Goal: Task Accomplishment & Management: Use online tool/utility

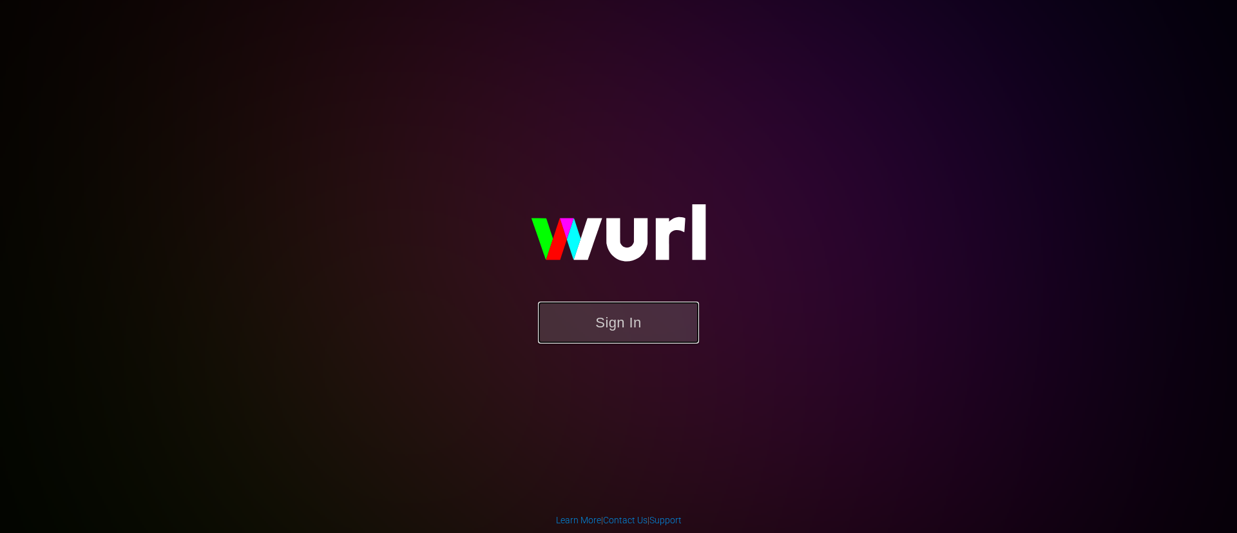
click at [602, 320] on button "Sign In" at bounding box center [618, 323] width 161 height 42
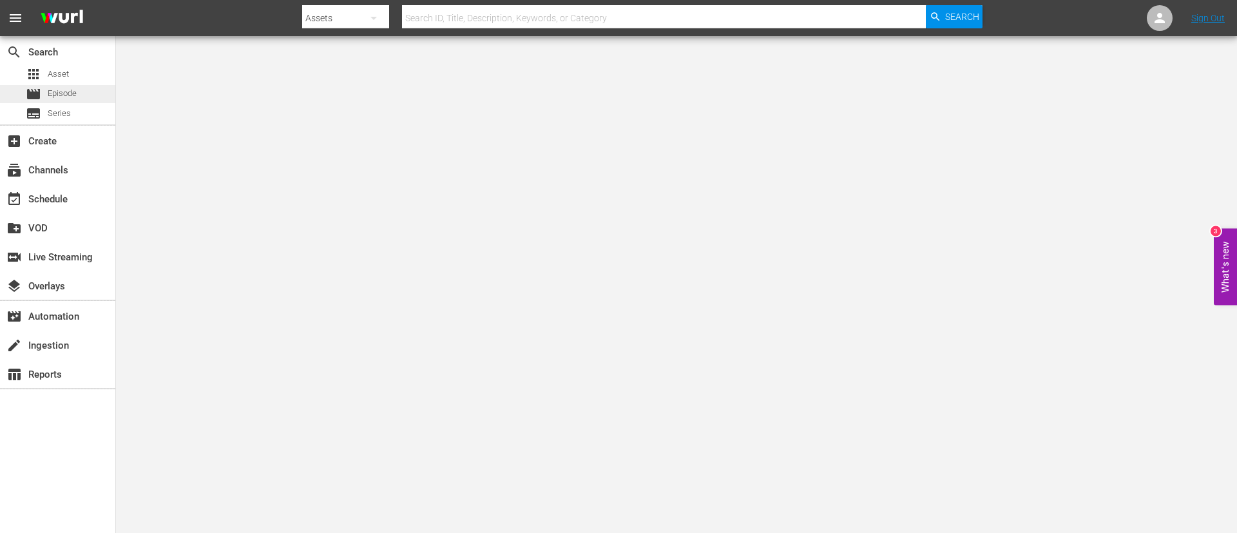
click at [57, 94] on span "Episode" at bounding box center [62, 93] width 29 height 13
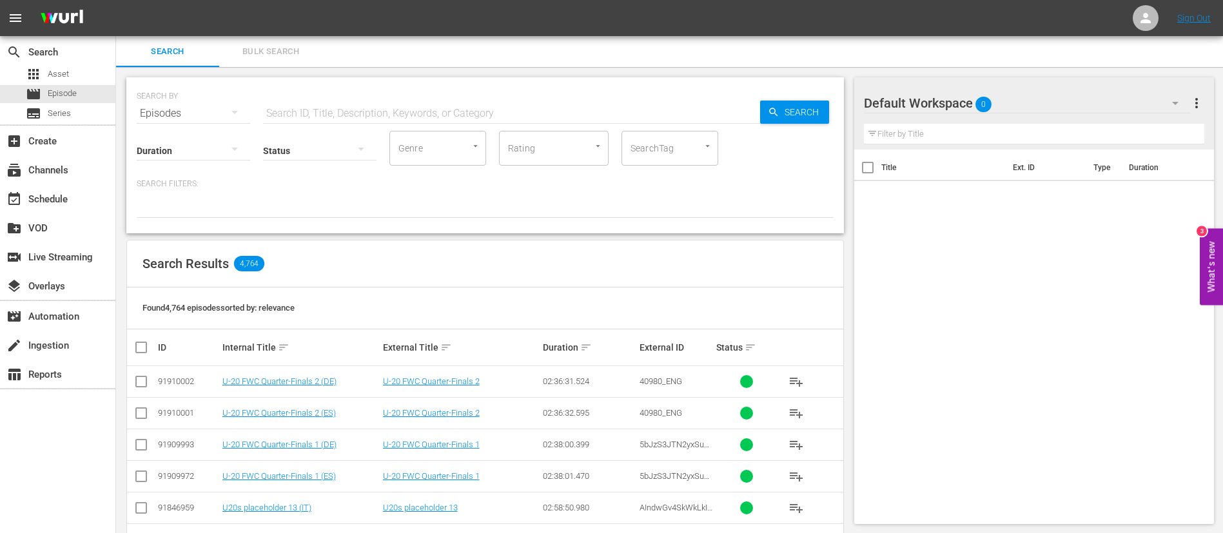
click at [281, 59] on button "Bulk Search" at bounding box center [270, 51] width 103 height 31
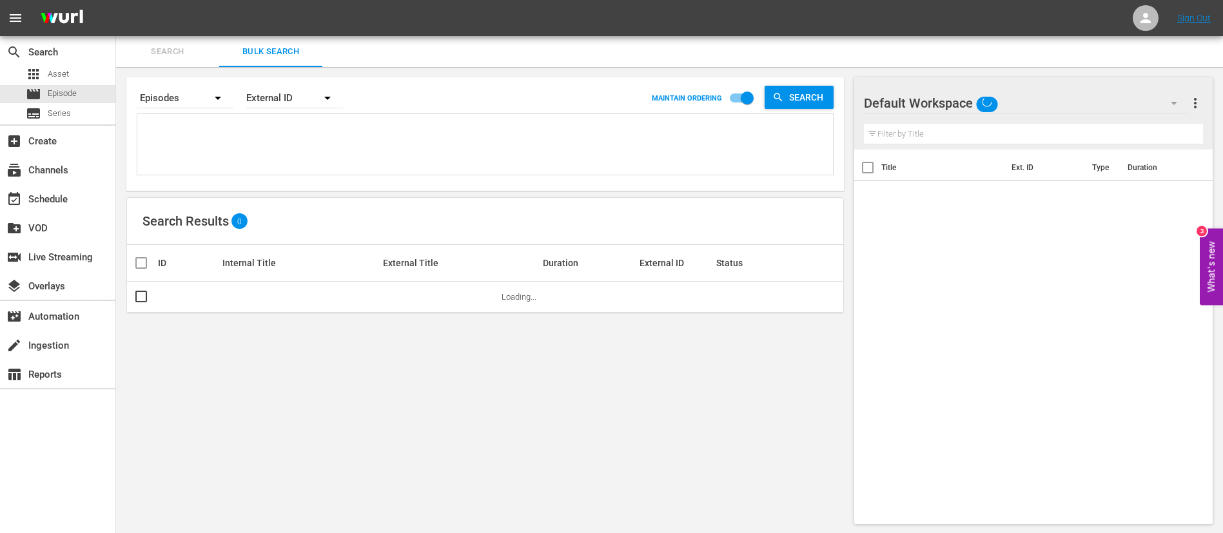
click at [286, 125] on textarea at bounding box center [487, 146] width 692 height 59
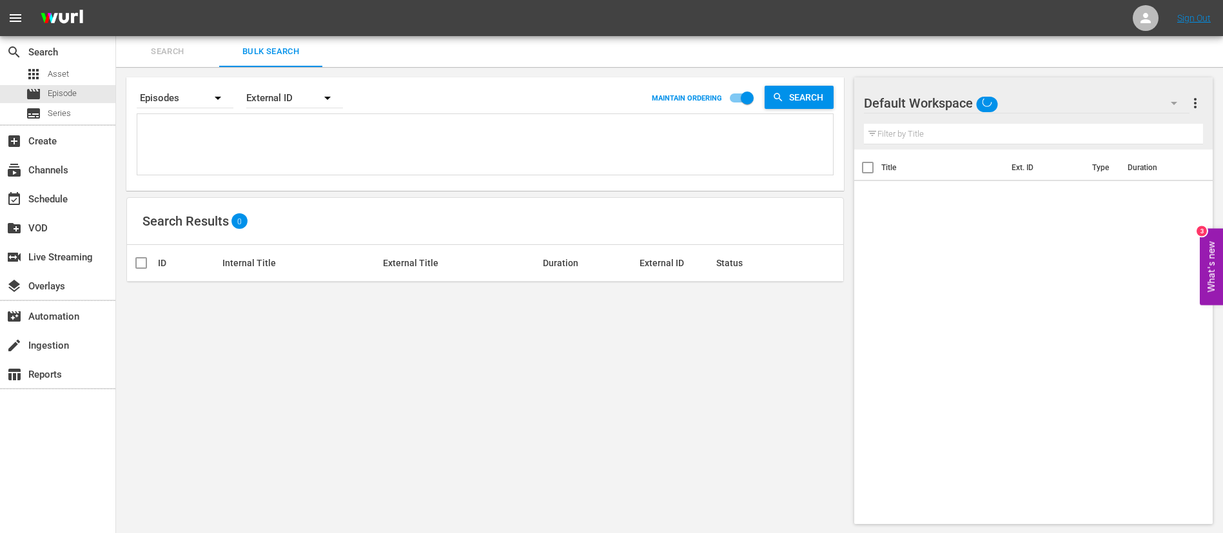
paste textarea "134592_ITA 32916_ITA 129203_ITA 129211_ITA 131917_ITA 136928_ITA 69NBB0JRR48JDG…"
type textarea "134592_ITA 32916_ITA 129203_ITA 129211_ITA 131917_ITA 136928_ITA 69NBB0JRR48JDG…"
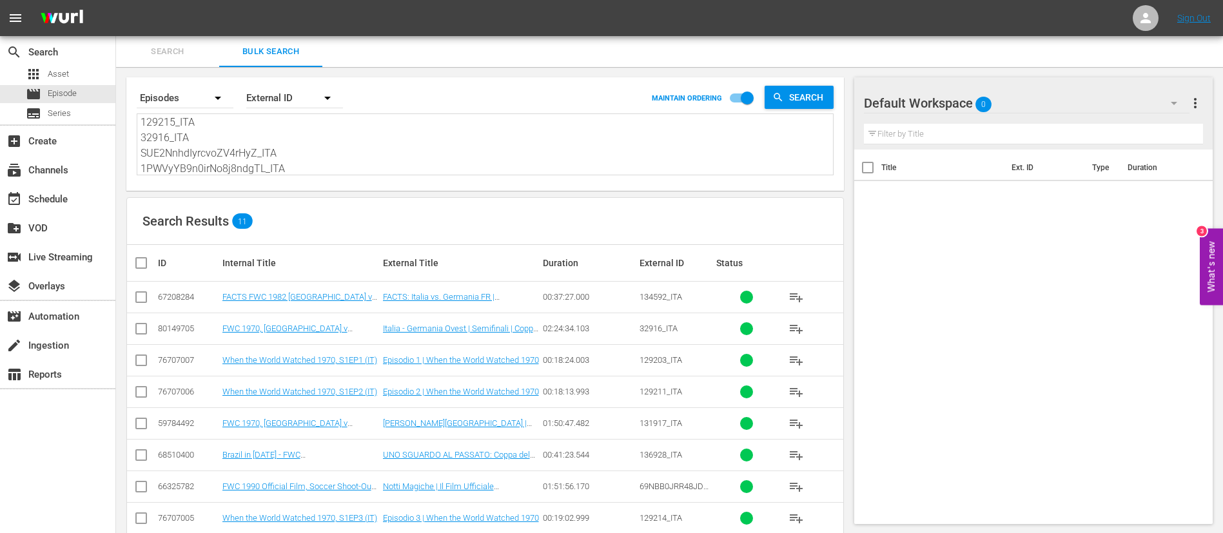
type textarea "134592_ITA 32916_ITA 129203_ITA 129211_ITA 131917_ITA 136928_ITA 69NBB0JRR48JDG…"
click at [135, 269] on input "checkbox" at bounding box center [146, 262] width 26 height 15
checkbox input "true"
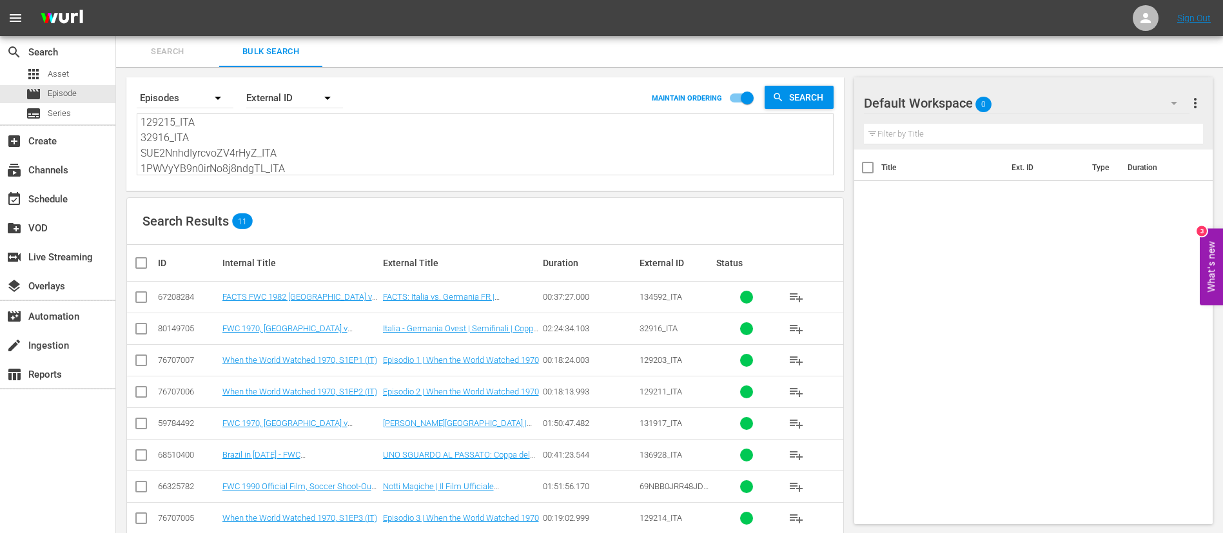
checkbox input "true"
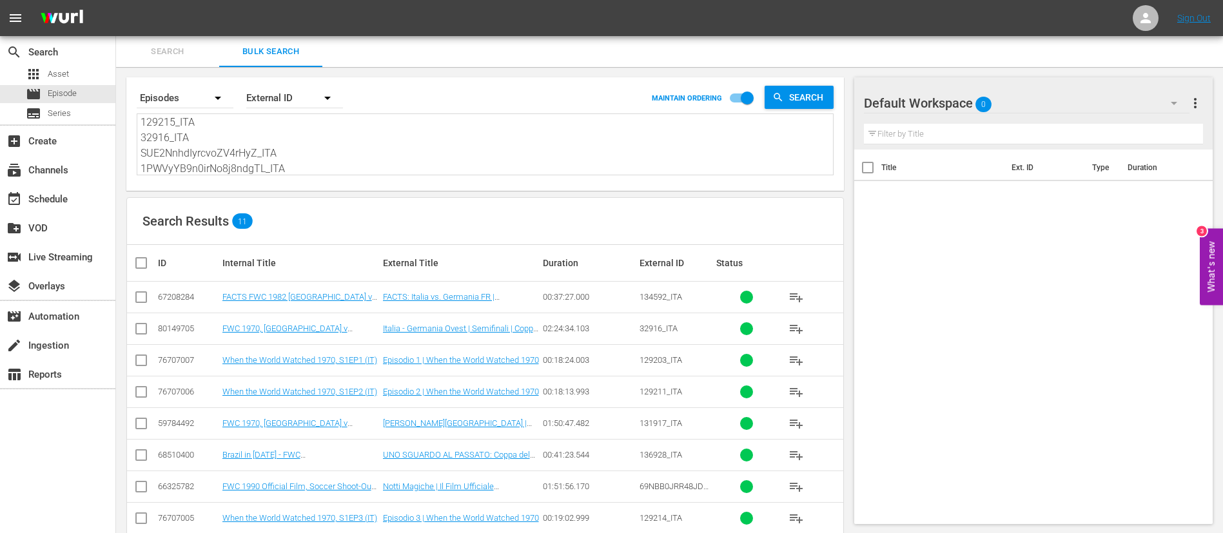
checkbox input "true"
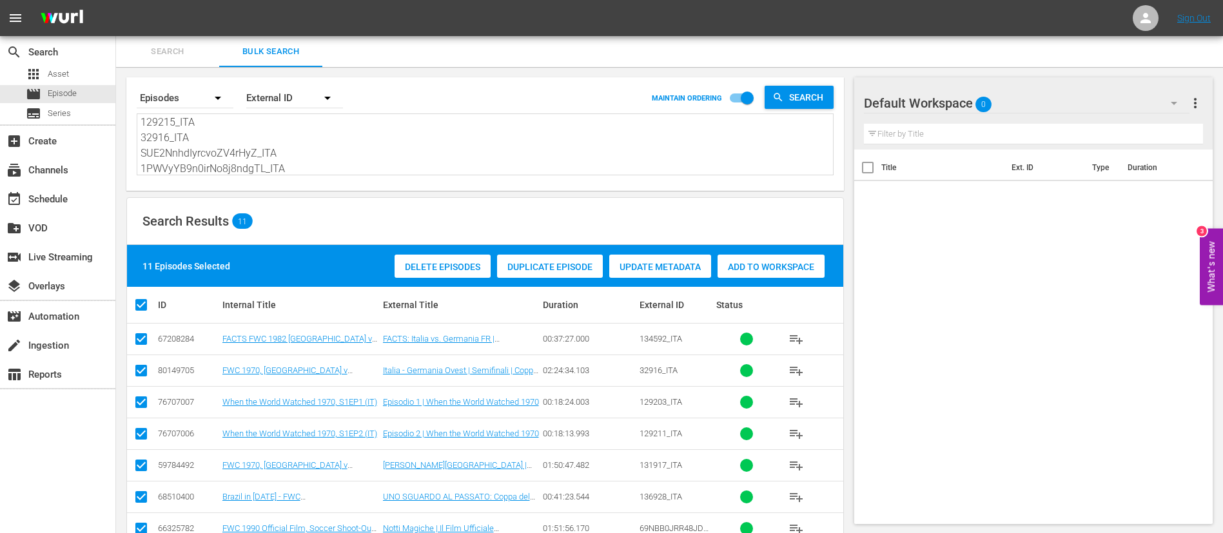
click at [797, 267] on span "Add to Workspace" at bounding box center [770, 267] width 107 height 10
click at [184, 55] on span "Search" at bounding box center [168, 51] width 88 height 15
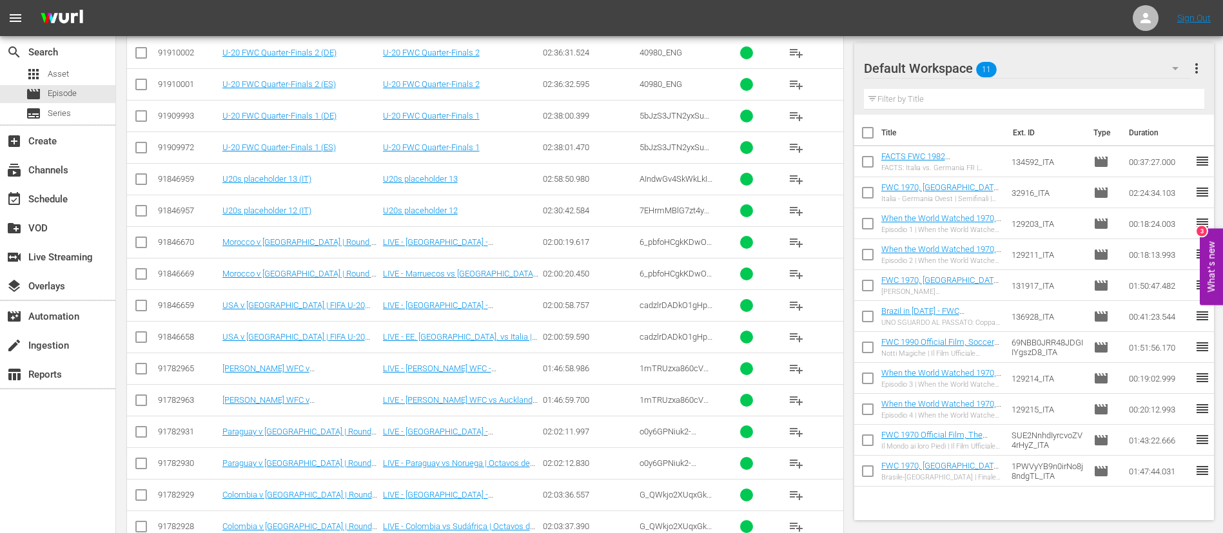
scroll to position [483, 0]
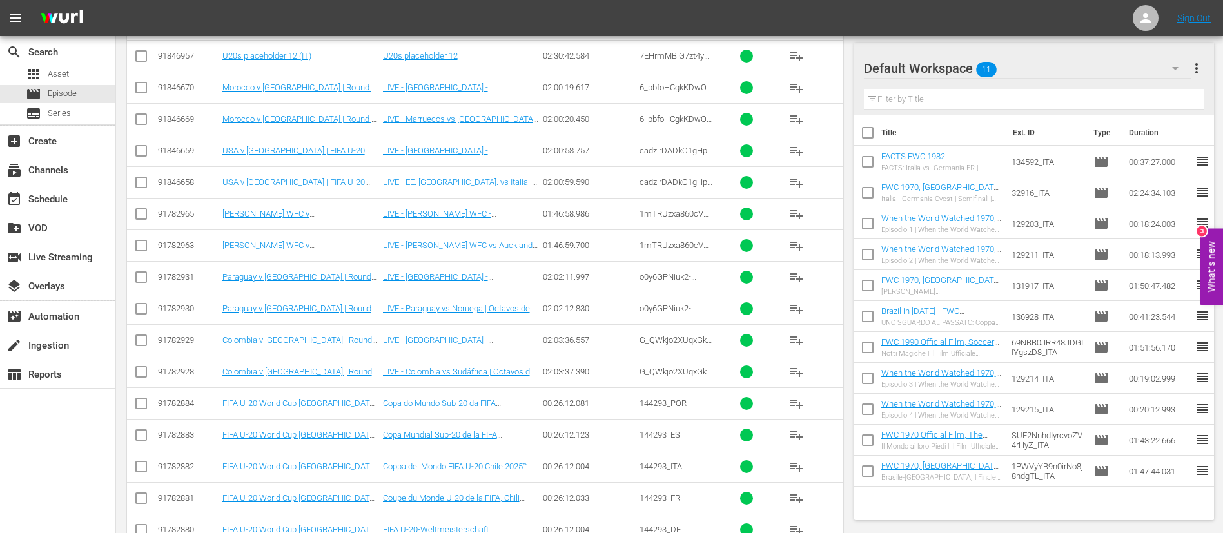
click at [792, 467] on span "playlist_add" at bounding box center [795, 466] width 15 height 15
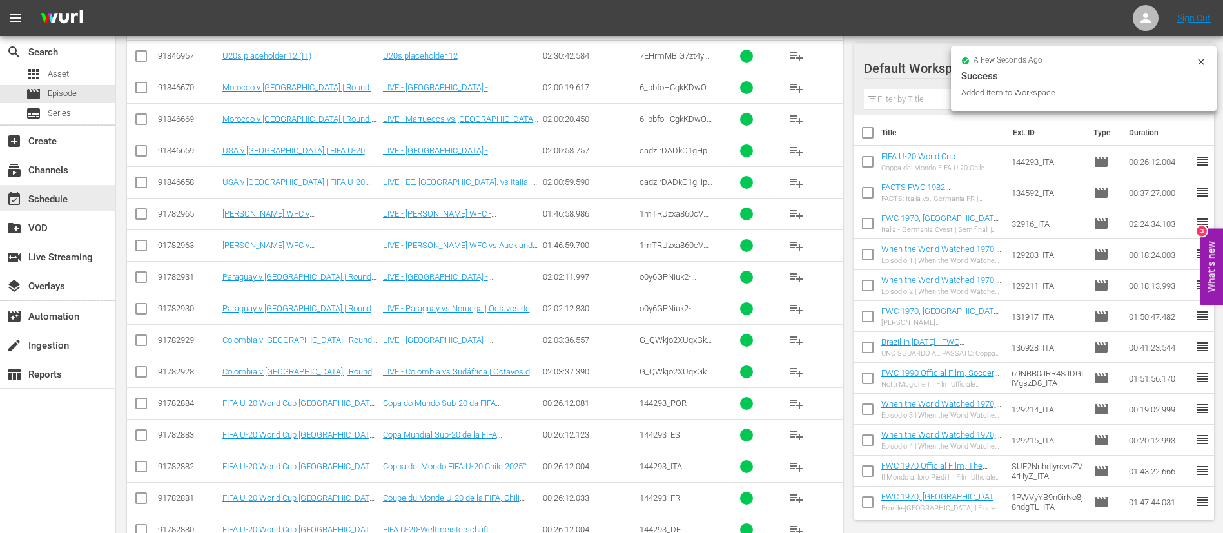
click at [66, 182] on div "subscriptions Channels" at bounding box center [57, 169] width 115 height 29
click at [80, 171] on div "subscriptions Channels" at bounding box center [57, 169] width 115 height 26
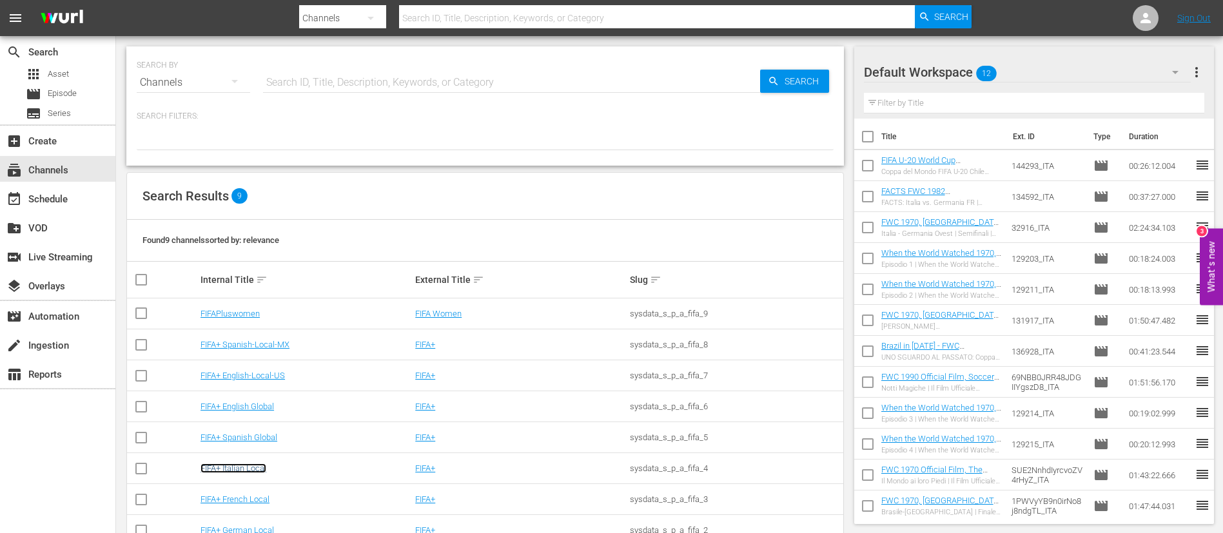
click at [240, 471] on link "FIFA+ Italian Local" at bounding box center [233, 468] width 66 height 10
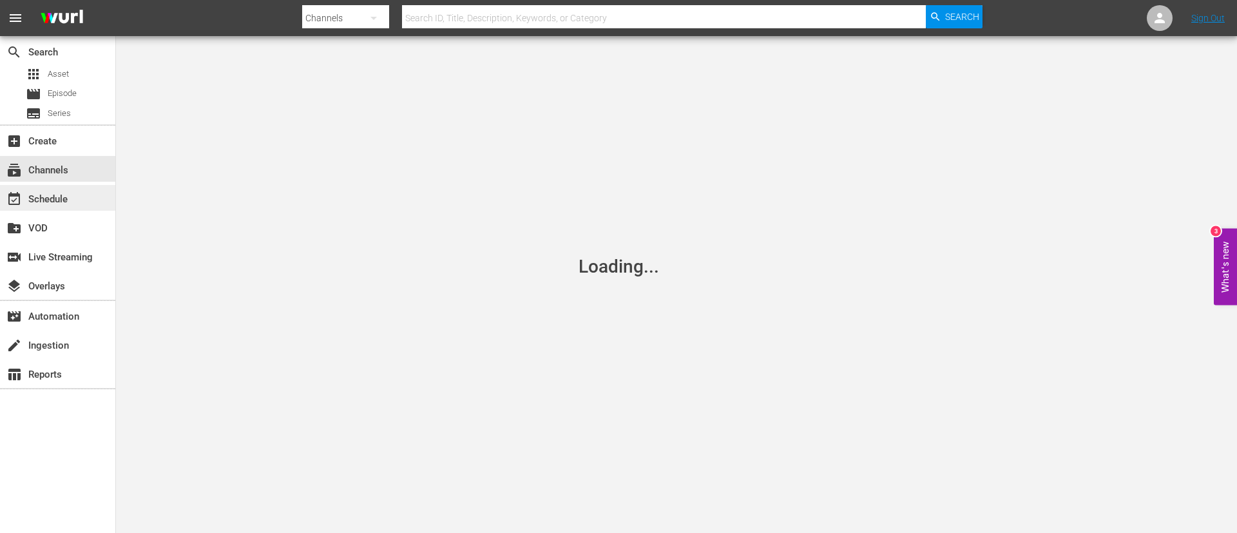
click at [6, 186] on div "event_available Schedule" at bounding box center [57, 198] width 115 height 26
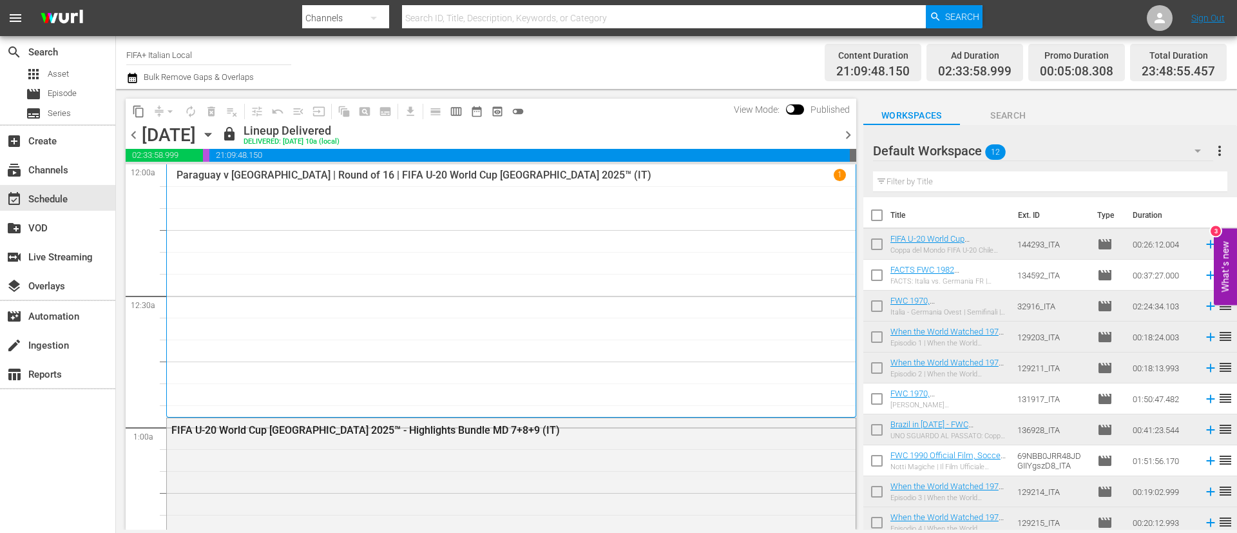
click at [857, 128] on div "content_copy compress arrow_drop_down autorenew_outlined delete_forever_outline…" at bounding box center [488, 309] width 744 height 441
click at [842, 133] on span "chevron_right" at bounding box center [848, 135] width 16 height 16
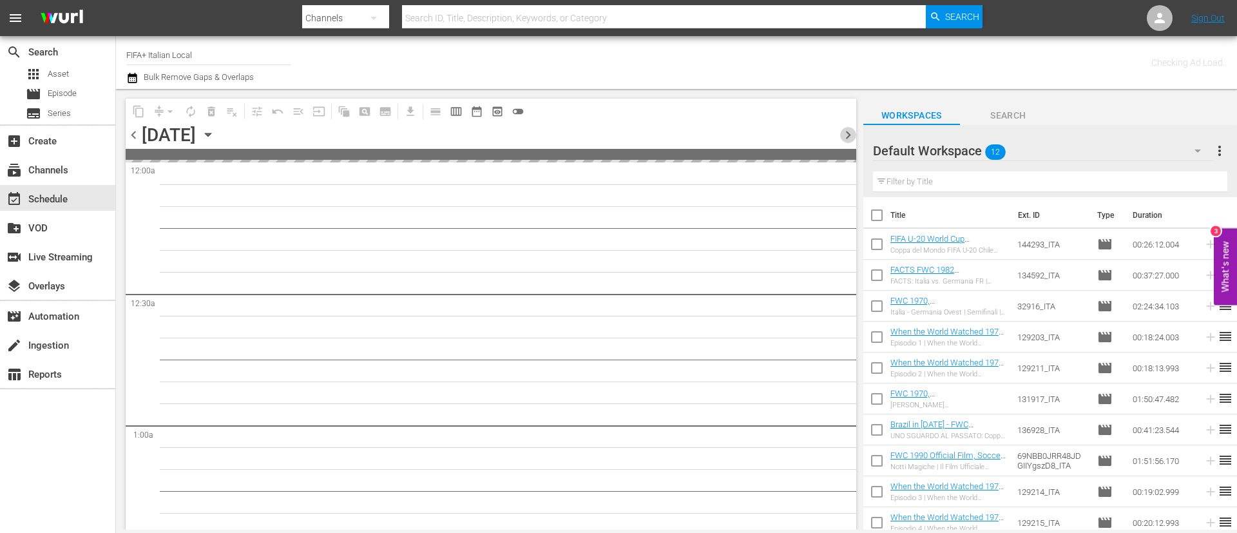
click at [842, 133] on span "chevron_right" at bounding box center [848, 135] width 16 height 16
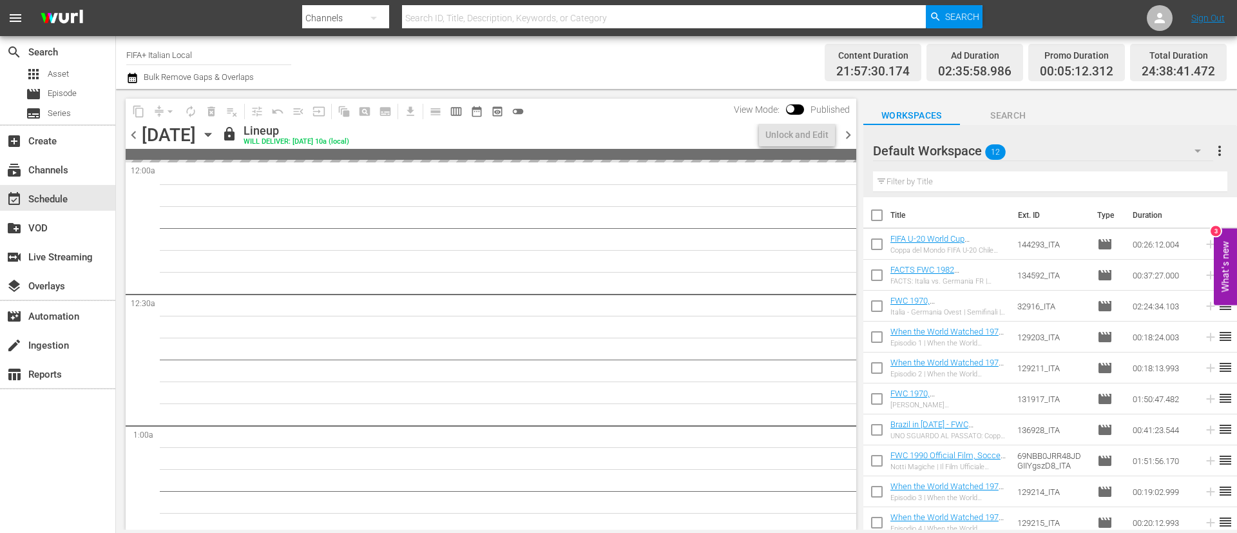
click at [842, 133] on span "chevron_right" at bounding box center [848, 135] width 16 height 16
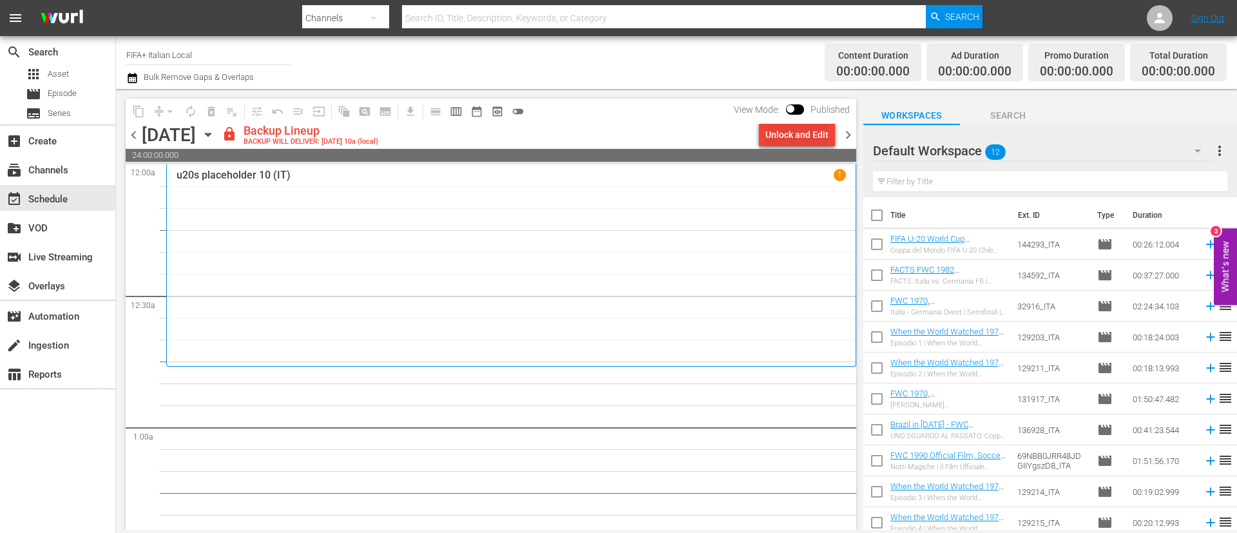
click at [809, 126] on div "Unlock and Edit" at bounding box center [797, 134] width 63 height 23
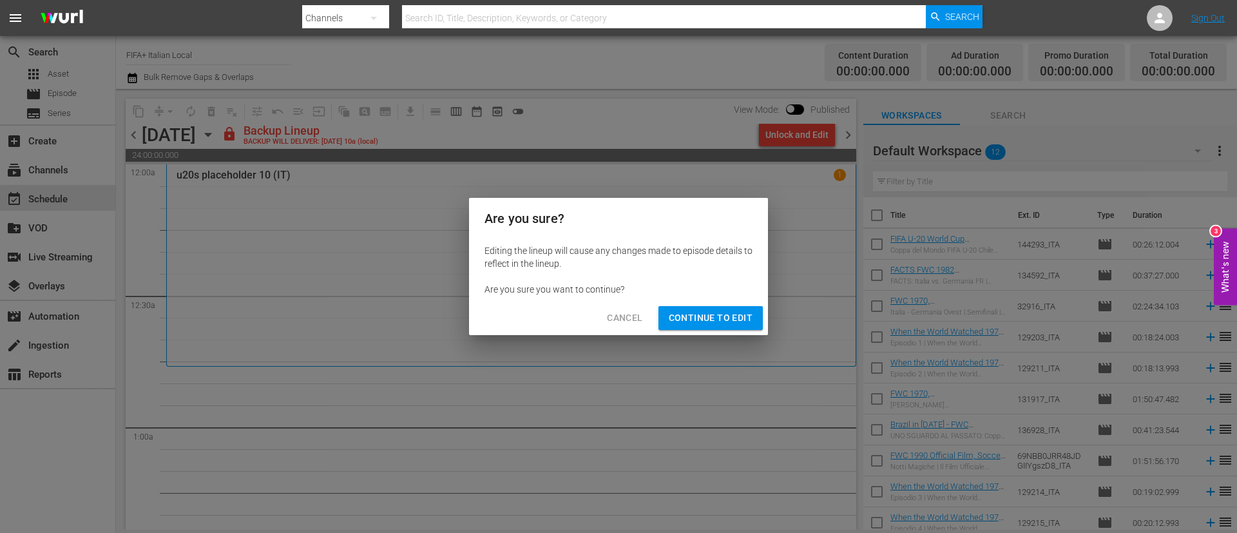
click at [739, 327] on button "Continue to Edit" at bounding box center [711, 318] width 104 height 24
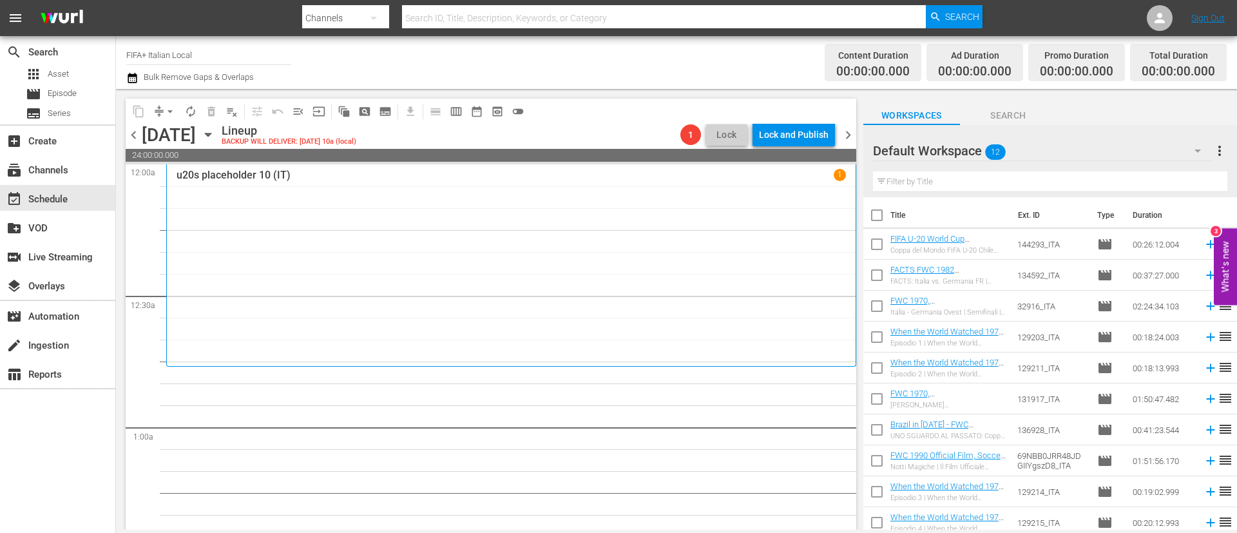
click at [877, 224] on input "checkbox" at bounding box center [877, 217] width 27 height 27
checkbox input "true"
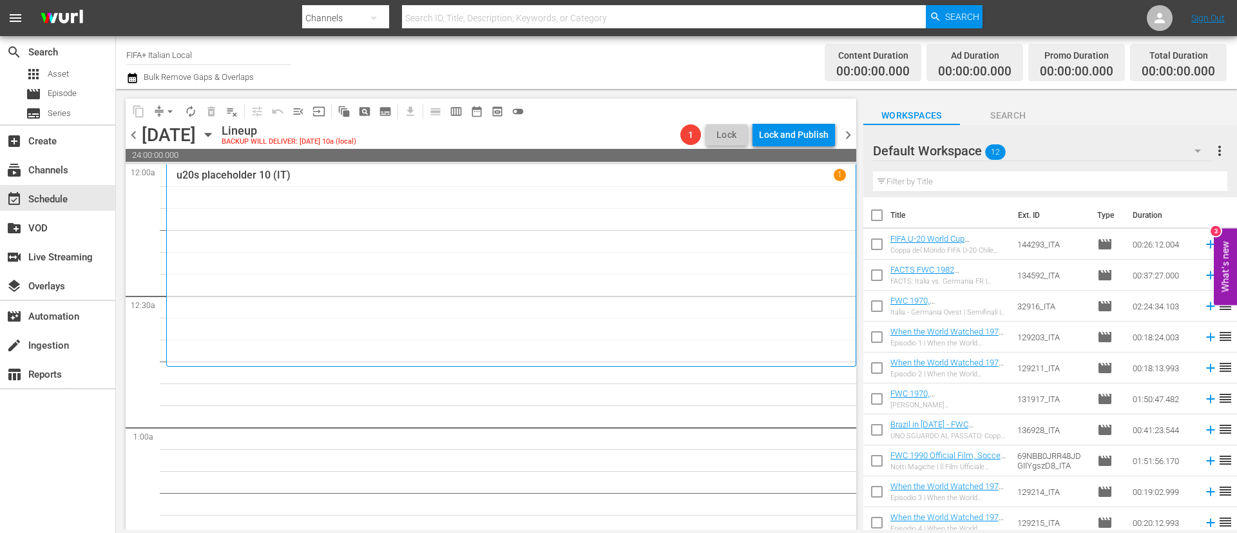
checkbox input "true"
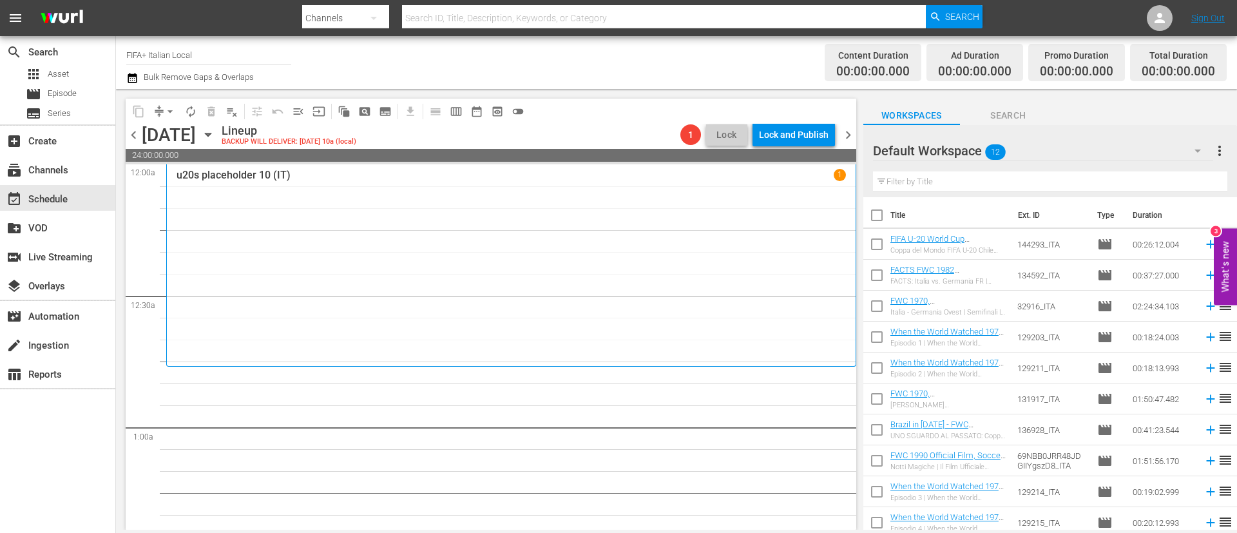
checkbox input "true"
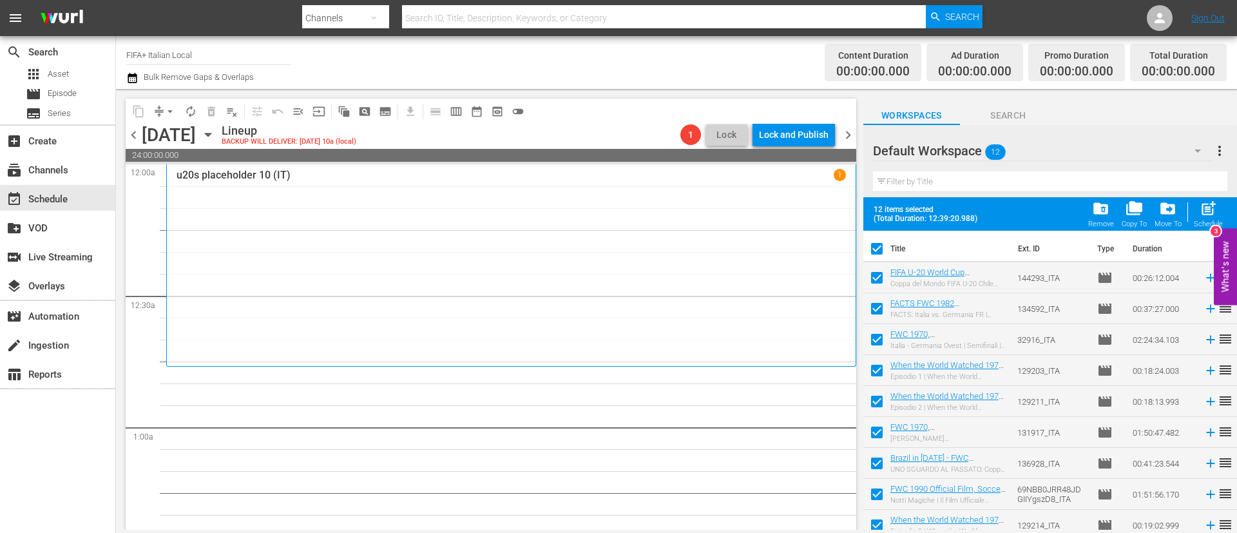
scroll to position [102, 0]
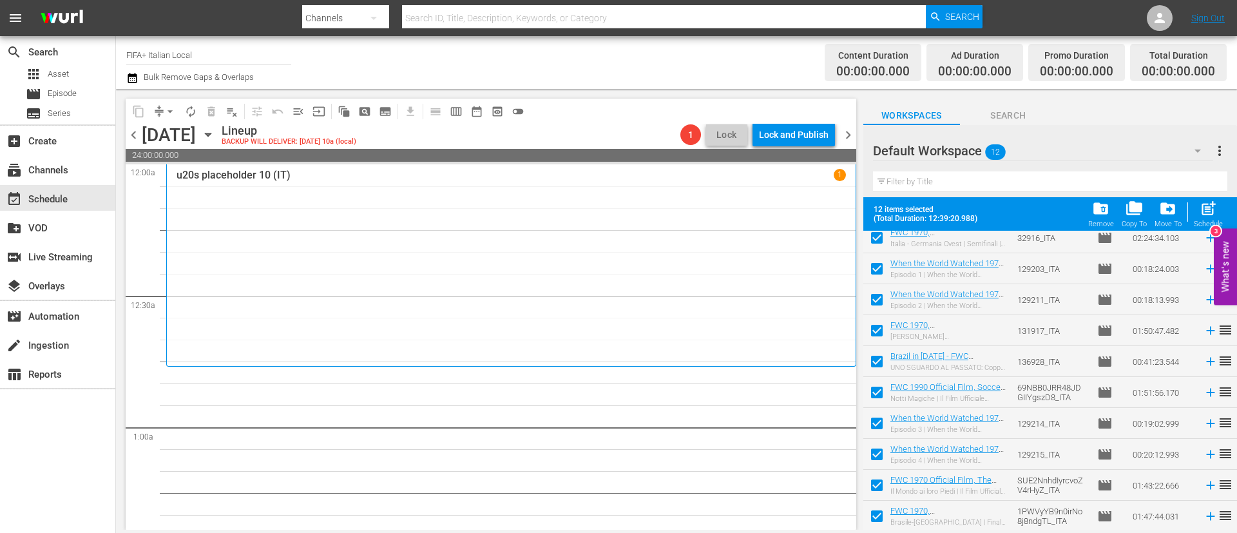
click at [871, 423] on input "checkbox" at bounding box center [877, 425] width 27 height 27
checkbox input "false"
click at [870, 454] on input "checkbox" at bounding box center [877, 456] width 27 height 27
checkbox input "false"
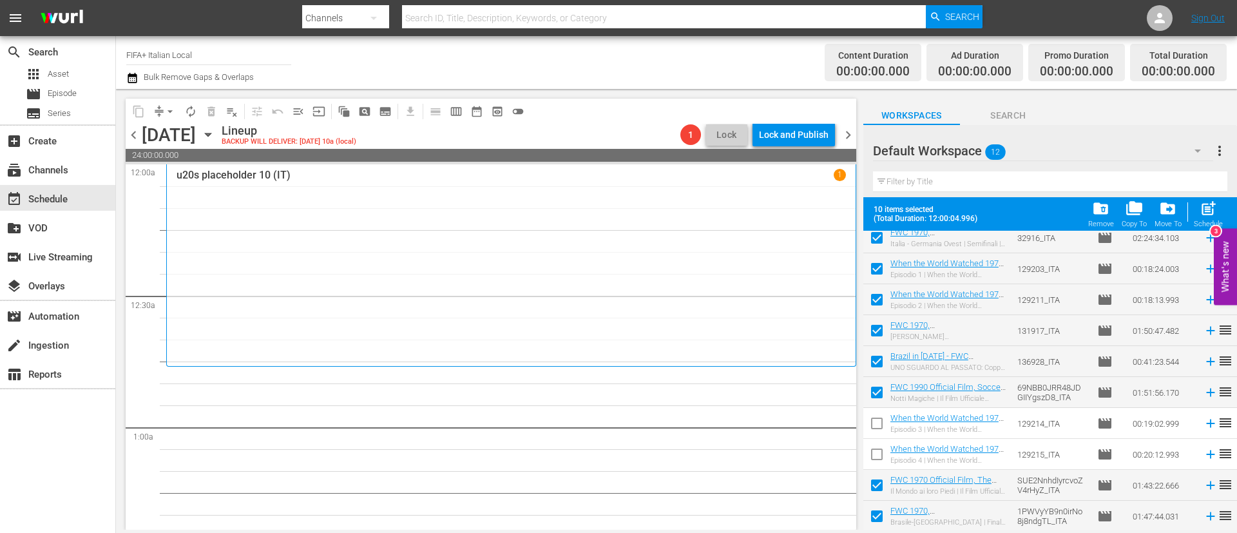
click at [876, 487] on input "checkbox" at bounding box center [877, 487] width 27 height 27
checkbox input "false"
click at [873, 521] on input "checkbox" at bounding box center [877, 518] width 27 height 27
checkbox input "false"
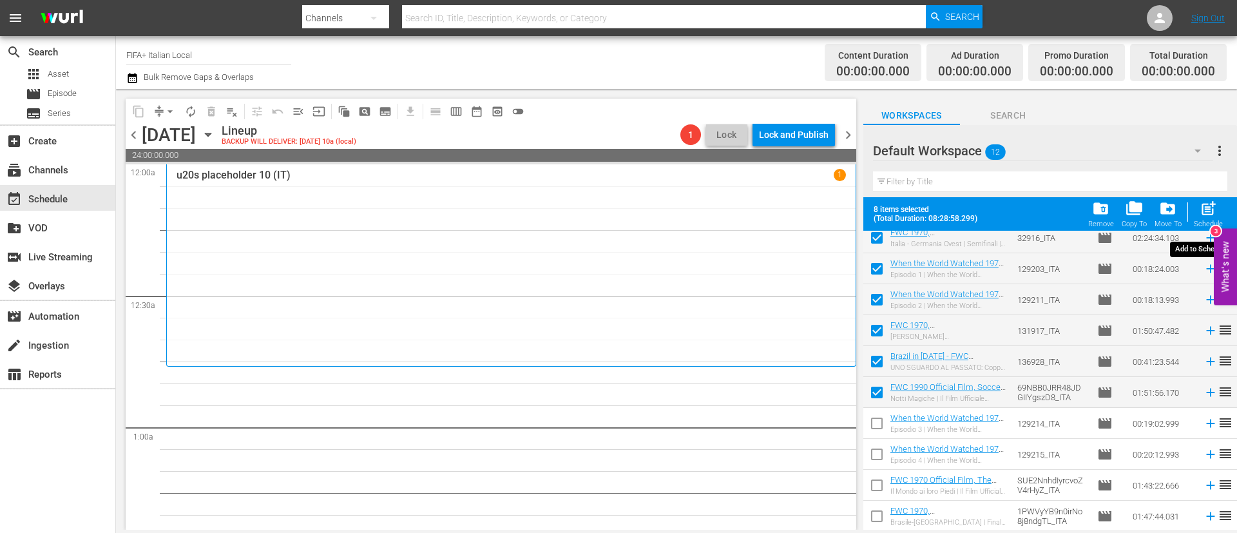
click at [1214, 206] on span "post_add" at bounding box center [1208, 208] width 17 height 17
checkbox input "false"
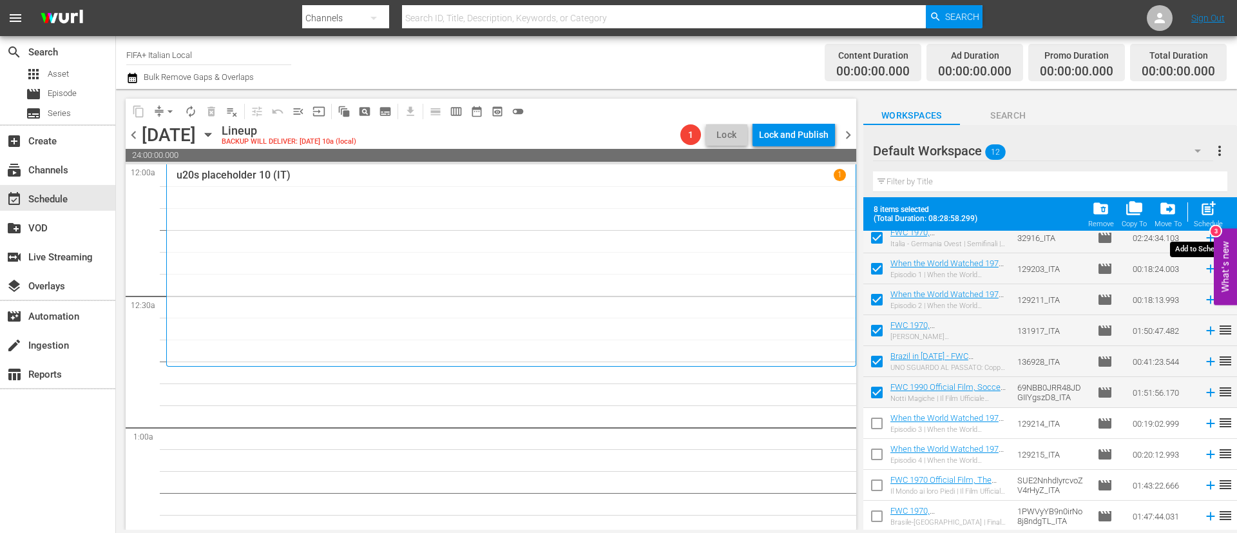
checkbox input "false"
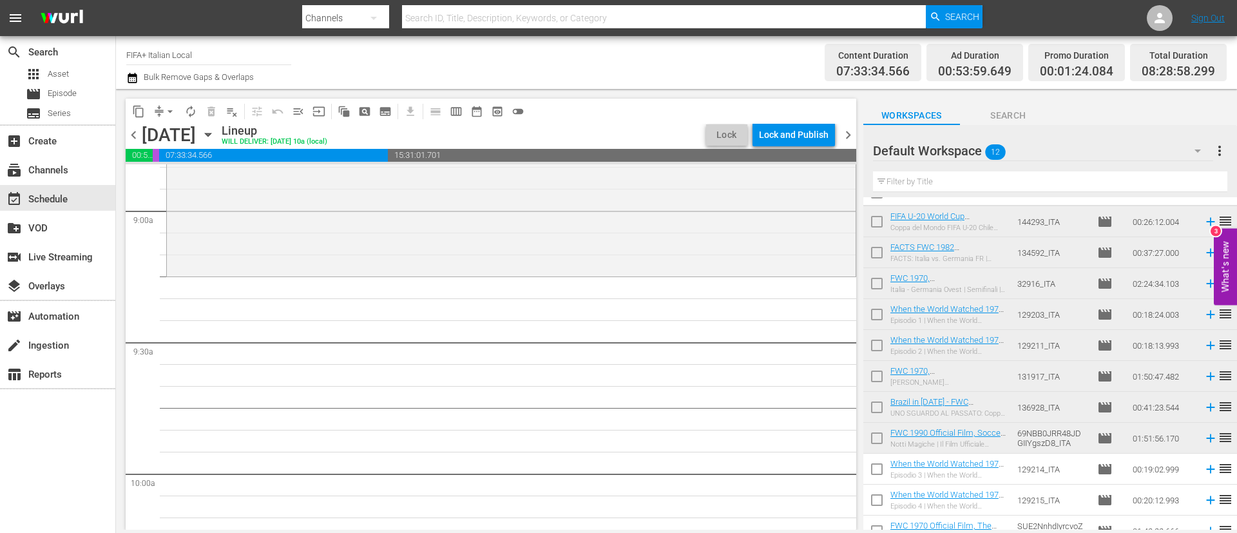
scroll to position [0, 0]
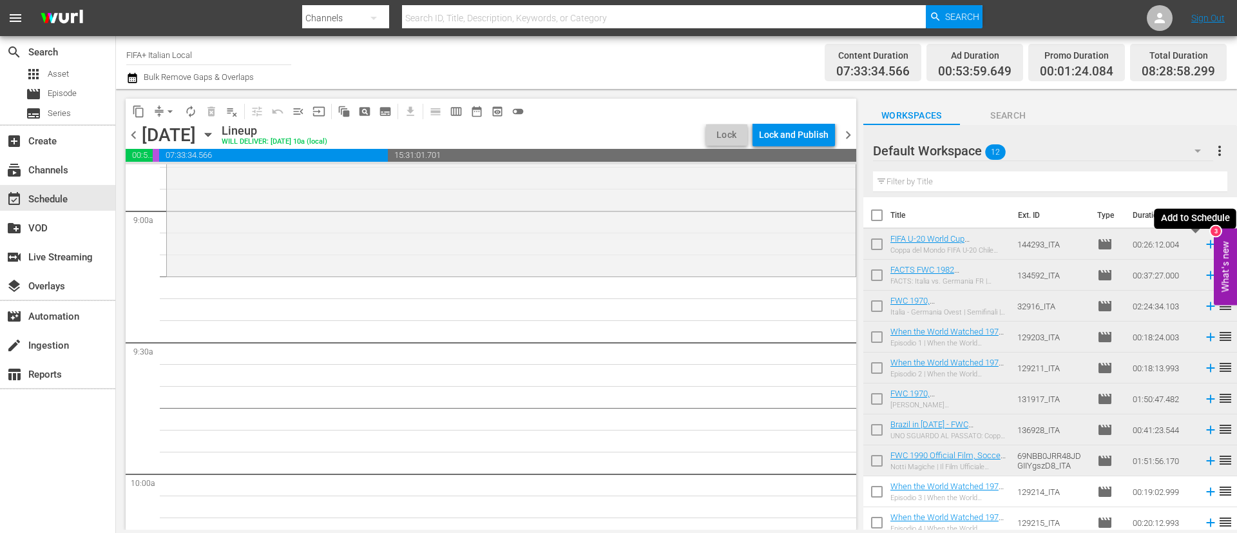
click at [1204, 242] on icon at bounding box center [1211, 244] width 14 height 14
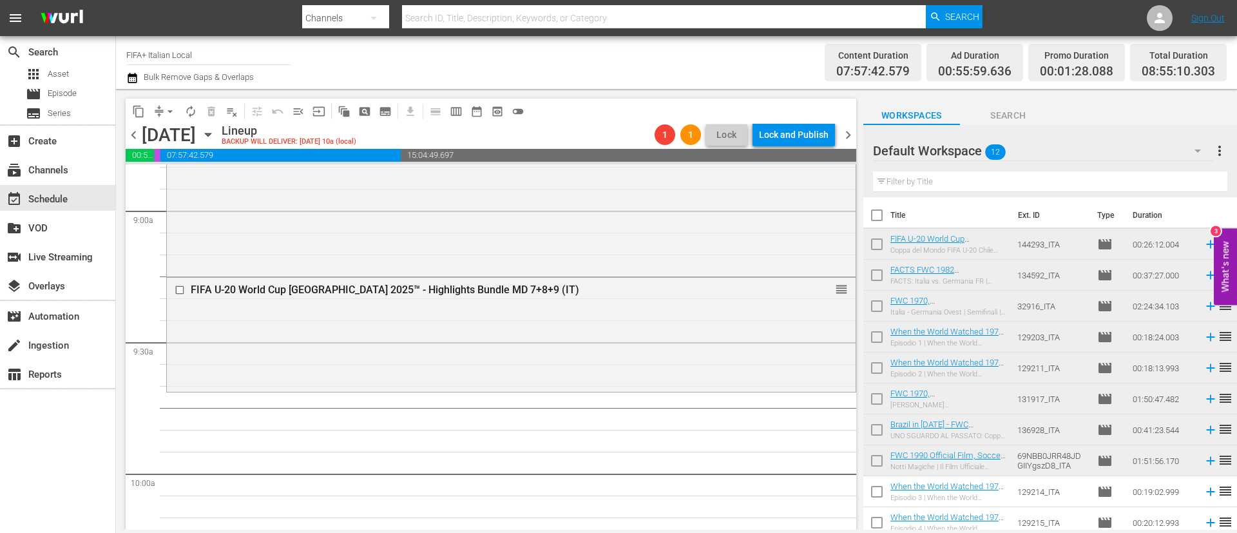
click at [886, 309] on input "checkbox" at bounding box center [877, 308] width 27 height 27
checkbox input "true"
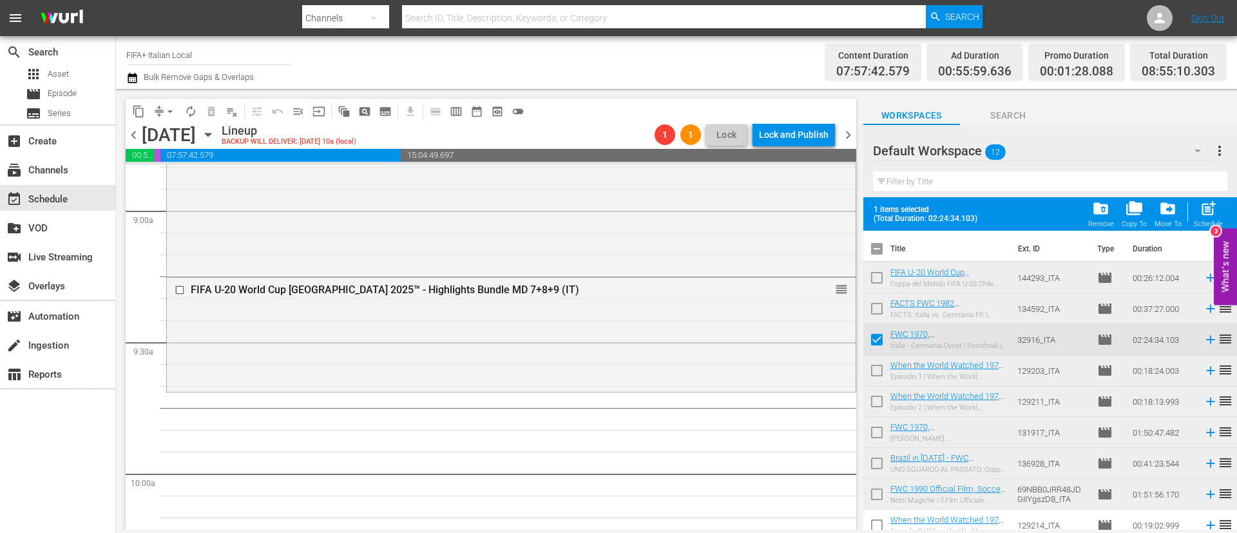
click at [876, 367] on input "checkbox" at bounding box center [877, 373] width 27 height 27
checkbox input "true"
click at [882, 416] on input "checkbox" at bounding box center [877, 404] width 27 height 27
checkbox input "true"
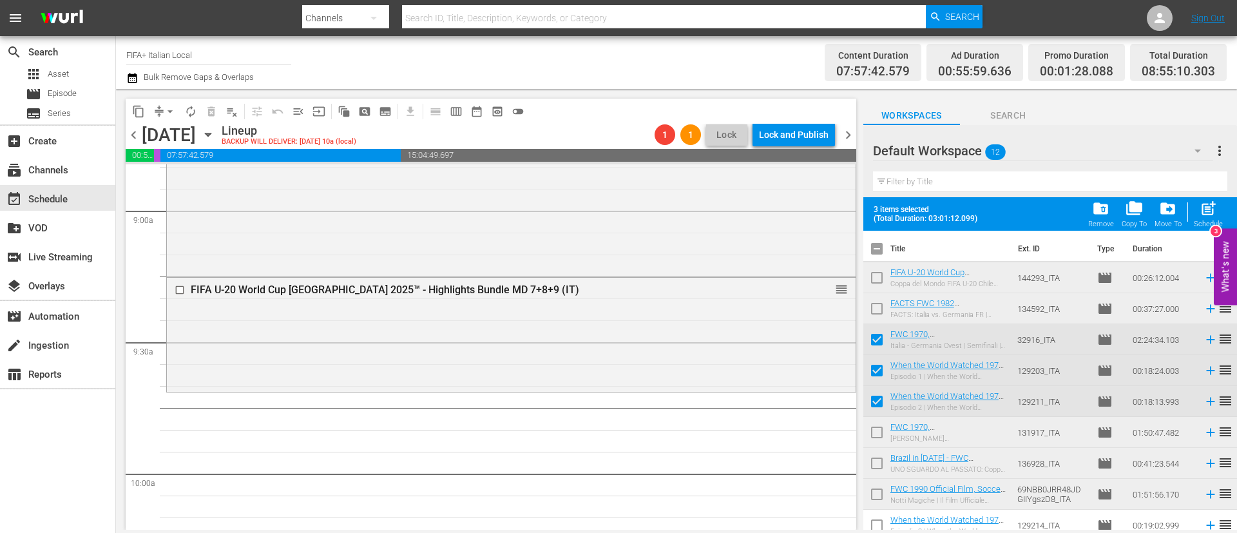
click at [878, 447] on input "checkbox" at bounding box center [877, 435] width 27 height 27
checkbox input "true"
click at [879, 467] on input "checkbox" at bounding box center [877, 465] width 27 height 27
checkbox input "true"
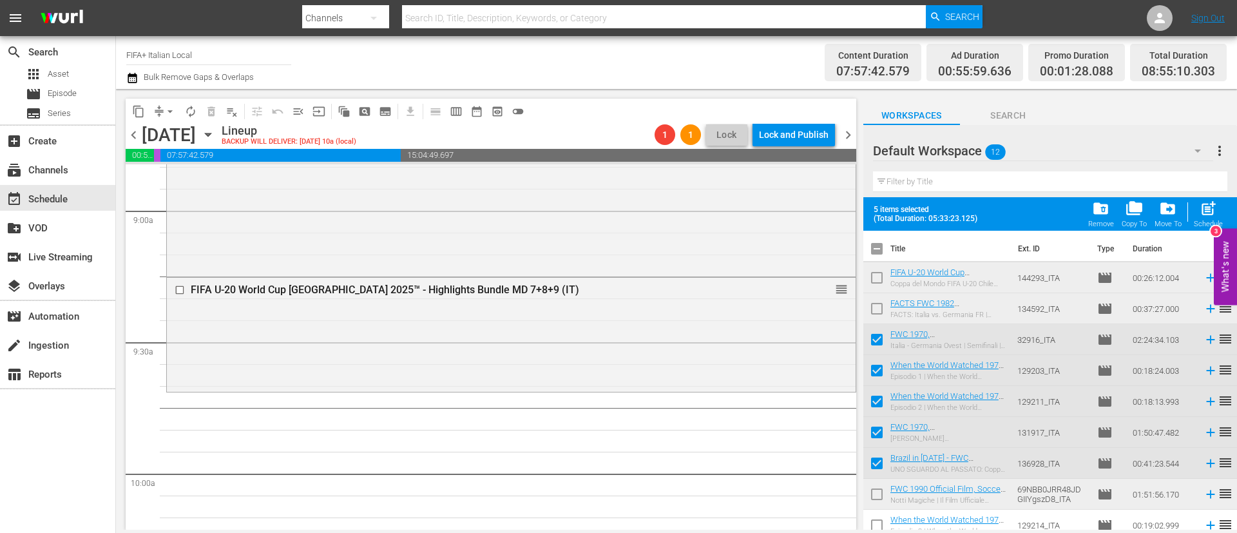
click at [882, 499] on input "checkbox" at bounding box center [877, 496] width 27 height 27
checkbox input "true"
click at [885, 365] on input "checkbox" at bounding box center [877, 373] width 27 height 27
checkbox input "false"
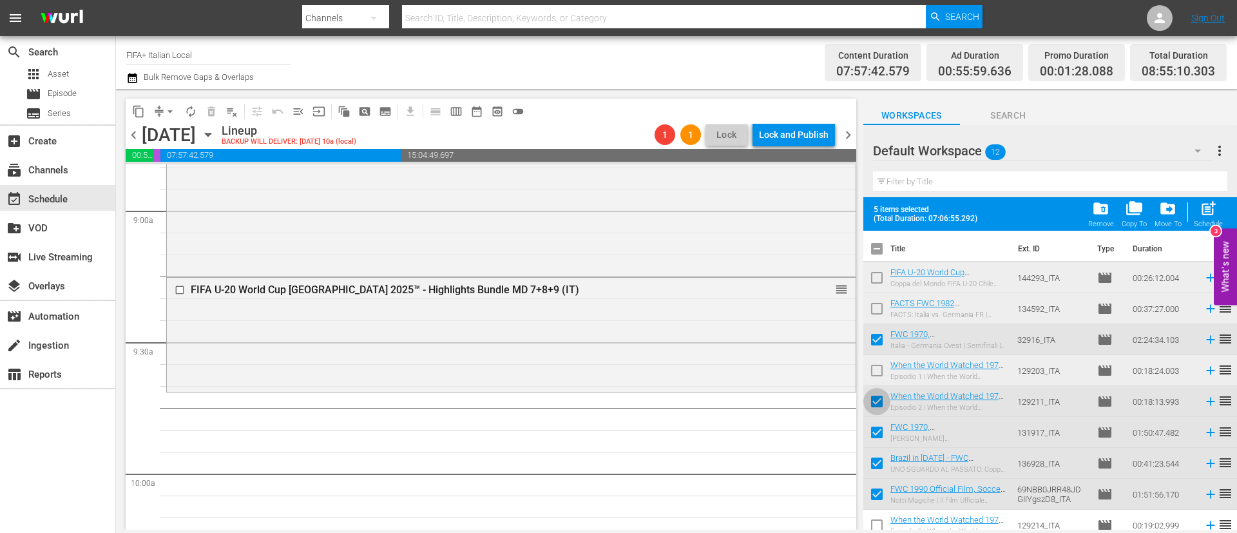
click at [887, 409] on input "checkbox" at bounding box center [877, 404] width 27 height 27
checkbox input "false"
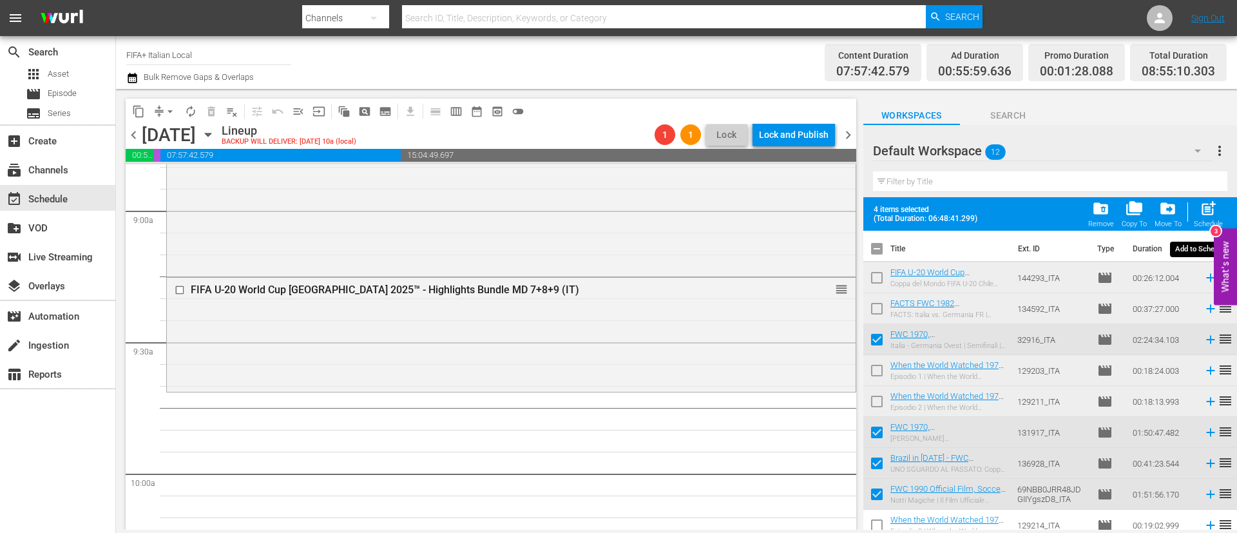
click at [1214, 215] on span "post_add" at bounding box center [1208, 208] width 17 height 17
checkbox input "false"
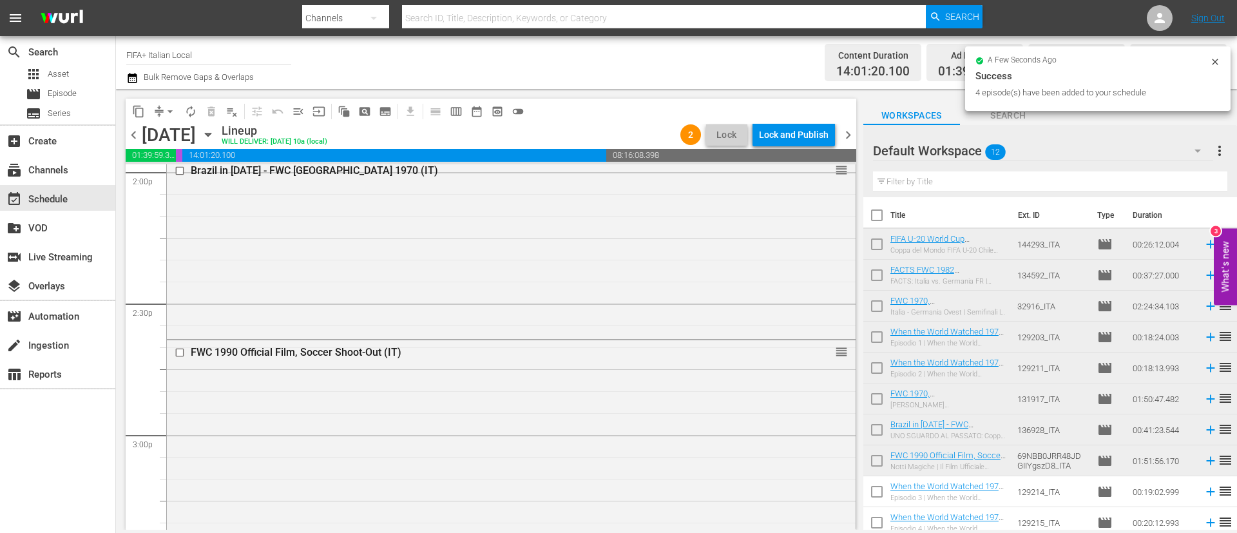
scroll to position [4061, 0]
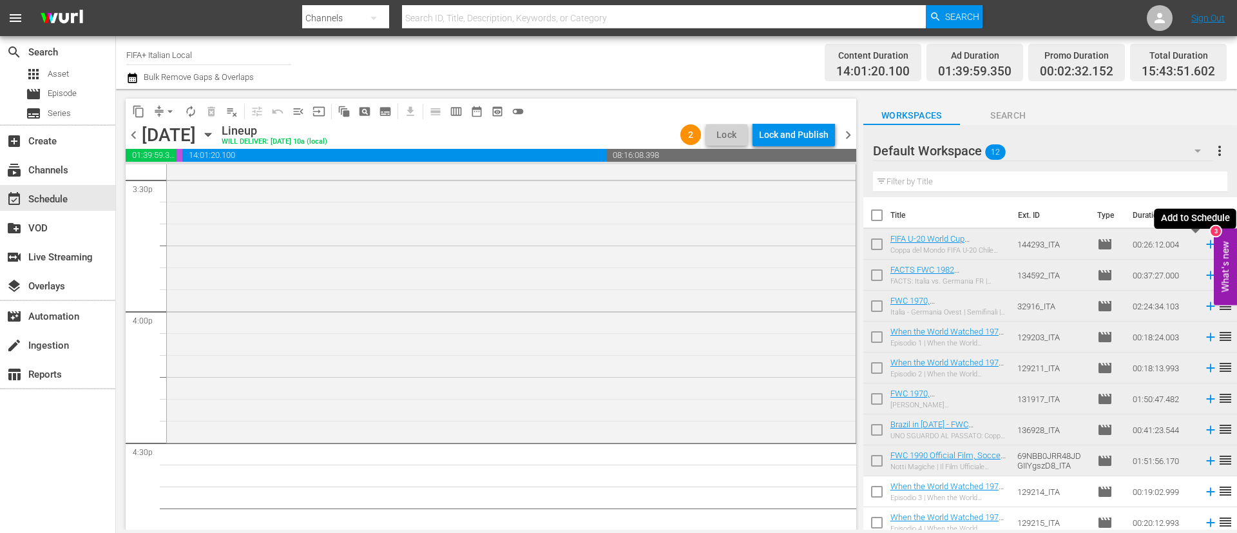
click at [1207, 244] on icon at bounding box center [1211, 244] width 8 height 8
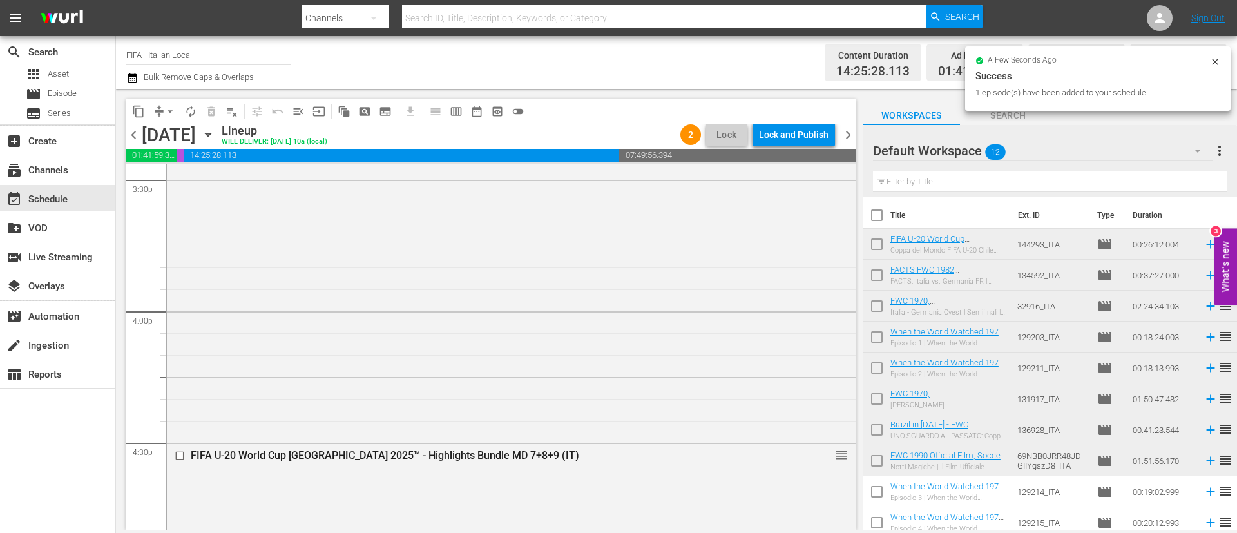
scroll to position [4254, 0]
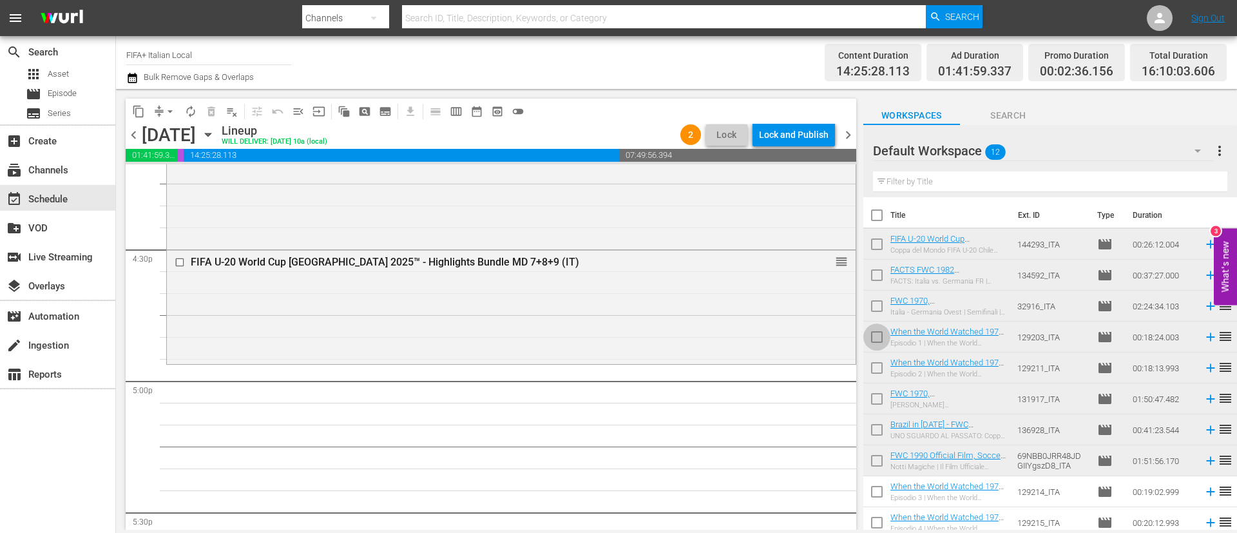
click at [886, 331] on input "checkbox" at bounding box center [877, 339] width 27 height 27
checkbox input "true"
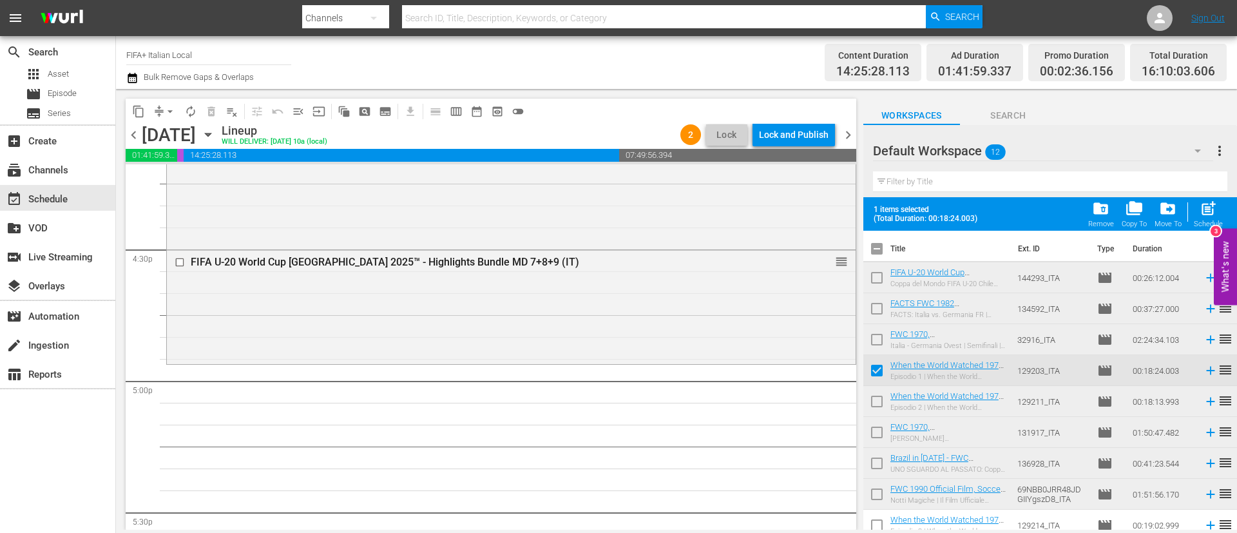
click at [875, 403] on input "checkbox" at bounding box center [877, 404] width 27 height 27
checkbox input "true"
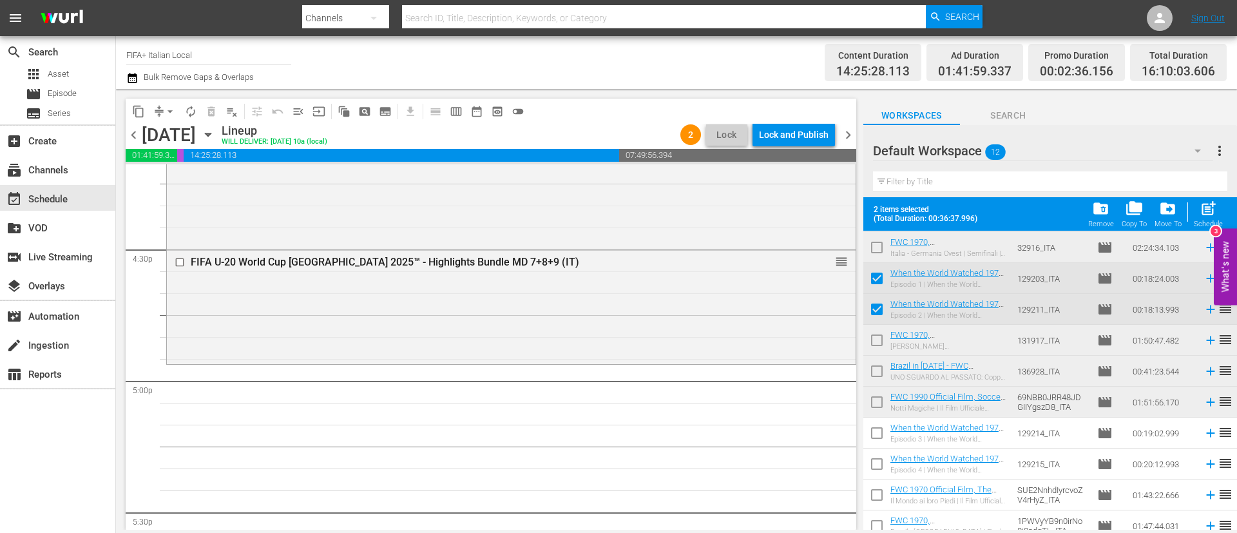
scroll to position [102, 0]
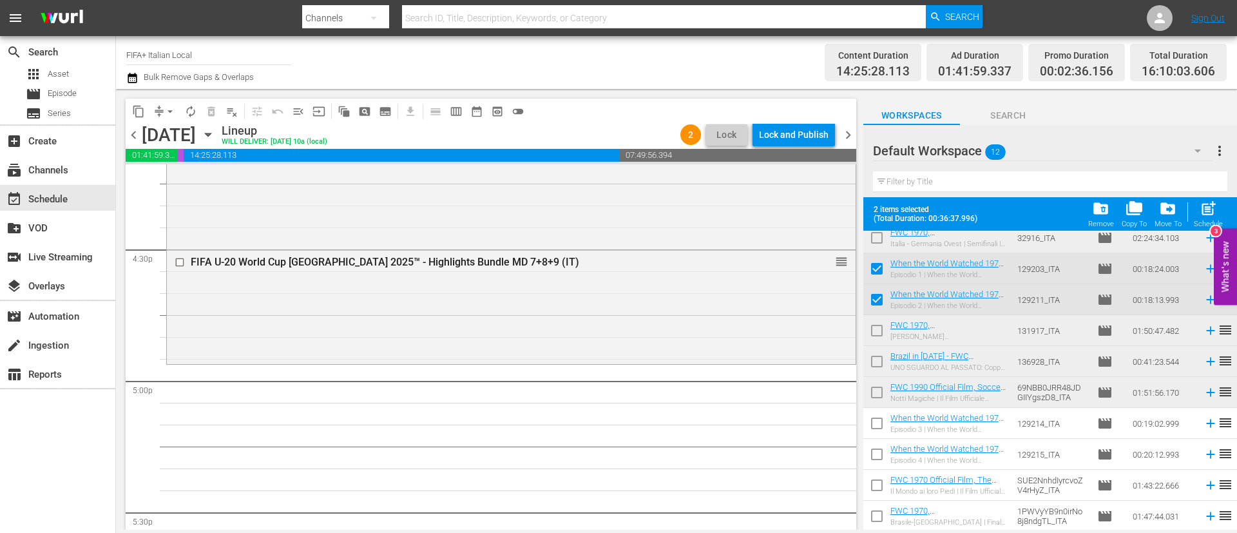
click at [868, 426] on input "checkbox" at bounding box center [877, 425] width 27 height 27
checkbox input "true"
click at [872, 451] on input "checkbox" at bounding box center [877, 456] width 27 height 27
checkbox input "true"
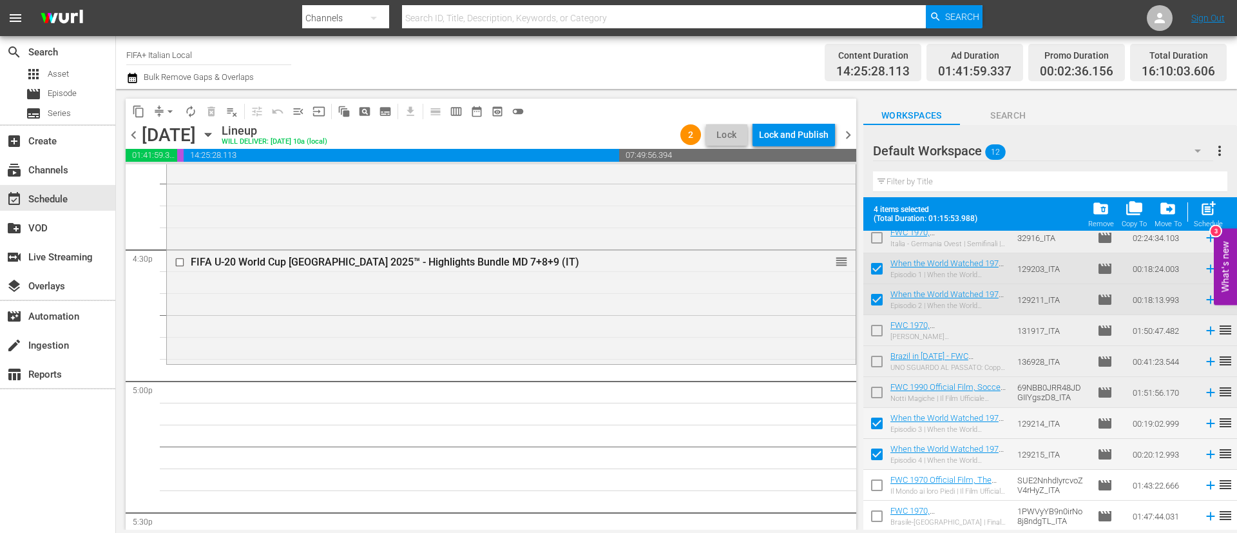
click at [880, 483] on input "checkbox" at bounding box center [877, 487] width 27 height 27
checkbox input "true"
click at [879, 515] on input "checkbox" at bounding box center [877, 518] width 27 height 27
checkbox input "true"
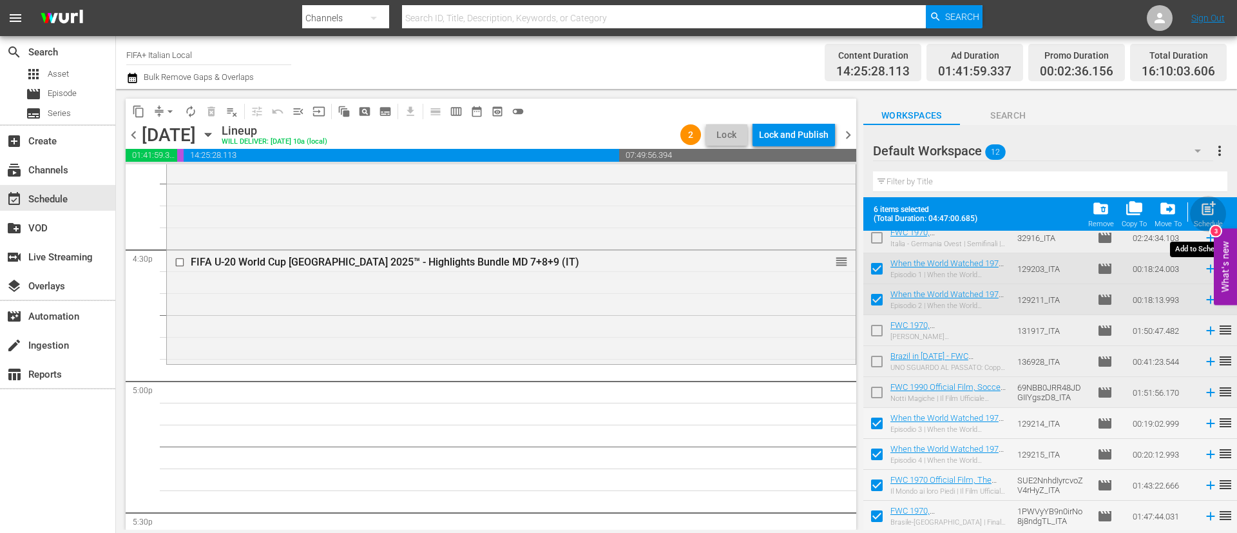
click at [1210, 217] on span "post_add" at bounding box center [1208, 208] width 17 height 17
checkbox input "false"
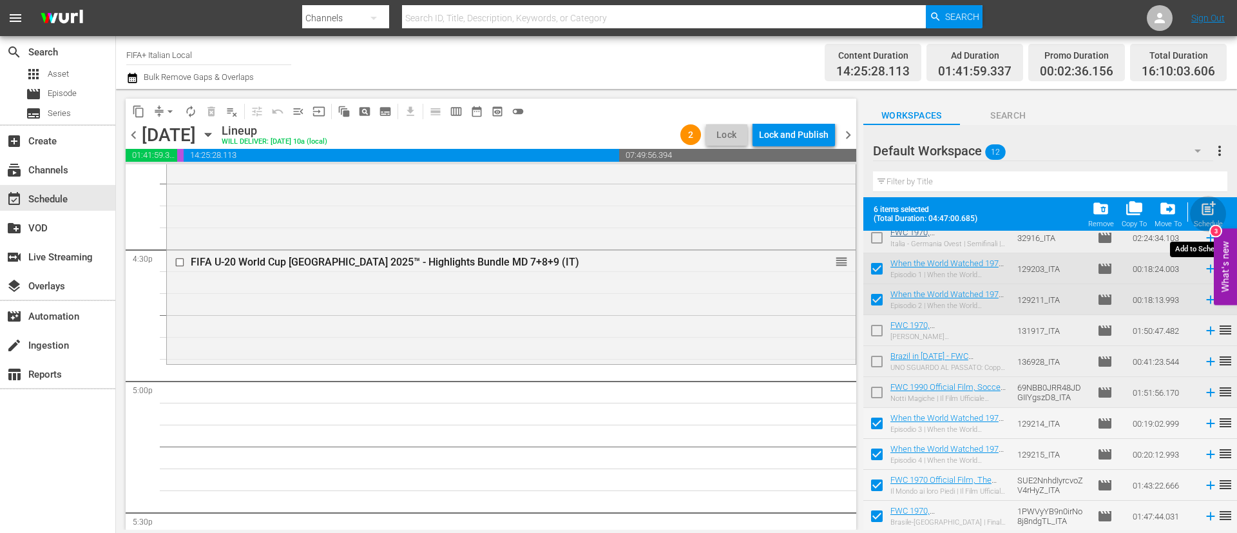
checkbox input "false"
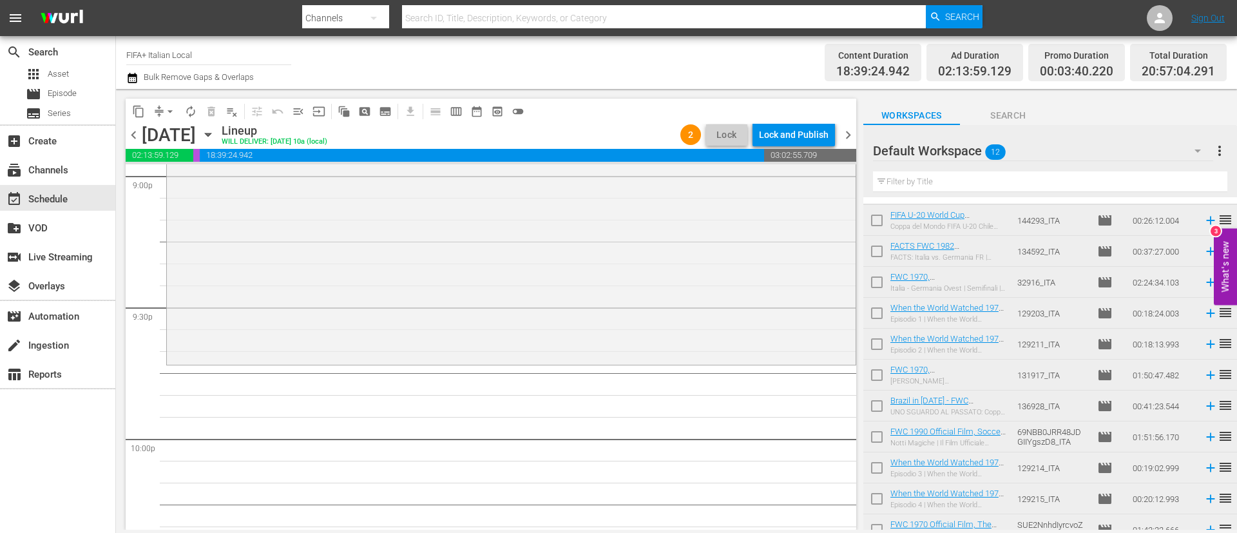
scroll to position [0, 0]
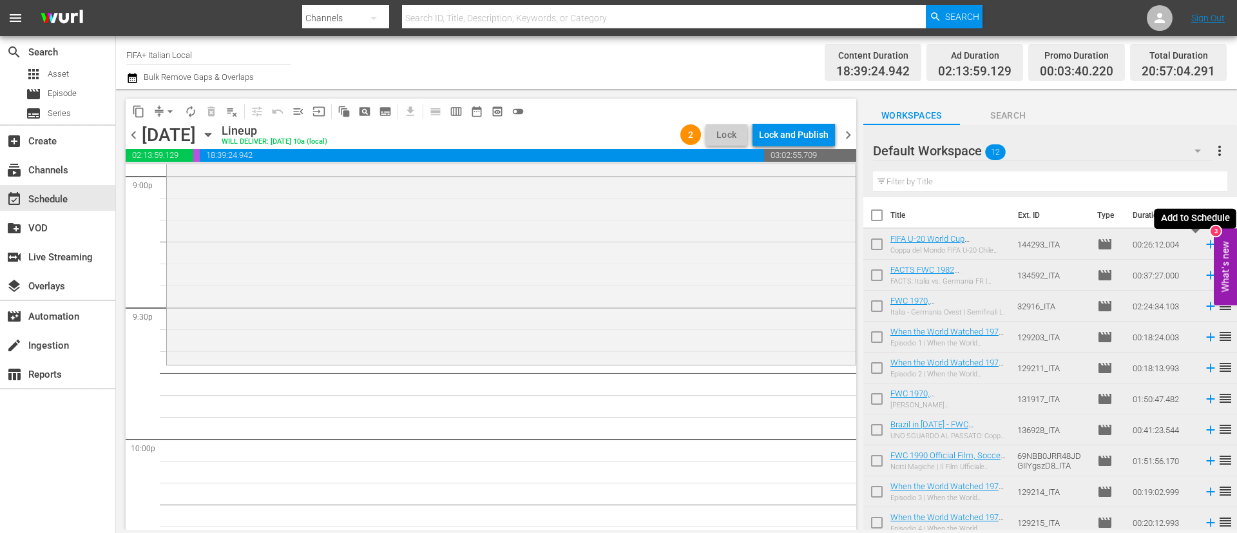
click at [1204, 242] on icon at bounding box center [1211, 244] width 14 height 14
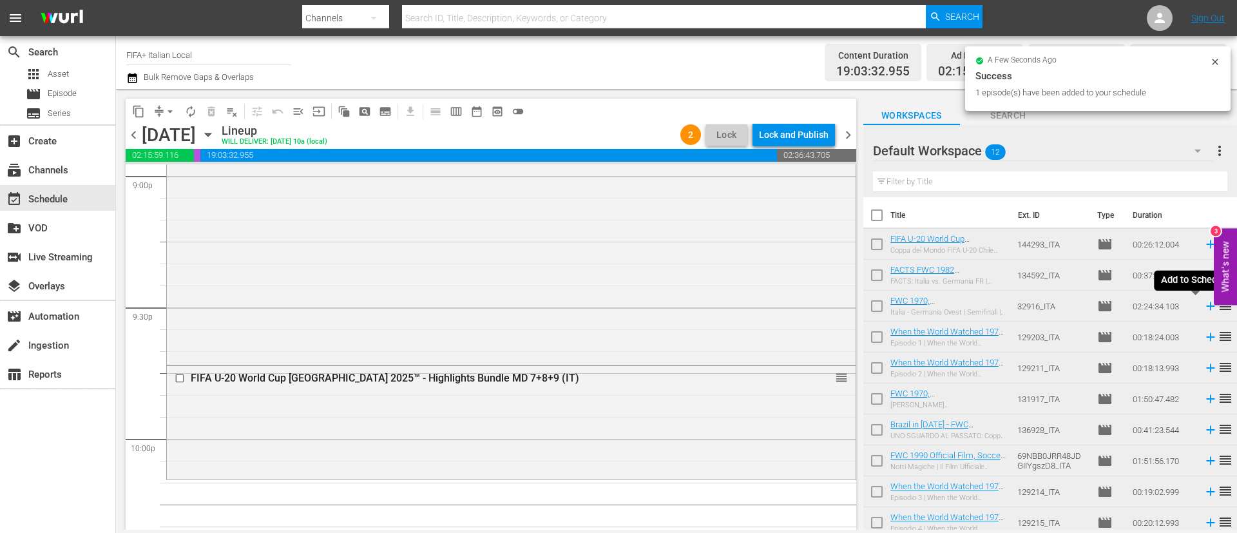
click at [1204, 307] on icon at bounding box center [1211, 306] width 14 height 14
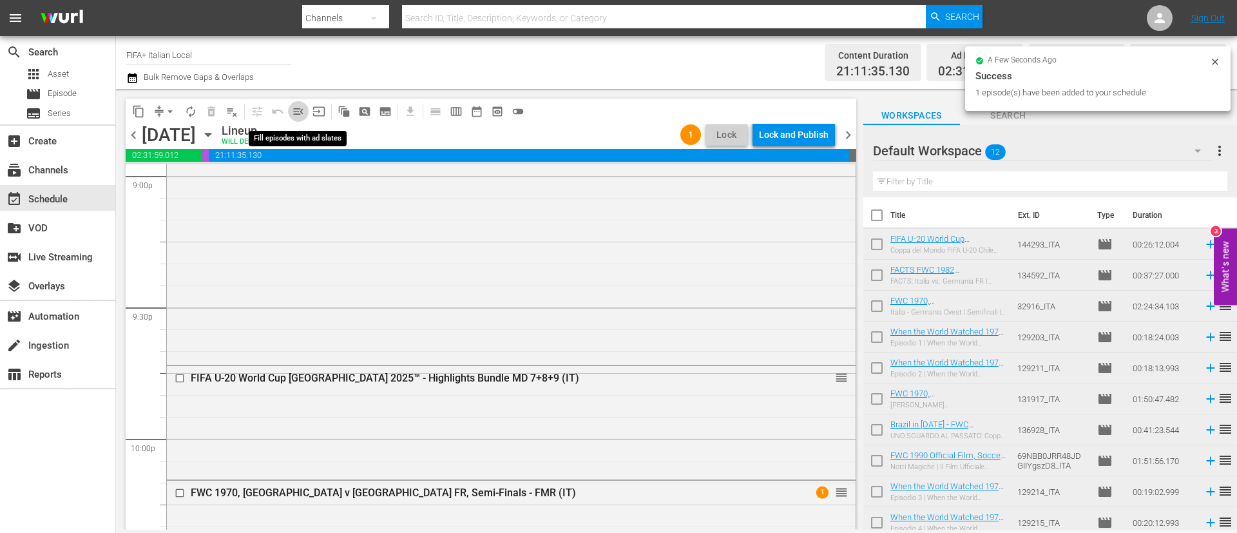
click at [302, 108] on span "menu_open" at bounding box center [298, 111] width 13 height 13
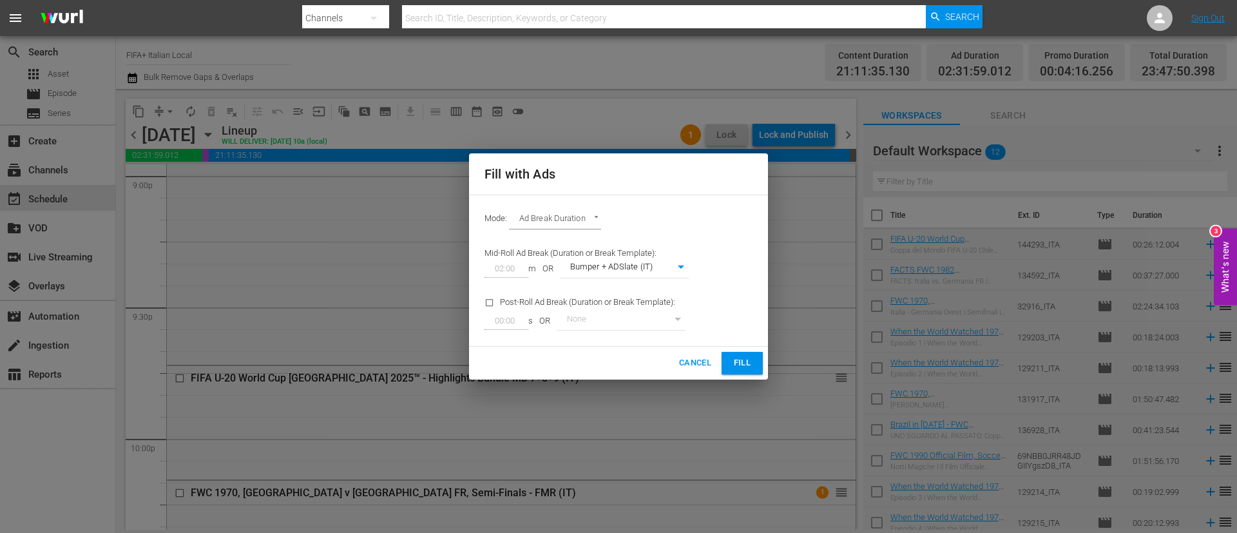
click at [750, 367] on span "Fill" at bounding box center [742, 363] width 21 height 15
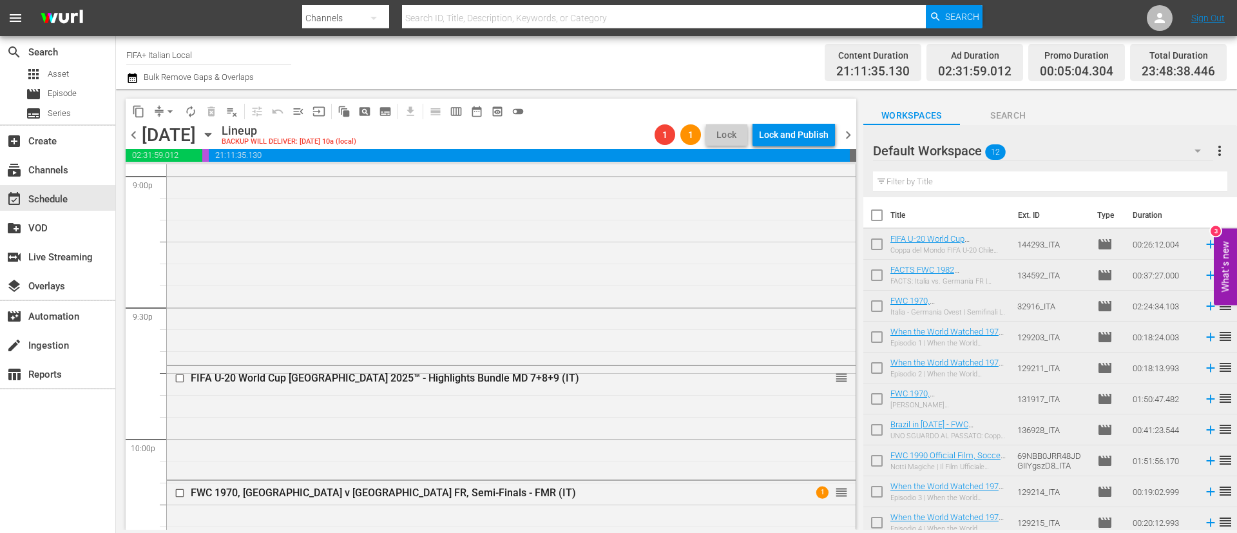
click at [171, 108] on span "arrow_drop_down" at bounding box center [170, 111] width 13 height 13
click at [206, 182] on li "Align to End of Previous Day" at bounding box center [170, 180] width 135 height 21
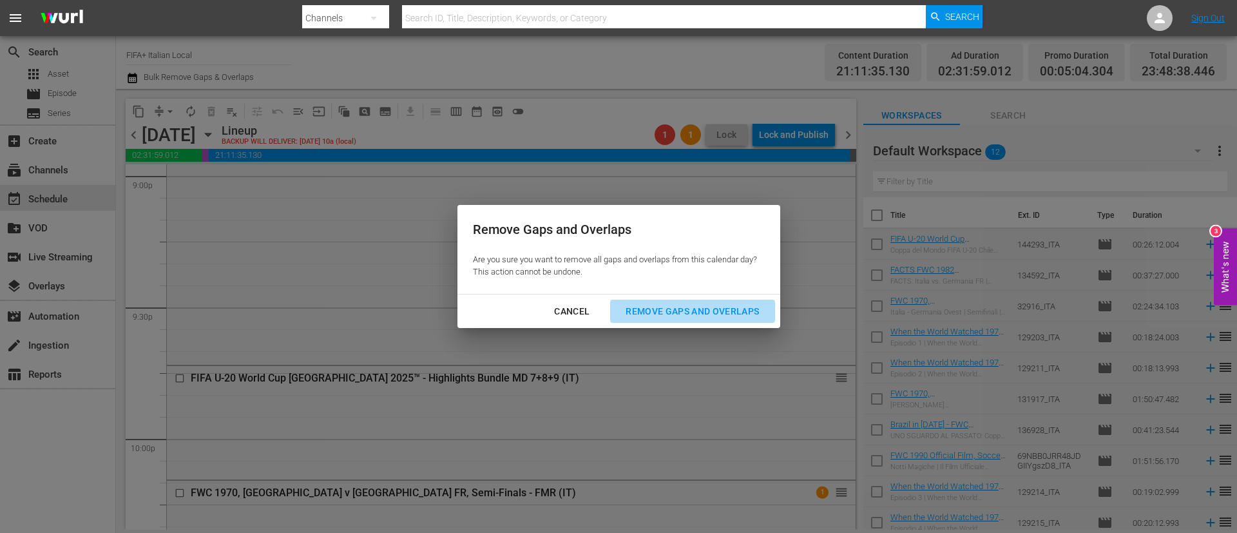
click at [701, 307] on div "Remove Gaps and Overlaps" at bounding box center [693, 312] width 154 height 16
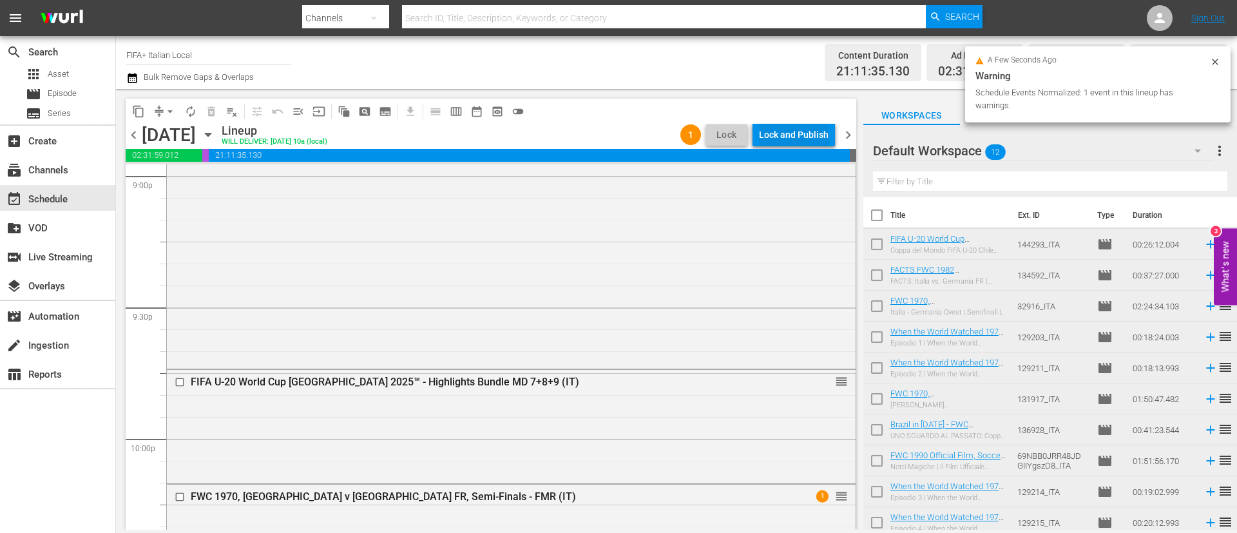
click at [791, 136] on div "Lock and Publish" at bounding box center [794, 134] width 70 height 23
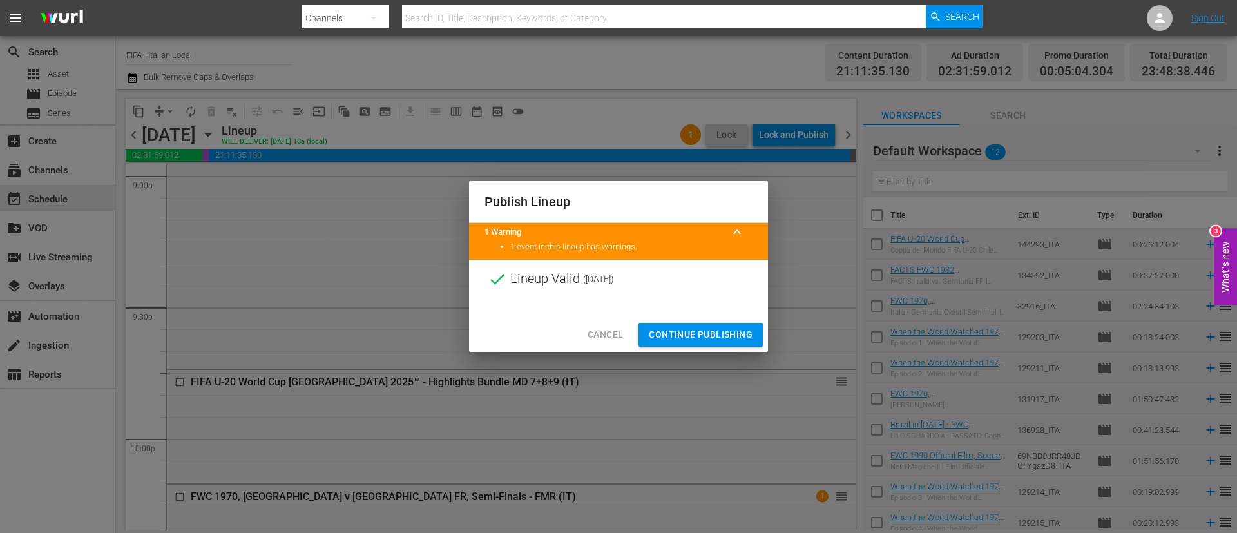
click at [728, 327] on span "Continue Publishing" at bounding box center [701, 335] width 104 height 16
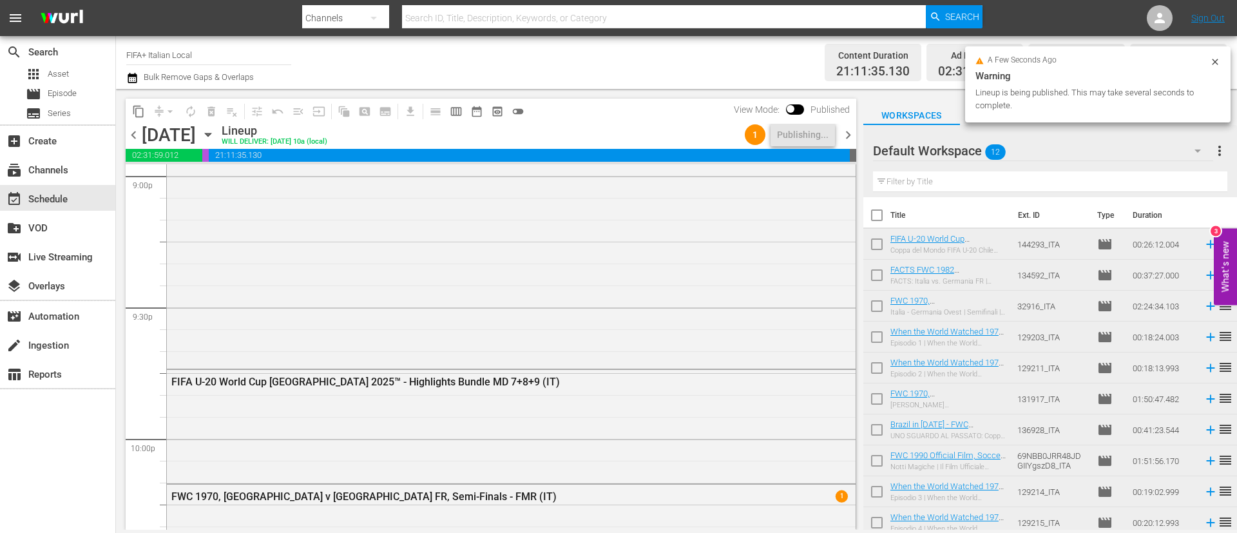
click at [1216, 145] on span "more_vert" at bounding box center [1219, 150] width 15 height 15
click at [1096, 185] on div "Clear All Workspace Items" at bounding box center [1136, 175] width 151 height 23
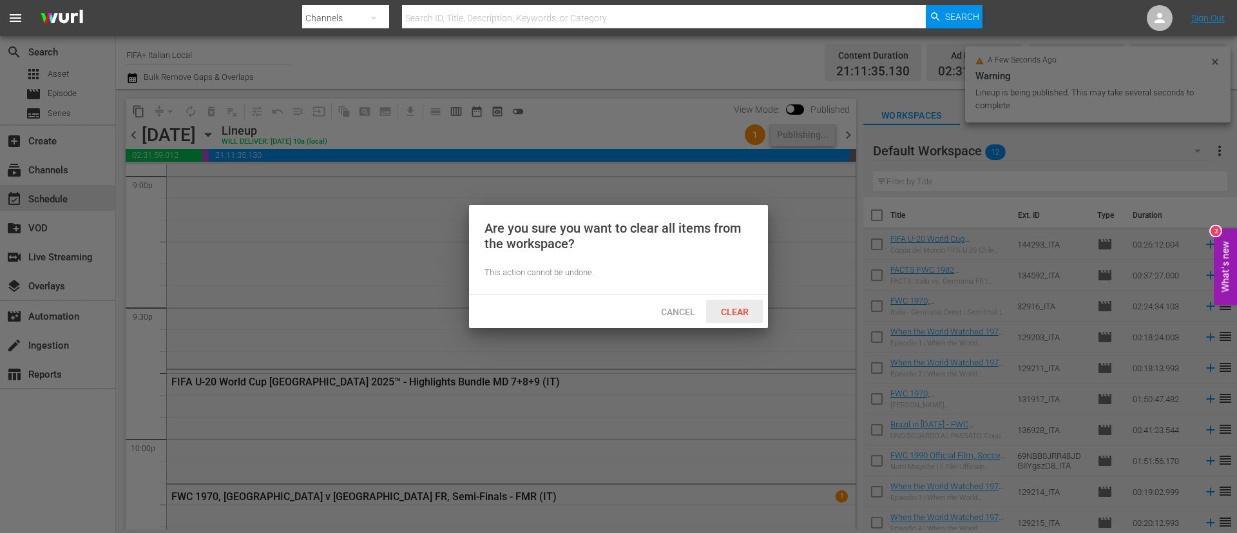
click at [739, 322] on div "Clear" at bounding box center [734, 312] width 57 height 24
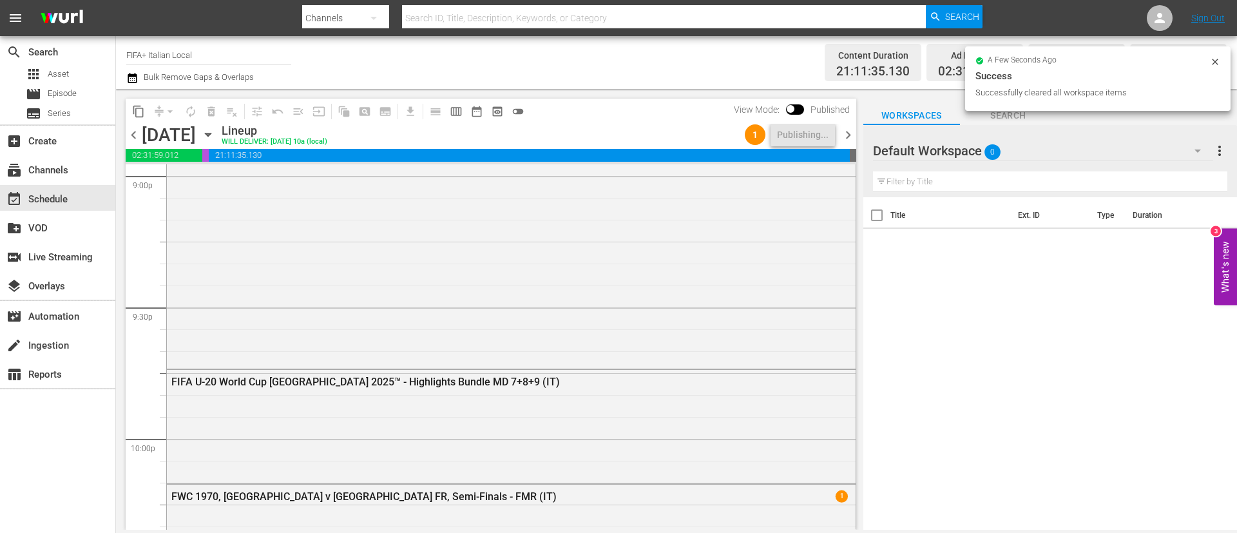
click at [790, 97] on div "content_copy compress arrow_drop_down autorenew_outlined delete_forever_outline…" at bounding box center [488, 309] width 744 height 441
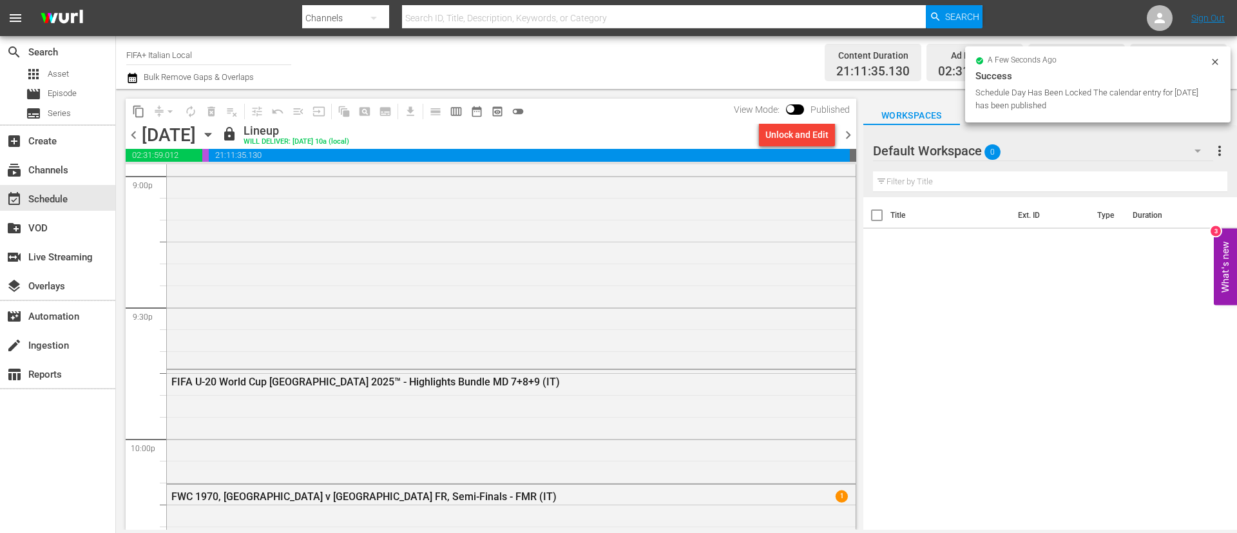
click at [847, 134] on span "chevron_right" at bounding box center [848, 135] width 16 height 16
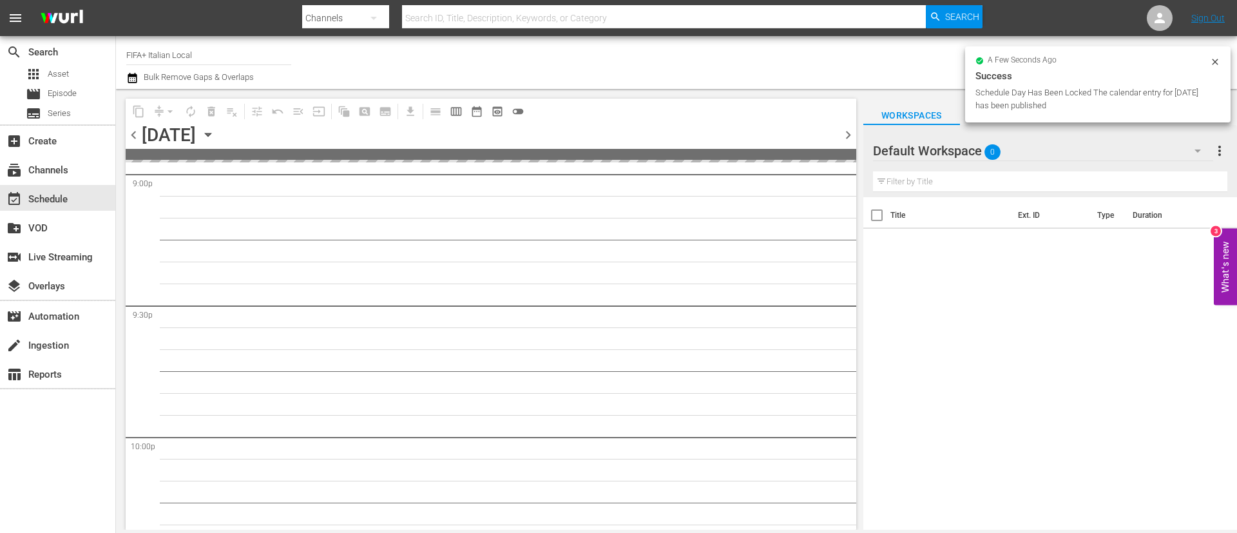
scroll to position [5817, 0]
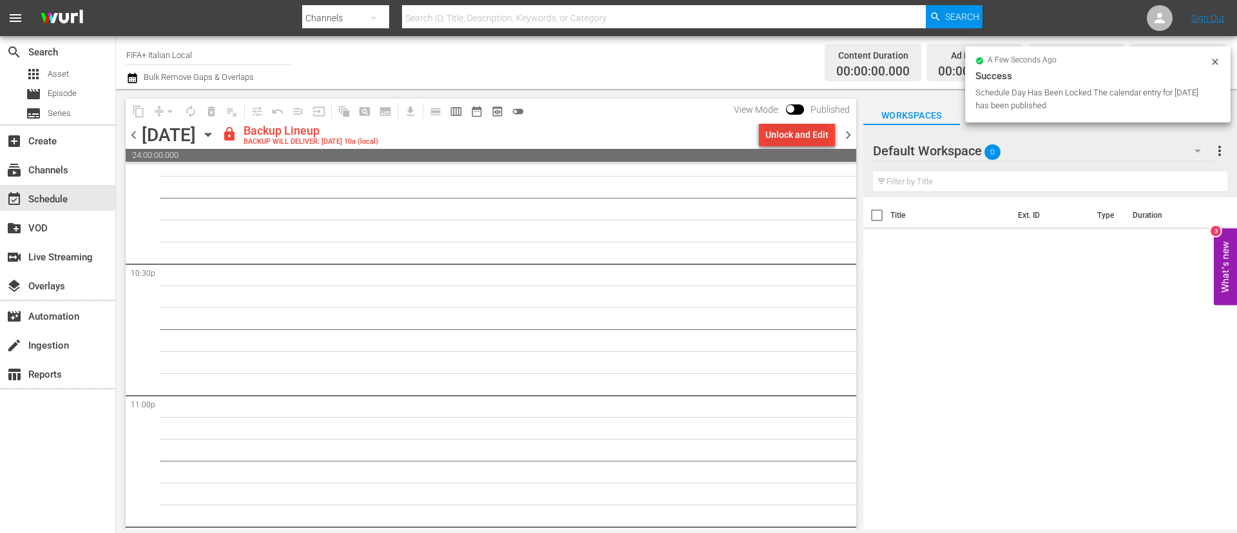
click at [821, 137] on div "Unlock and Edit" at bounding box center [797, 134] width 63 height 23
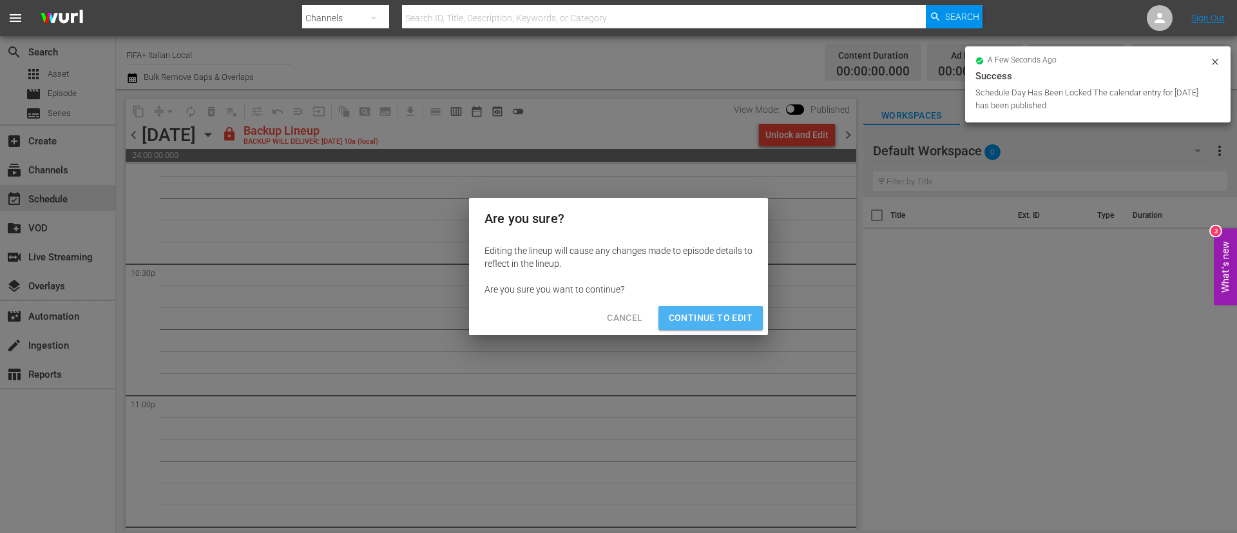
click at [729, 317] on span "Continue to Edit" at bounding box center [711, 318] width 84 height 16
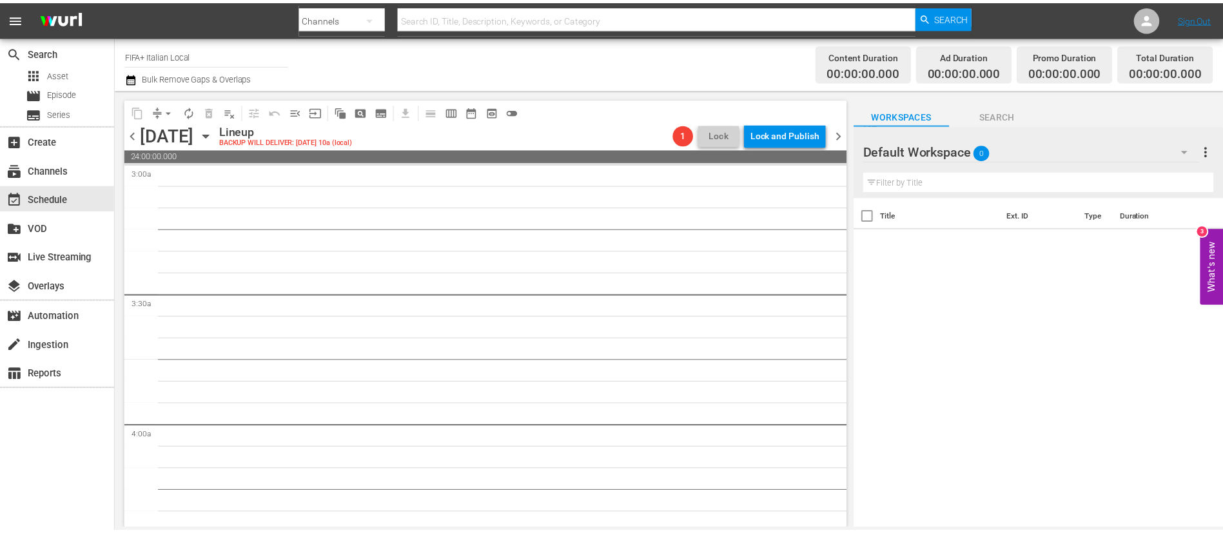
scroll to position [0, 0]
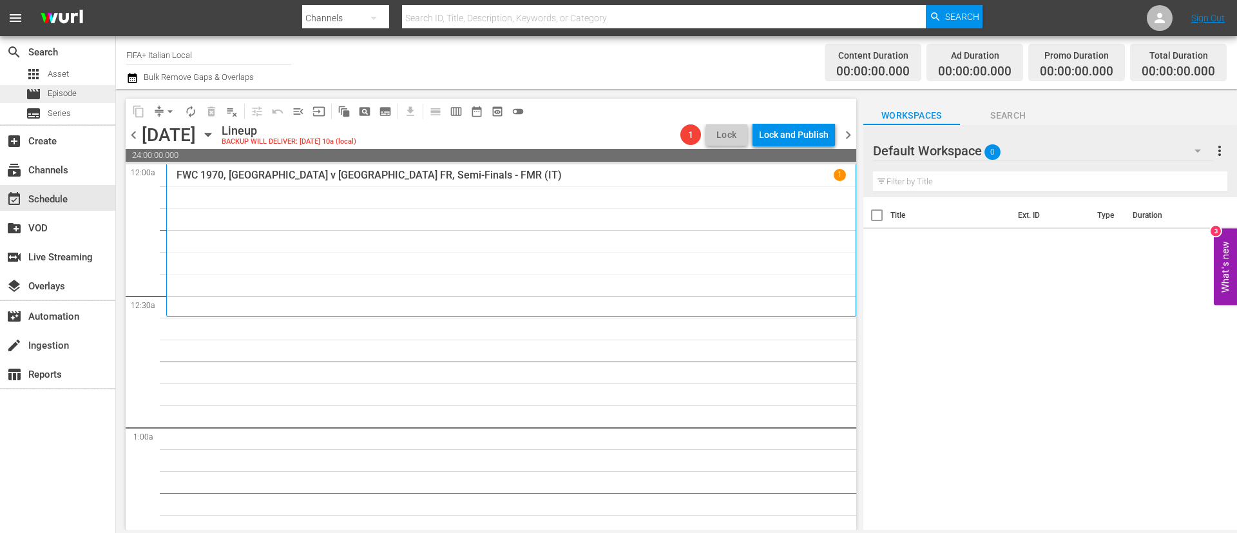
click at [90, 97] on div "movie Episode" at bounding box center [57, 94] width 115 height 18
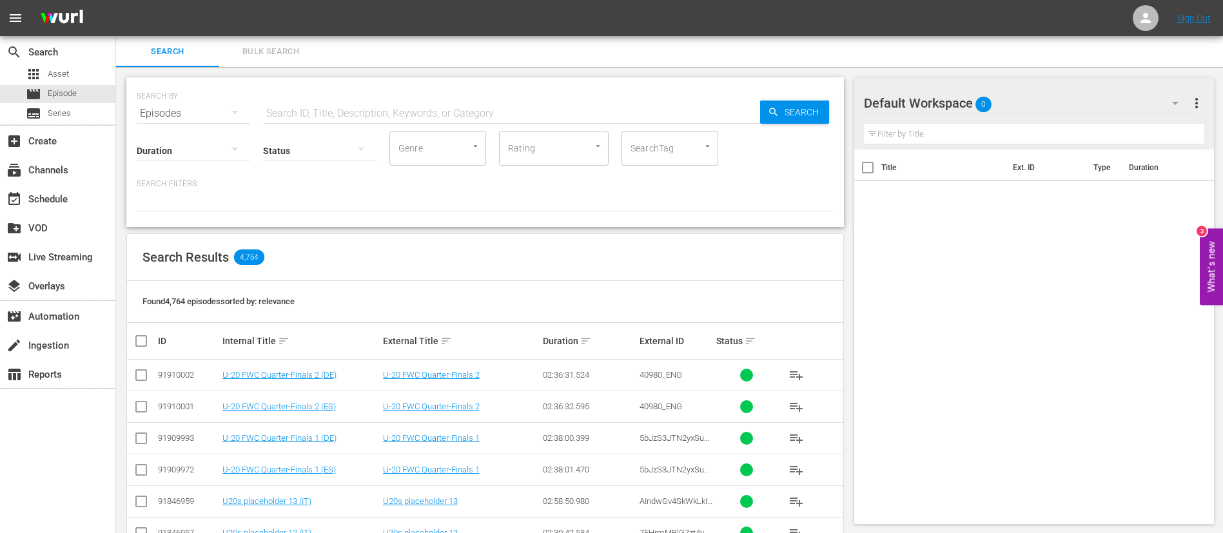
click at [282, 61] on button "Bulk Search" at bounding box center [270, 51] width 103 height 31
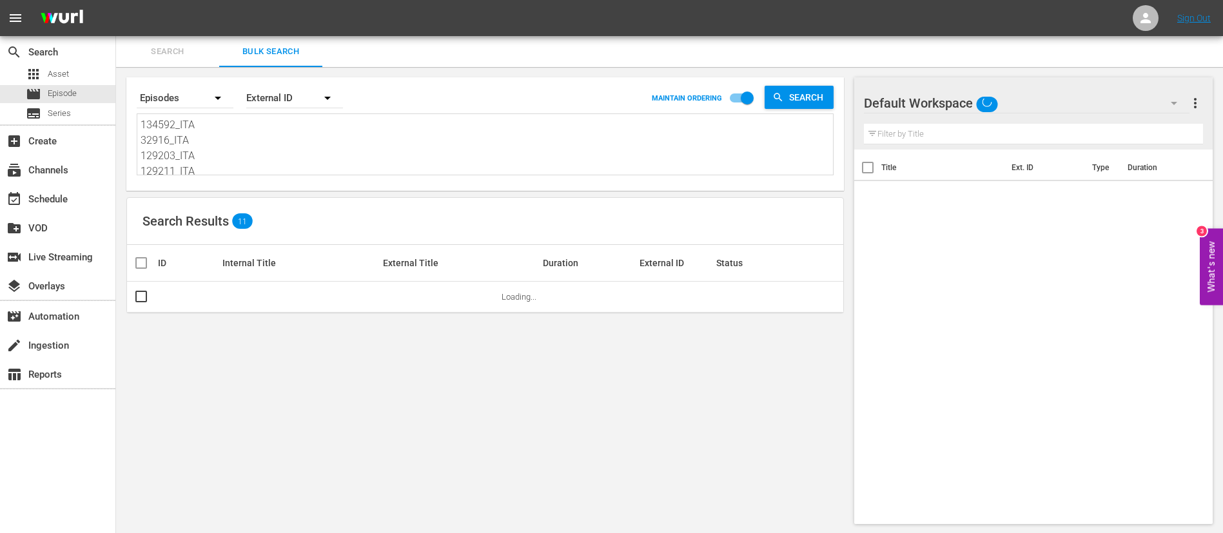
click at [269, 126] on textarea "134592_ITA 32916_ITA 129203_ITA 129211_ITA 131917_ITA 136928_ITA 69NBB0JRR48JDG…" at bounding box center [487, 146] width 692 height 59
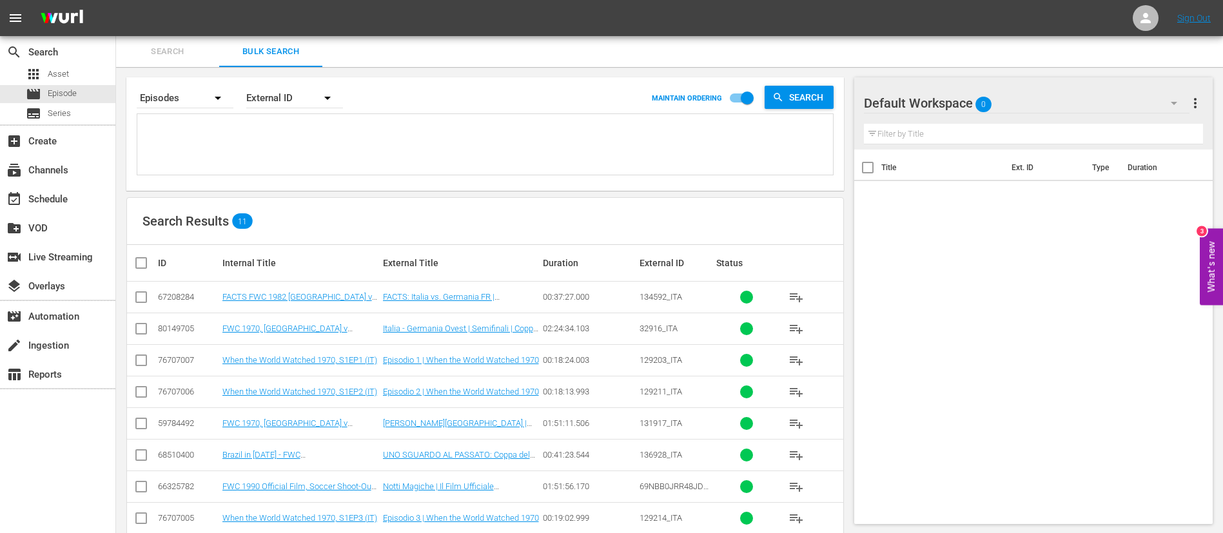
paste textarea "133689_ITA 6L9OzNkEe4XBLkjqio8cGs_ITA pw7GuzIlZ0i0RmDyl9_9BQ_ITA 137693_ITA 5Fy…"
type textarea "133689_ITA 6L9OzNkEe4XBLkjqio8cGs_ITA pw7GuzIlZ0i0RmDyl9_9BQ_ITA 137693_ITA 5Fy…"
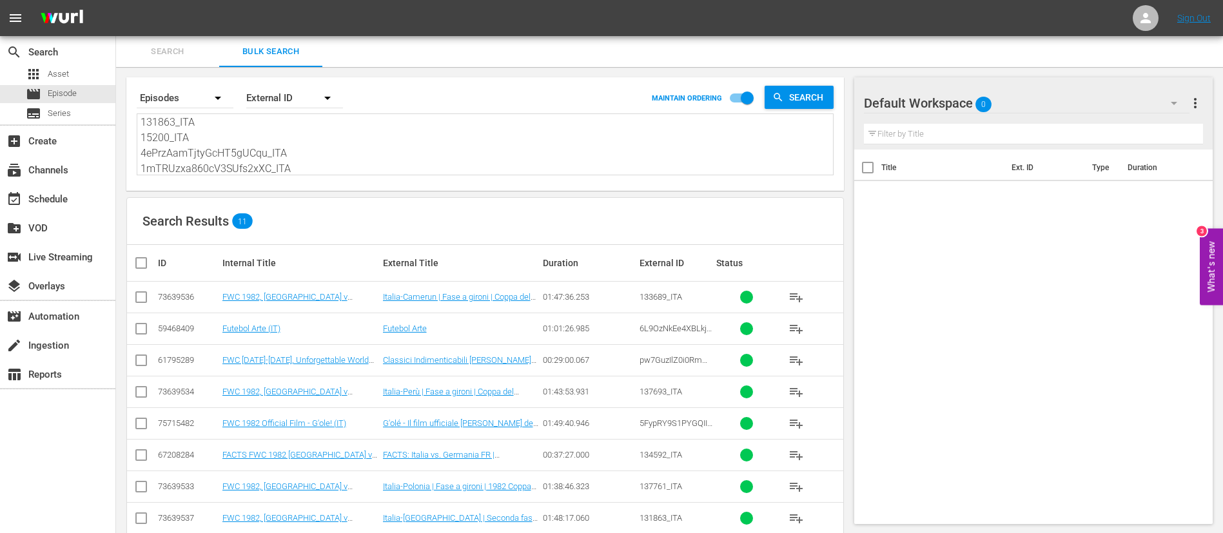
type textarea "133689_ITA 6L9OzNkEe4XBLkjqio8cGs_ITA pw7GuzIlZ0i0RmDyl9_9BQ_ITA 137693_ITA 5Fy…"
click at [150, 268] on input "checkbox" at bounding box center [146, 262] width 26 height 15
checkbox input "true"
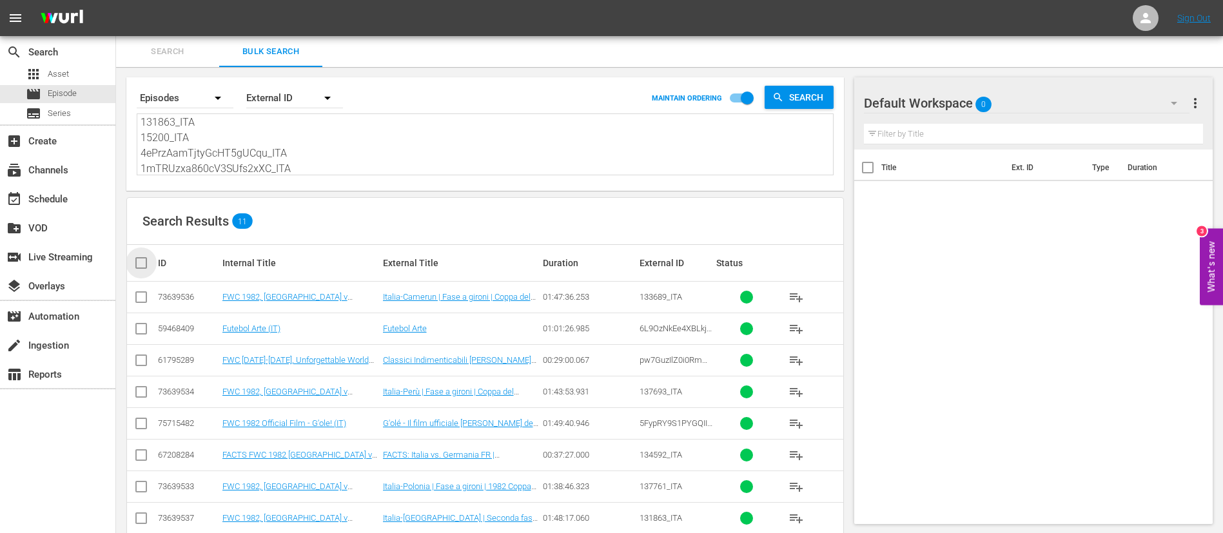
checkbox input "true"
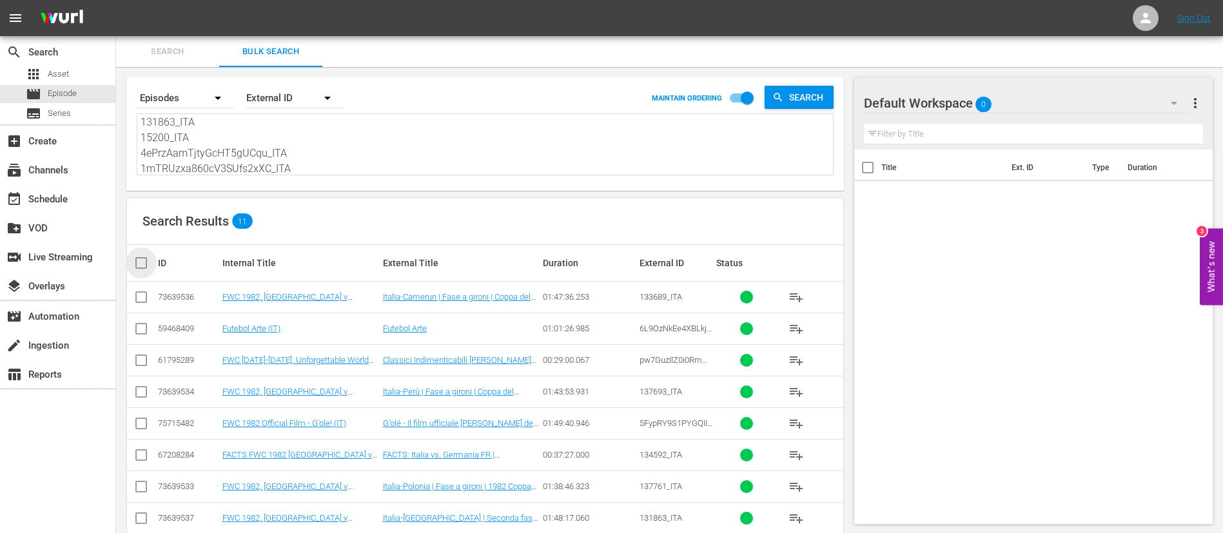
checkbox input "true"
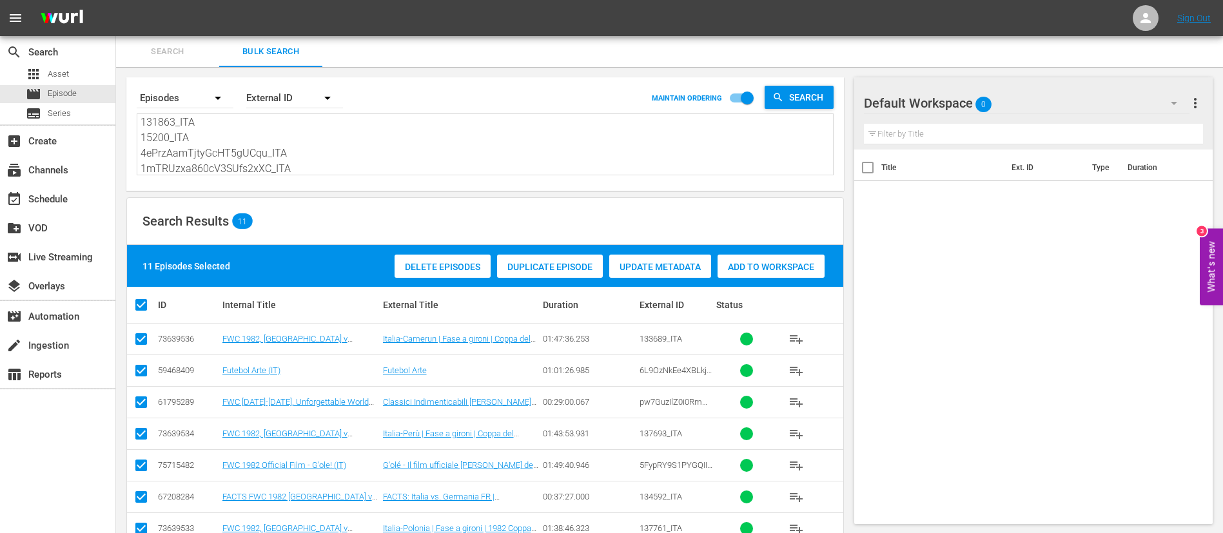
click at [755, 270] on span "Add to Workspace" at bounding box center [770, 267] width 107 height 10
click at [182, 41] on button "Search" at bounding box center [167, 51] width 103 height 31
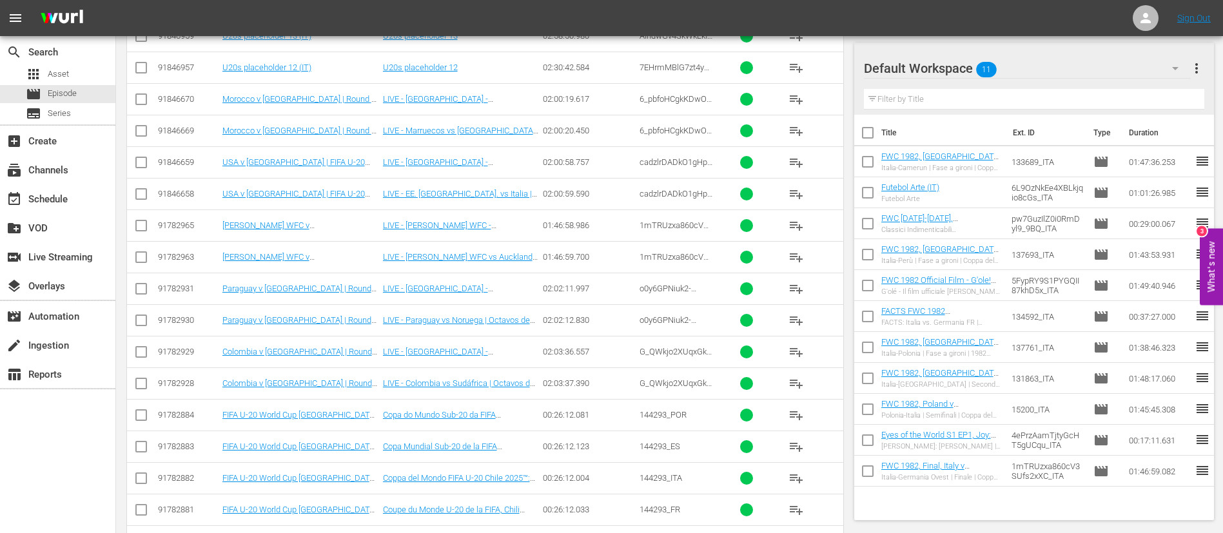
scroll to position [483, 0]
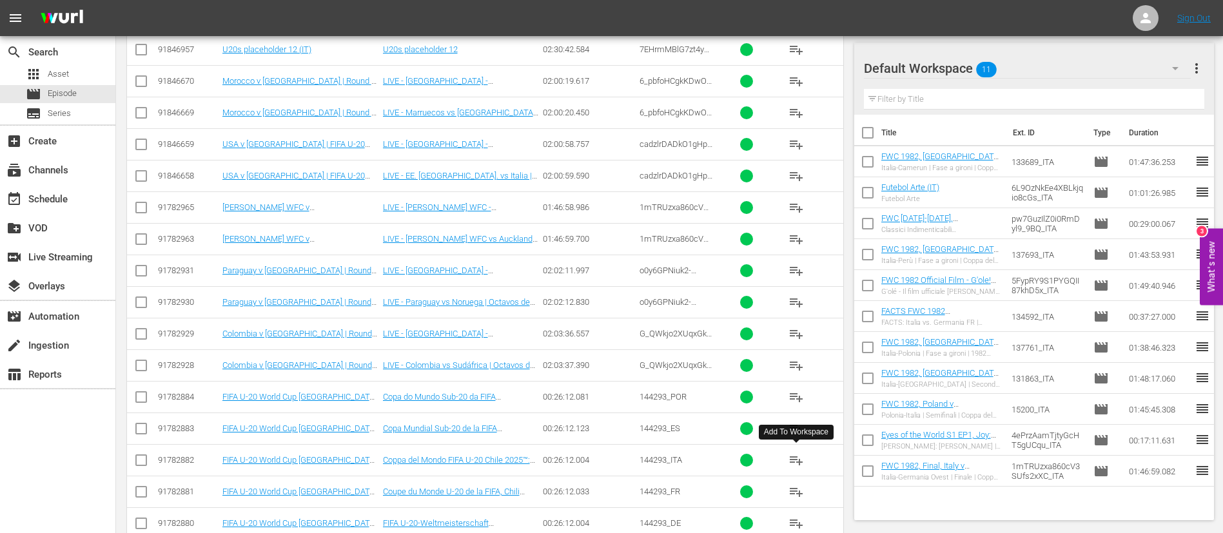
click at [792, 458] on span "playlist_add" at bounding box center [795, 459] width 15 height 15
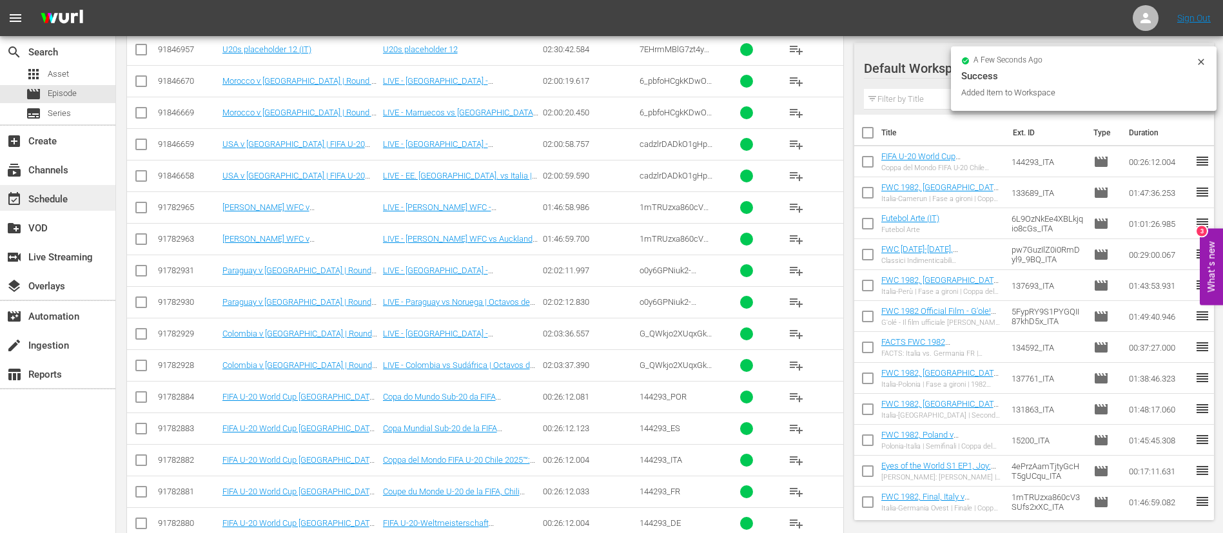
click at [23, 195] on div "event_available Schedule" at bounding box center [36, 197] width 72 height 12
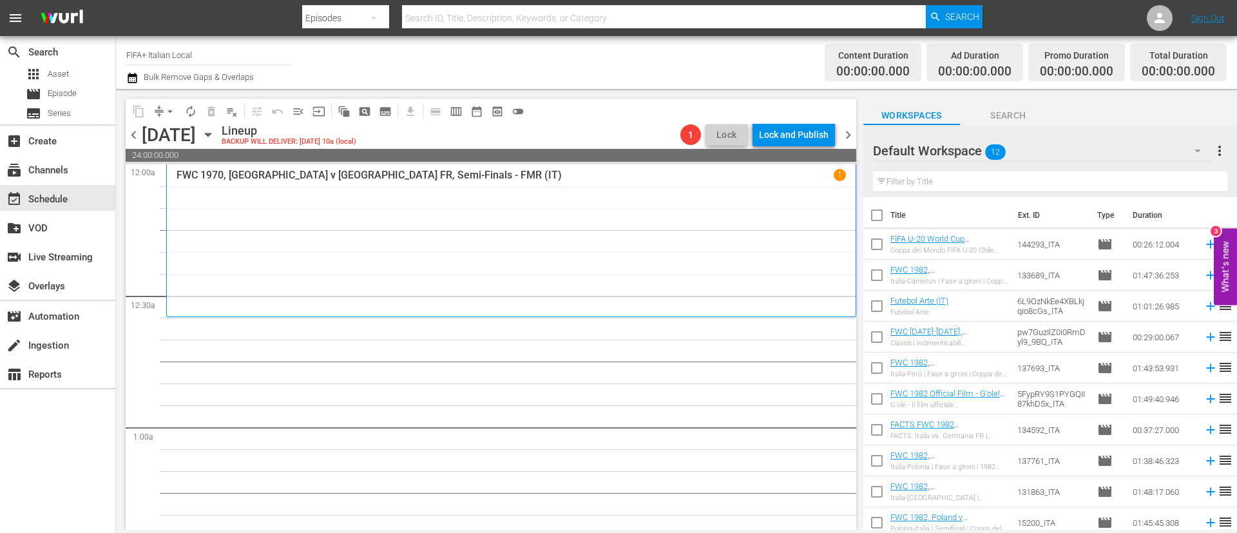
click at [882, 218] on input "checkbox" at bounding box center [877, 217] width 27 height 27
checkbox input "true"
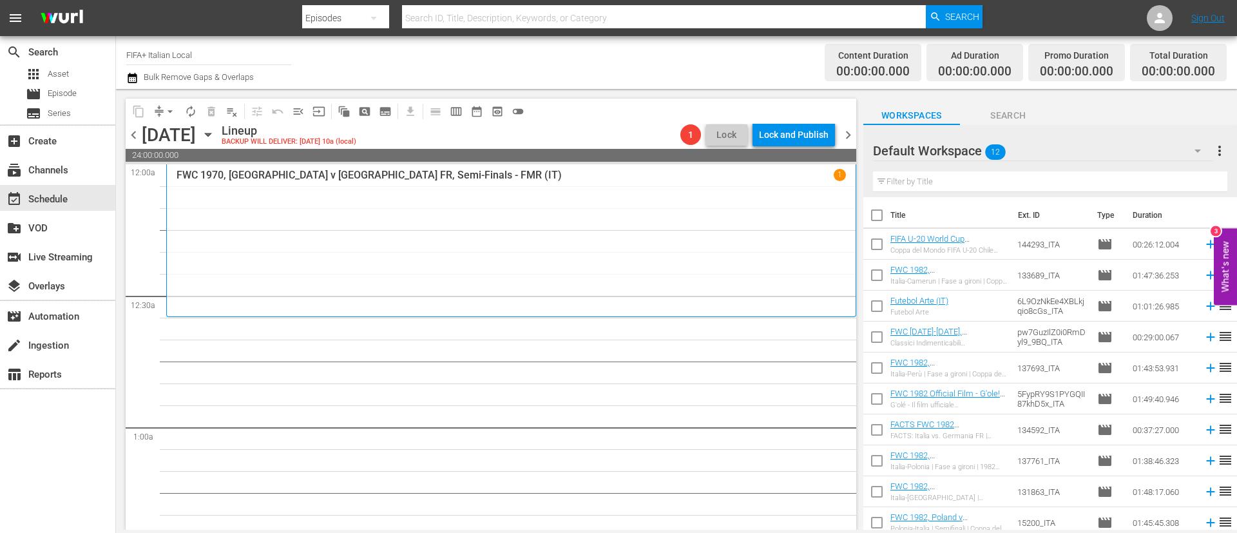
checkbox input "true"
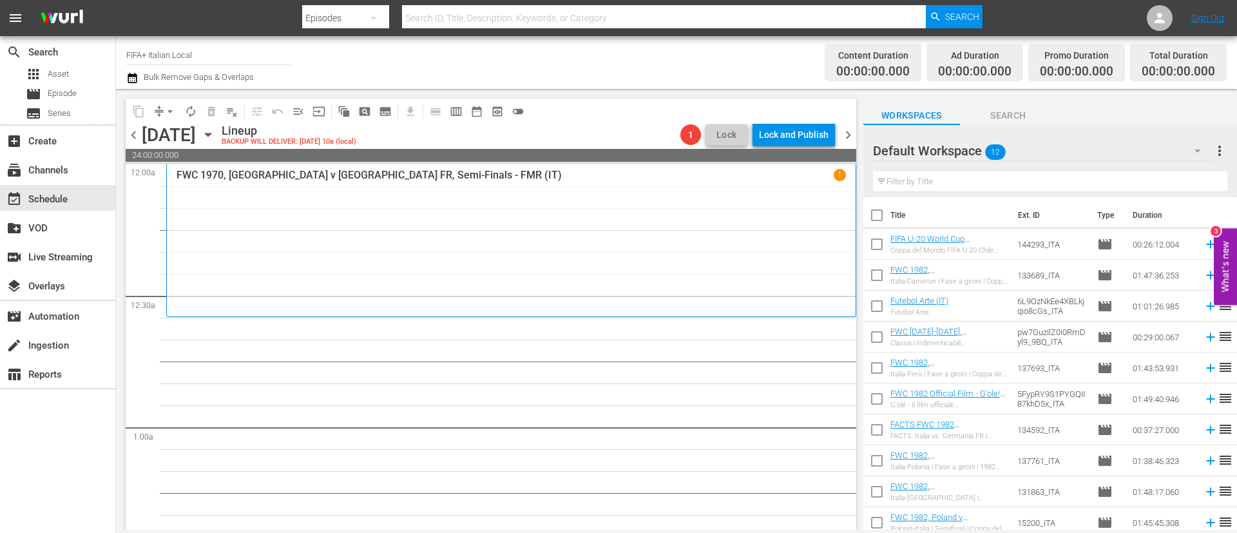
checkbox input "true"
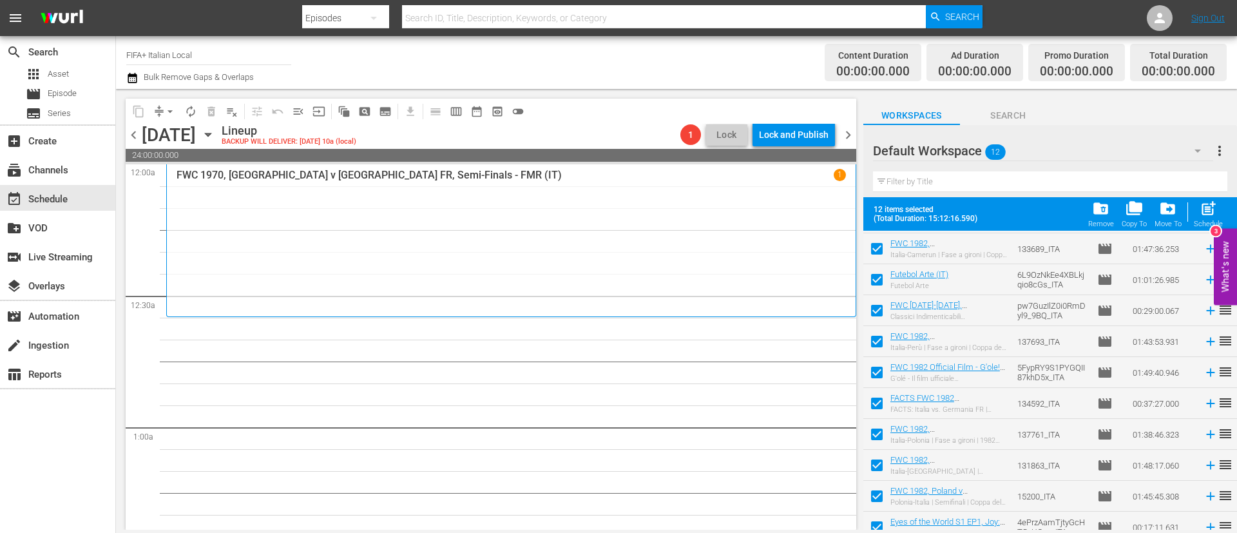
scroll to position [102, 0]
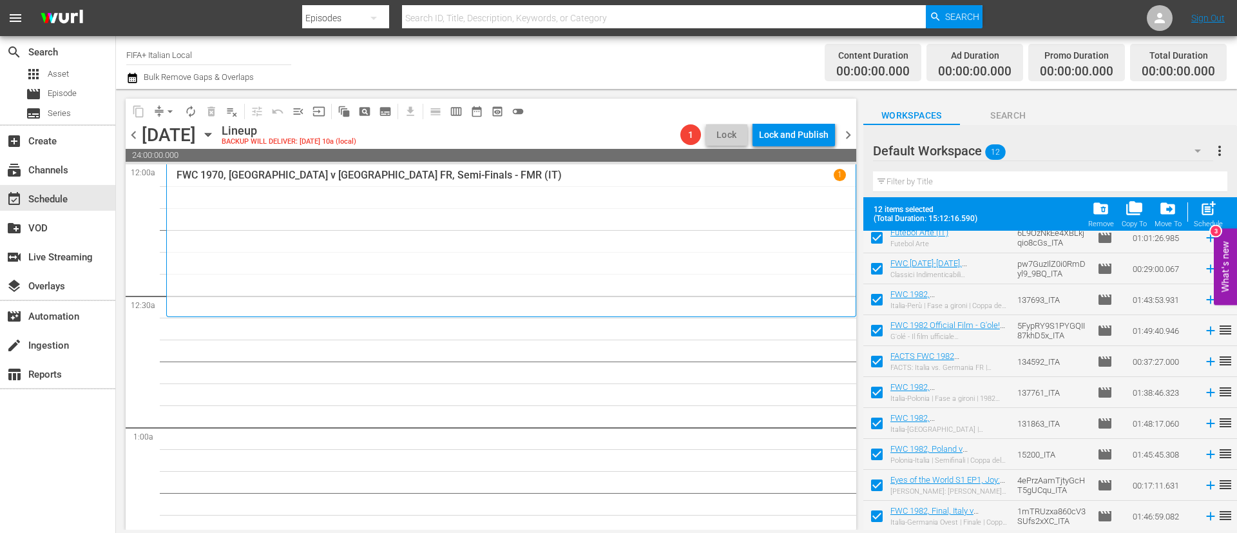
click at [876, 456] on input "checkbox" at bounding box center [877, 456] width 27 height 27
checkbox input "false"
click at [874, 487] on input "checkbox" at bounding box center [877, 487] width 27 height 27
checkbox input "false"
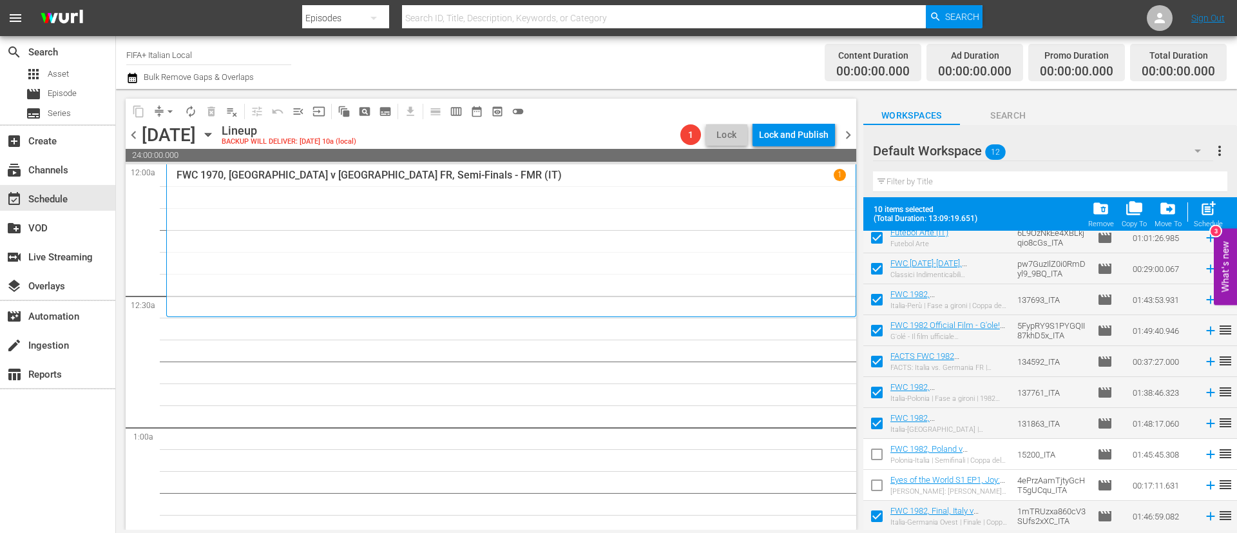
click at [877, 523] on input "checkbox" at bounding box center [877, 518] width 27 height 27
checkbox input "false"
click at [1205, 199] on button "post_add Schedule" at bounding box center [1208, 214] width 37 height 36
checkbox input "false"
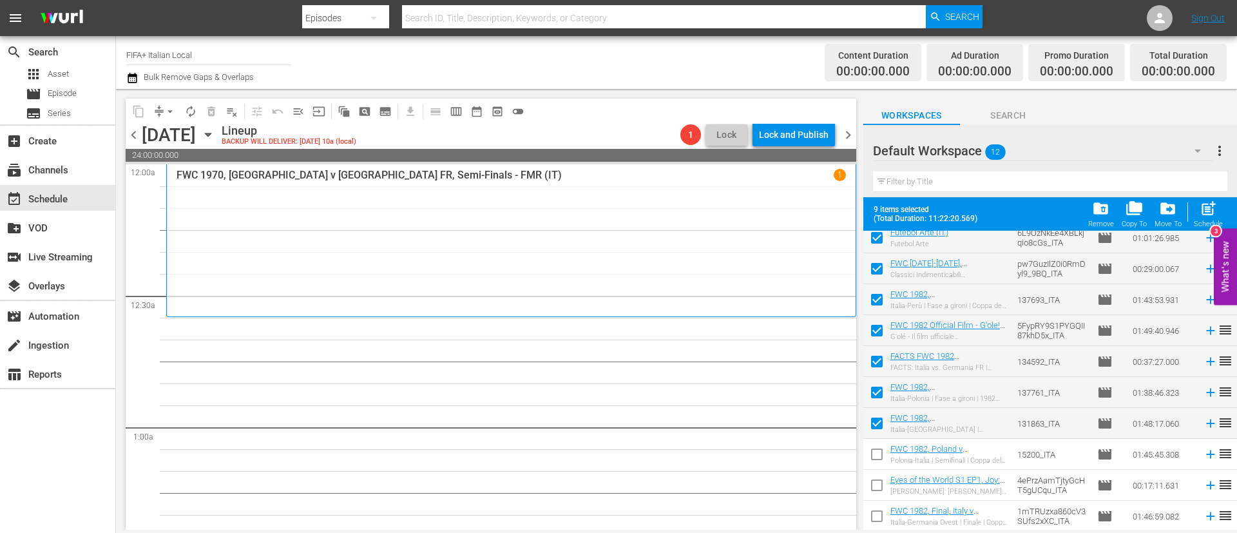
checkbox input "false"
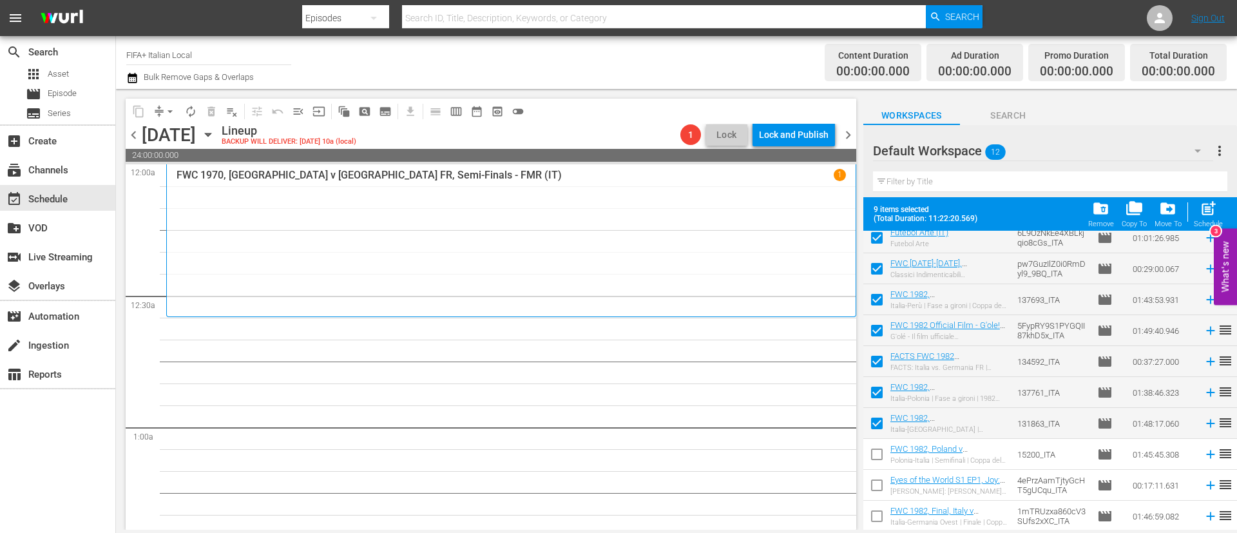
checkbox input "false"
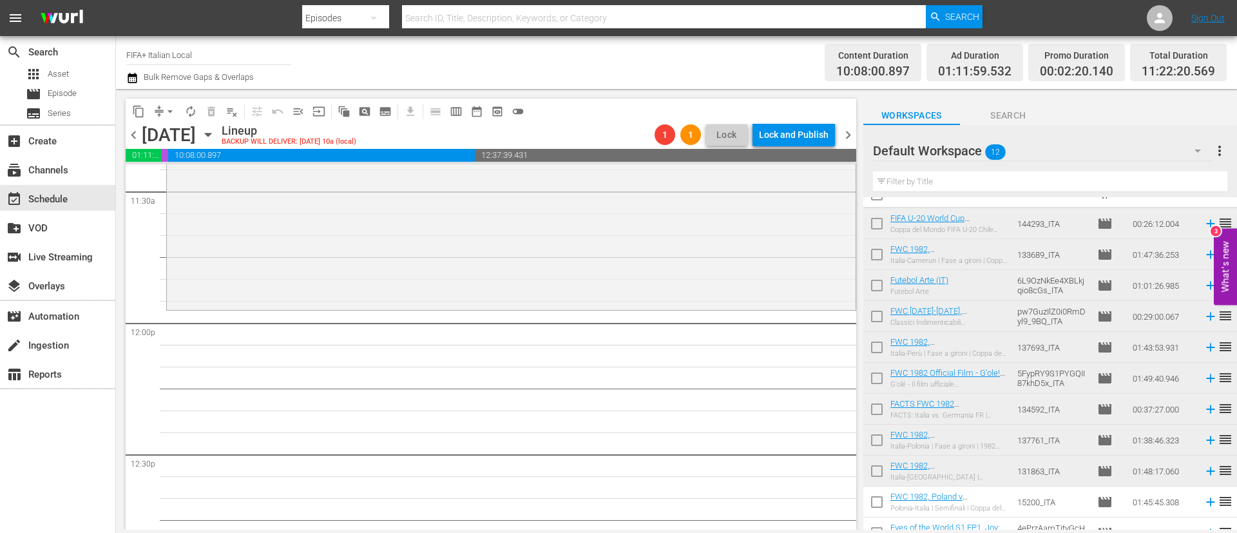
scroll to position [0, 0]
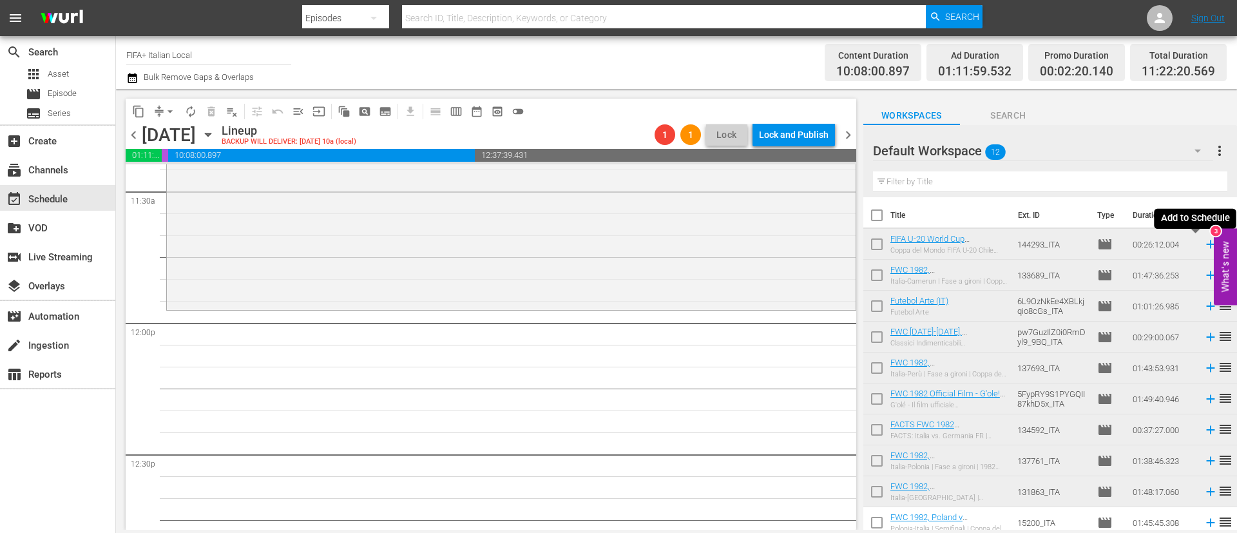
click at [1207, 245] on icon at bounding box center [1211, 244] width 8 height 8
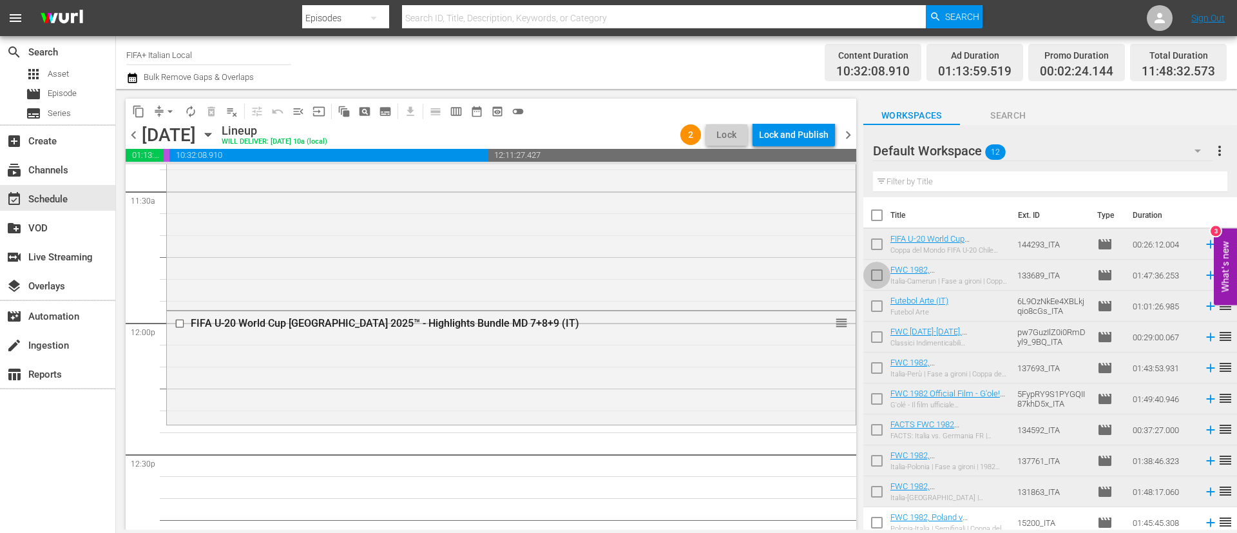
click at [878, 280] on input "checkbox" at bounding box center [877, 277] width 27 height 27
checkbox input "true"
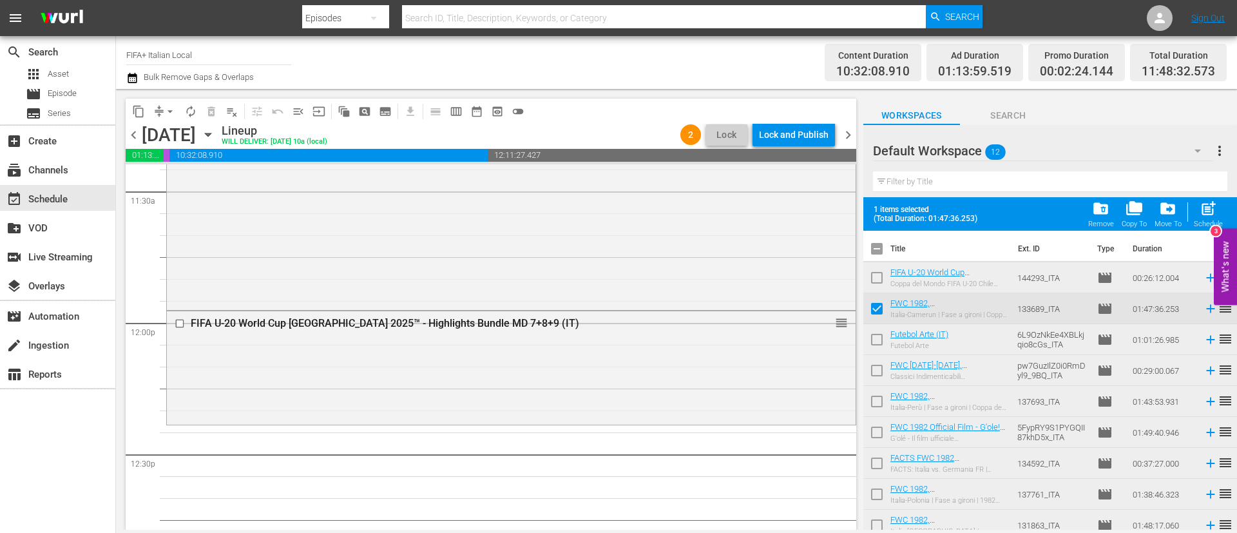
click at [869, 336] on input "checkbox" at bounding box center [877, 342] width 27 height 27
checkbox input "true"
click at [882, 376] on input "checkbox" at bounding box center [877, 373] width 27 height 27
checkbox input "true"
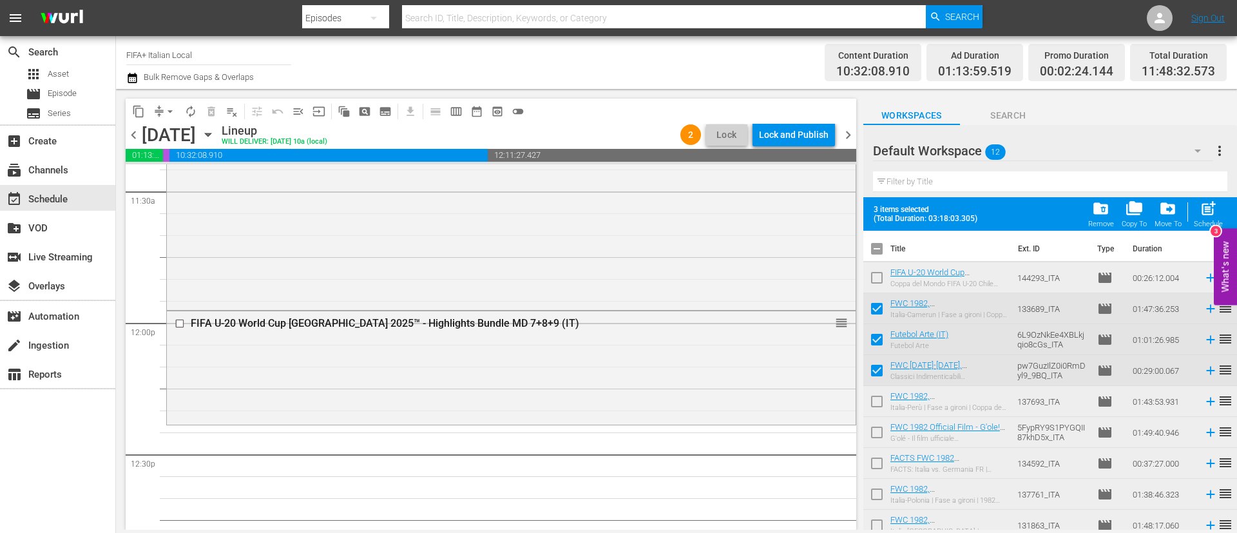
click at [880, 407] on input "checkbox" at bounding box center [877, 404] width 27 height 27
checkbox input "true"
click at [1212, 212] on span "post_add" at bounding box center [1208, 208] width 17 height 17
checkbox input "false"
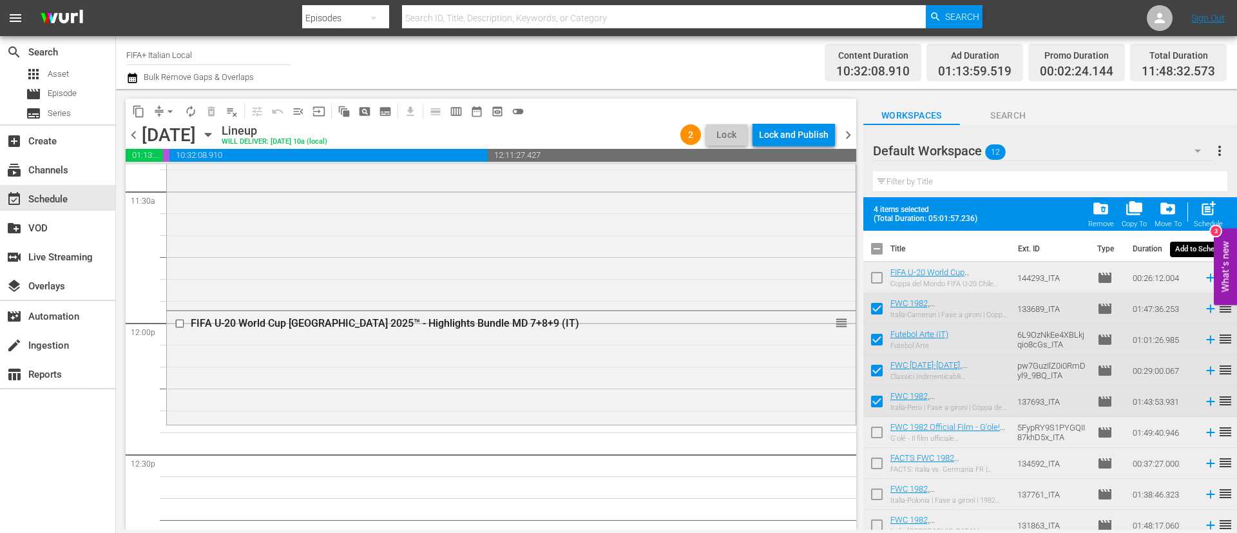
checkbox input "false"
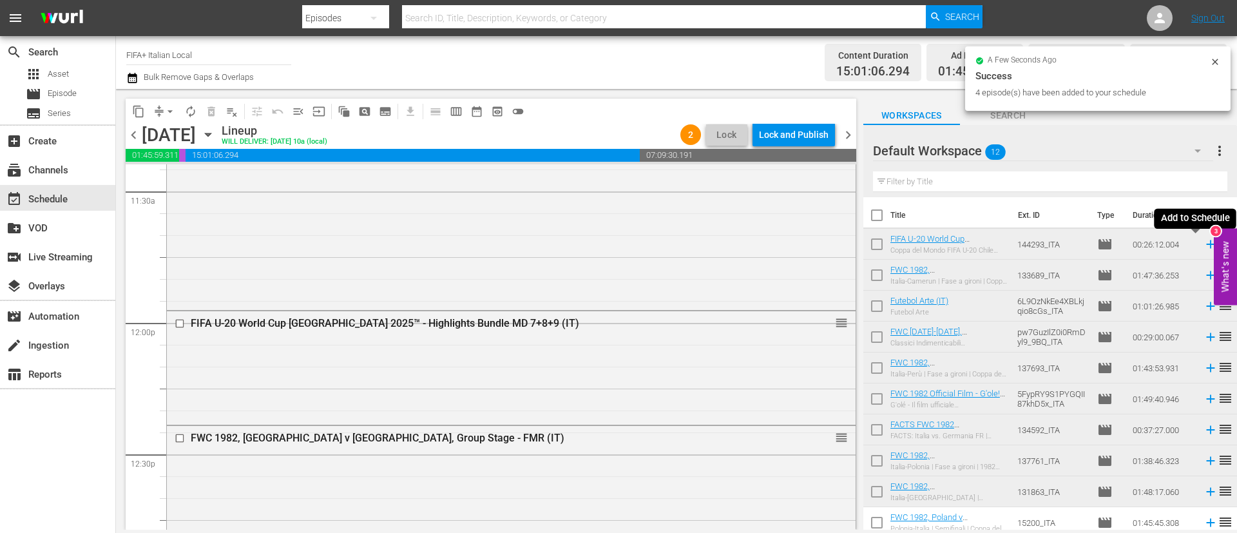
click at [1204, 245] on icon at bounding box center [1211, 244] width 14 height 14
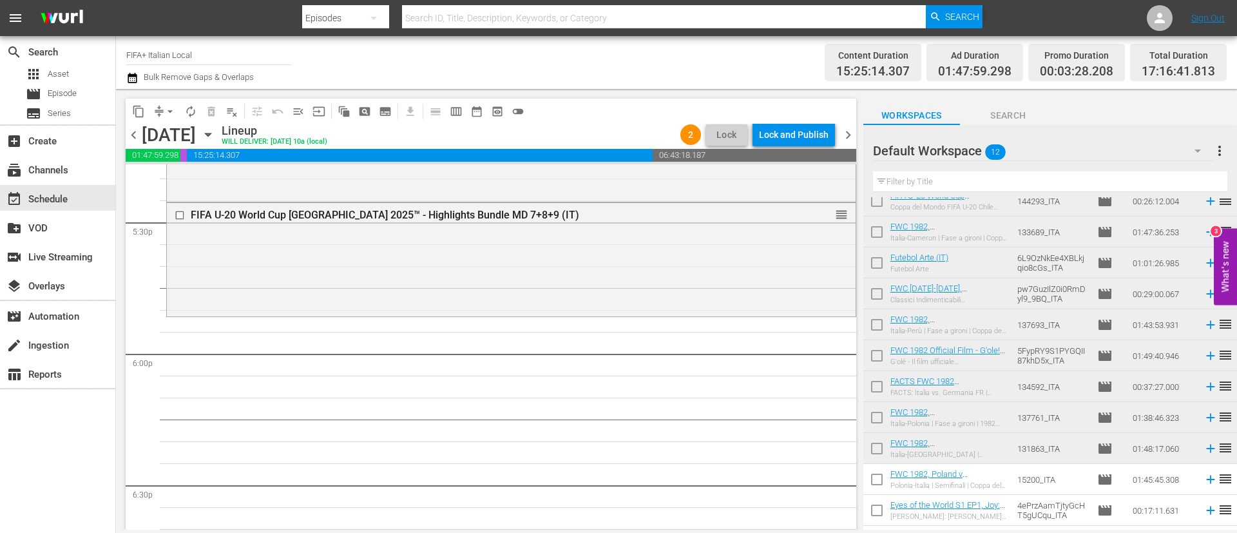
scroll to position [68, 0]
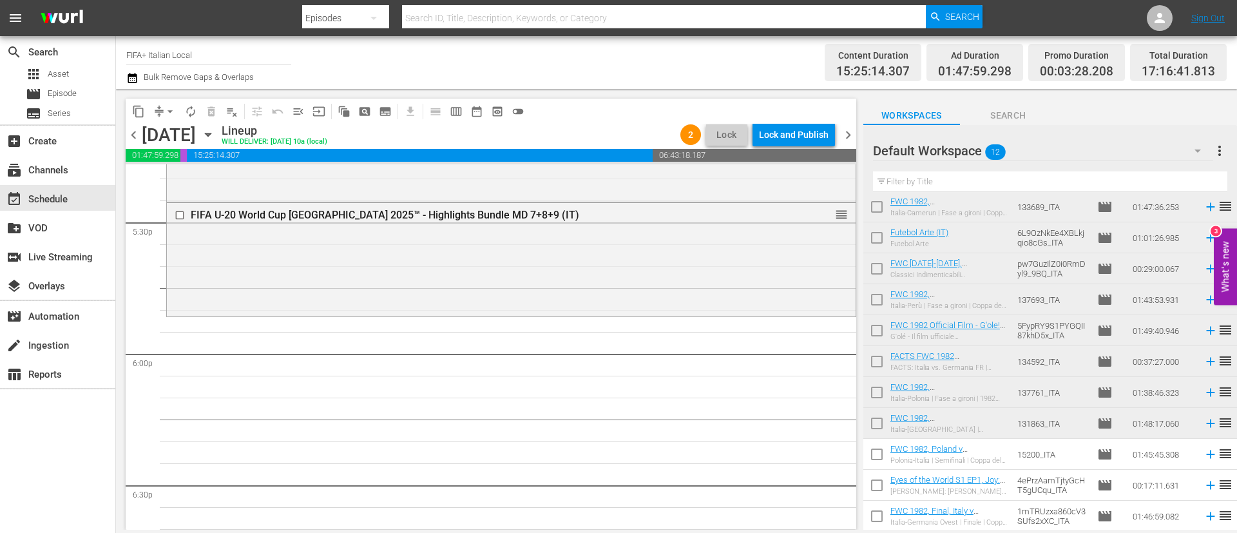
click at [888, 458] on input "checkbox" at bounding box center [877, 456] width 27 height 27
checkbox input "true"
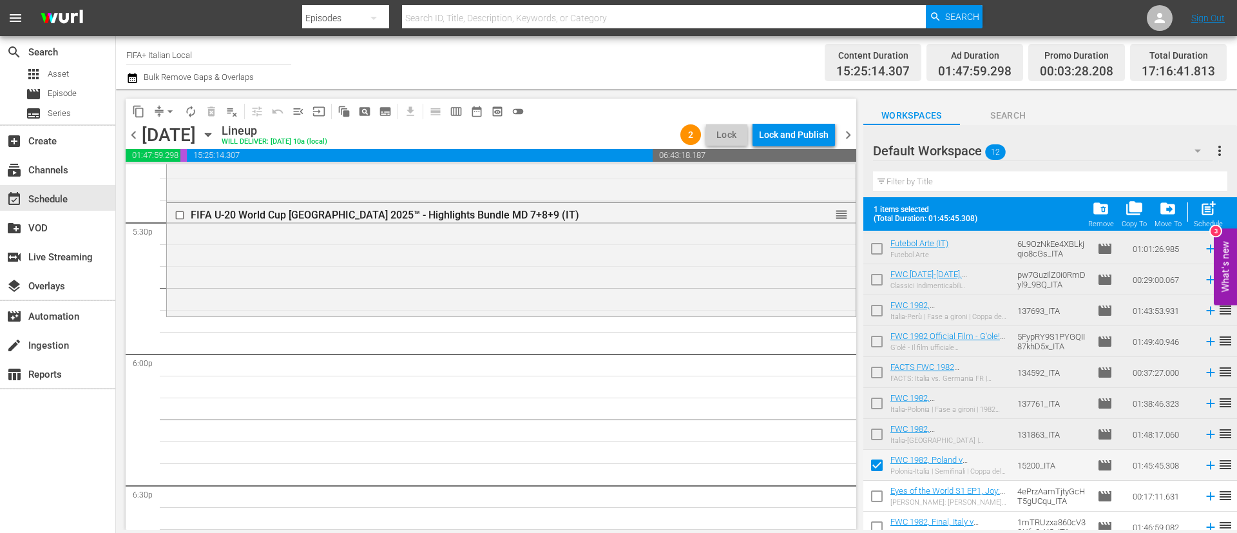
scroll to position [102, 0]
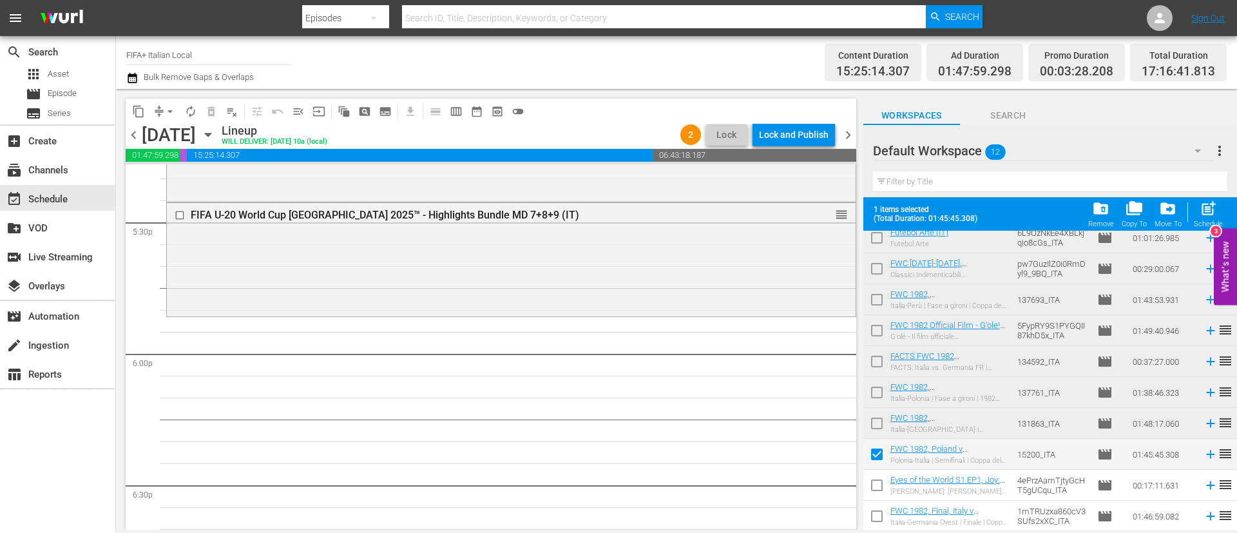
click at [880, 500] on input "checkbox" at bounding box center [877, 487] width 27 height 27
checkbox input "true"
click at [884, 518] on input "checkbox" at bounding box center [877, 518] width 27 height 27
checkbox input "true"
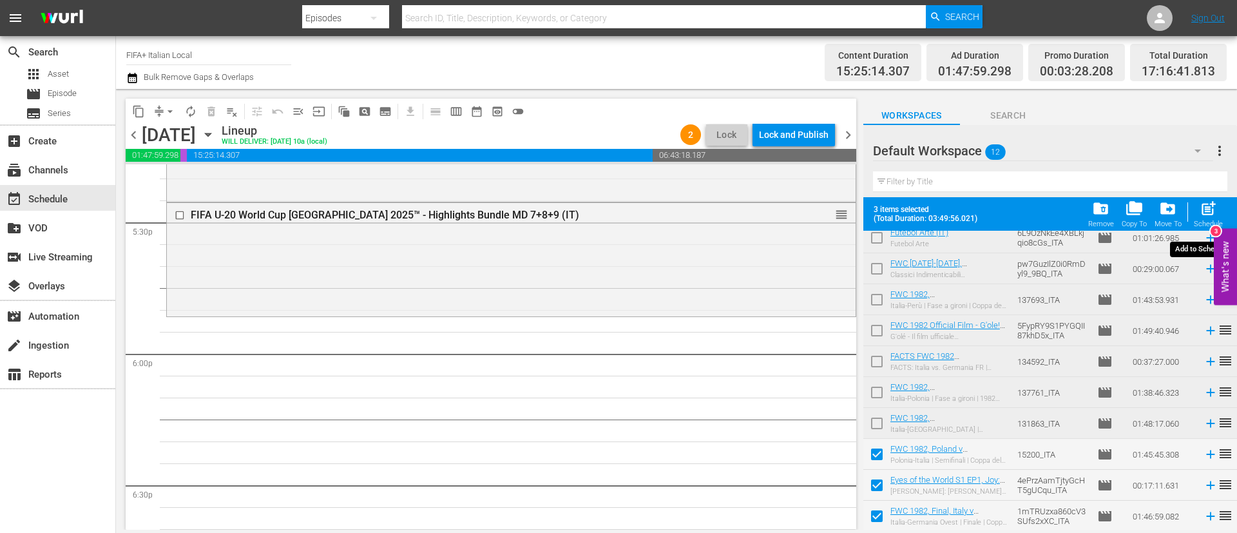
click at [1207, 217] on span "post_add" at bounding box center [1208, 208] width 17 height 17
checkbox input "false"
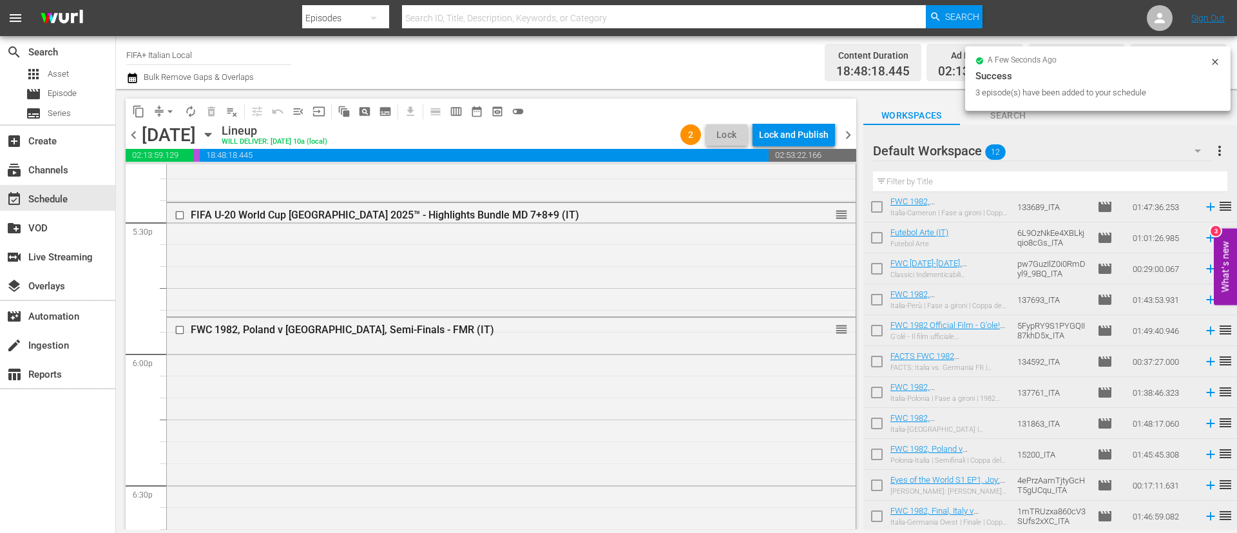
scroll to position [0, 0]
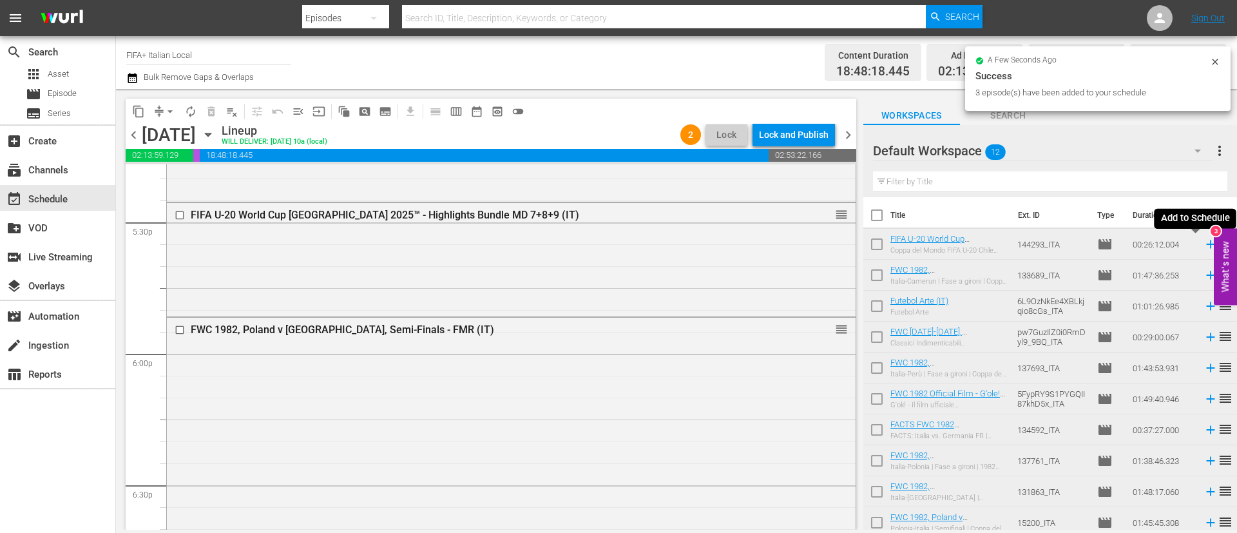
click at [1204, 247] on icon at bounding box center [1211, 244] width 14 height 14
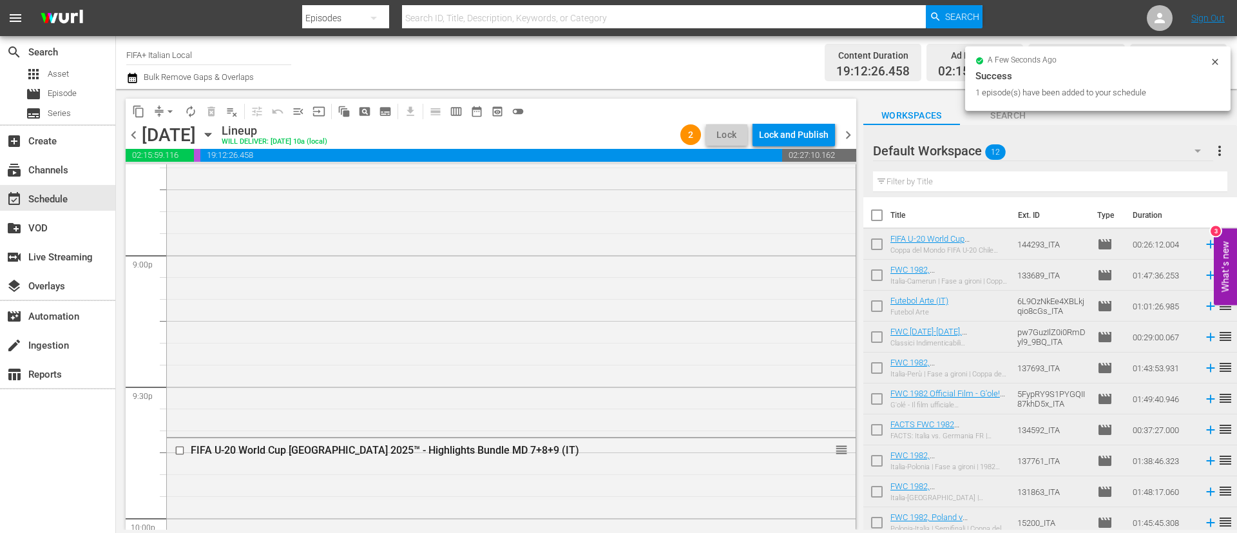
scroll to position [5607, 0]
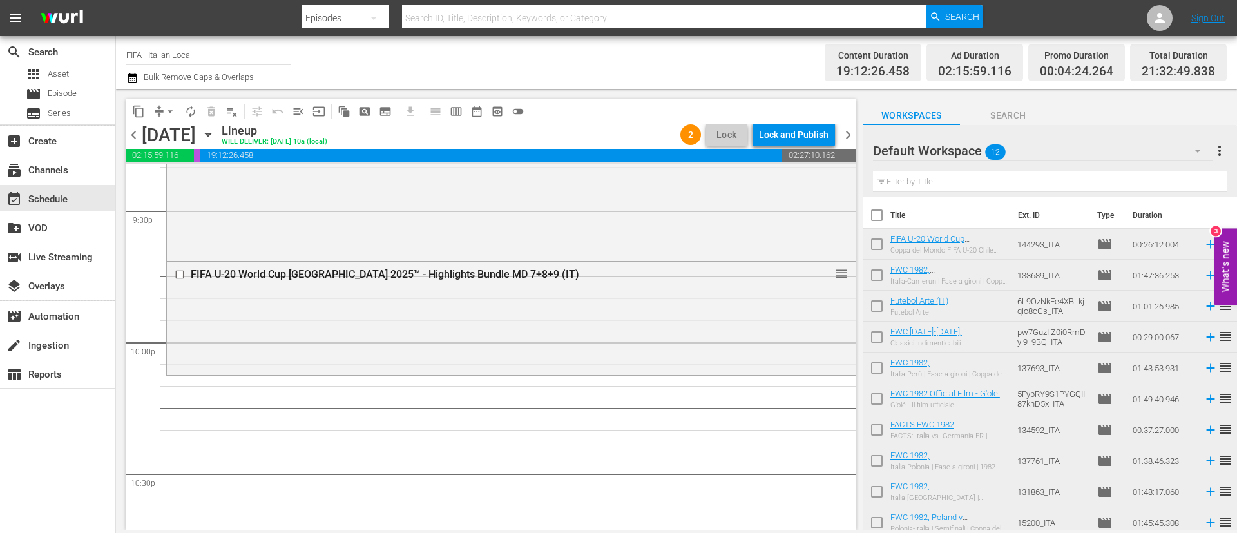
click at [871, 282] on input "checkbox" at bounding box center [877, 277] width 27 height 27
checkbox input "true"
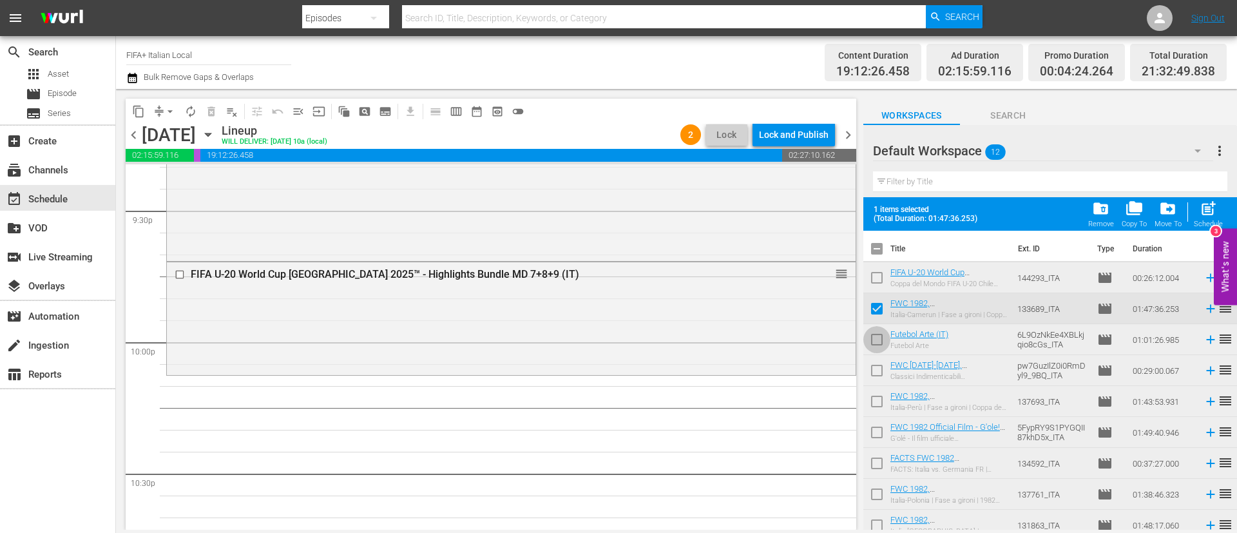
click at [868, 344] on input "checkbox" at bounding box center [877, 342] width 27 height 27
checkbox input "true"
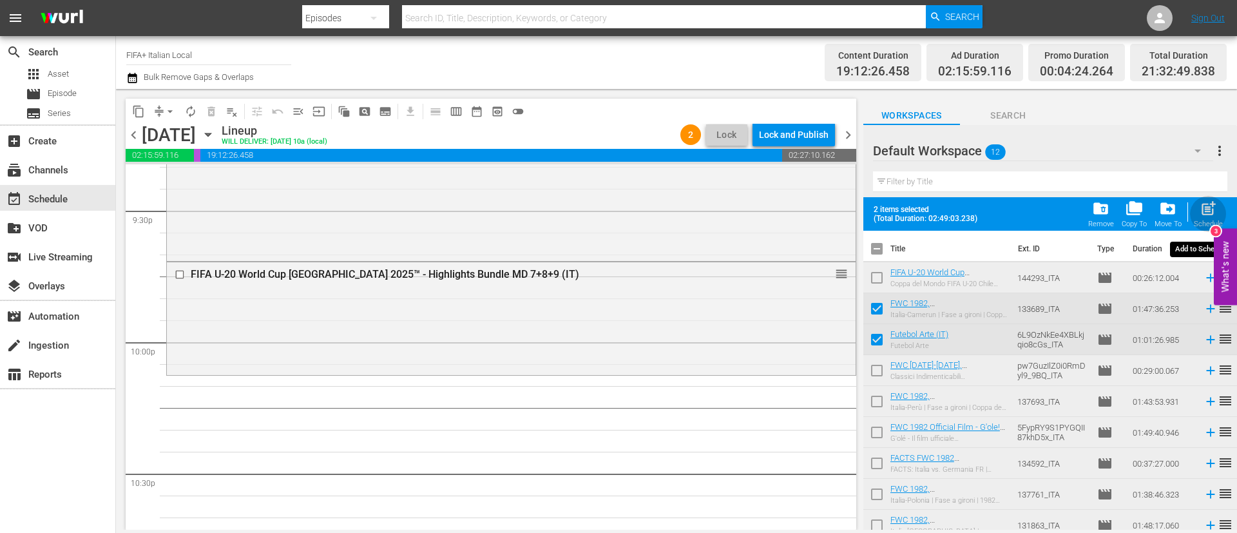
click at [1198, 208] on div "post_add Schedule" at bounding box center [1208, 214] width 29 height 28
checkbox input "false"
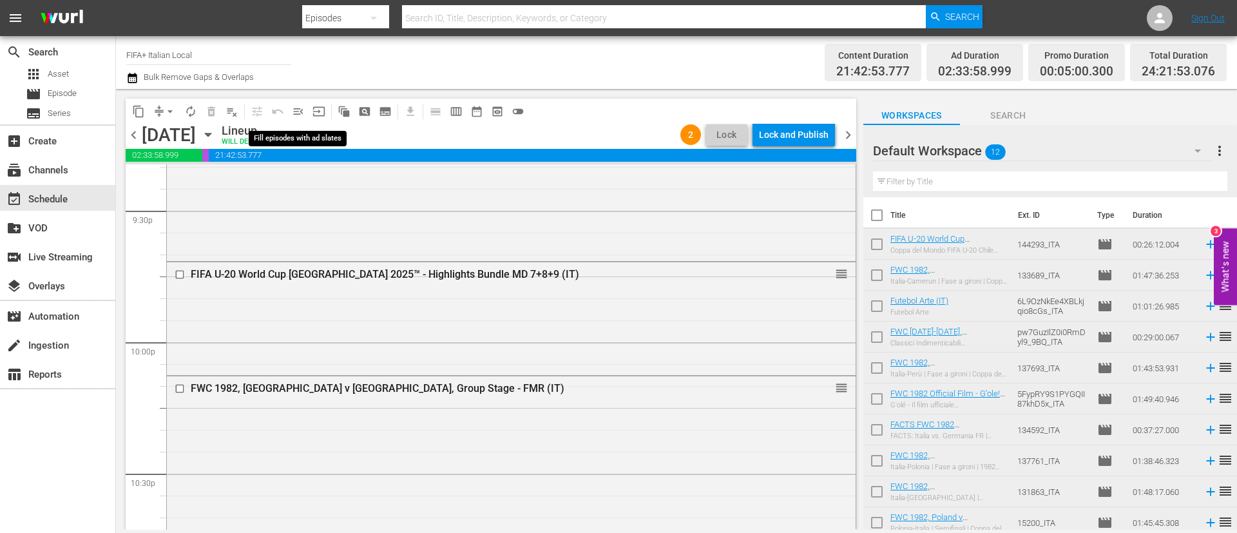
click at [298, 114] on span "menu_open" at bounding box center [298, 111] width 13 height 13
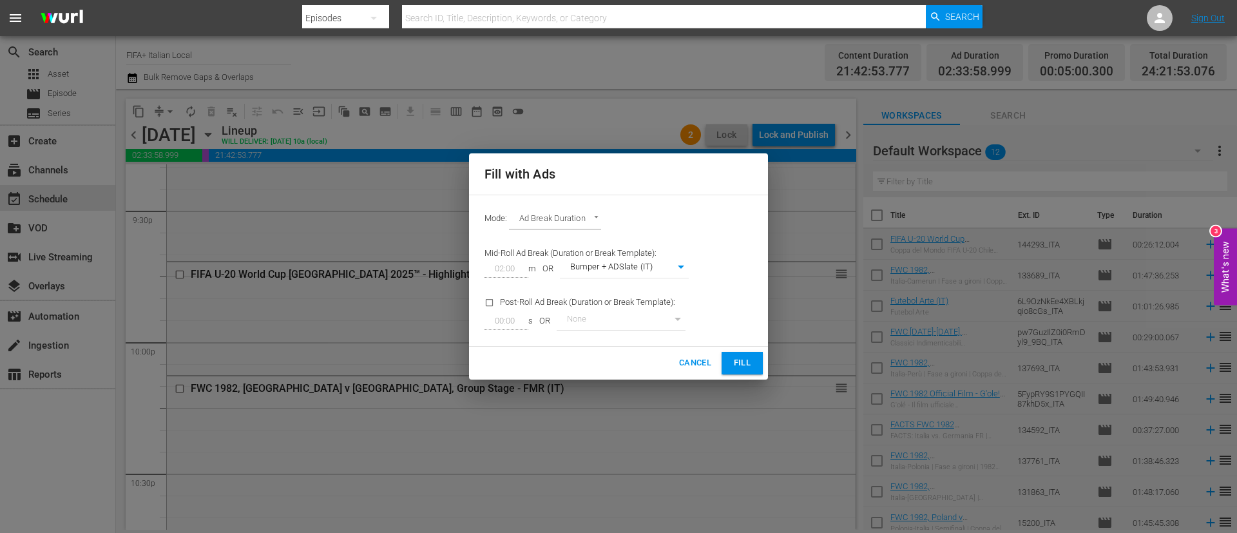
click at [726, 371] on button "Fill" at bounding box center [742, 363] width 41 height 23
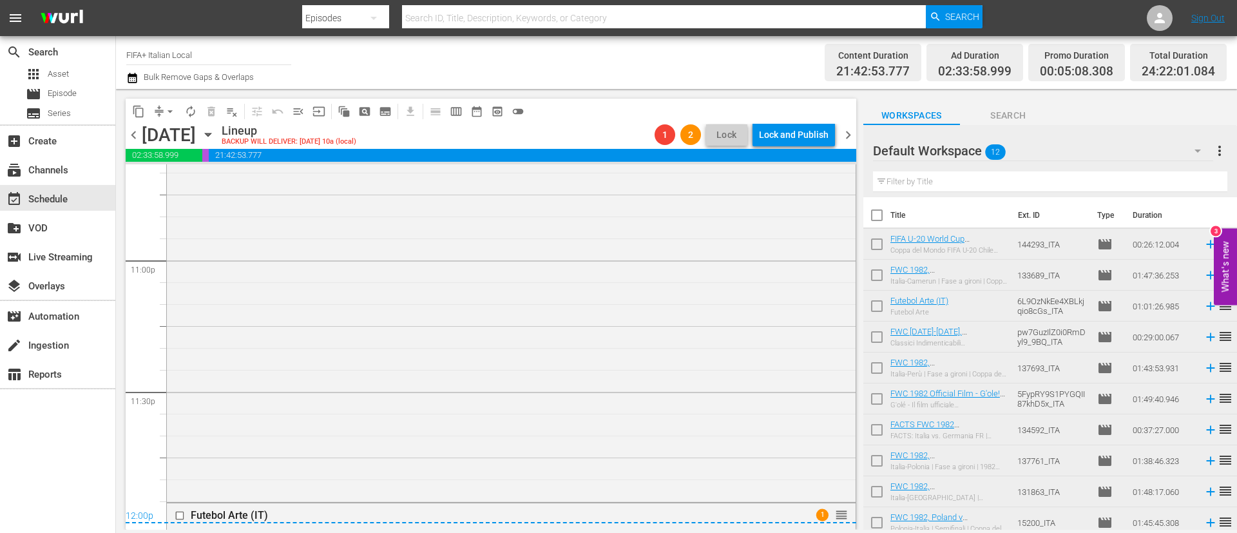
scroll to position [6195, 0]
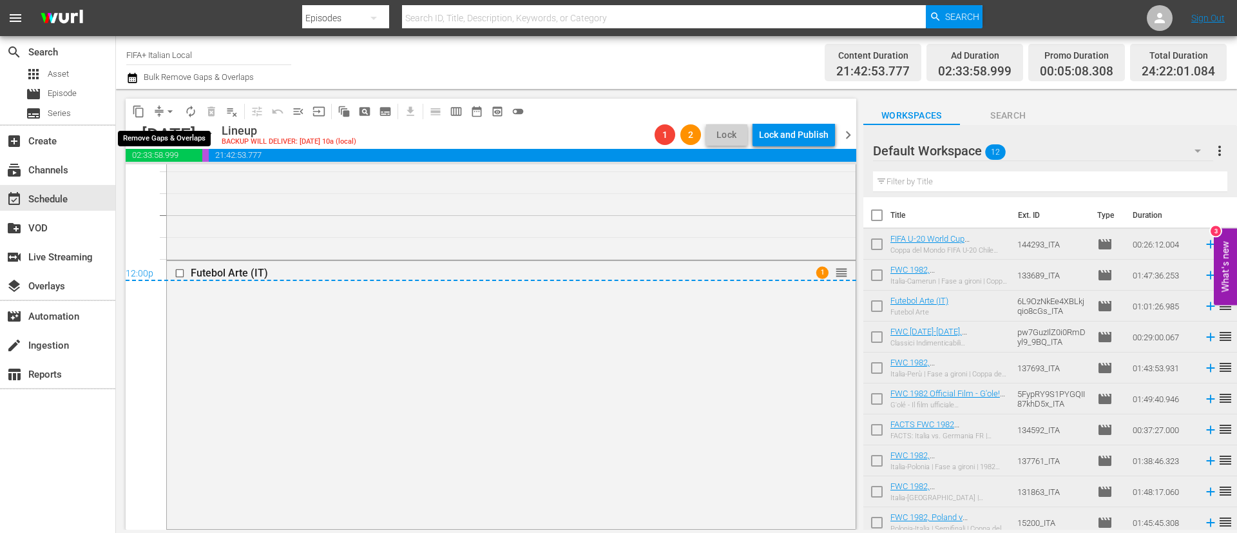
click at [173, 113] on span "arrow_drop_down" at bounding box center [170, 111] width 13 height 13
click at [184, 176] on li "Align to End of Previous Day" at bounding box center [170, 180] width 135 height 21
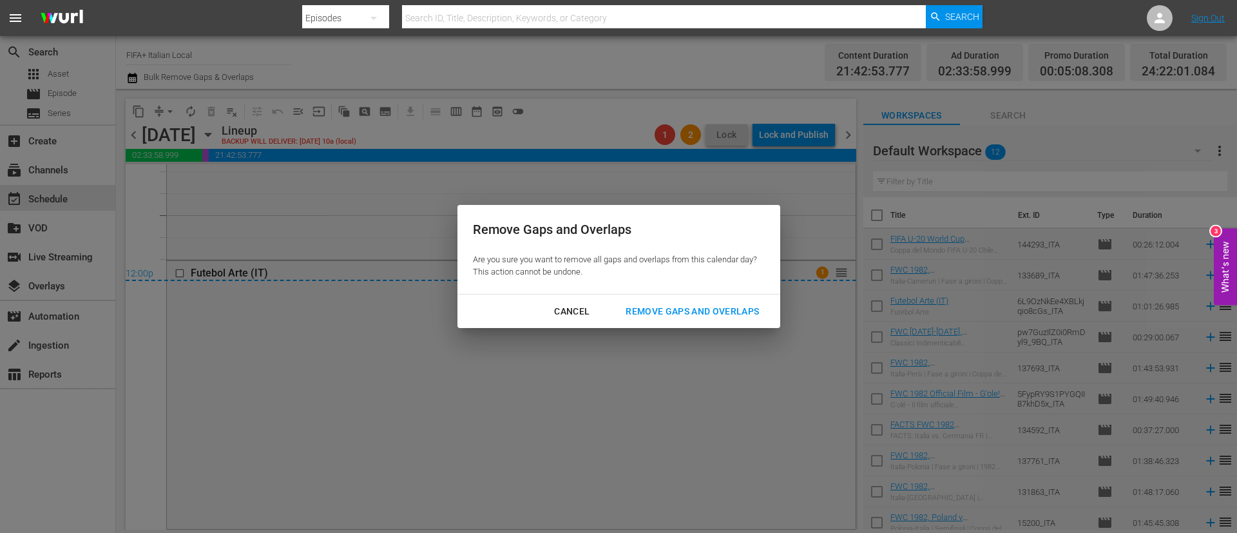
click at [683, 319] on button "Remove Gaps and Overlaps" at bounding box center [692, 312] width 164 height 24
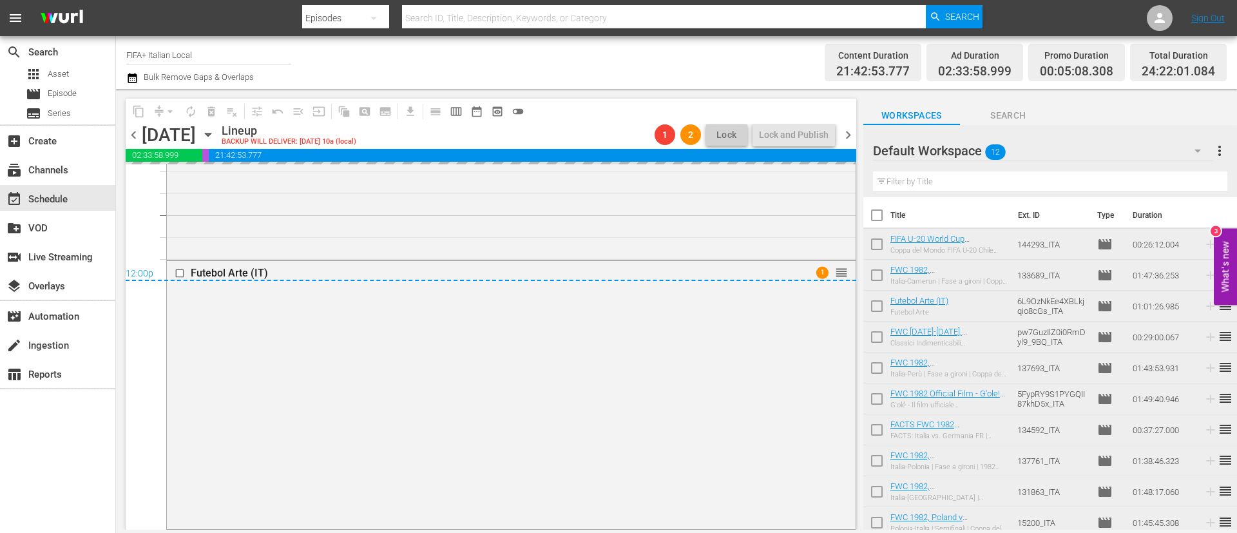
click at [1221, 155] on span "more_vert" at bounding box center [1219, 150] width 15 height 15
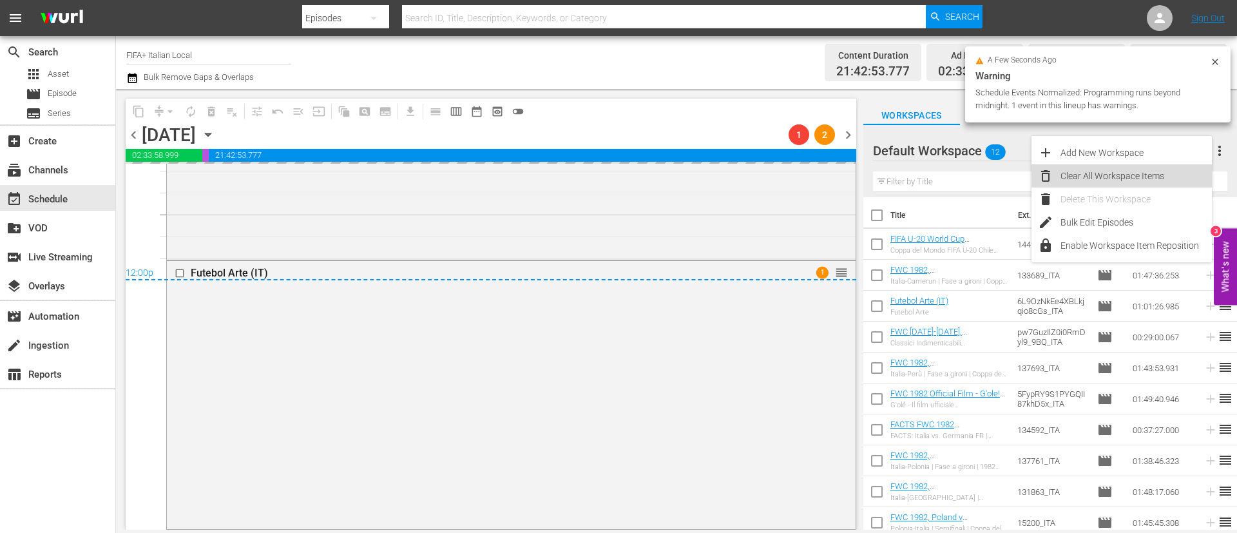
click at [1152, 175] on div "Clear All Workspace Items" at bounding box center [1136, 175] width 151 height 23
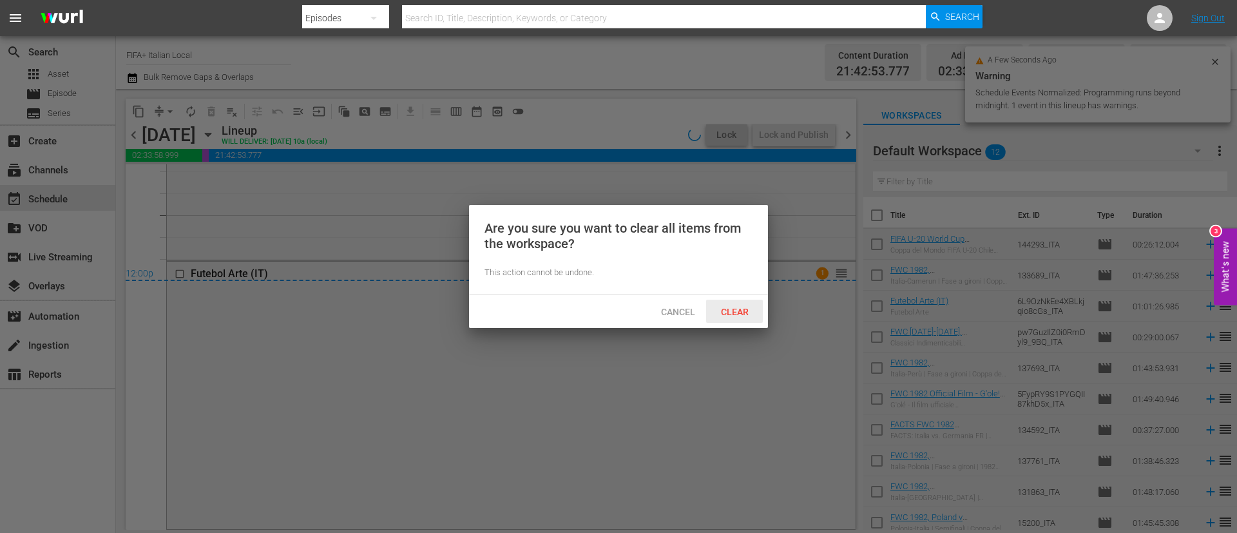
scroll to position [6195, 0]
click at [739, 304] on div "Clear" at bounding box center [734, 312] width 57 height 24
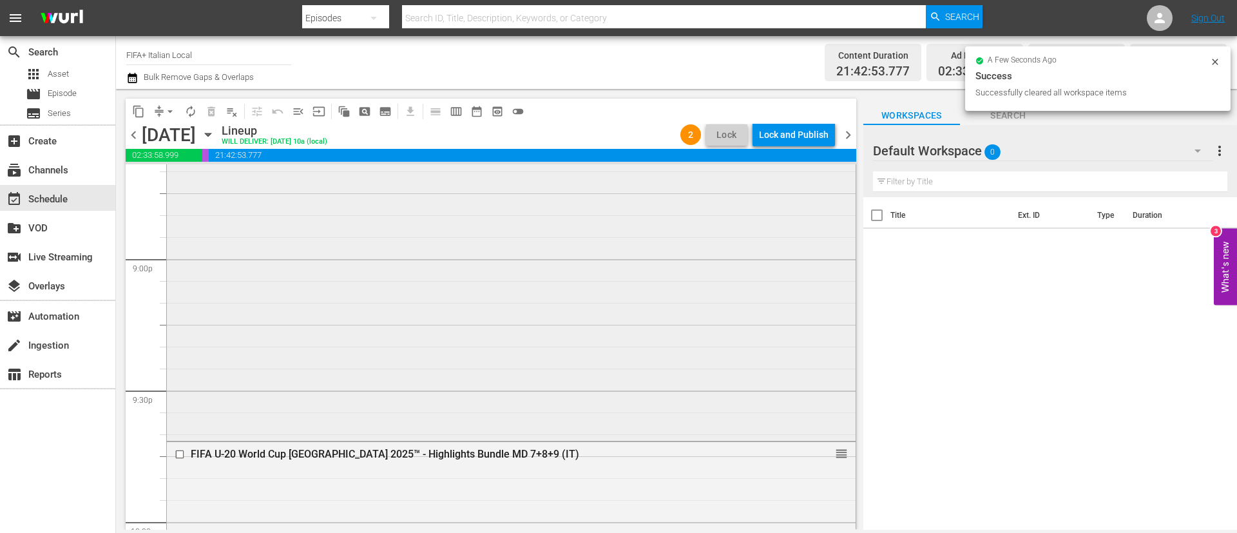
scroll to position [5422, 0]
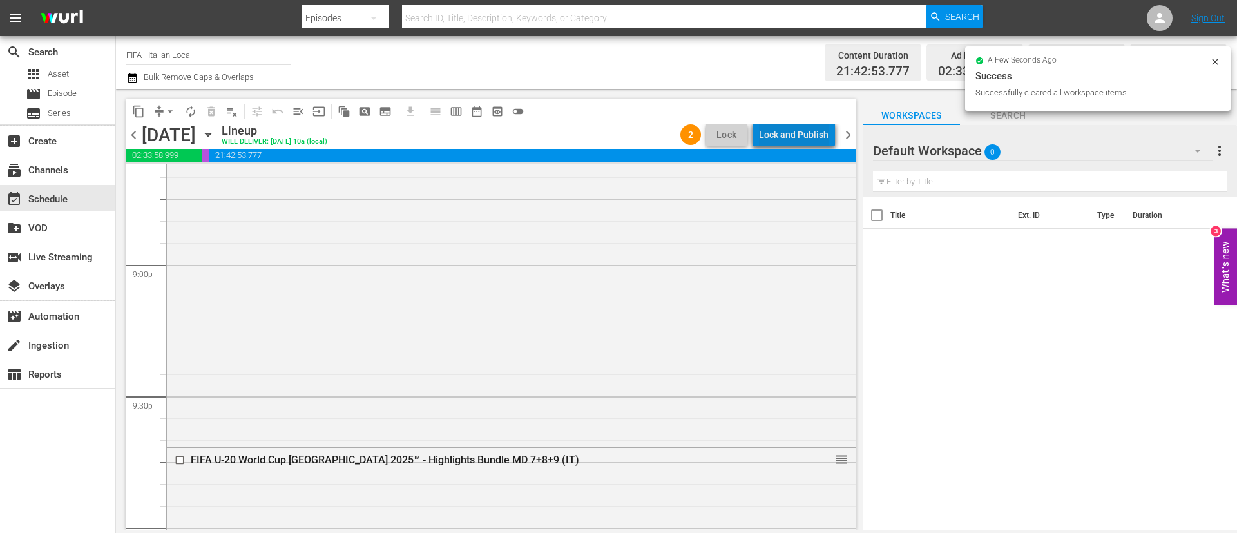
click at [808, 131] on div "Lock and Publish" at bounding box center [794, 134] width 70 height 23
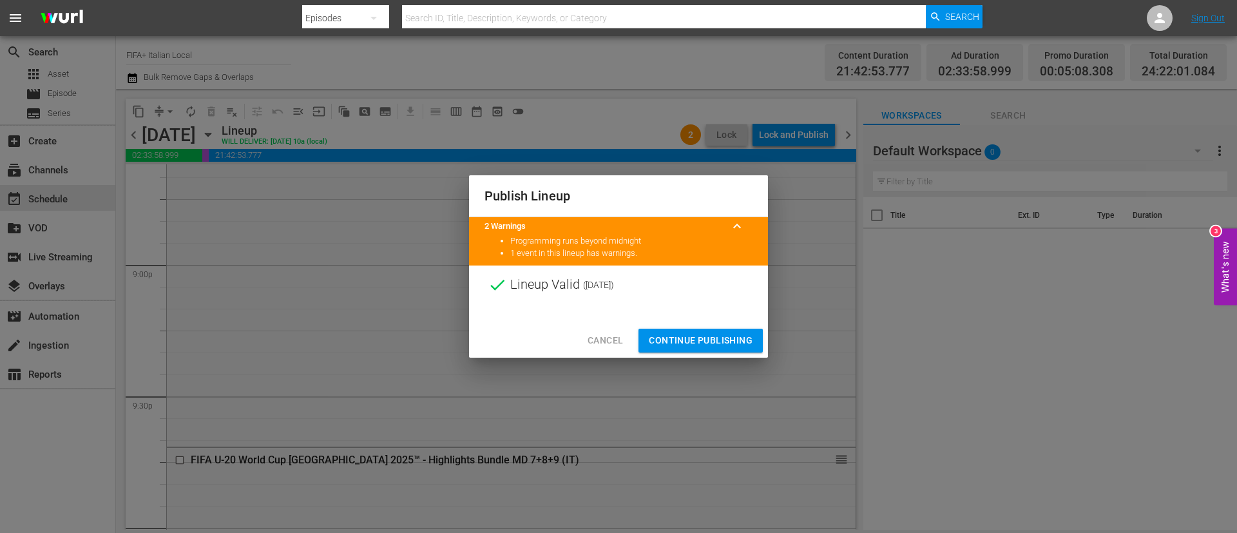
click at [746, 344] on span "Continue Publishing" at bounding box center [701, 341] width 104 height 16
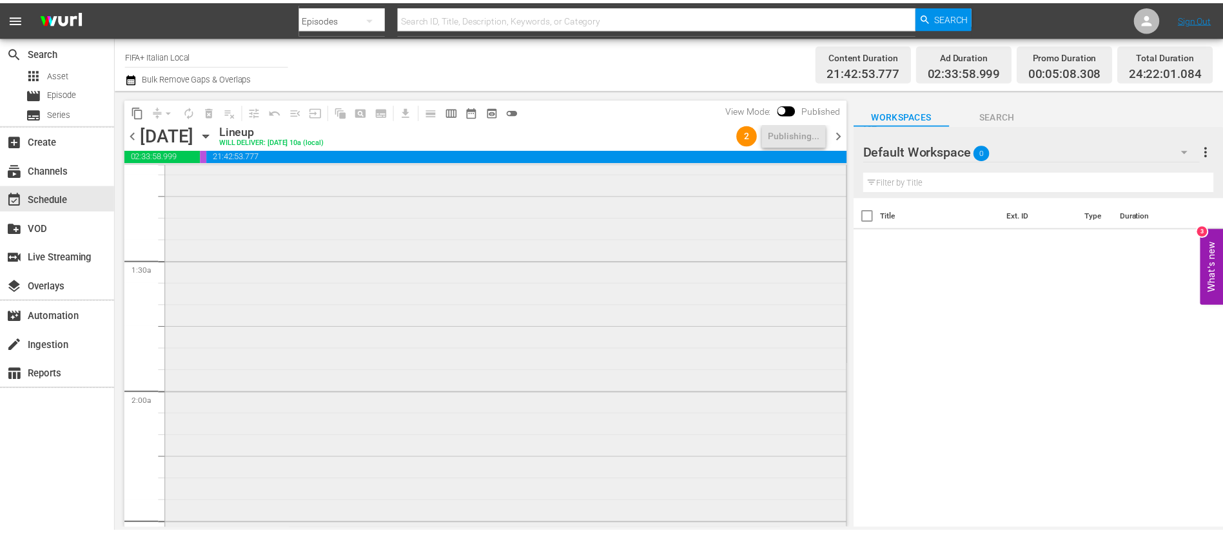
scroll to position [0, 0]
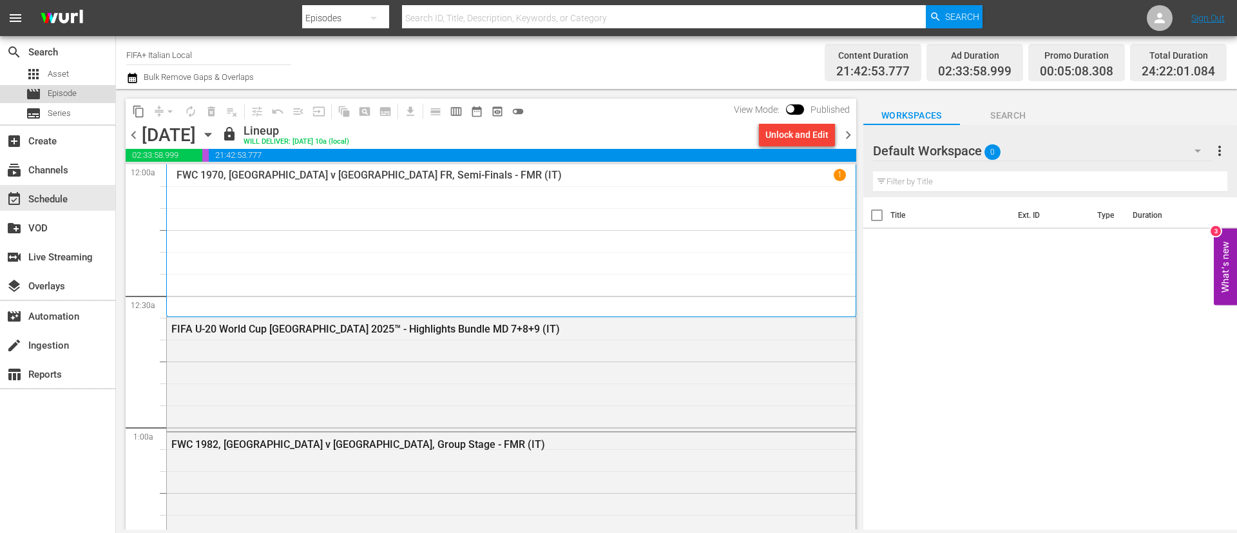
click at [61, 97] on span "Episode" at bounding box center [62, 93] width 29 height 13
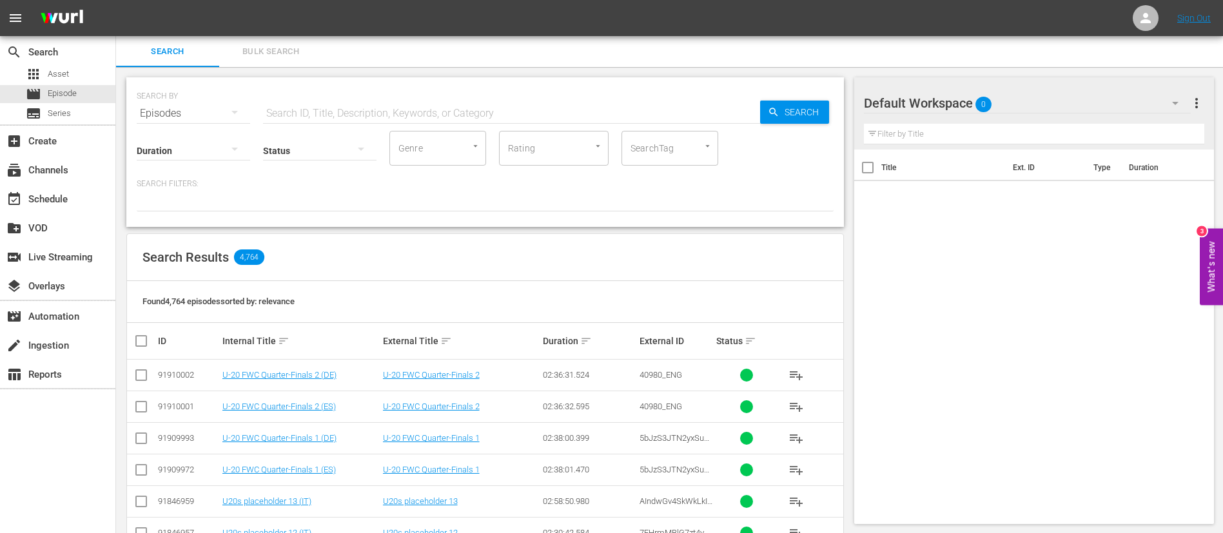
click at [298, 50] on span "Bulk Search" at bounding box center [271, 51] width 88 height 15
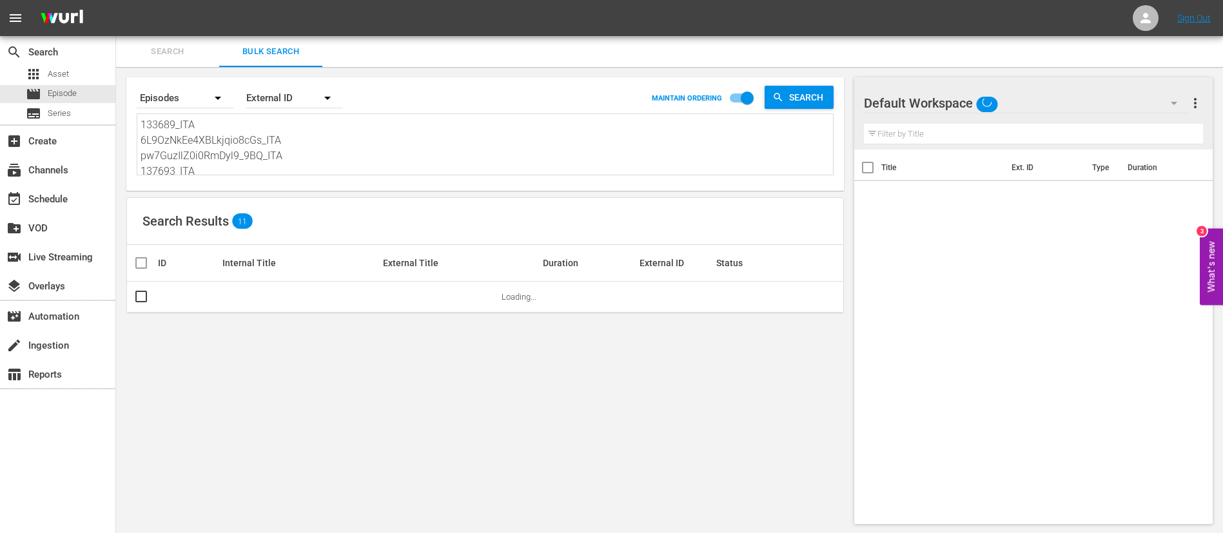
click at [283, 152] on textarea "133689_ITA 6L9OzNkEe4XBLkjqio8cGs_ITA pw7GuzIlZ0i0RmDyl9_9BQ_ITA 137693_ITA 5Fy…" at bounding box center [487, 146] width 692 height 59
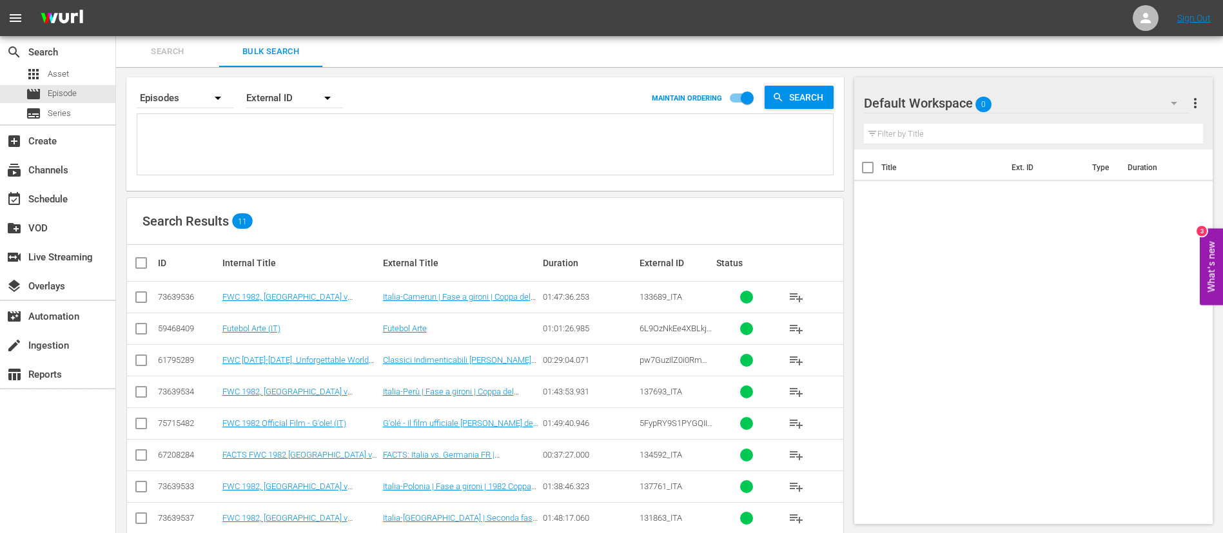
paste textarea "66305_FR oLoz9aKkS3BTdoTT2kp4B_FR 2195_FR 131874_FR 130900_FR 2zgwEbrf2wEos4GrR…"
type textarea "66305_FR oLoz9aKkS3BTdoTT2kp4B_FR 2195_FR 131874_FR 130900_FR 2zgwEbrf2wEos4GrR…"
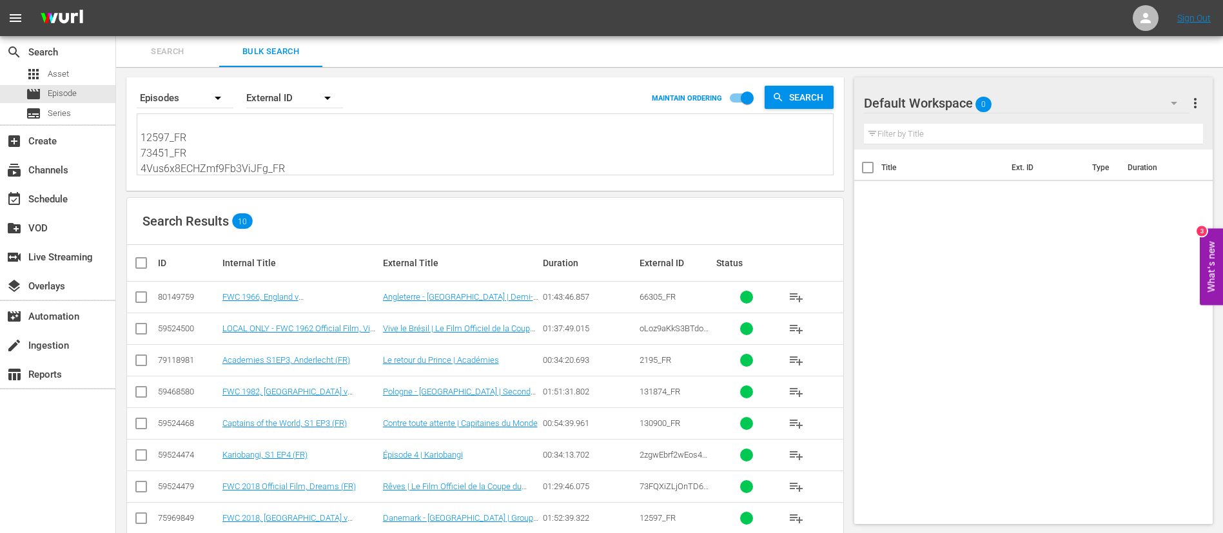
type textarea "66305_FR oLoz9aKkS3BTdoTT2kp4B_FR 2195_FR 131874_FR 130900_FR 2zgwEbrf2wEos4GrR…"
click at [144, 260] on input "checkbox" at bounding box center [146, 262] width 26 height 15
checkbox input "true"
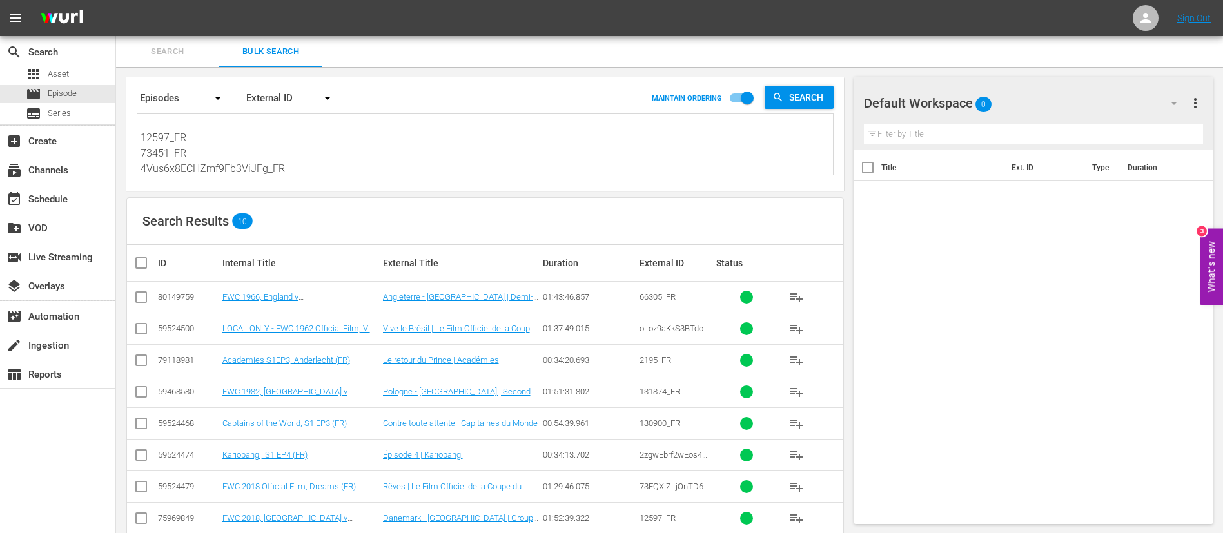
checkbox input "true"
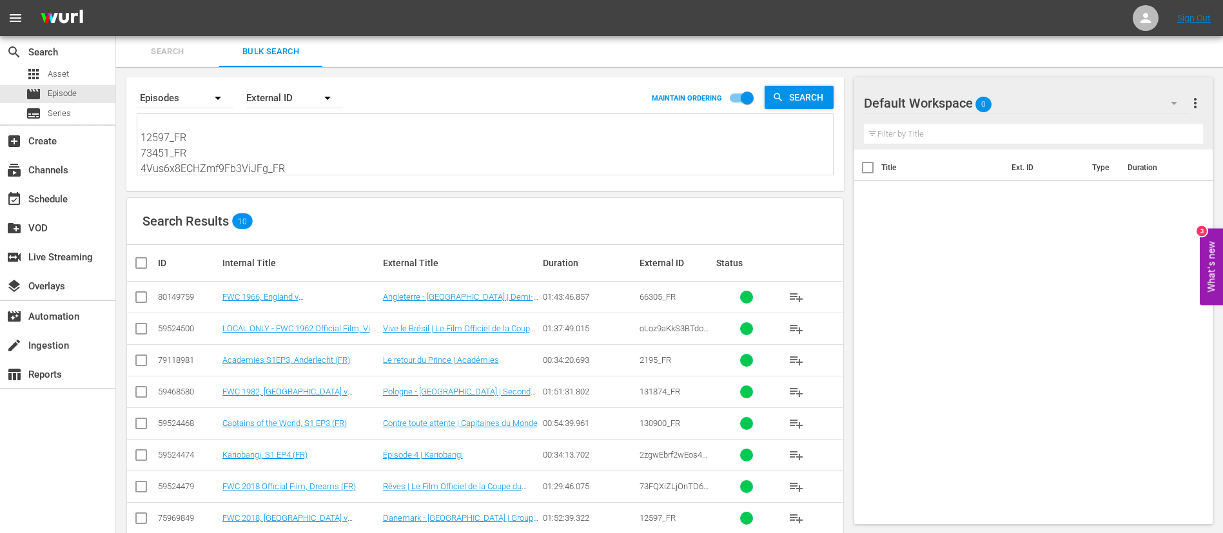
checkbox input "true"
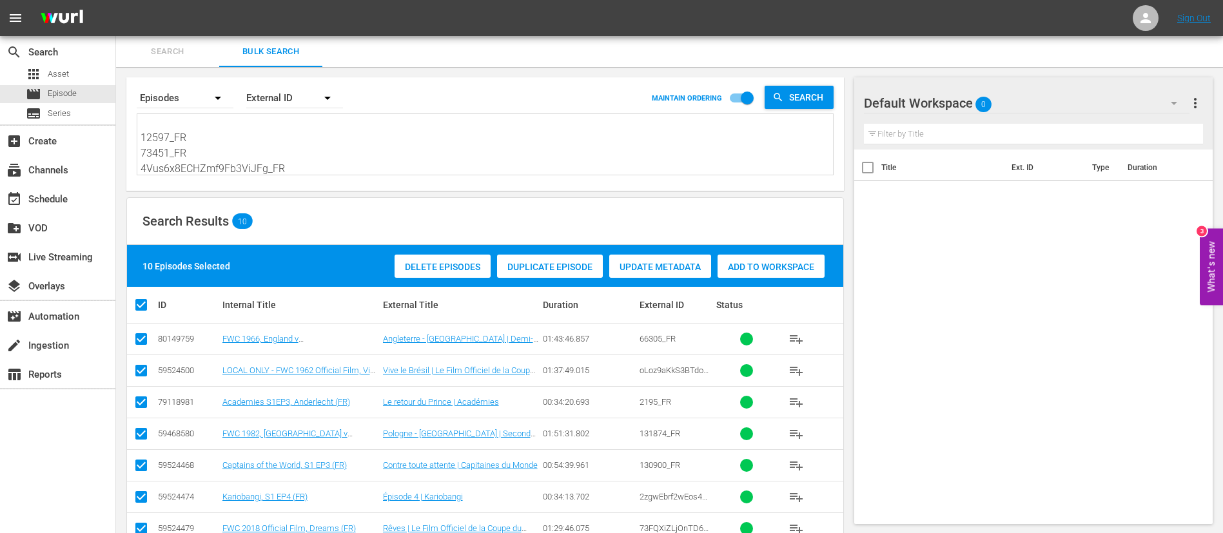
click at [808, 257] on div "Add to Workspace" at bounding box center [770, 267] width 107 height 24
click at [175, 45] on span "Search" at bounding box center [168, 51] width 88 height 15
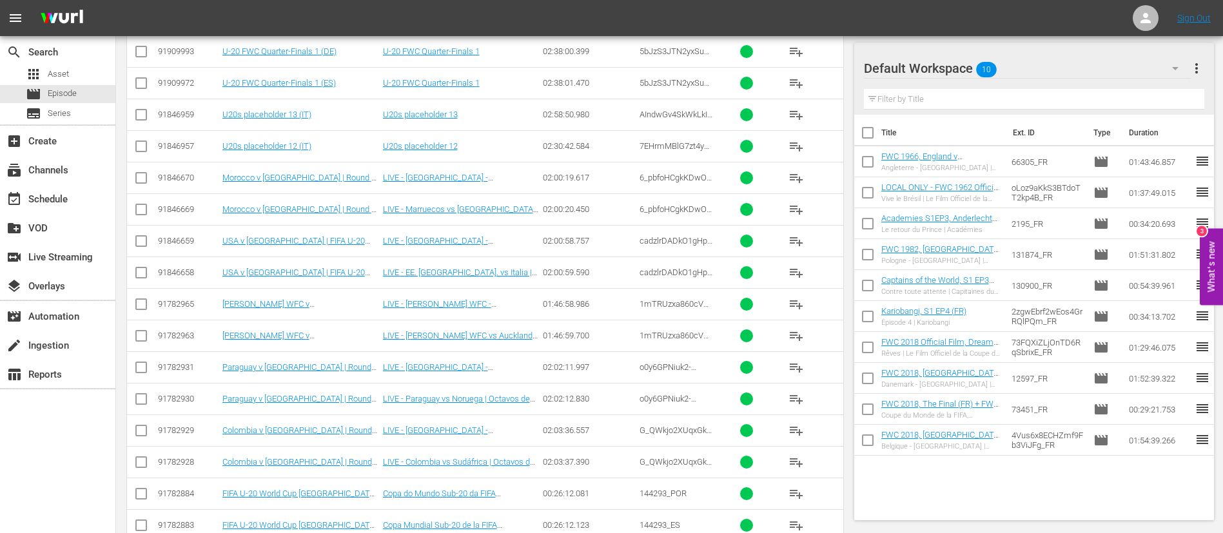
scroll to position [483, 0]
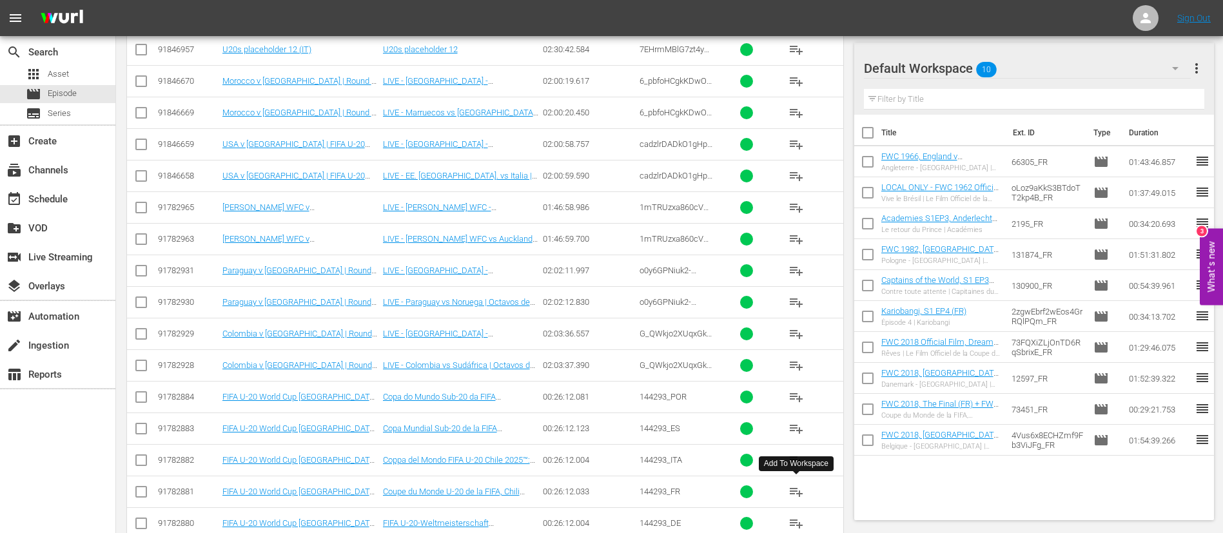
click at [798, 493] on span "playlist_add" at bounding box center [795, 491] width 15 height 15
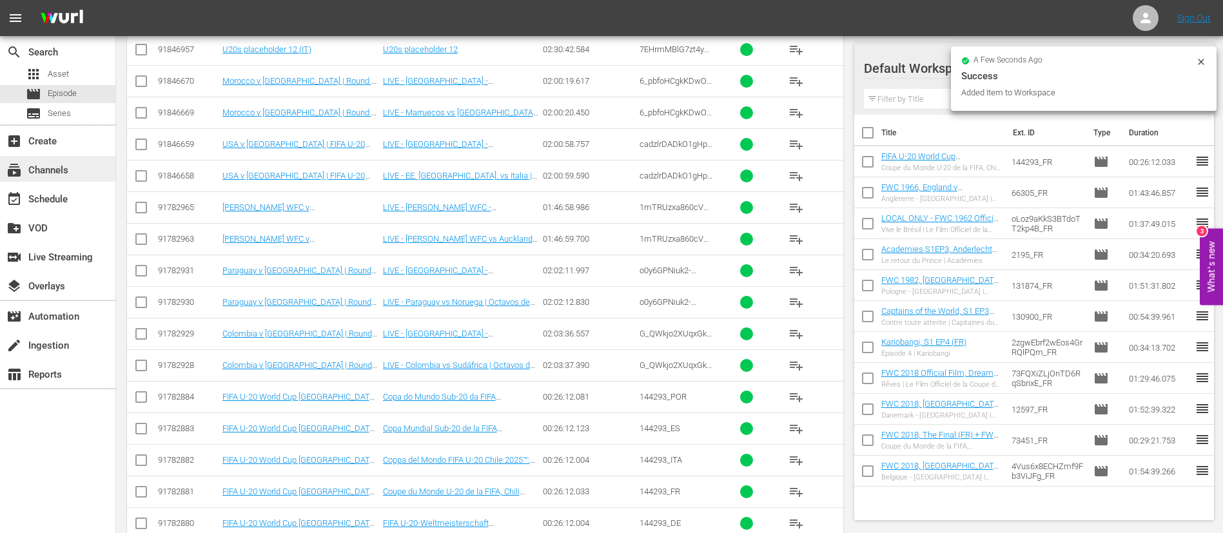
click at [96, 170] on div "subscriptions Channels" at bounding box center [57, 169] width 115 height 26
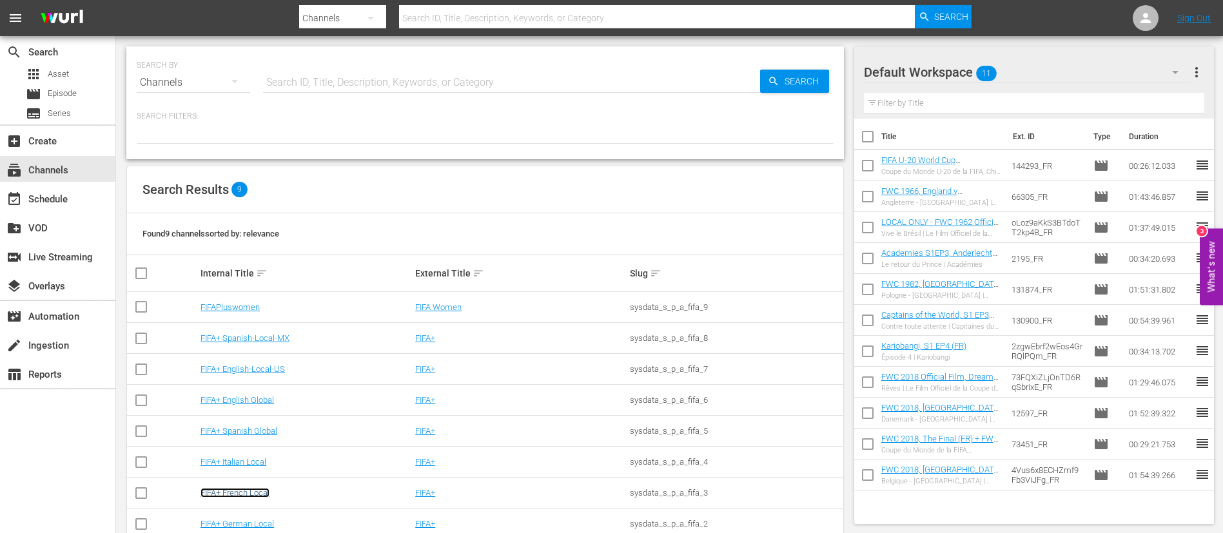
click at [257, 491] on link "FIFA+ French Local" at bounding box center [234, 493] width 69 height 10
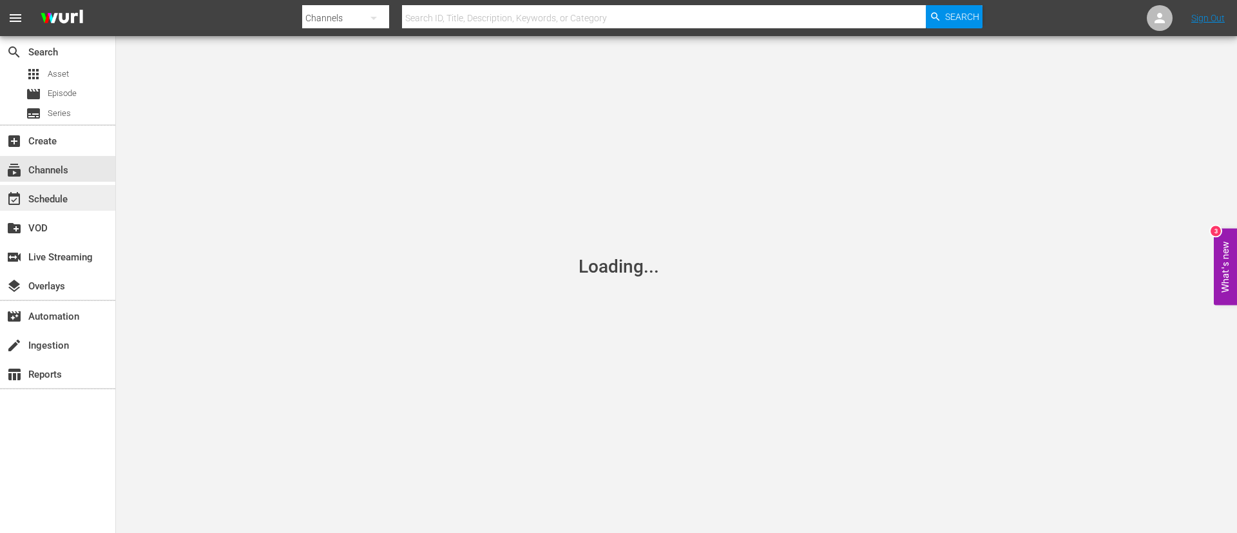
click at [90, 200] on div "event_available Schedule" at bounding box center [57, 198] width 115 height 26
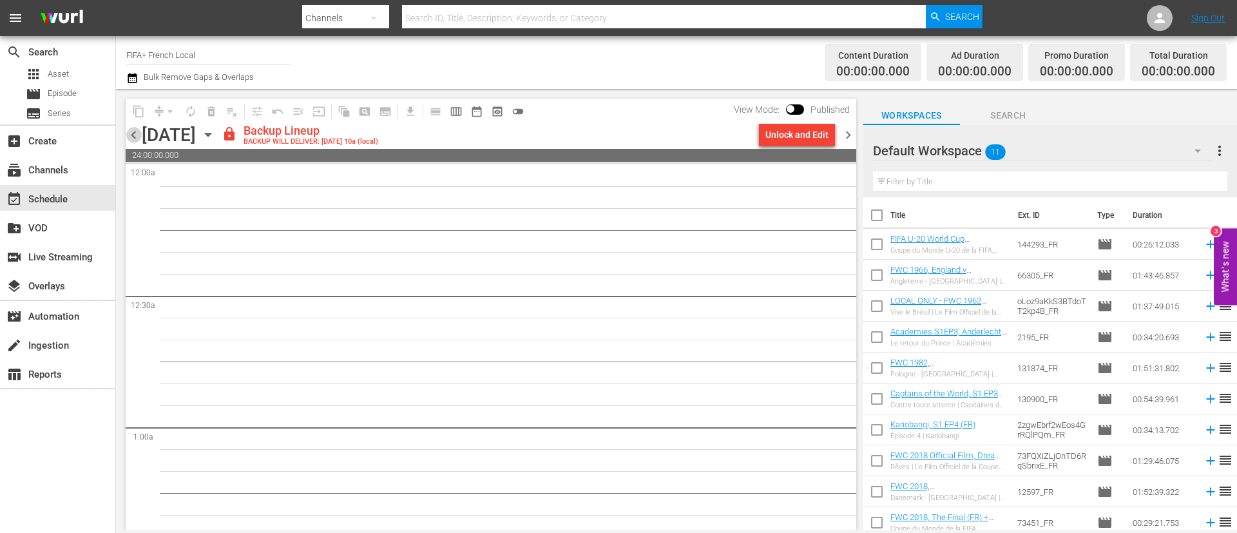
click at [141, 135] on span "chevron_left" at bounding box center [134, 135] width 16 height 16
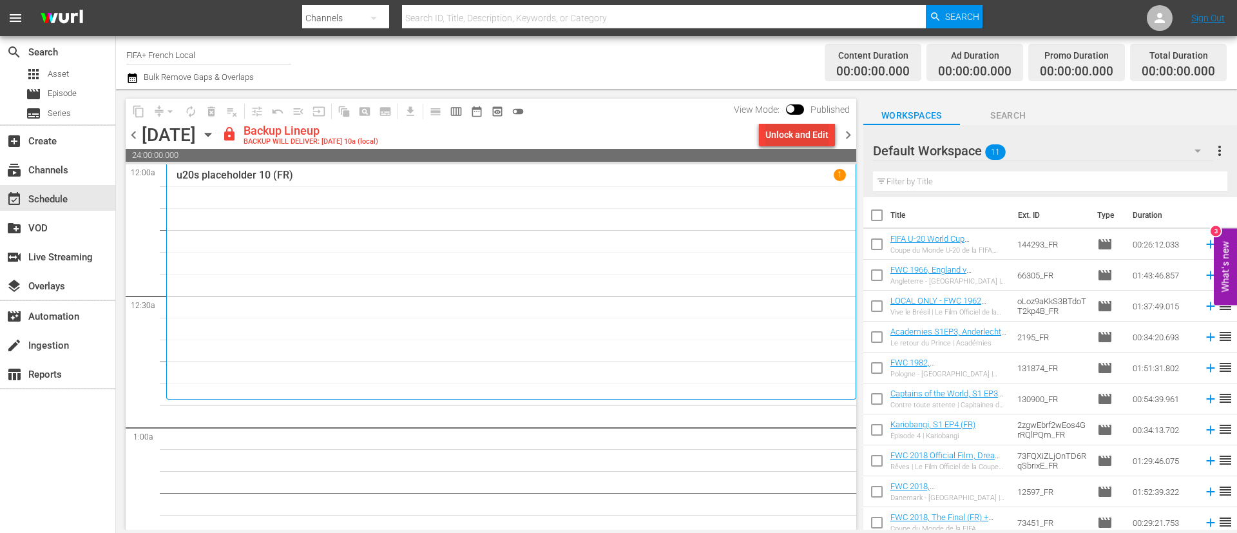
click at [830, 135] on button "Unlock and Edit" at bounding box center [797, 134] width 76 height 23
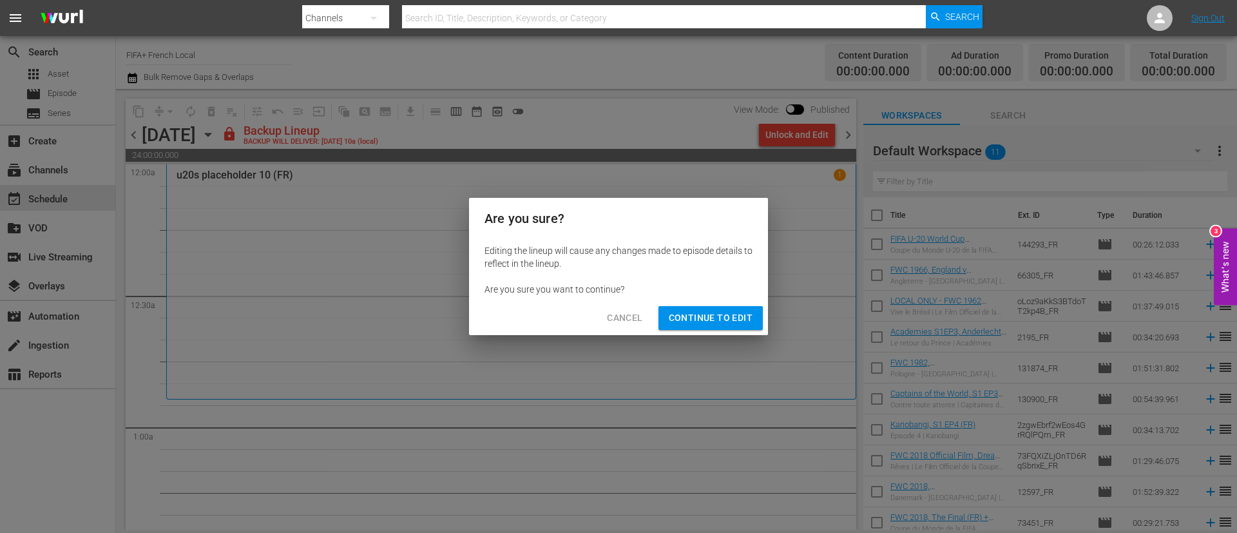
click at [752, 312] on span "Continue to Edit" at bounding box center [711, 318] width 84 height 16
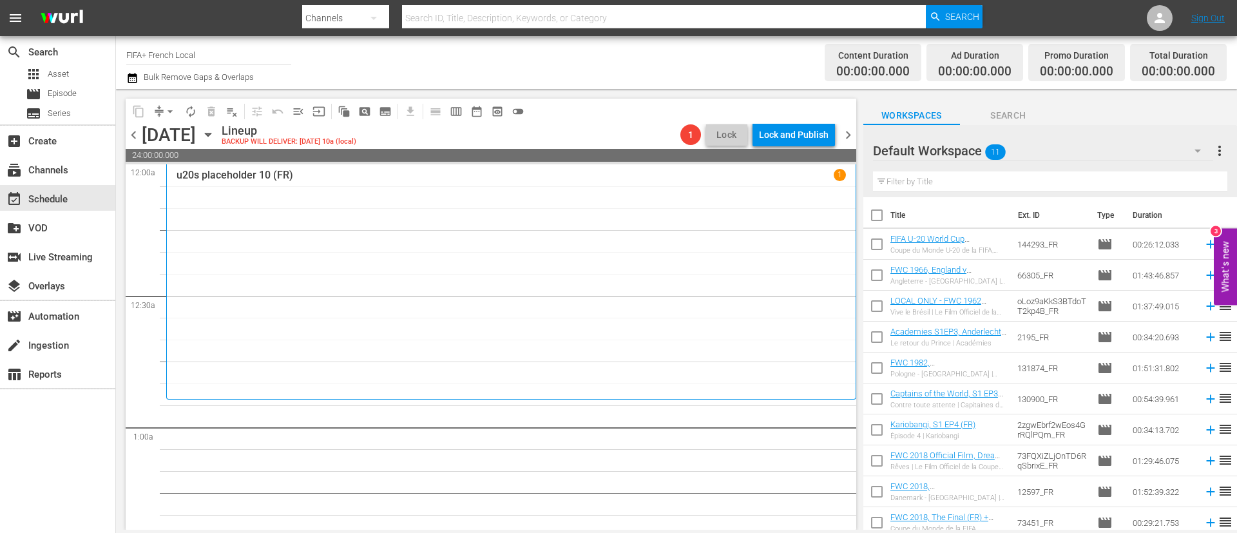
click at [880, 217] on input "checkbox" at bounding box center [877, 217] width 27 height 27
checkbox input "true"
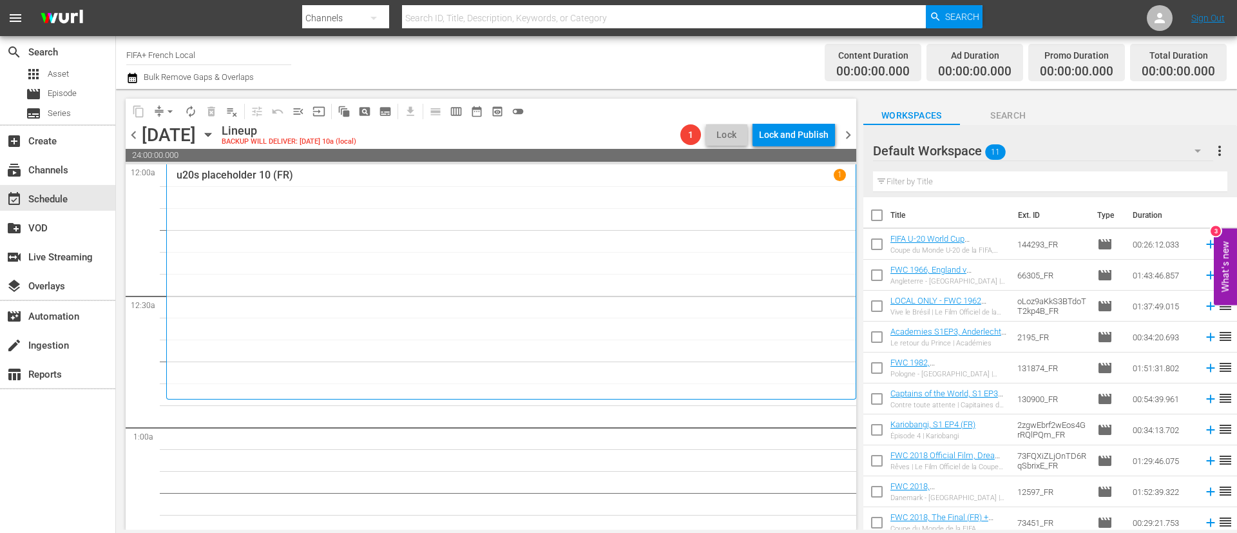
checkbox input "true"
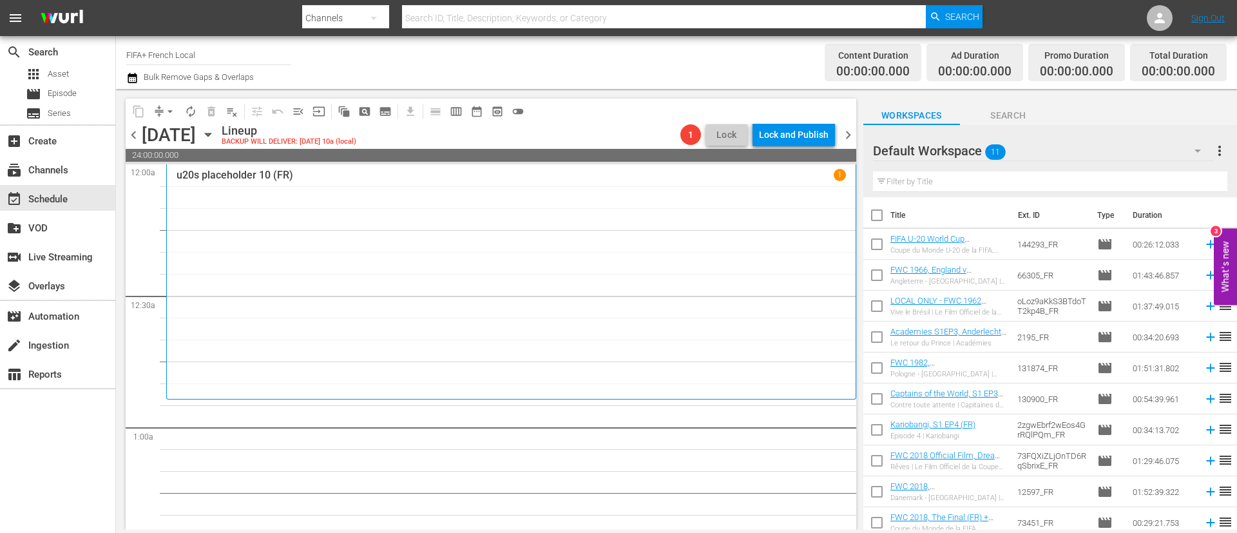
checkbox input "true"
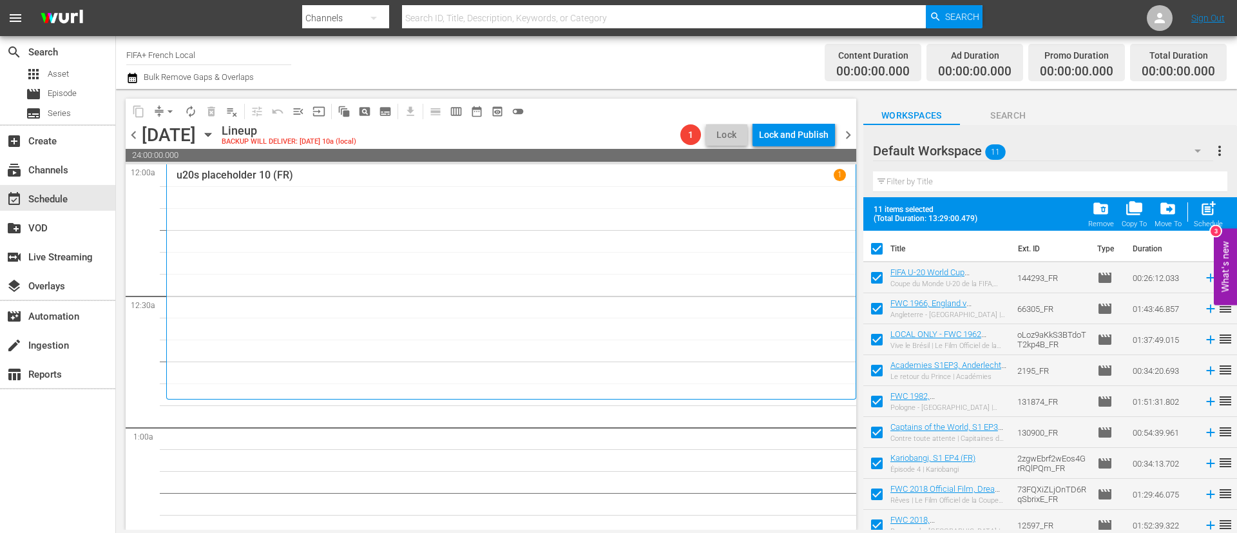
scroll to position [71, 0]
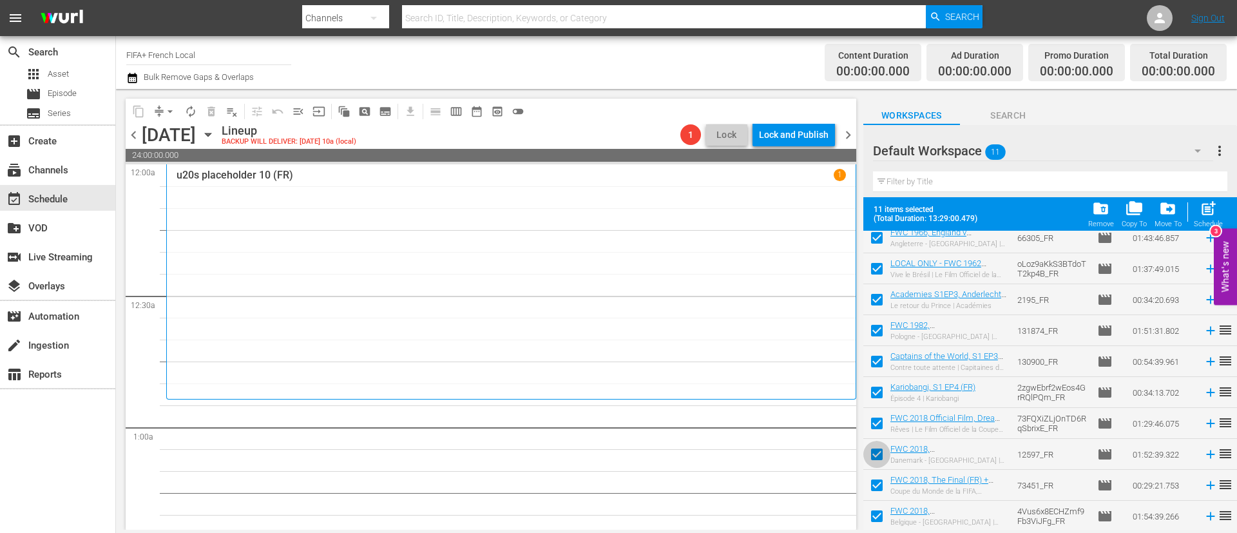
click at [880, 455] on input "checkbox" at bounding box center [877, 456] width 27 height 27
checkbox input "false"
click at [868, 484] on input "checkbox" at bounding box center [877, 487] width 27 height 27
checkbox input "false"
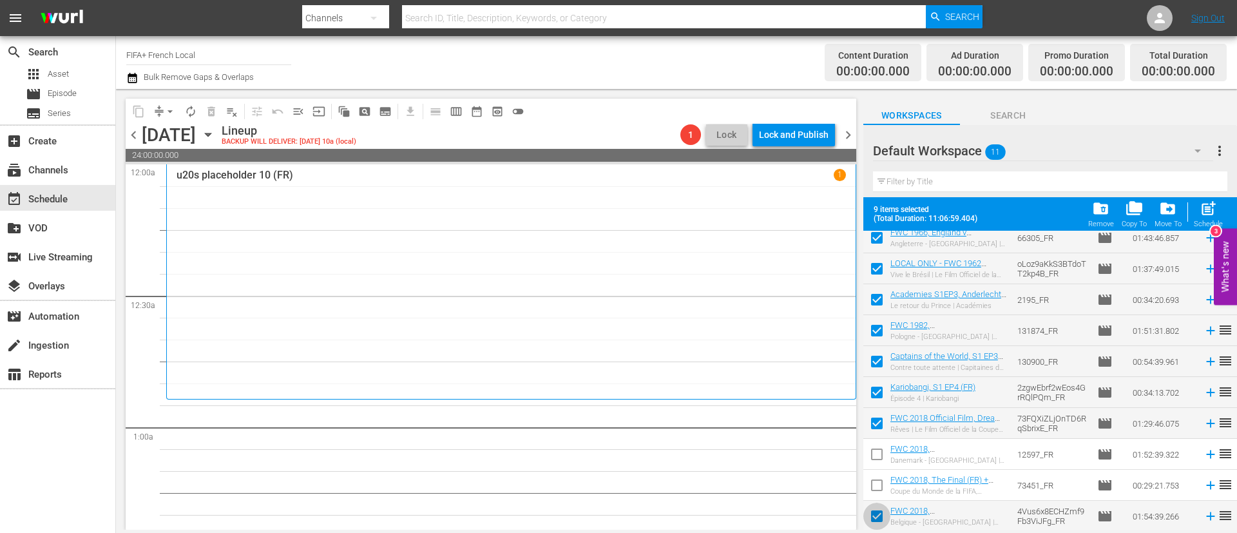
click at [869, 517] on input "checkbox" at bounding box center [877, 518] width 27 height 27
checkbox input "false"
click at [1210, 209] on span "post_add" at bounding box center [1208, 208] width 17 height 17
checkbox input "false"
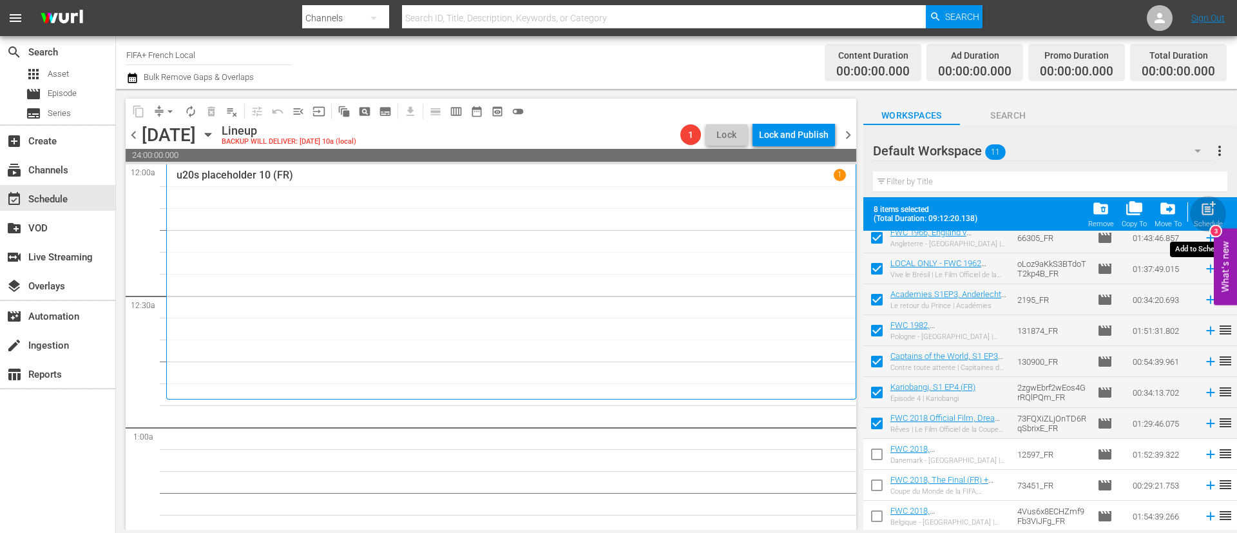
checkbox input "false"
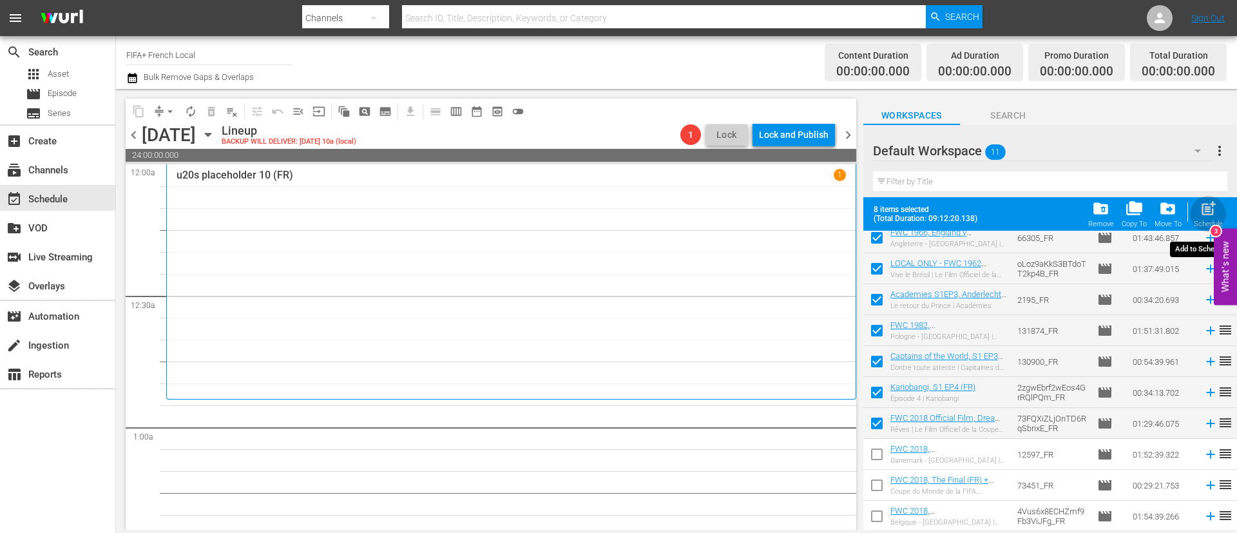
checkbox input "false"
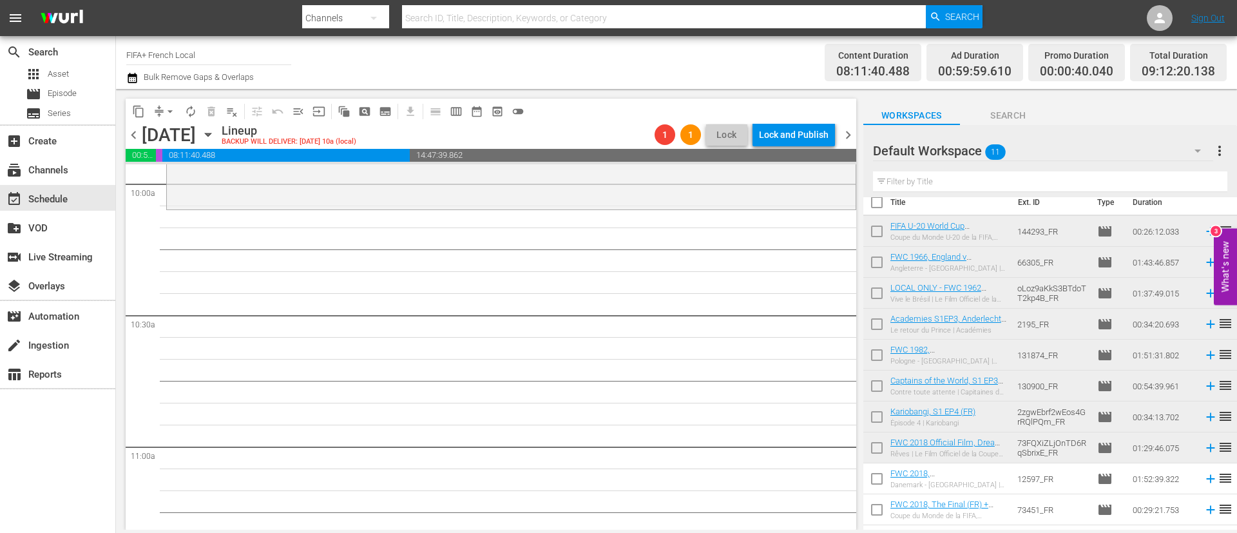
scroll to position [0, 0]
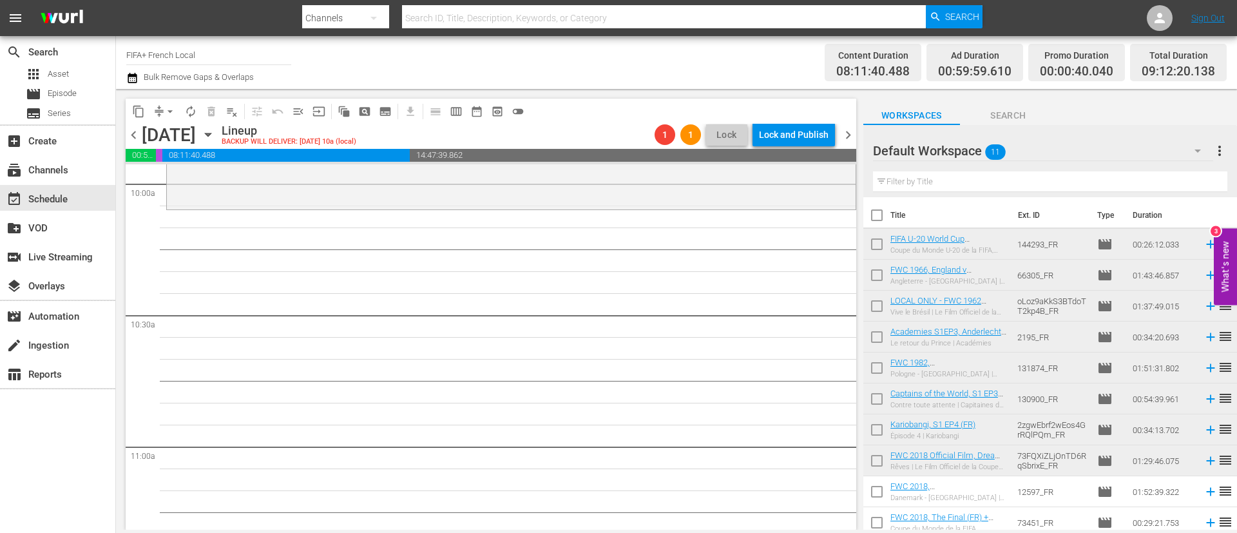
click at [877, 244] on input "checkbox" at bounding box center [877, 246] width 27 height 27
checkbox input "true"
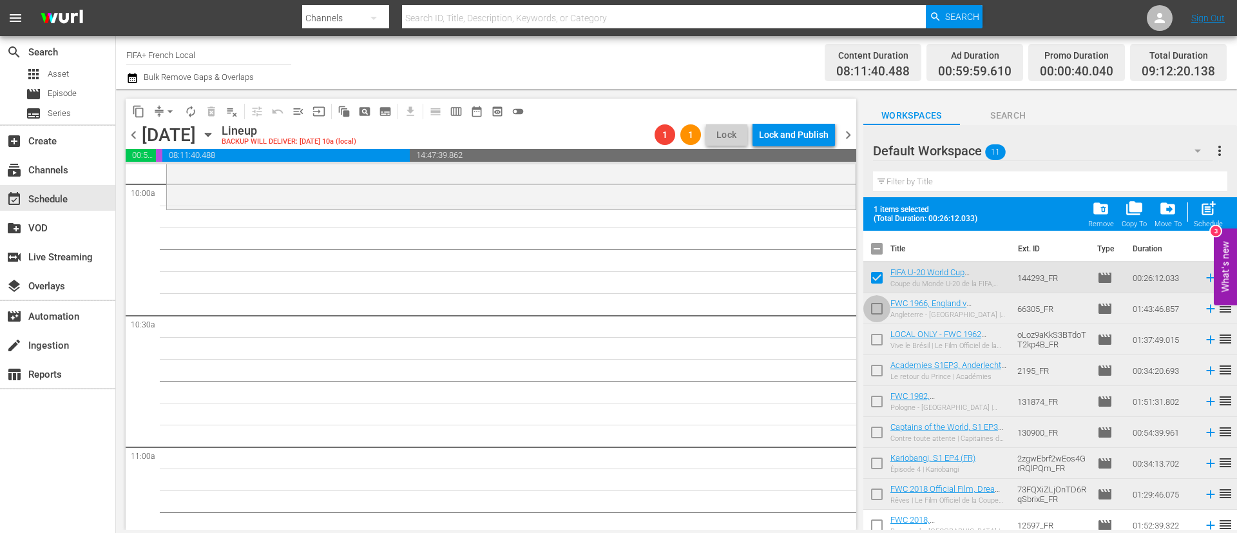
click at [871, 309] on input "checkbox" at bounding box center [877, 311] width 27 height 27
checkbox input "true"
click at [875, 343] on input "checkbox" at bounding box center [877, 342] width 27 height 27
checkbox input "true"
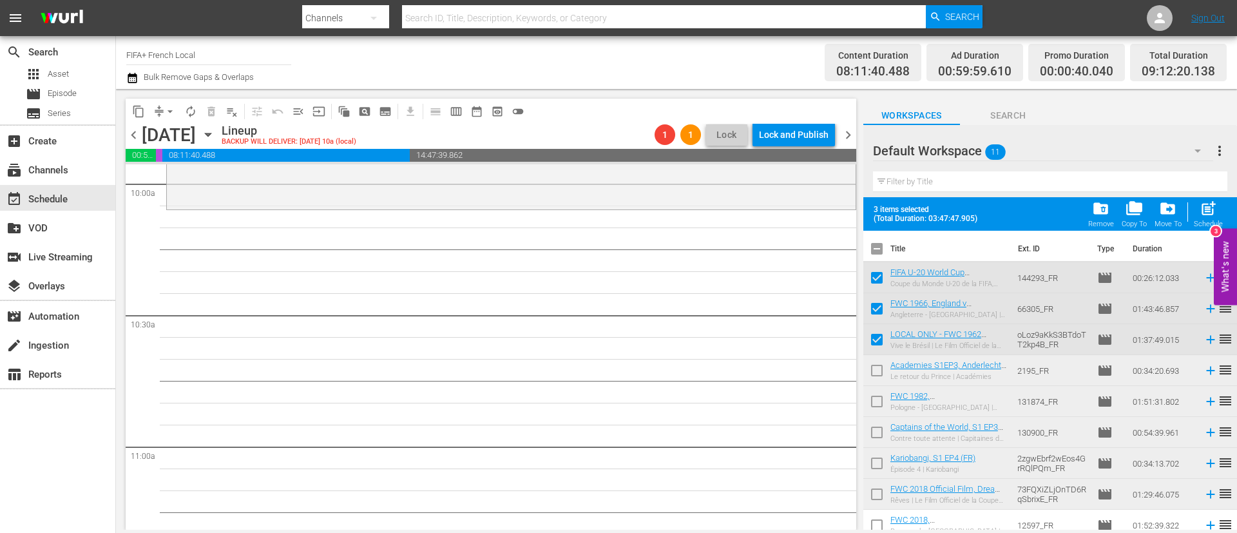
click at [877, 366] on input "checkbox" at bounding box center [877, 373] width 27 height 27
checkbox input "true"
click at [878, 397] on input "checkbox" at bounding box center [877, 404] width 27 height 27
checkbox input "true"
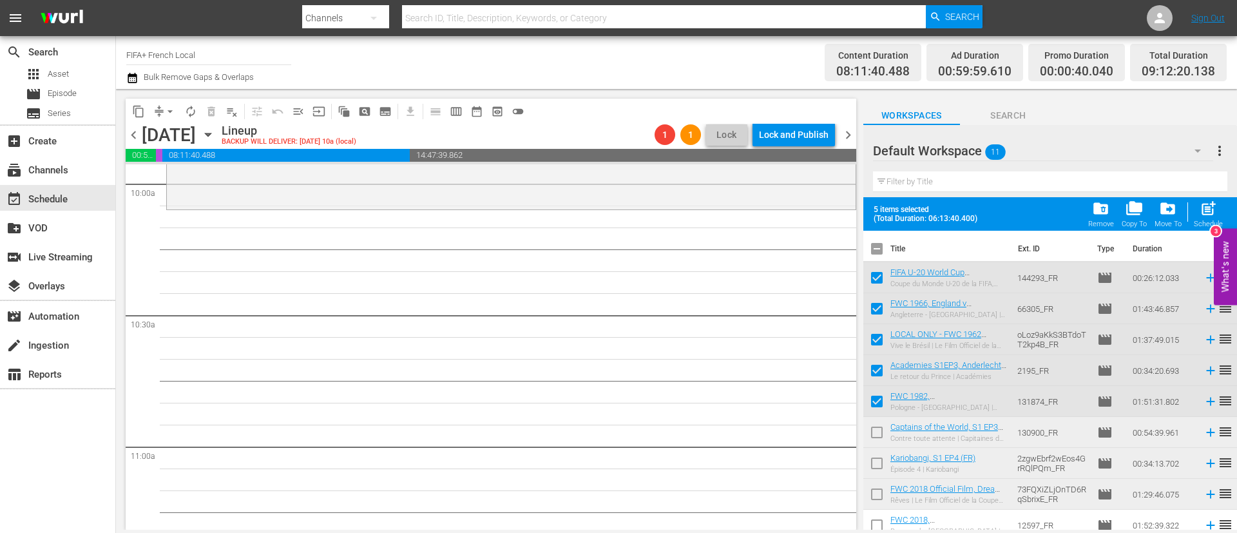
click at [884, 431] on input "checkbox" at bounding box center [877, 435] width 27 height 27
checkbox input "true"
click at [1202, 214] on span "post_add" at bounding box center [1208, 208] width 17 height 17
checkbox input "false"
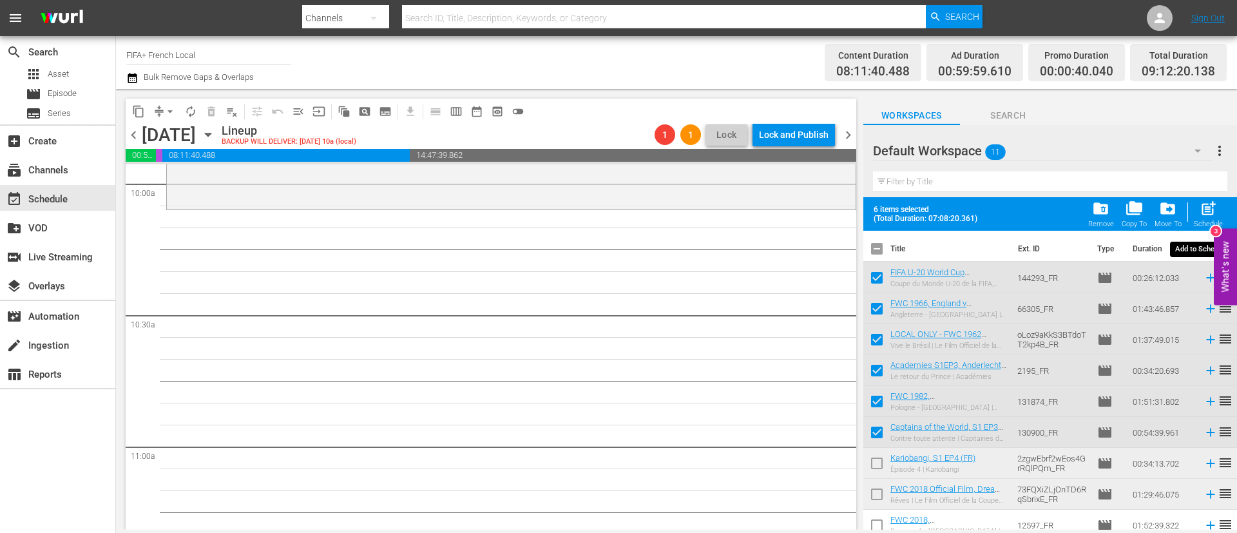
checkbox input "false"
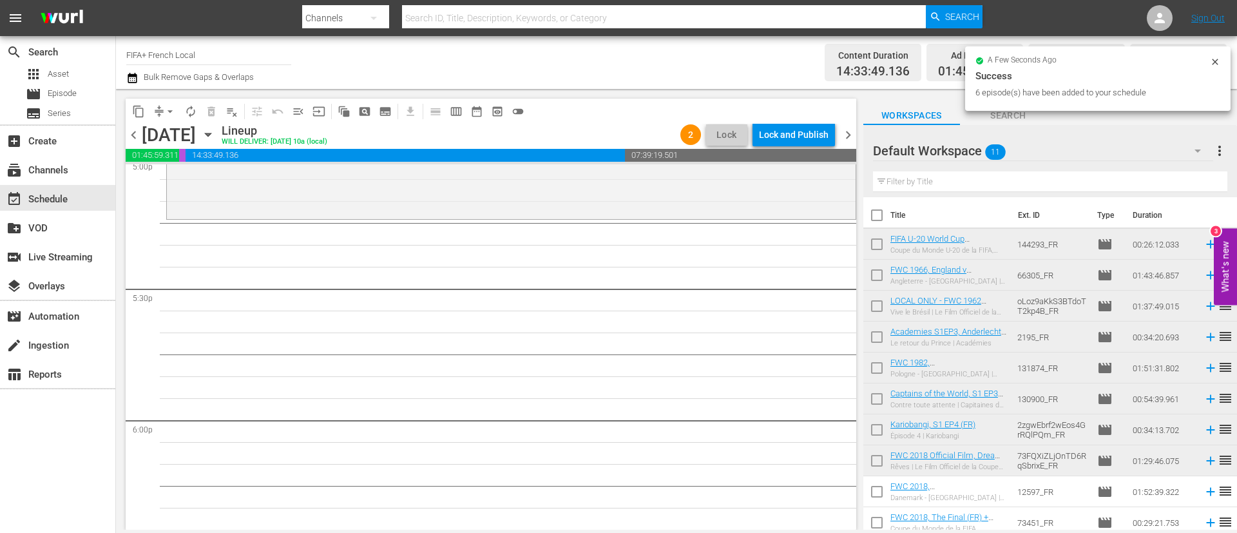
scroll to position [4447, 0]
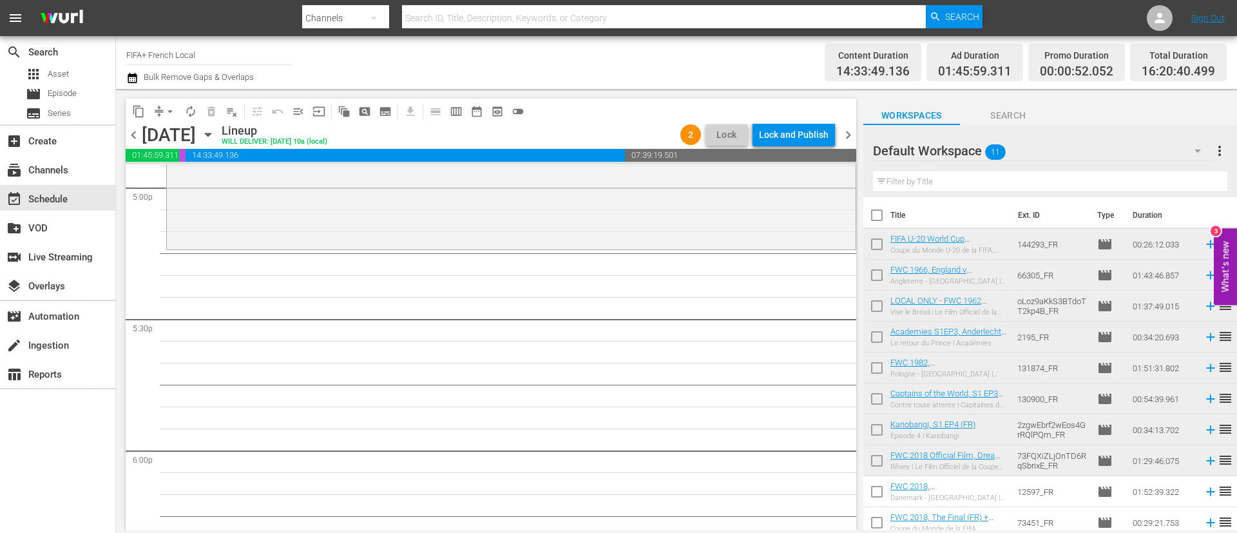
click at [886, 244] on input "checkbox" at bounding box center [877, 246] width 27 height 27
checkbox input "true"
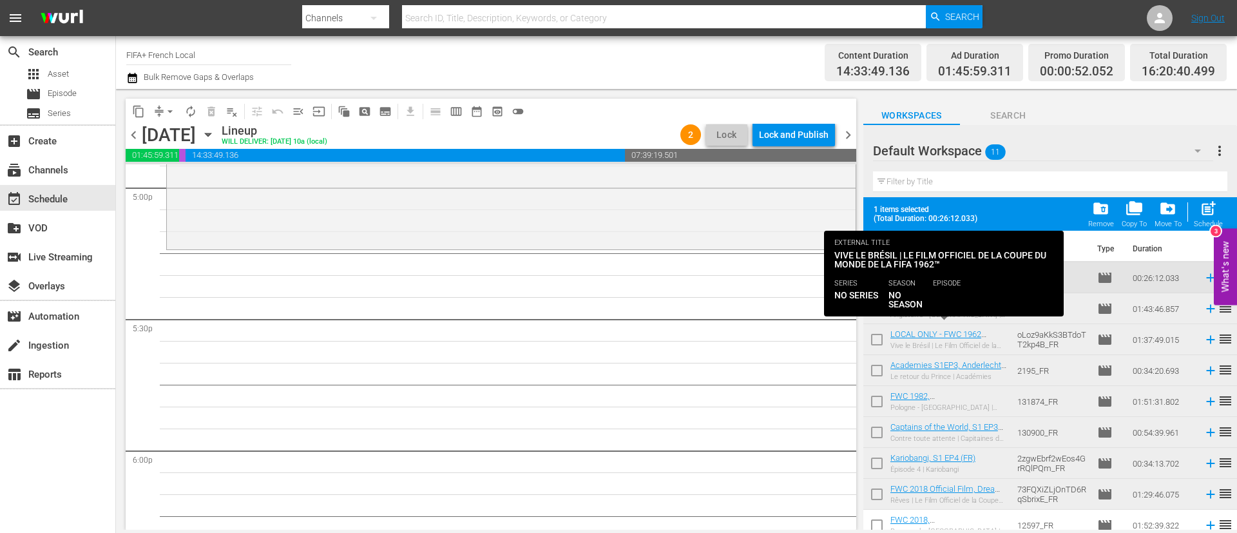
scroll to position [71, 0]
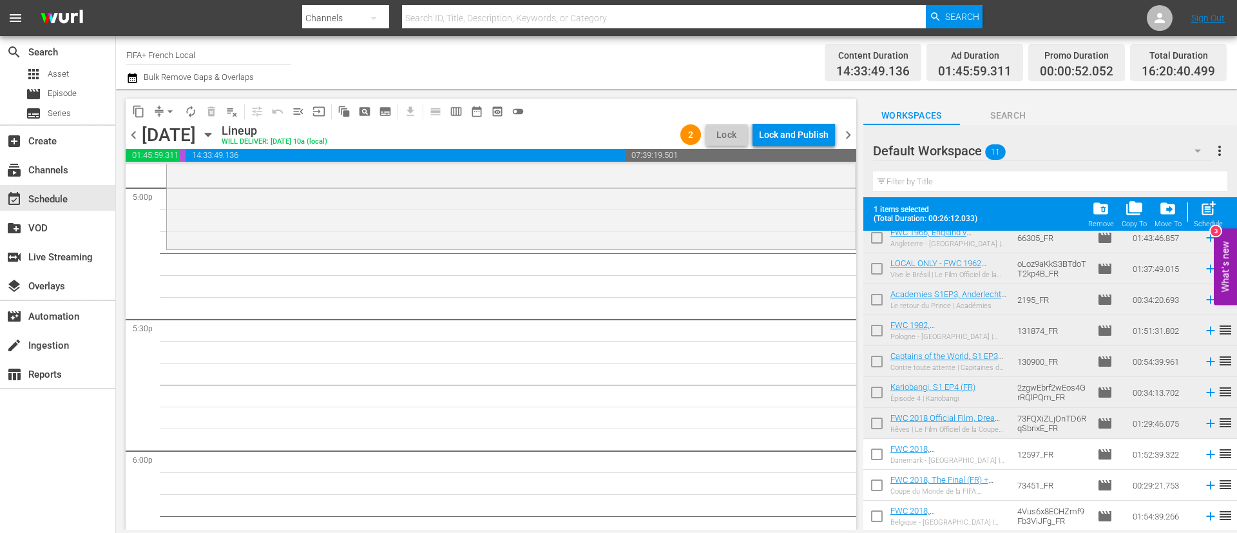
click at [877, 455] on input "checkbox" at bounding box center [877, 456] width 27 height 27
checkbox input "true"
drag, startPoint x: 876, startPoint y: 483, endPoint x: 876, endPoint y: 491, distance: 7.7
click at [876, 484] on input "checkbox" at bounding box center [877, 487] width 27 height 27
checkbox input "true"
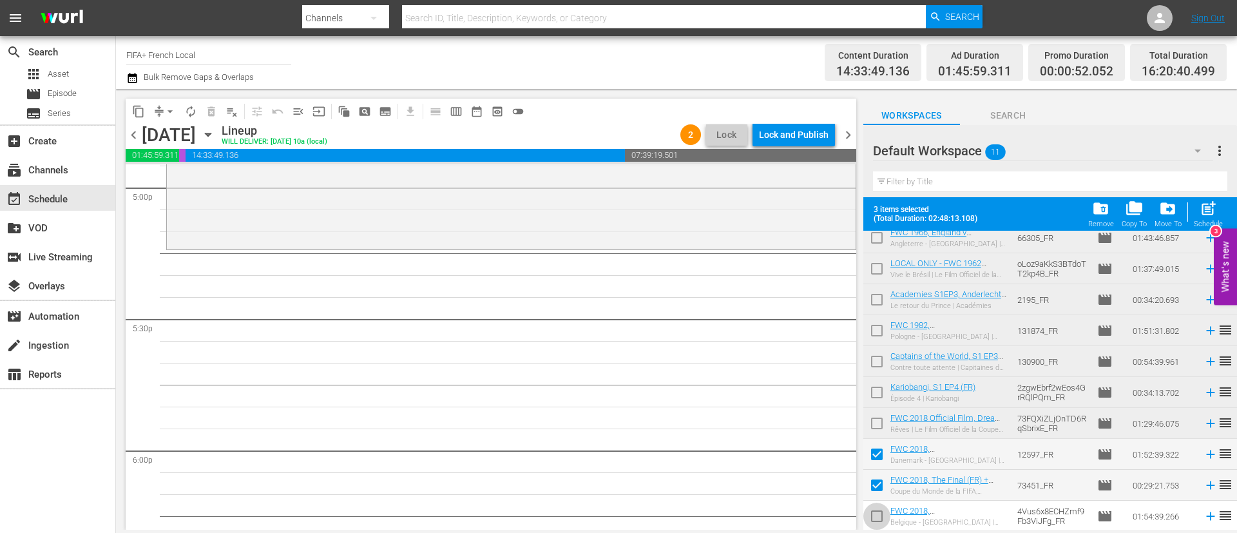
click at [876, 522] on input "checkbox" at bounding box center [877, 518] width 27 height 27
checkbox input "true"
click at [1221, 200] on div "post_add Schedule" at bounding box center [1208, 214] width 29 height 28
checkbox input "false"
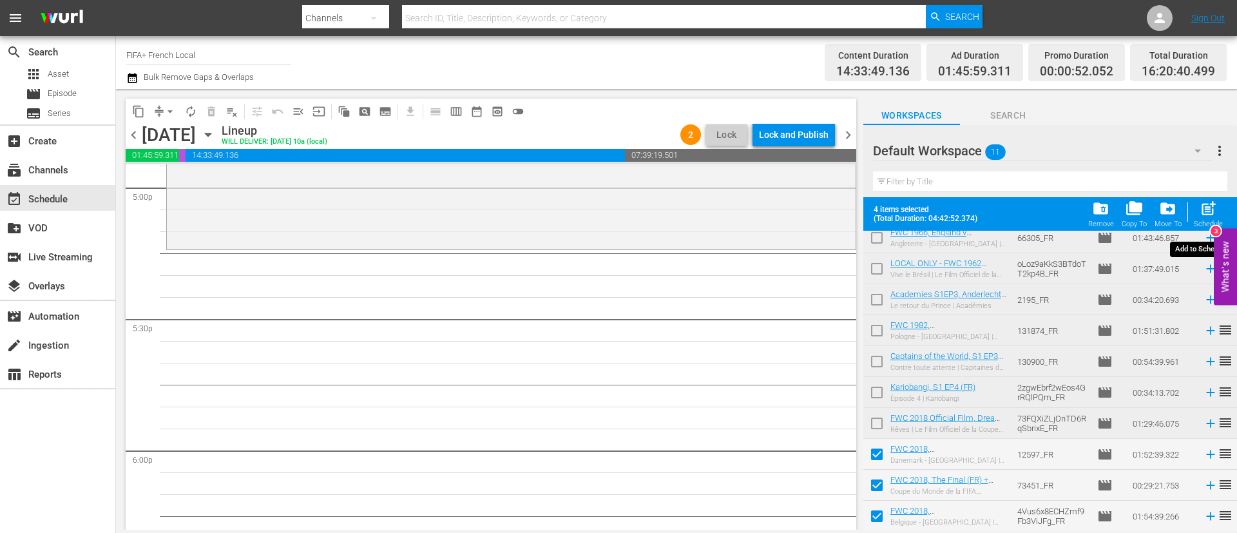
checkbox input "false"
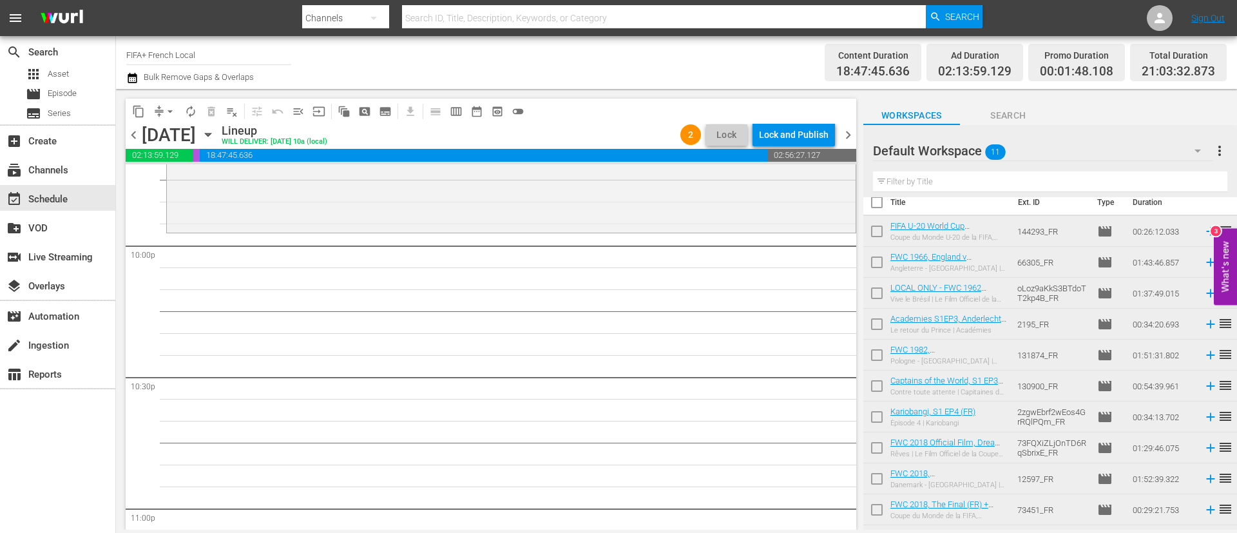
scroll to position [0, 0]
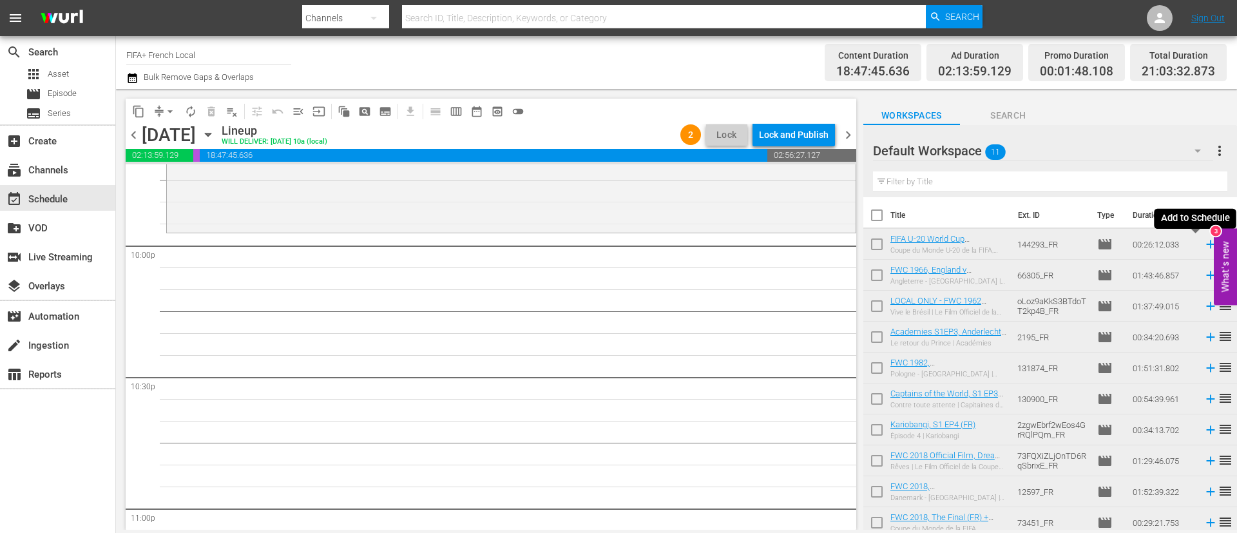
click at [1204, 251] on icon at bounding box center [1211, 244] width 14 height 14
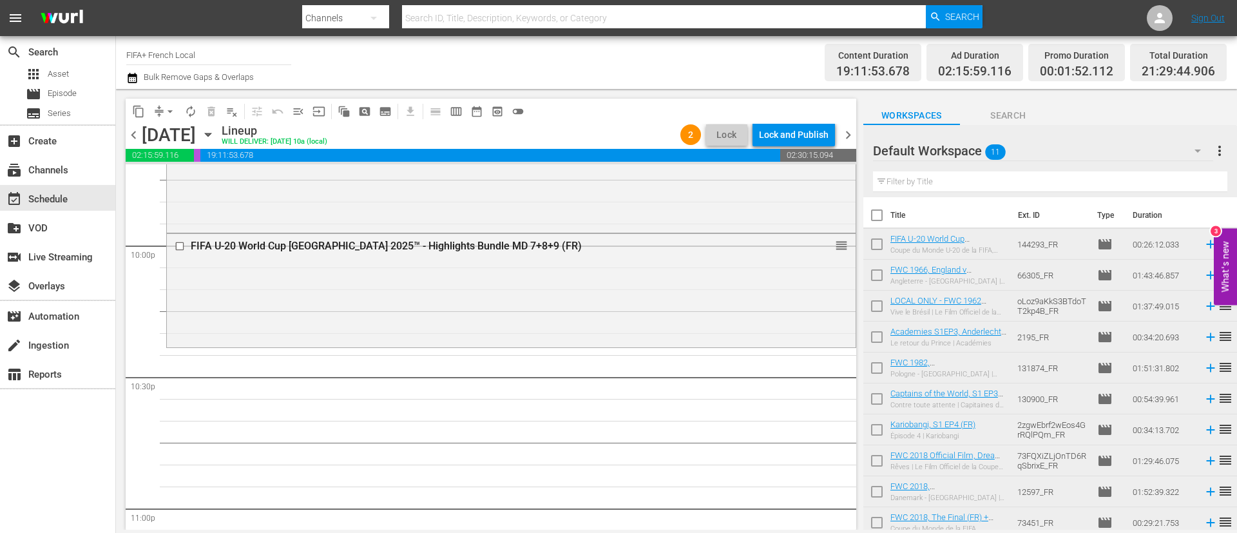
click at [883, 373] on input "checkbox" at bounding box center [877, 370] width 27 height 27
checkbox input "true"
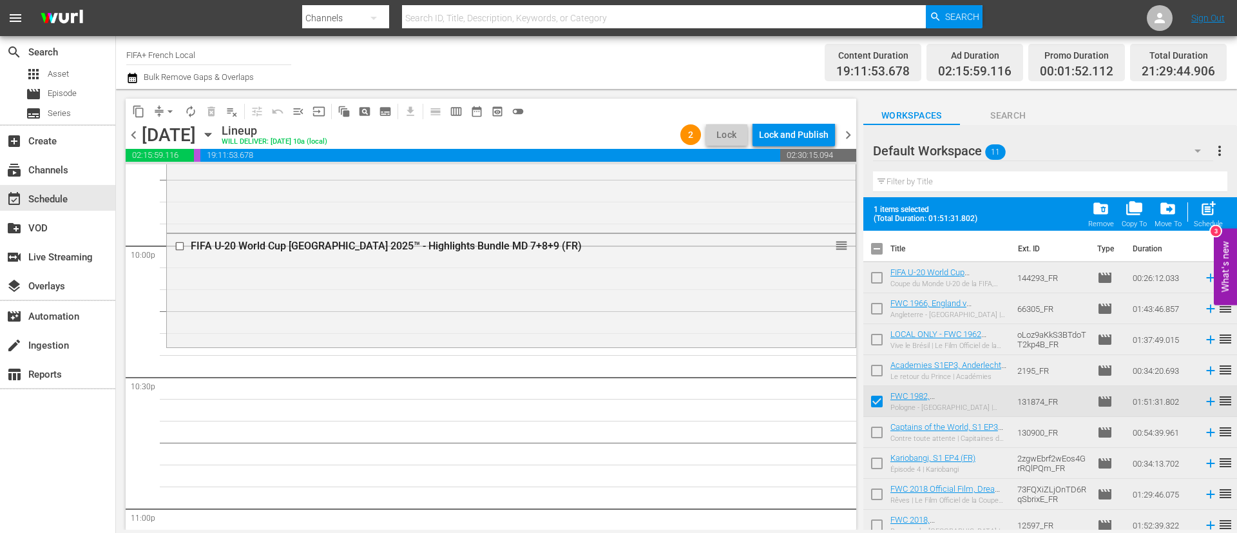
click at [878, 432] on input "checkbox" at bounding box center [877, 435] width 27 height 27
checkbox input "true"
click at [876, 456] on input "checkbox" at bounding box center [877, 465] width 27 height 27
checkbox input "true"
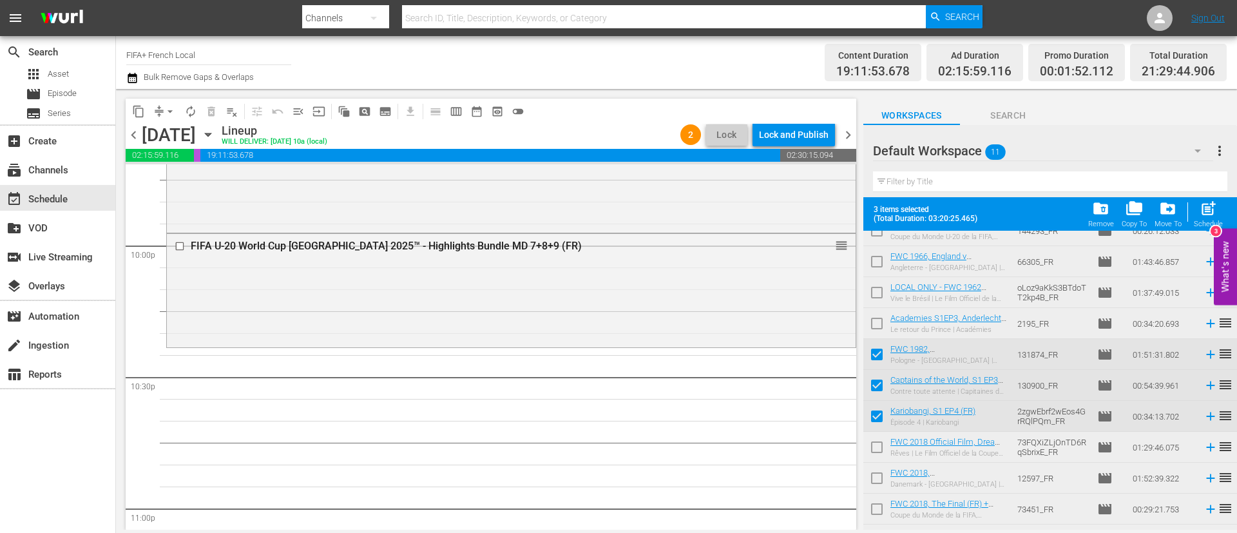
scroll to position [71, 0]
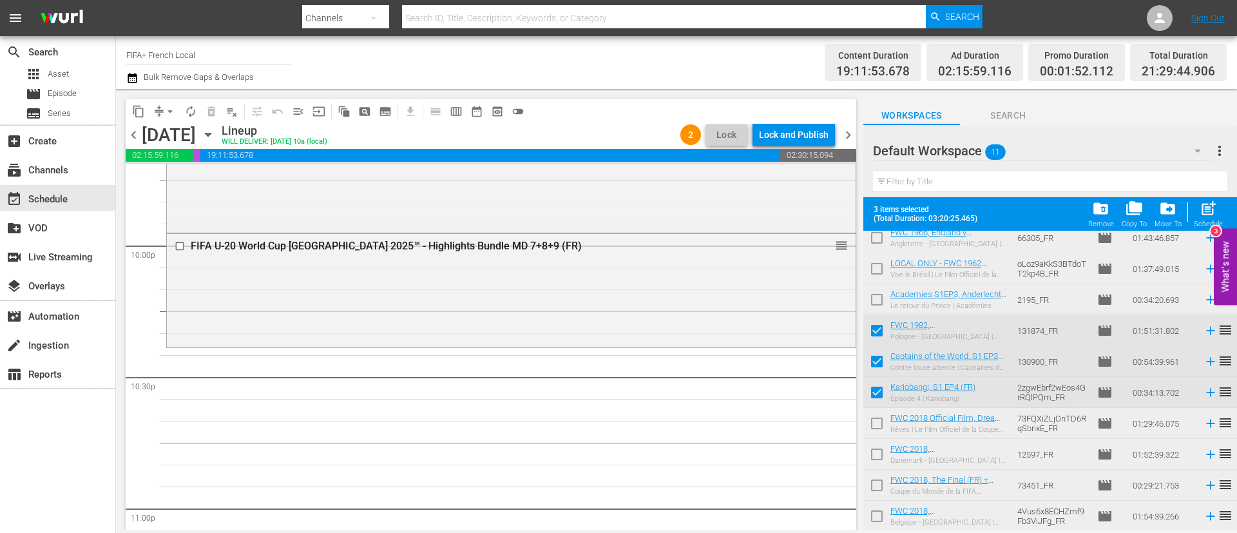
click at [882, 424] on input "checkbox" at bounding box center [877, 425] width 27 height 27
checkbox input "true"
click at [1195, 203] on div "post_add Schedule" at bounding box center [1208, 214] width 29 height 28
checkbox input "false"
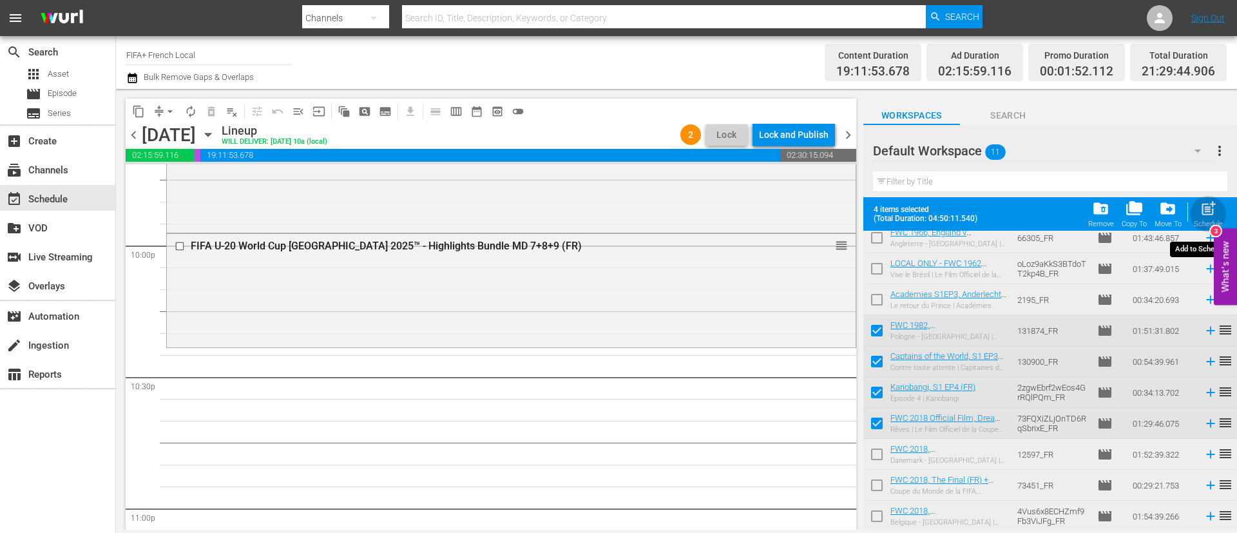
checkbox input "false"
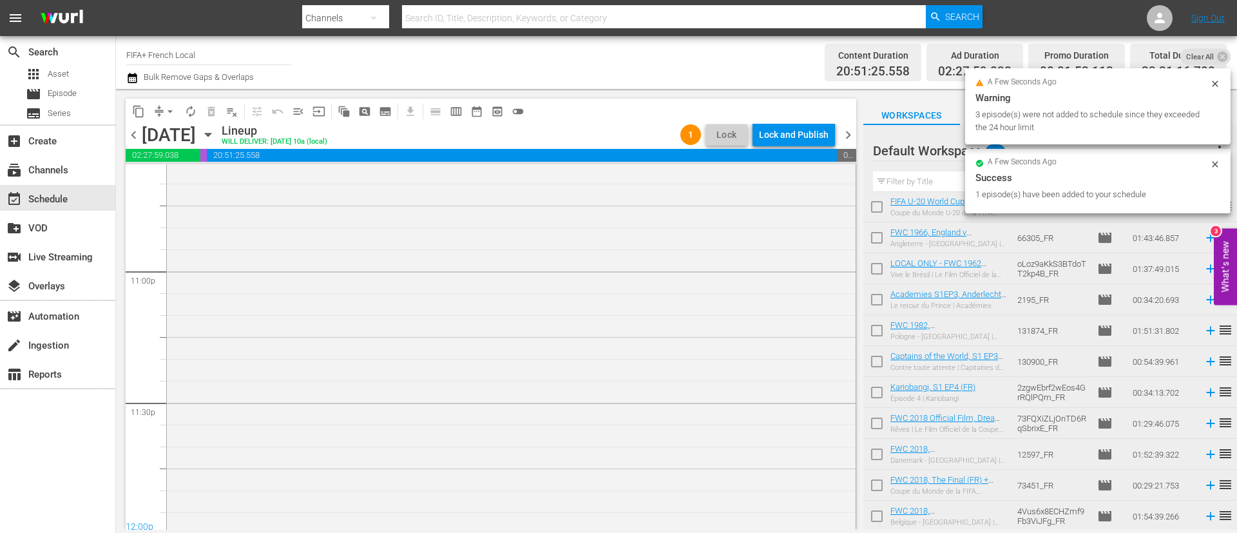
scroll to position [6011, 0]
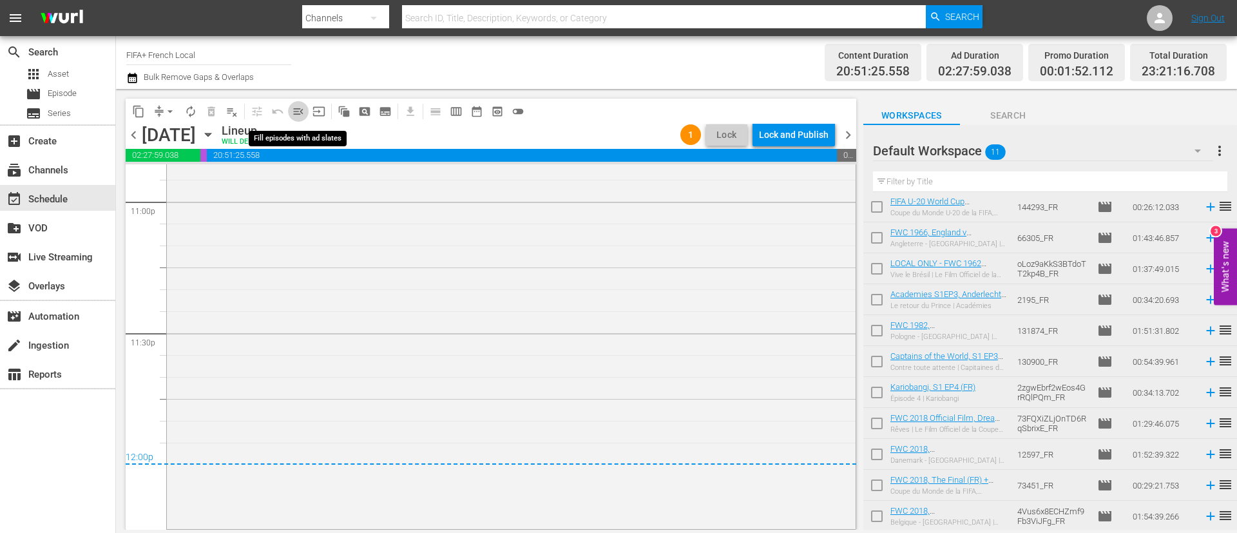
click at [297, 112] on span "menu_open" at bounding box center [298, 111] width 13 height 13
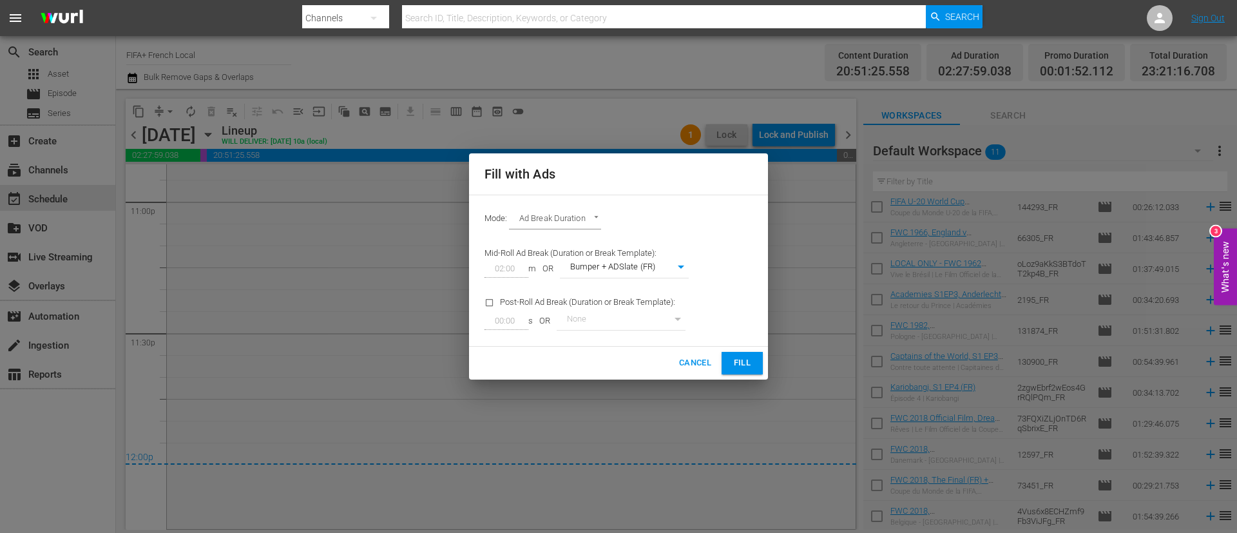
click at [733, 356] on span "Fill" at bounding box center [742, 363] width 21 height 15
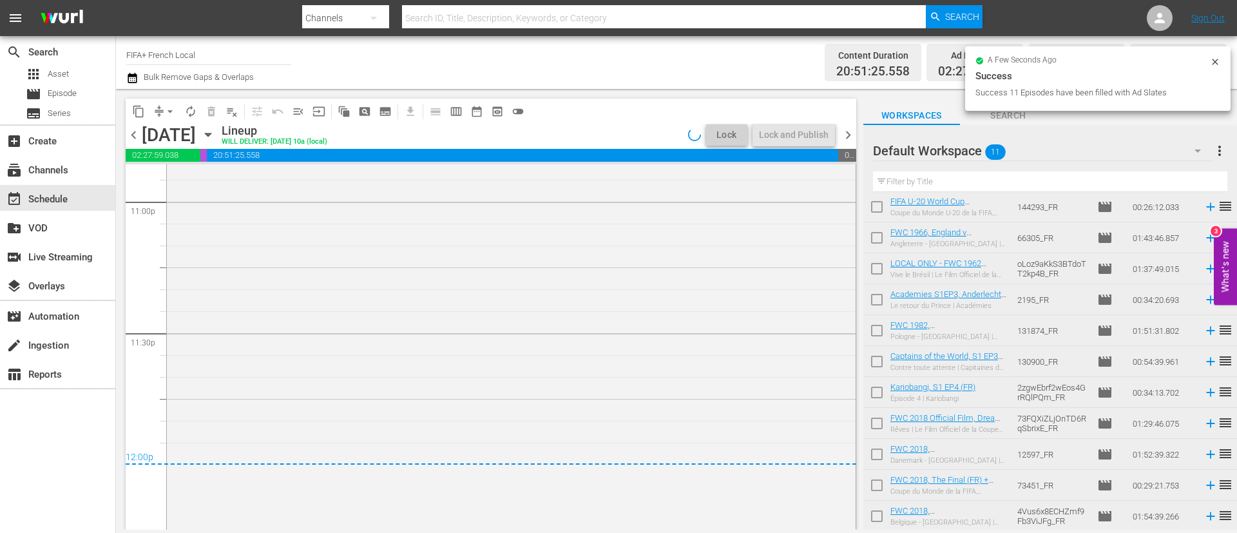
scroll to position [6013, 0]
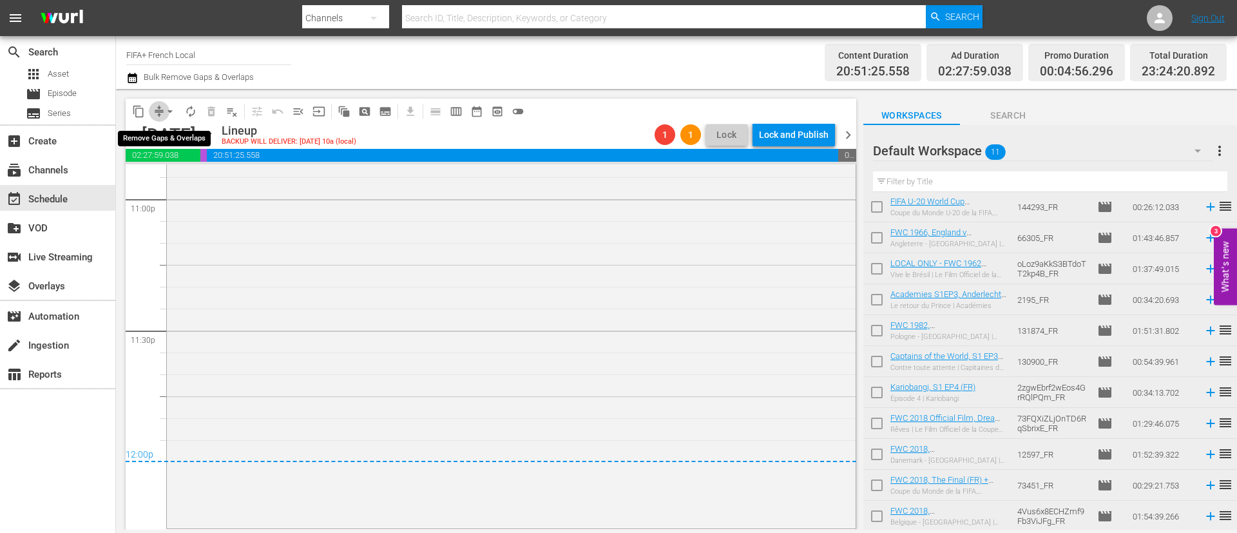
click at [159, 110] on span "compress" at bounding box center [159, 111] width 13 height 13
click at [173, 113] on span "arrow_drop_down" at bounding box center [170, 111] width 13 height 13
click at [201, 181] on li "Align to End of Previous Day" at bounding box center [170, 180] width 135 height 21
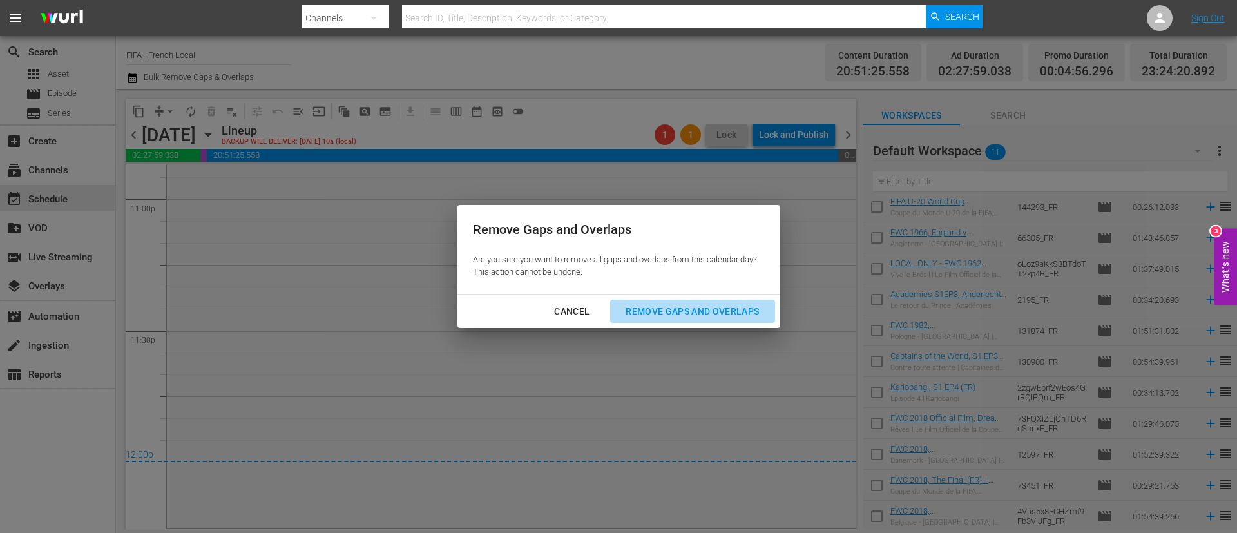
click at [716, 315] on div "Remove Gaps and Overlaps" at bounding box center [693, 312] width 154 height 16
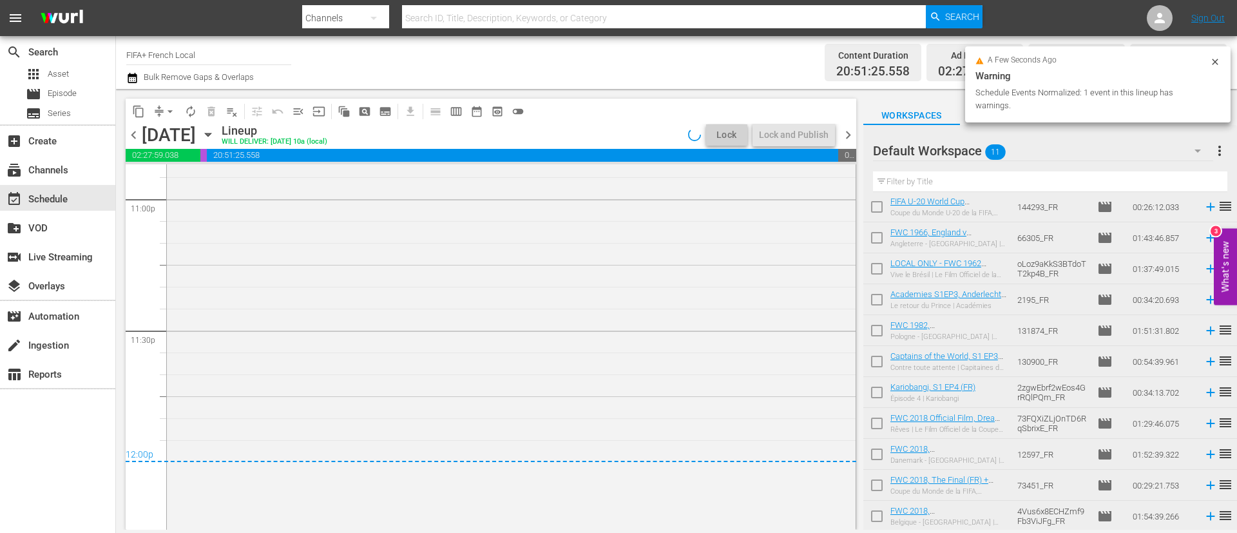
scroll to position [6024, 0]
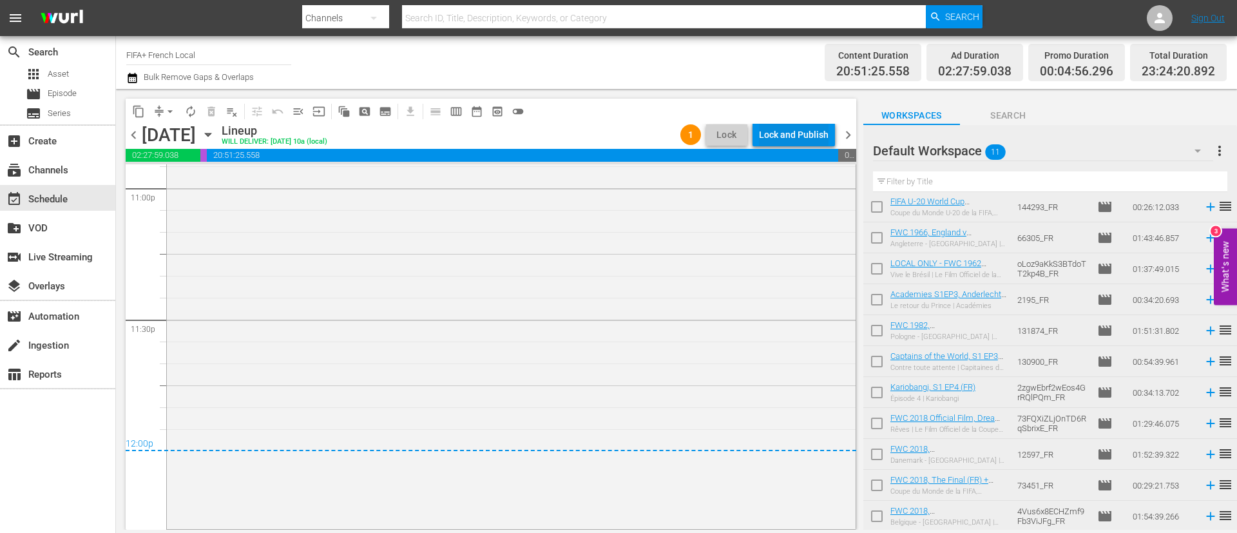
click at [763, 136] on div "Lock and Publish" at bounding box center [794, 134] width 70 height 23
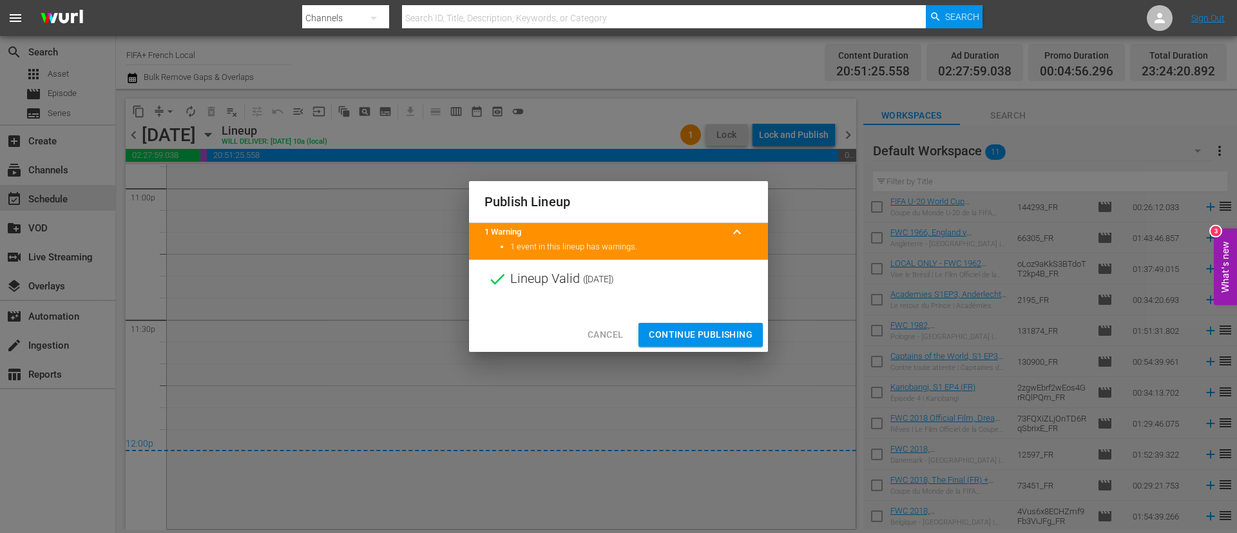
click at [679, 331] on span "Continue Publishing" at bounding box center [701, 335] width 104 height 16
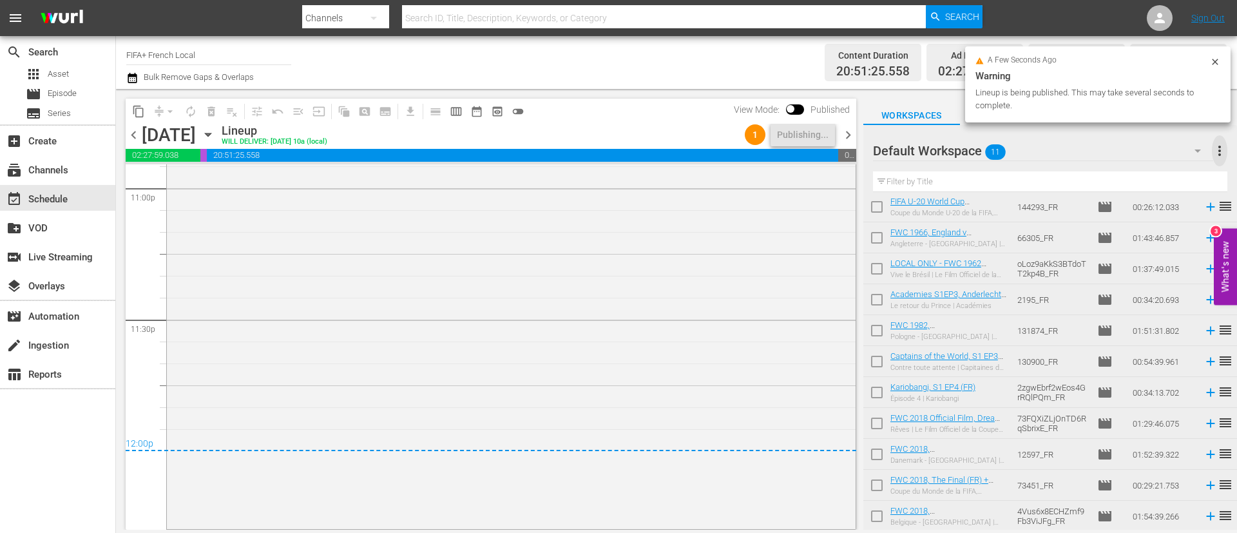
click at [1224, 153] on span "more_vert" at bounding box center [1219, 150] width 15 height 15
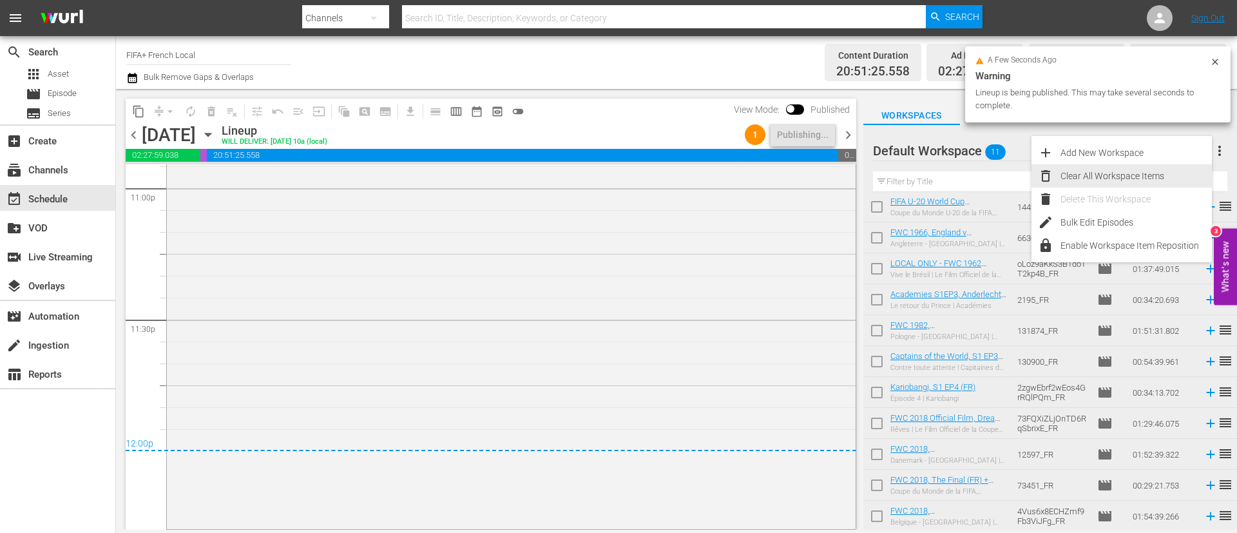
click at [1114, 176] on div "Clear All Workspace Items" at bounding box center [1136, 175] width 151 height 23
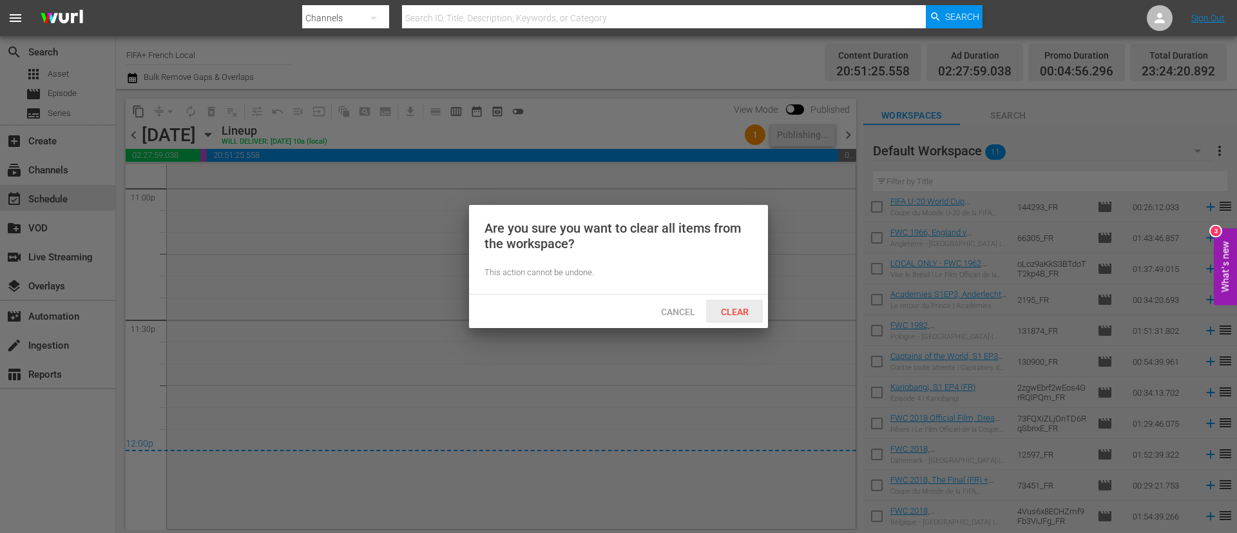
click at [746, 308] on span "Clear" at bounding box center [735, 312] width 48 height 10
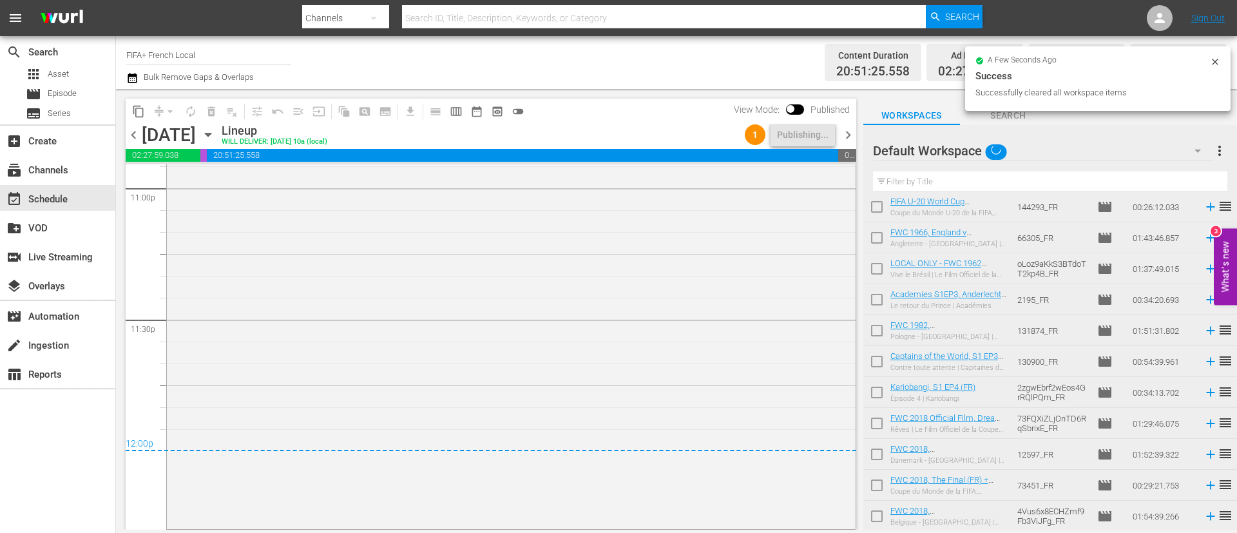
scroll to position [0, 0]
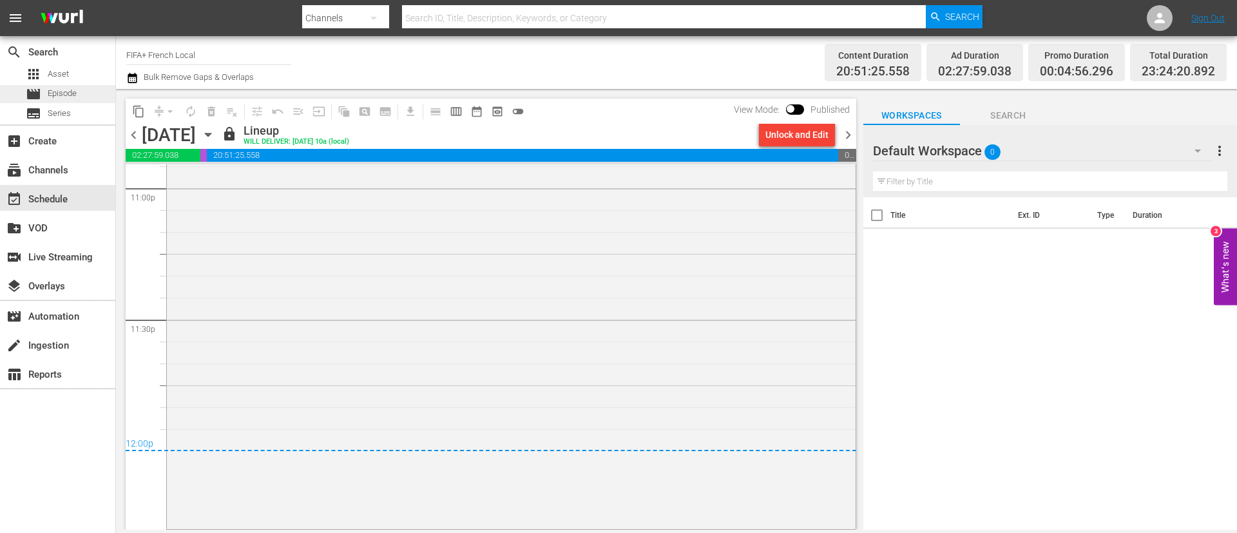
click at [79, 94] on div "movie Episode" at bounding box center [57, 94] width 115 height 18
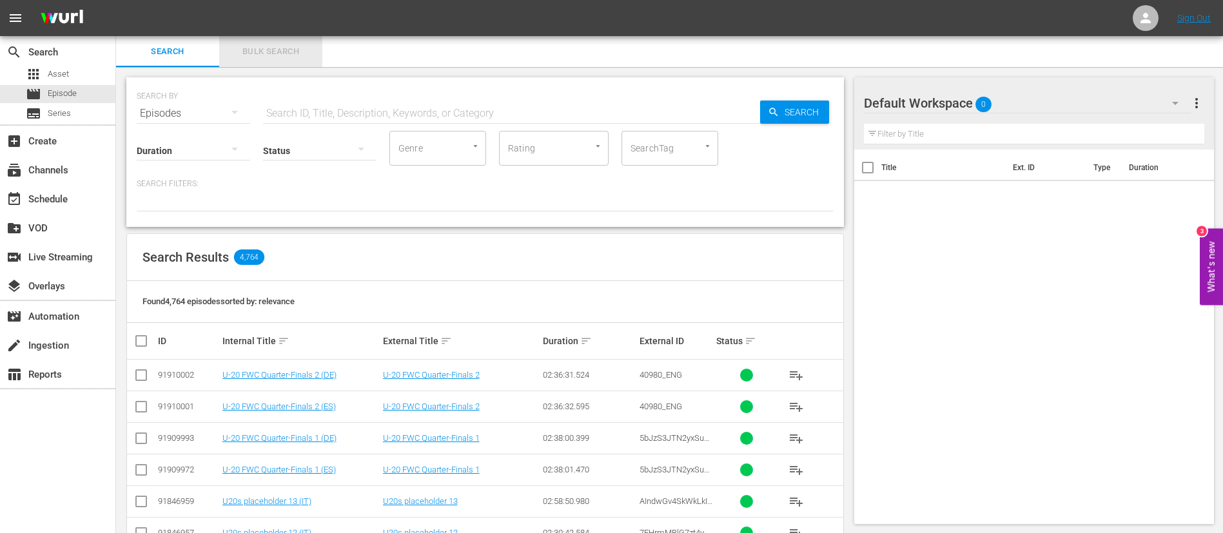
click at [282, 47] on span "Bulk Search" at bounding box center [271, 51] width 88 height 15
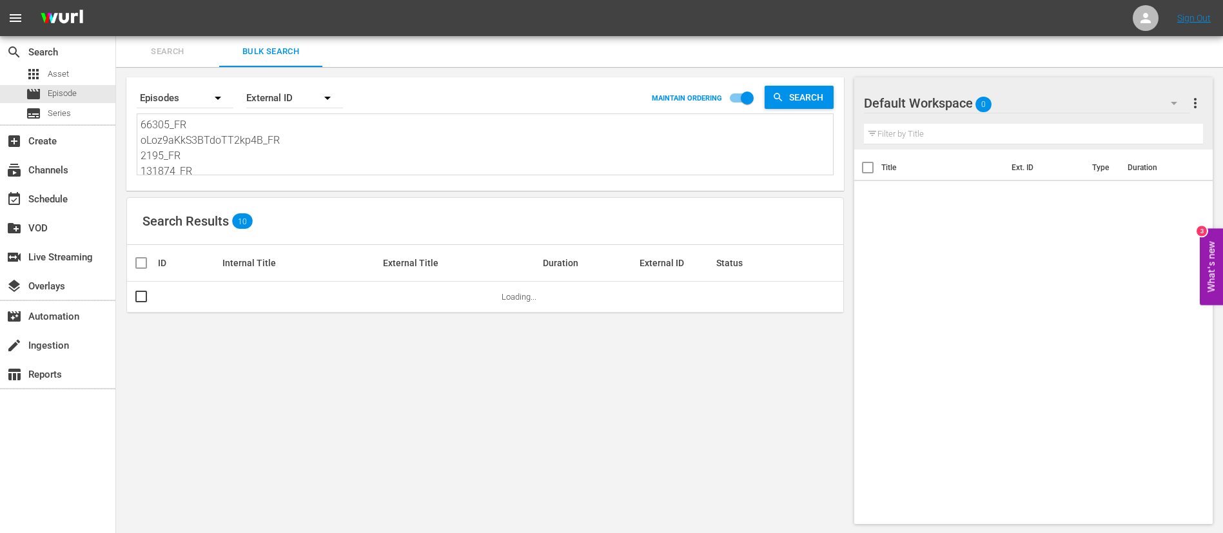
click at [291, 135] on textarea "66305_FR oLoz9aKkS3BTdoTT2kp4B_FR 2195_FR 131874_FR 130900_FR 2zgwEbrf2wEos4GrR…" at bounding box center [487, 146] width 692 height 59
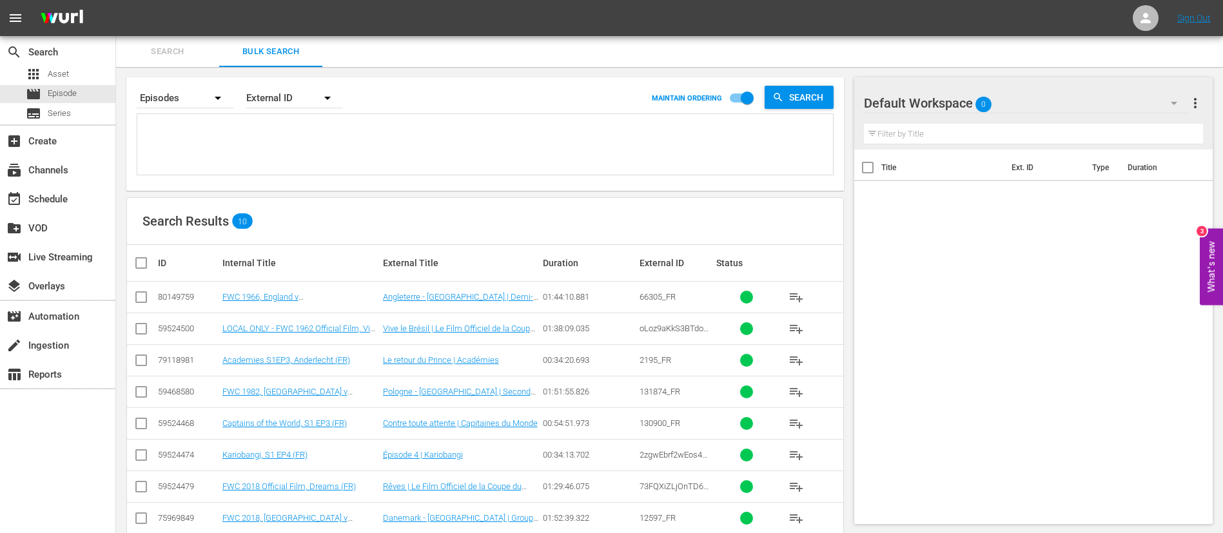
paste textarea "139223_FR egR8zo5QNNAQ1zO49Z9ON_FR 7456_FR 15194_FR 131872_FR 2wzQvLLUd04qXt5cL…"
type textarea "139223_FR egR8zo5QNNAQ1zO49Z9ON_FR 7456_FR 15194_FR 131872_FR 2wzQvLLUd04qXt5cL…"
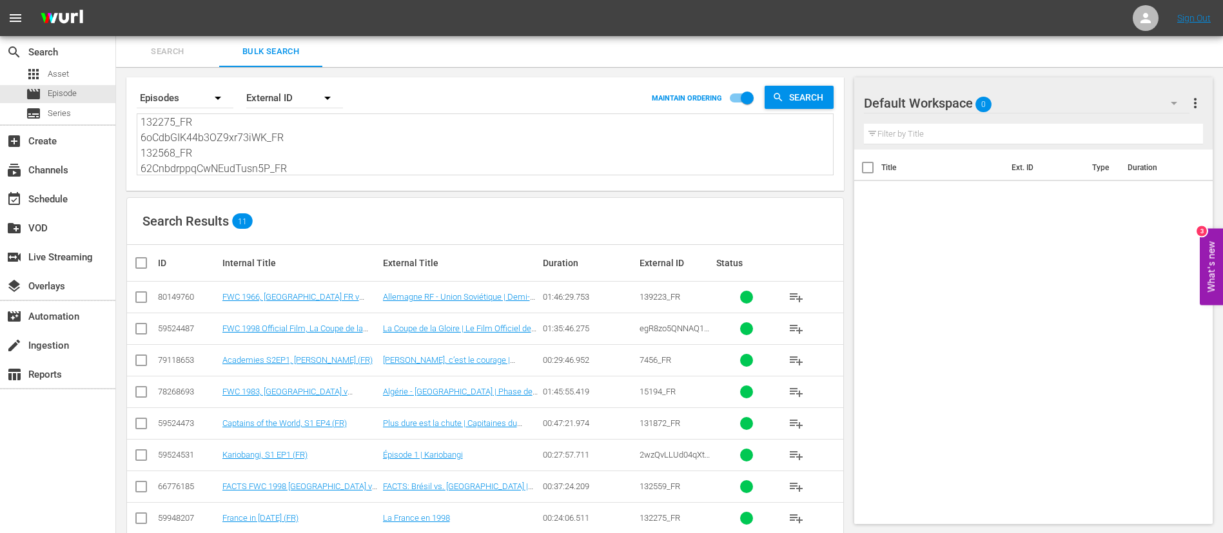
type textarea "139223_FR egR8zo5QNNAQ1zO49Z9ON_FR 7456_FR 15194_FR 131872_FR 2wzQvLLUd04qXt5cL…"
click at [143, 256] on input "checkbox" at bounding box center [146, 262] width 26 height 15
checkbox input "true"
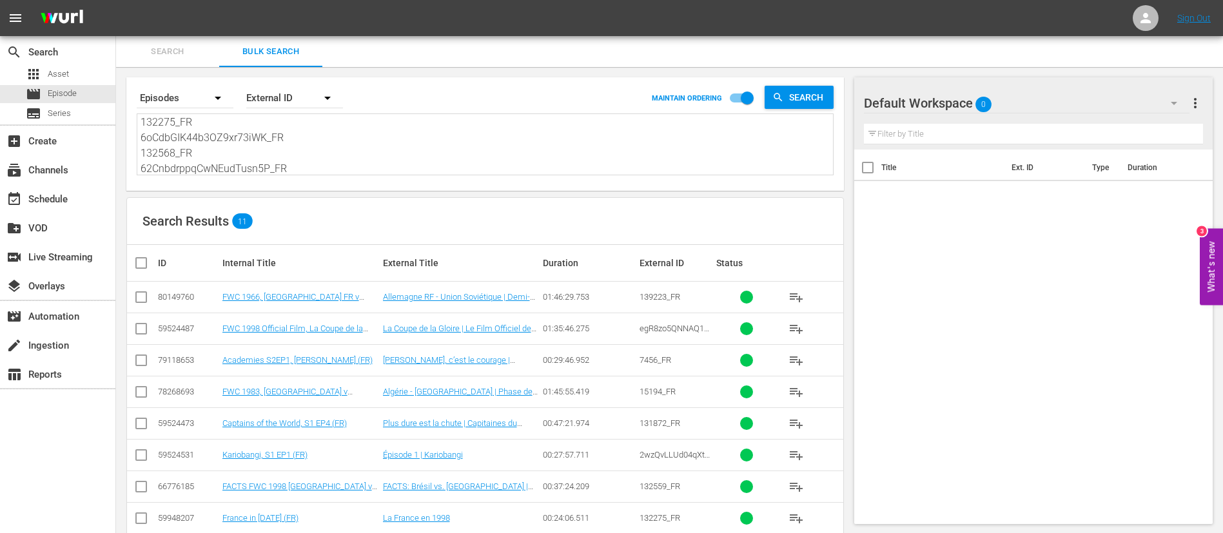
checkbox input "true"
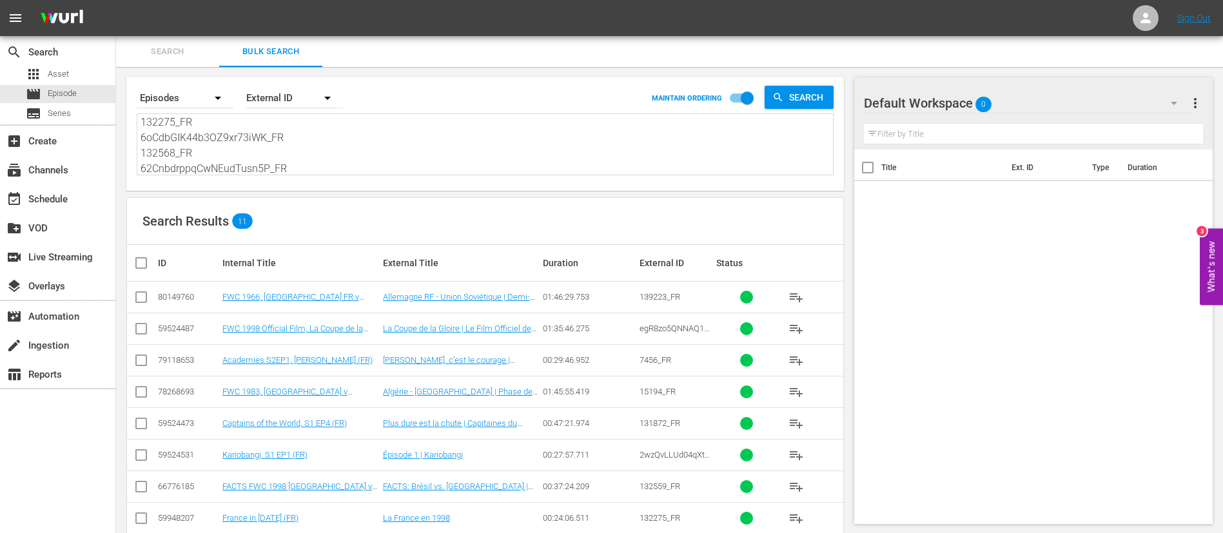
checkbox input "true"
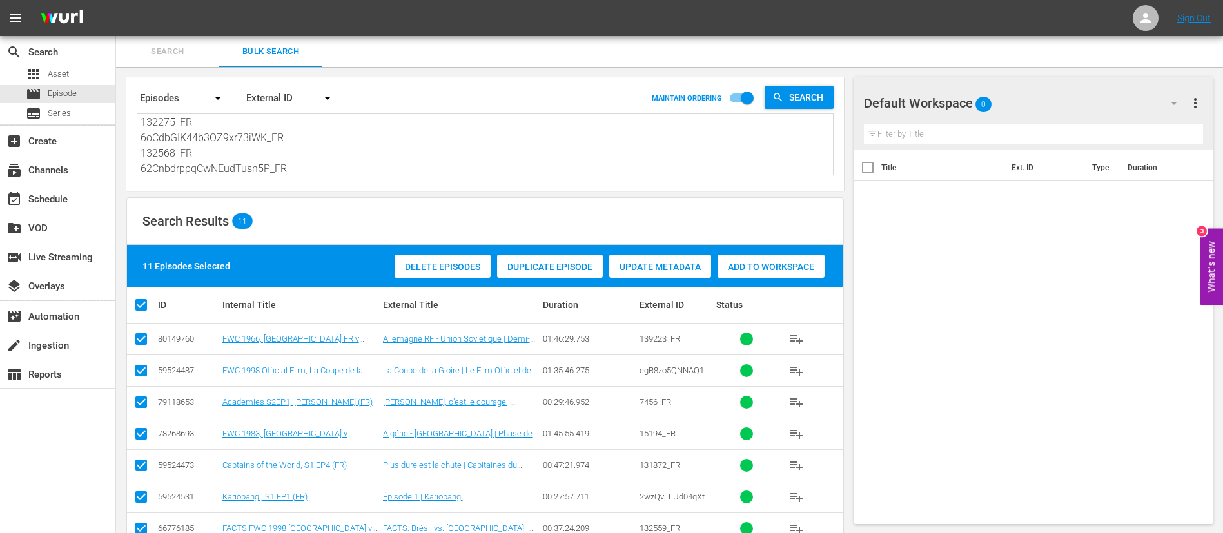
click at [784, 268] on span "Add to Workspace" at bounding box center [770, 267] width 107 height 10
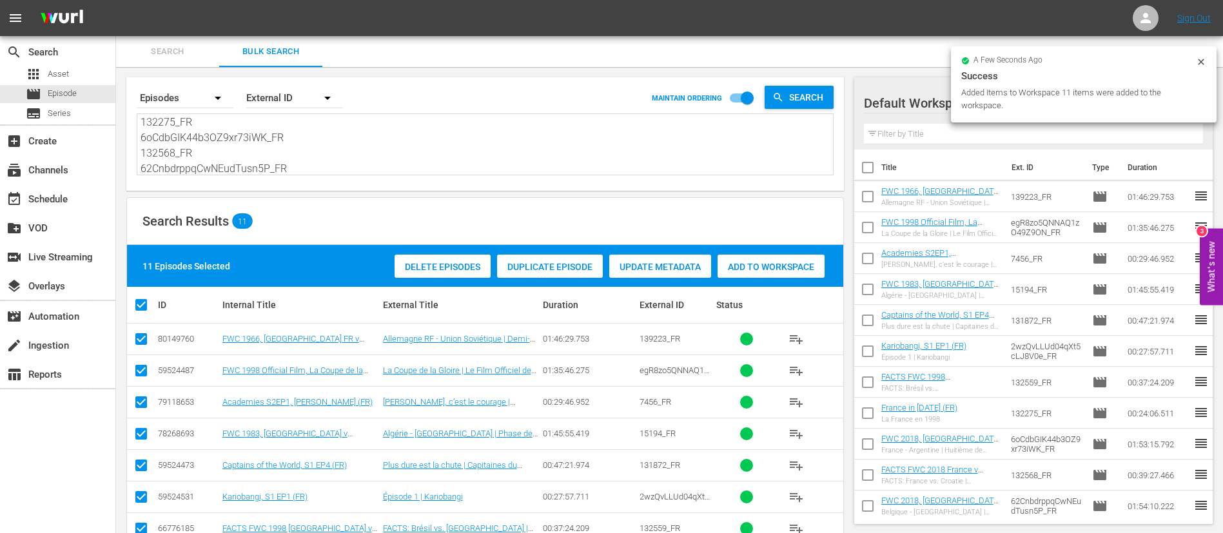
click at [166, 53] on span "Search" at bounding box center [168, 51] width 88 height 15
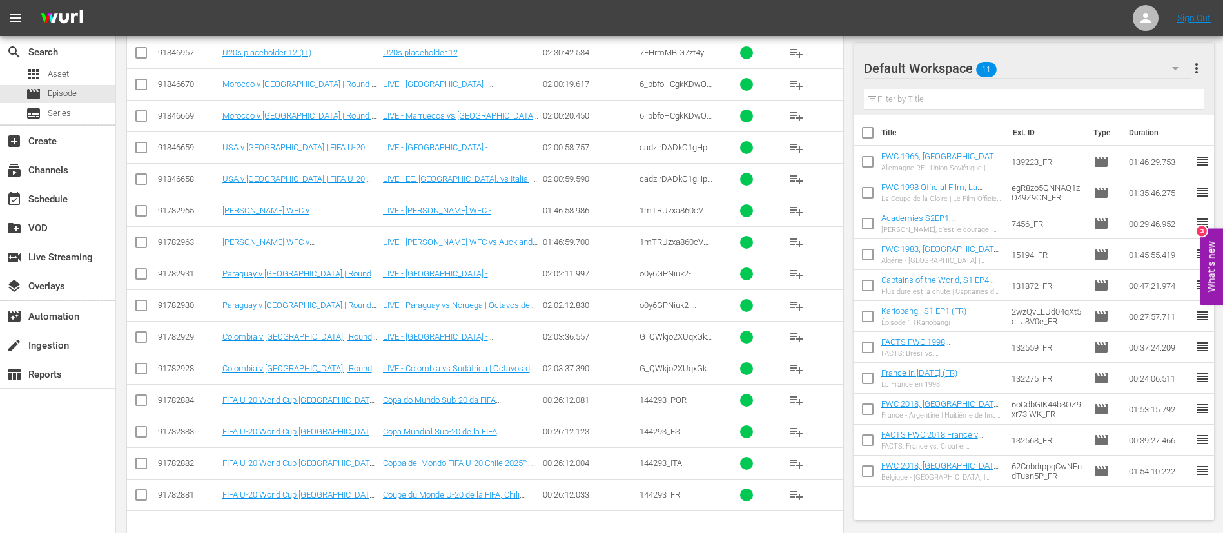
scroll to position [483, 0]
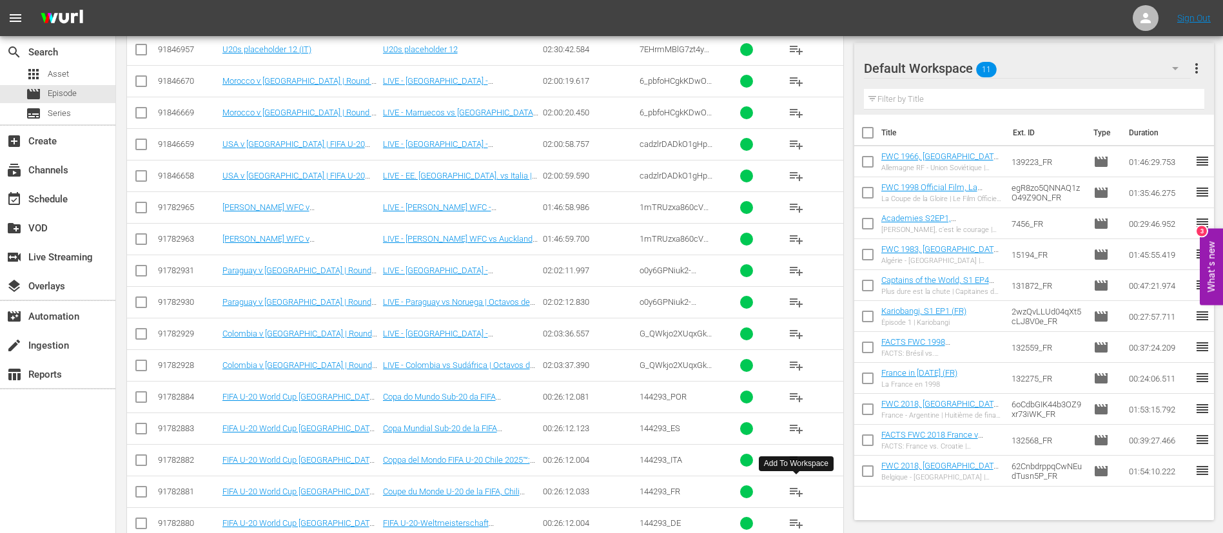
click at [793, 490] on span "playlist_add" at bounding box center [795, 491] width 15 height 15
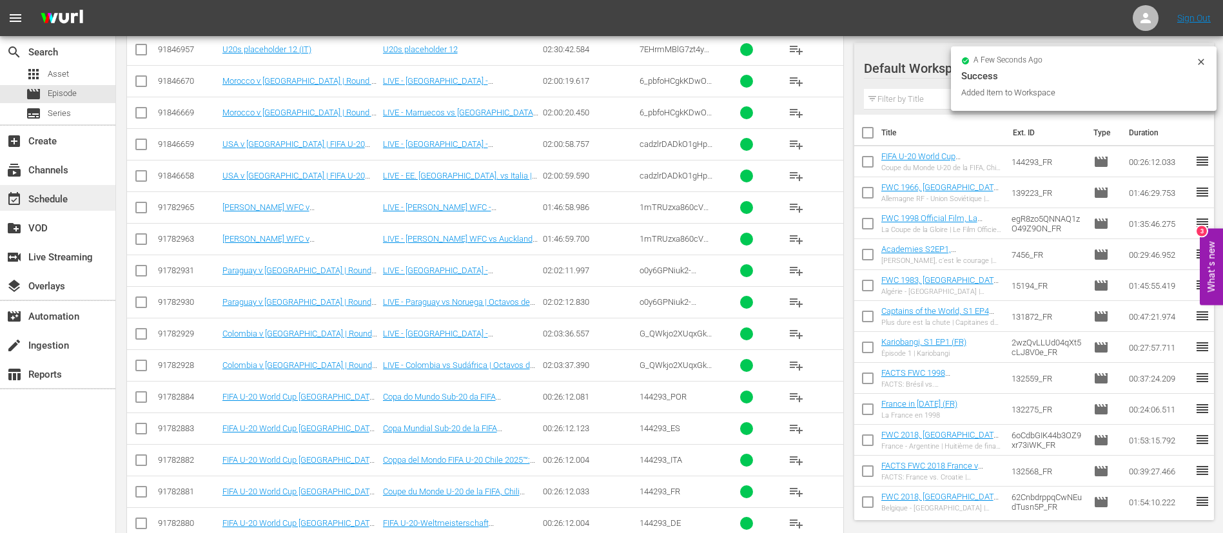
click at [76, 198] on div "event_available Schedule" at bounding box center [57, 198] width 115 height 26
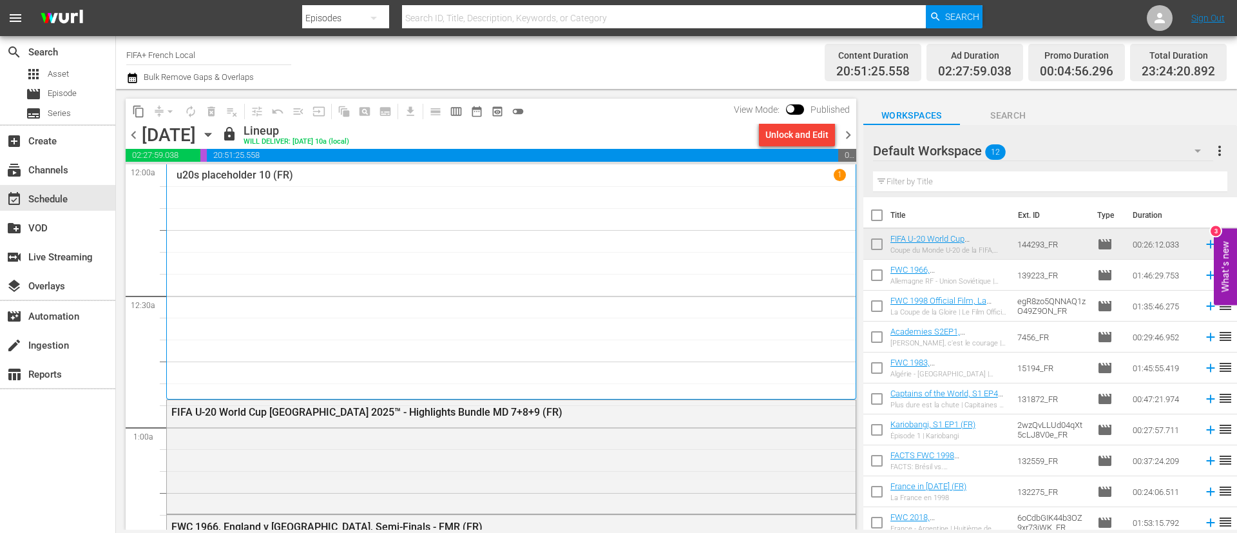
click at [848, 140] on span "chevron_right" at bounding box center [848, 135] width 16 height 16
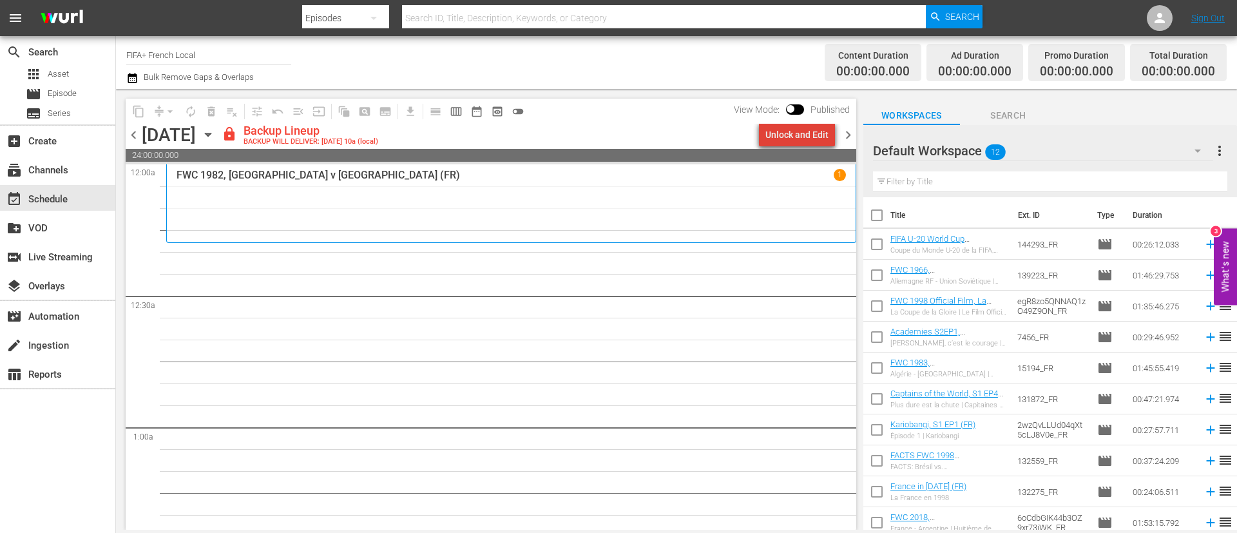
click at [810, 133] on div "Unlock and Edit" at bounding box center [797, 134] width 63 height 23
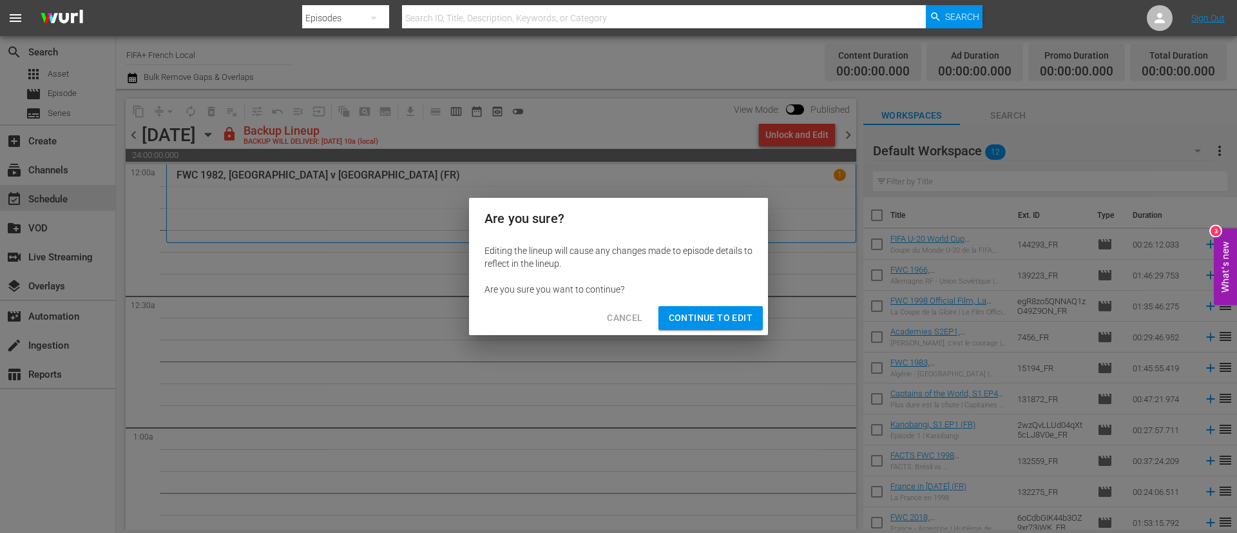
click at [730, 313] on span "Continue to Edit" at bounding box center [711, 318] width 84 height 16
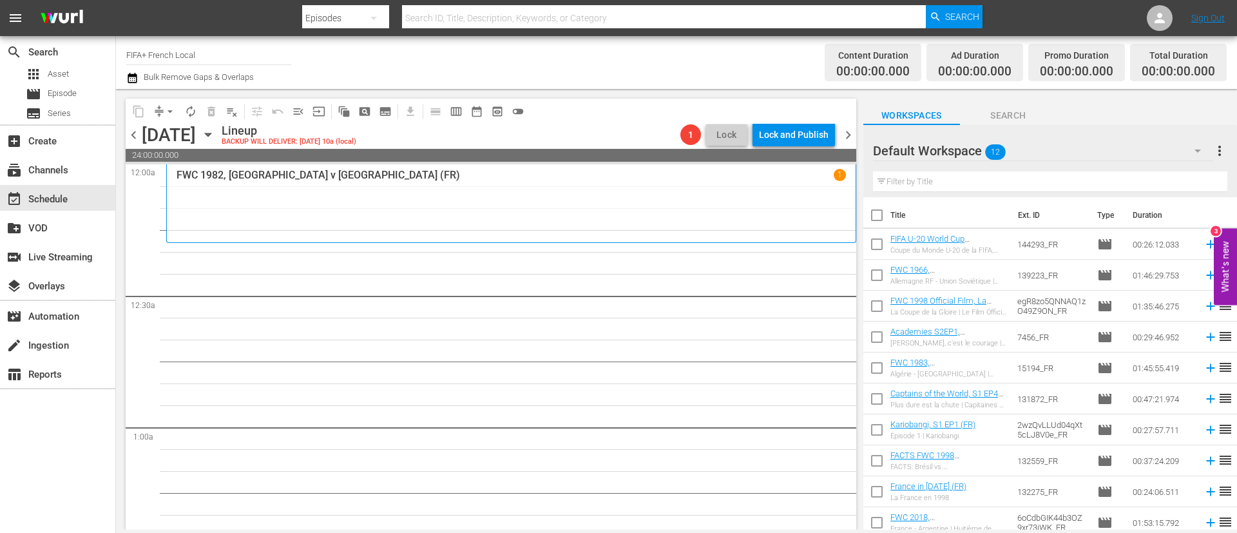
click at [875, 217] on input "checkbox" at bounding box center [877, 217] width 27 height 27
checkbox input "true"
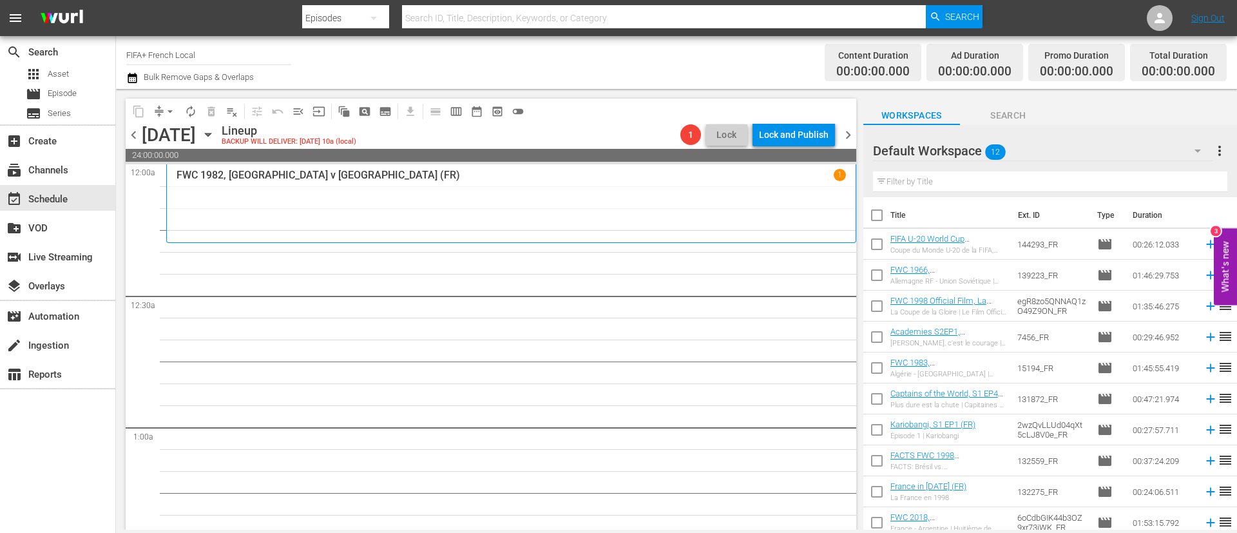
checkbox input "true"
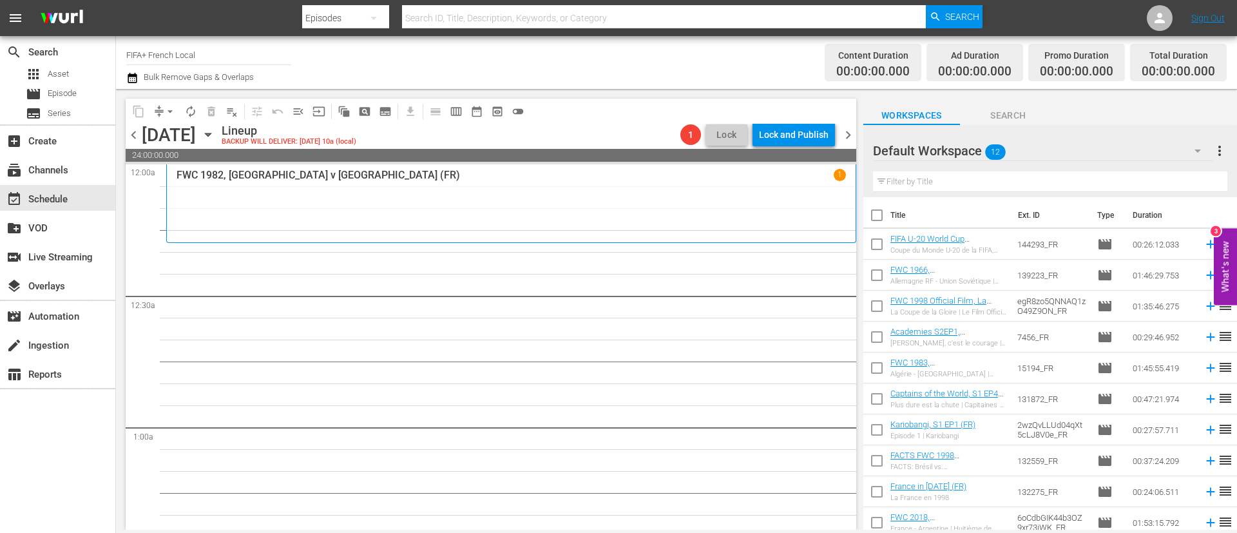
checkbox input "true"
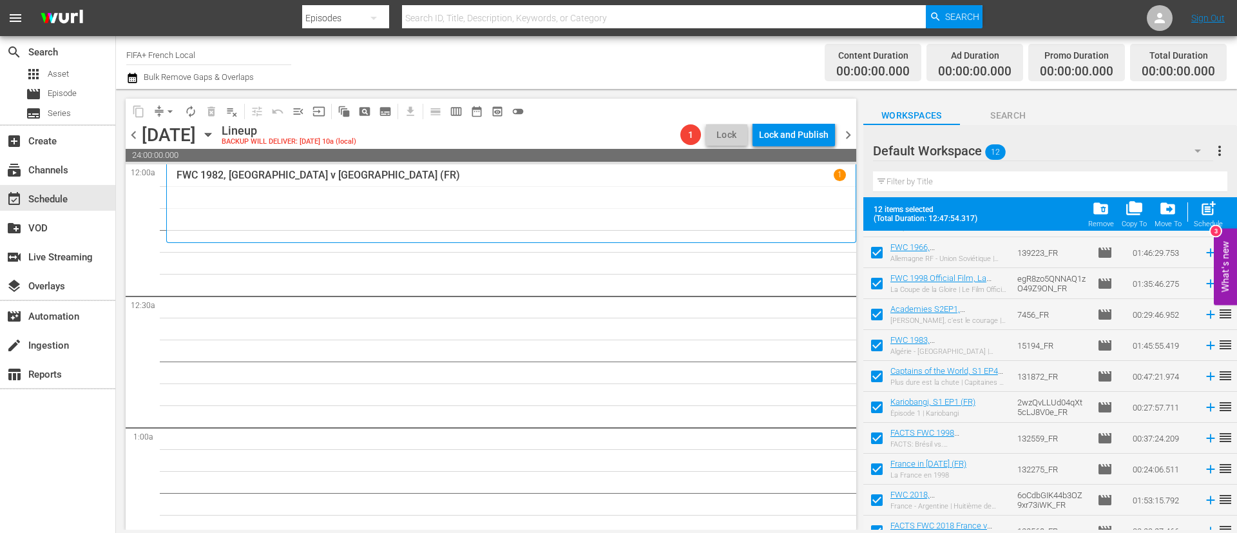
scroll to position [102, 0]
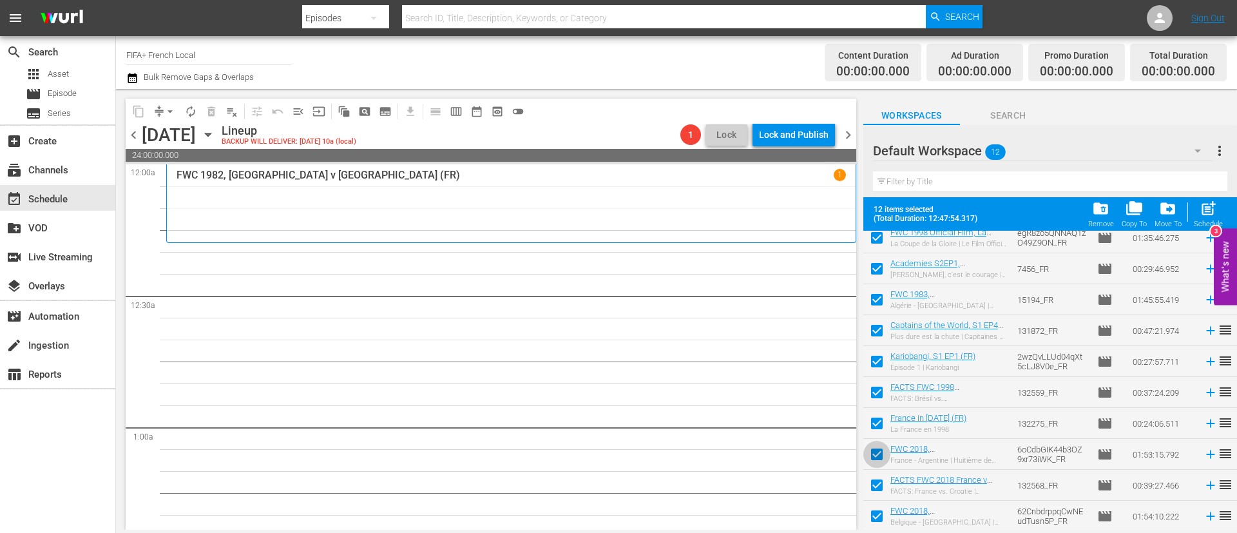
click at [882, 454] on input "checkbox" at bounding box center [877, 456] width 27 height 27
checkbox input "false"
click at [869, 498] on input "checkbox" at bounding box center [877, 487] width 27 height 27
checkbox input "false"
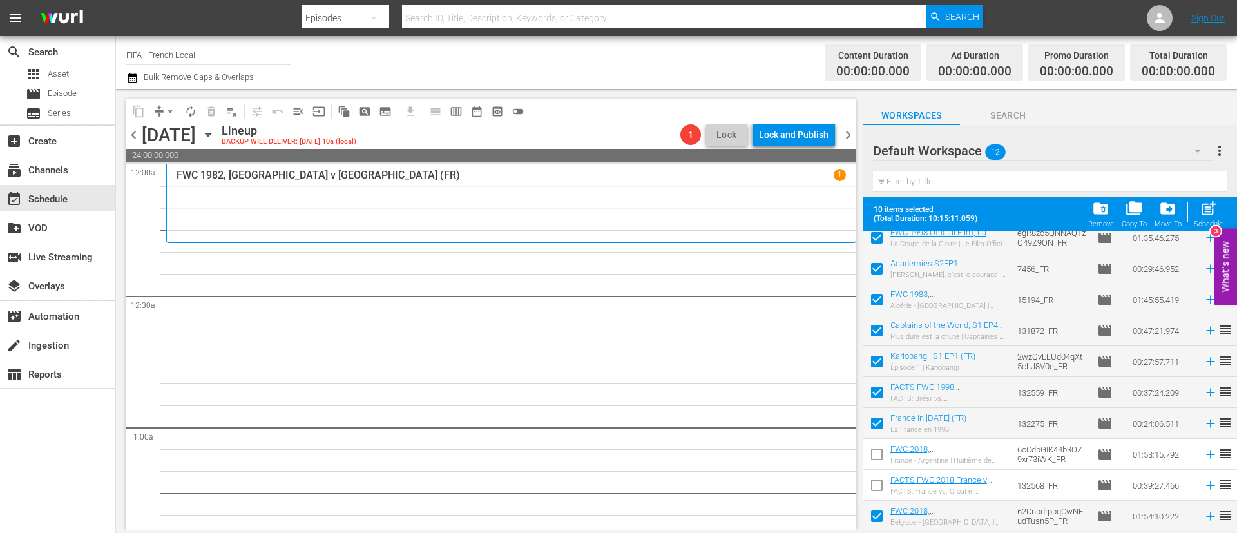
click at [868, 516] on input "checkbox" at bounding box center [877, 518] width 27 height 27
checkbox input "false"
click at [1203, 213] on span "post_add" at bounding box center [1208, 208] width 17 height 17
checkbox input "false"
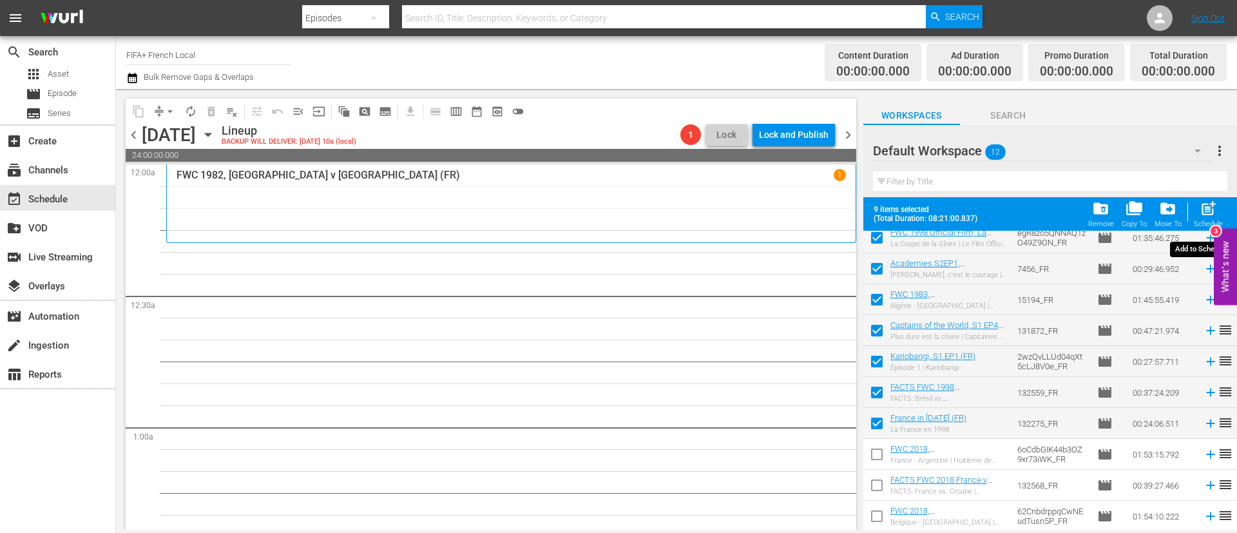
checkbox input "false"
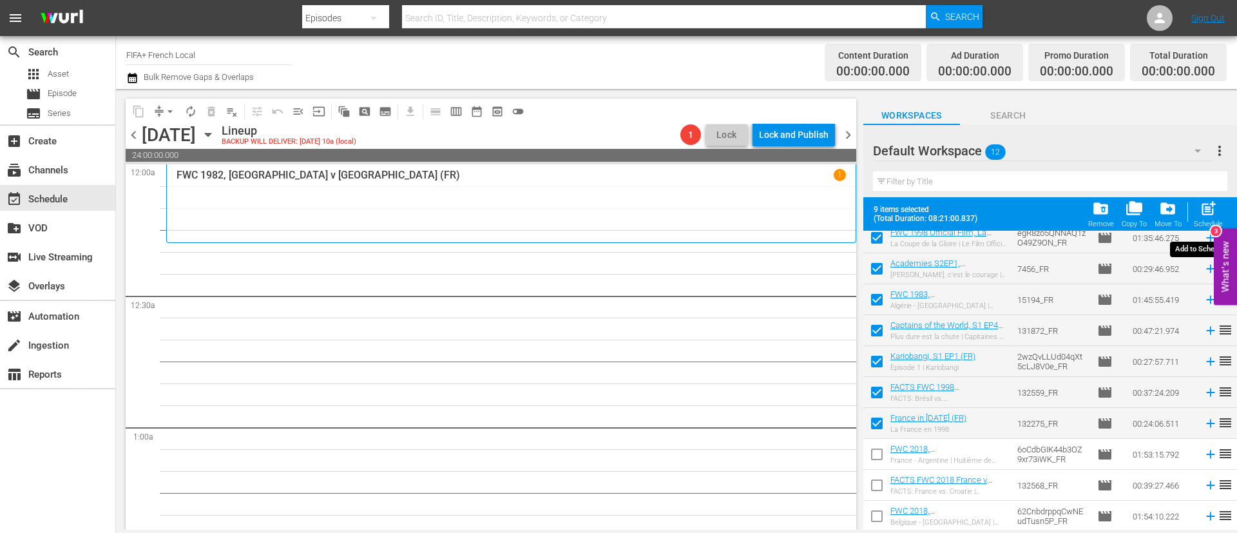
checkbox input "false"
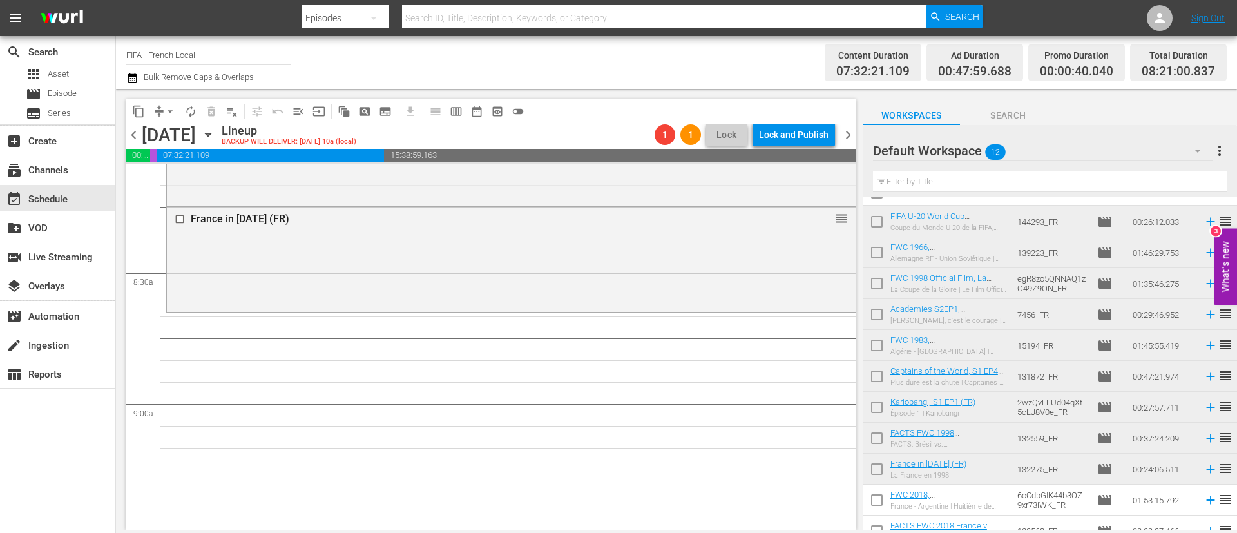
scroll to position [0, 0]
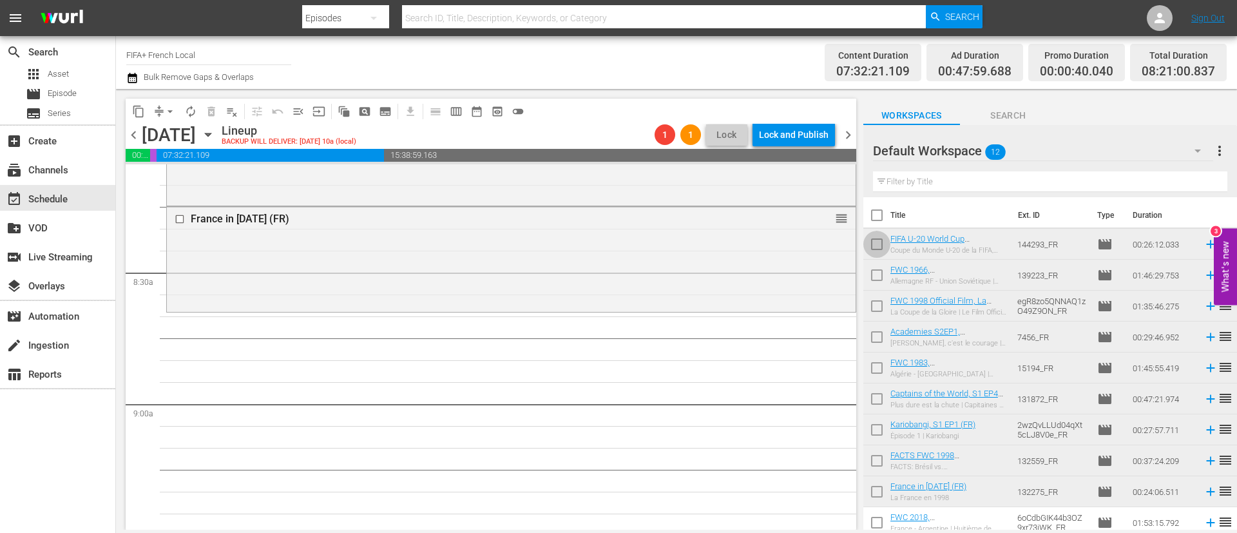
click at [877, 244] on input "checkbox" at bounding box center [877, 246] width 27 height 27
checkbox input "true"
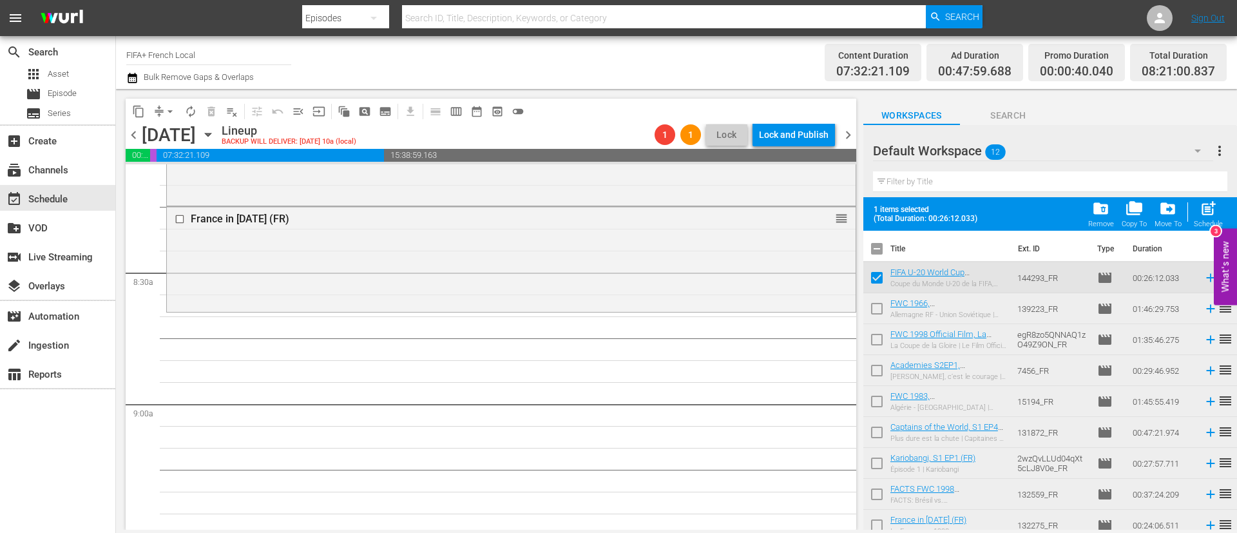
click at [879, 311] on input "checkbox" at bounding box center [877, 311] width 27 height 27
checkbox input "true"
click at [872, 331] on input "checkbox" at bounding box center [877, 342] width 27 height 27
checkbox input "true"
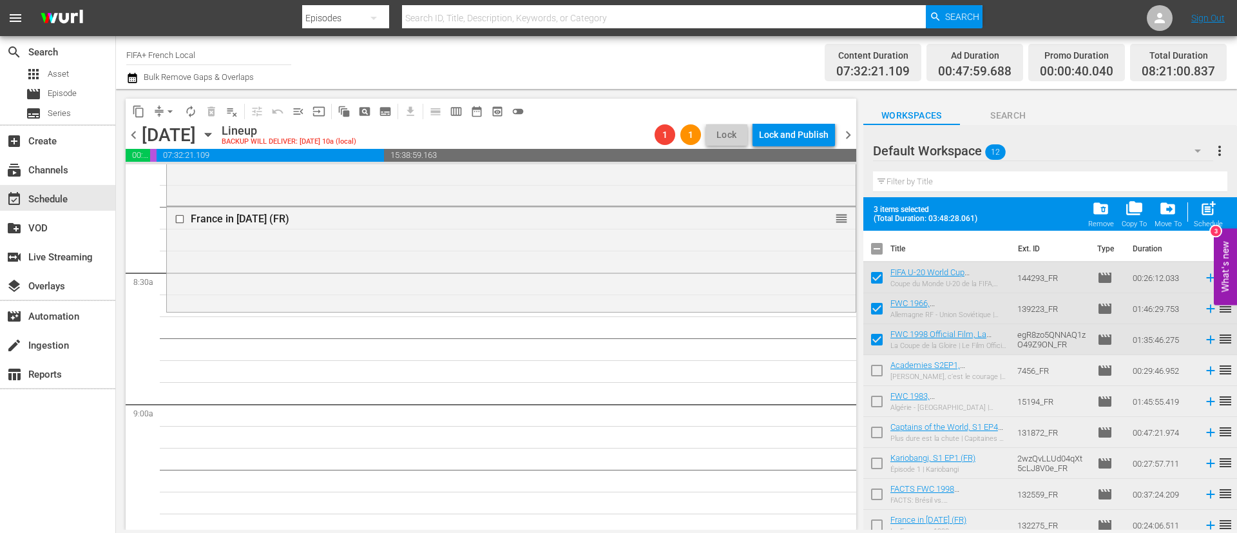
click at [872, 365] on input "checkbox" at bounding box center [877, 373] width 27 height 27
checkbox input "true"
click at [872, 402] on input "checkbox" at bounding box center [877, 404] width 27 height 27
checkbox input "true"
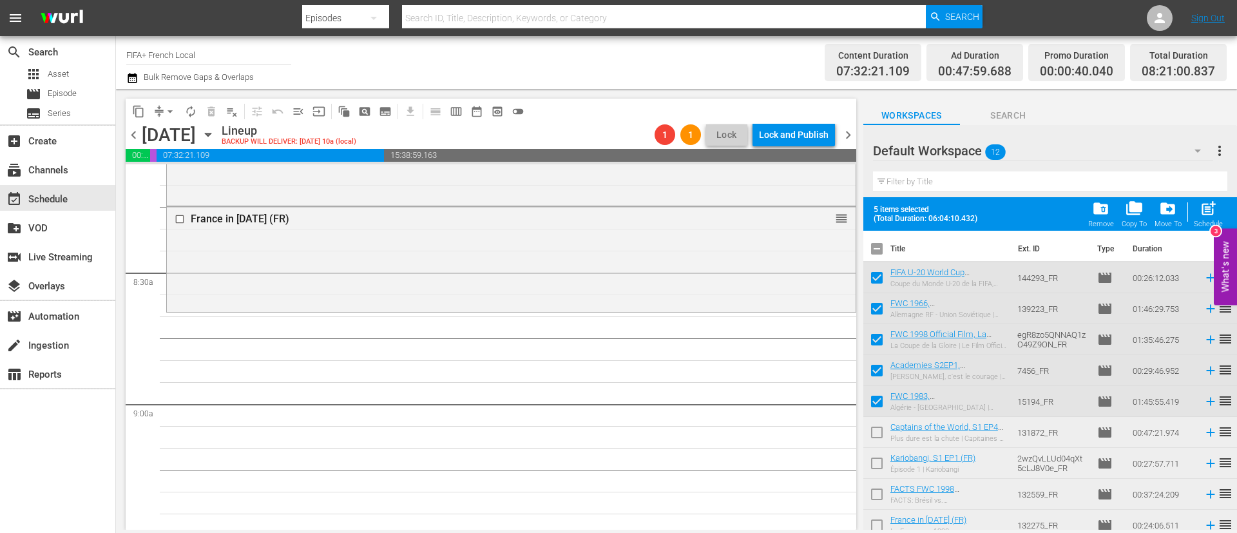
click at [872, 434] on input "checkbox" at bounding box center [877, 435] width 27 height 27
checkbox input "true"
click at [873, 454] on input "checkbox" at bounding box center [877, 465] width 27 height 27
checkbox input "true"
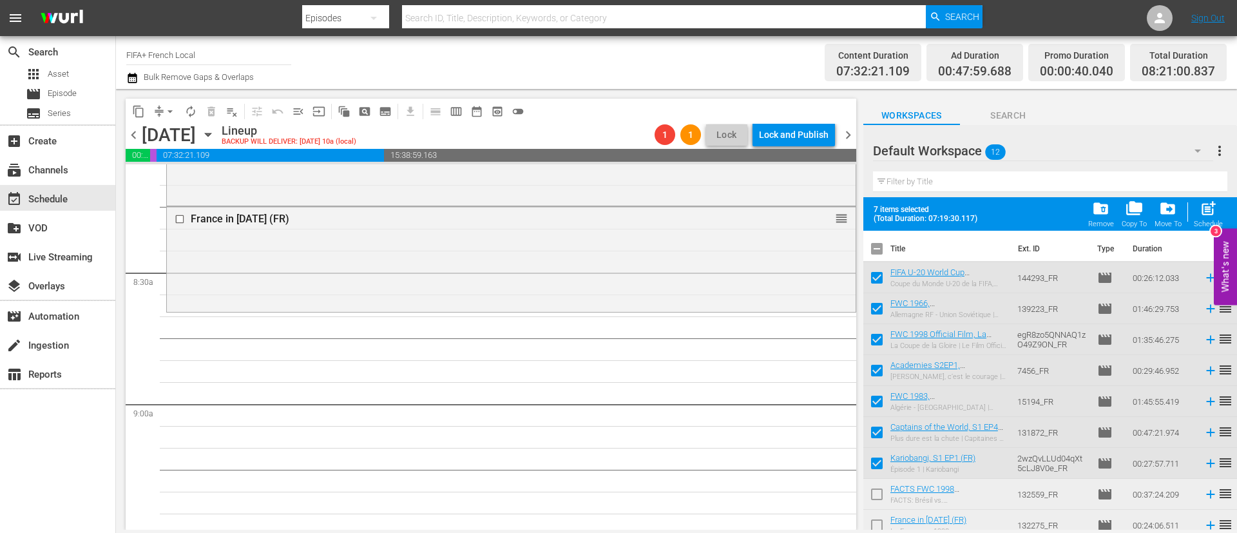
click at [869, 489] on input "checkbox" at bounding box center [877, 496] width 27 height 27
checkbox input "true"
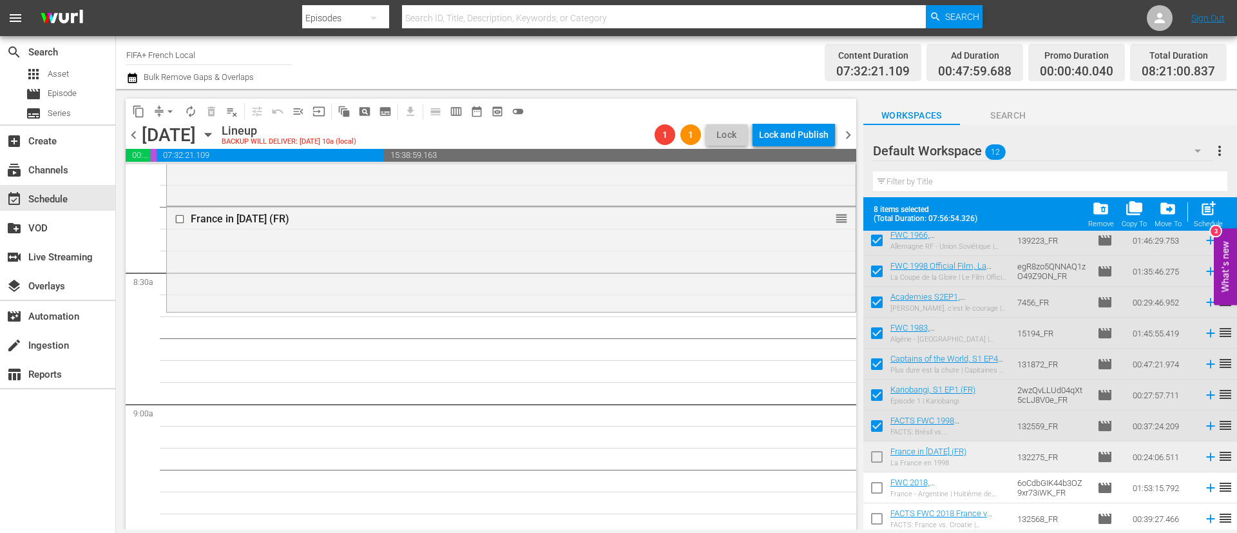
scroll to position [97, 0]
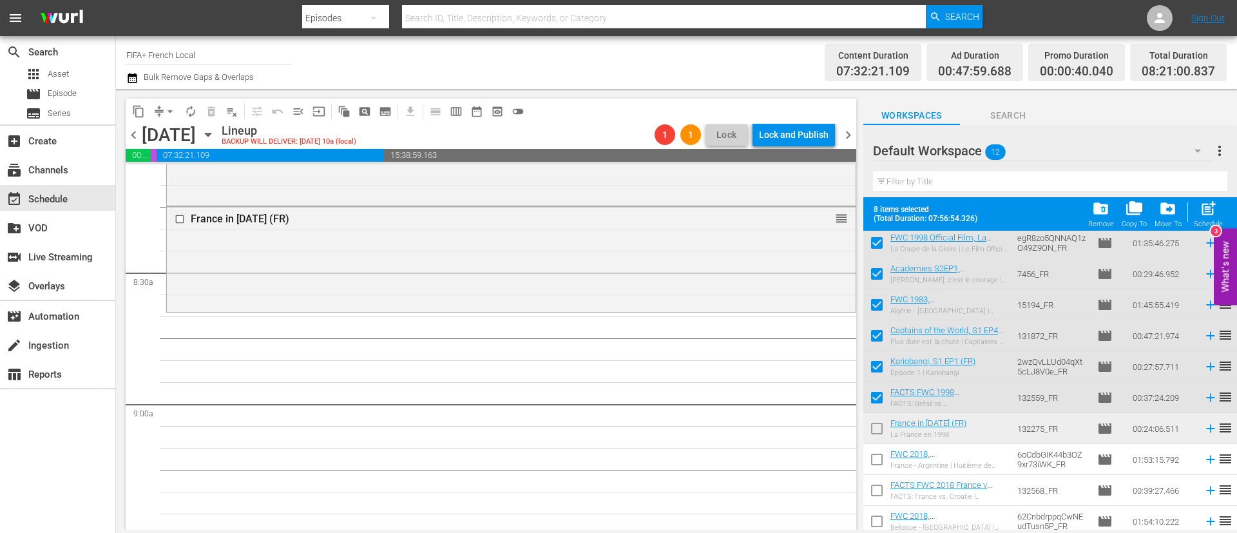
click at [885, 431] on input "checkbox" at bounding box center [877, 431] width 27 height 27
checkbox input "true"
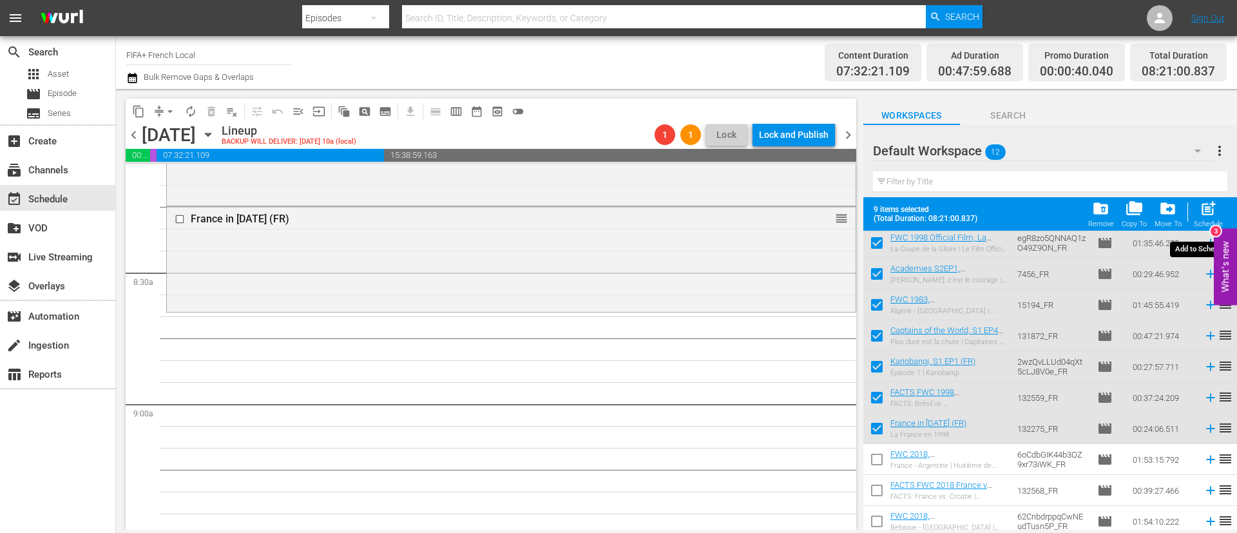
click at [1208, 209] on span "post_add" at bounding box center [1208, 208] width 17 height 17
checkbox input "false"
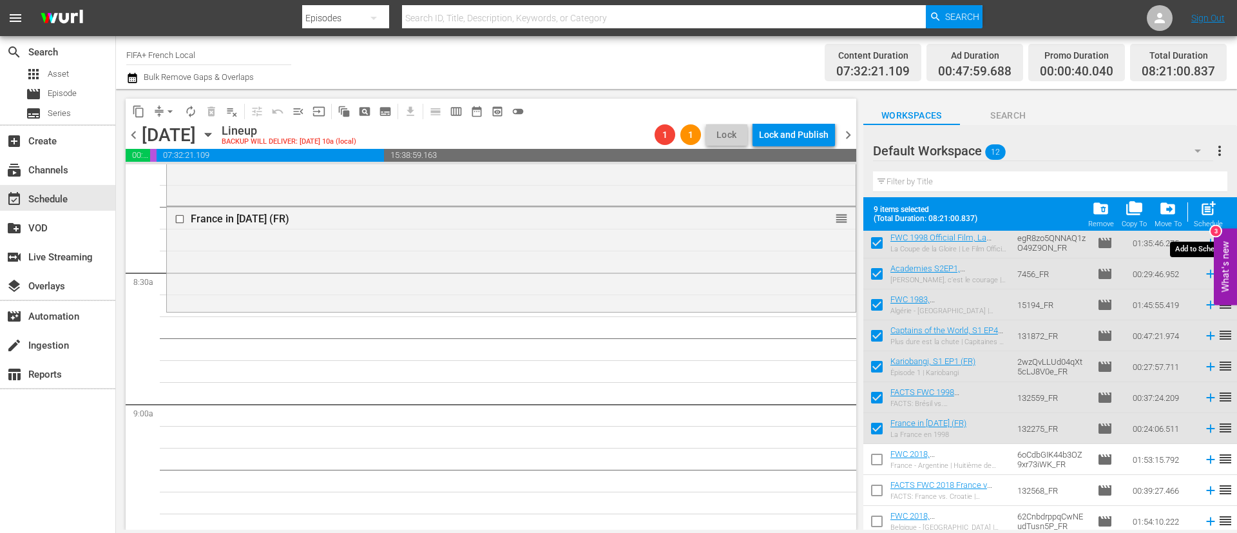
checkbox input "false"
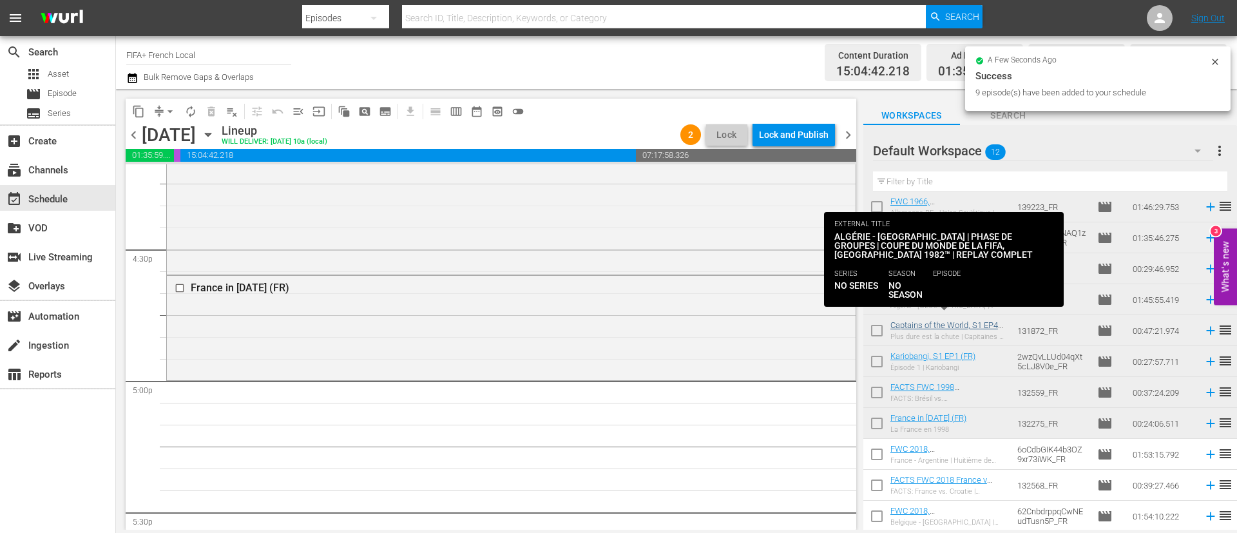
scroll to position [0, 0]
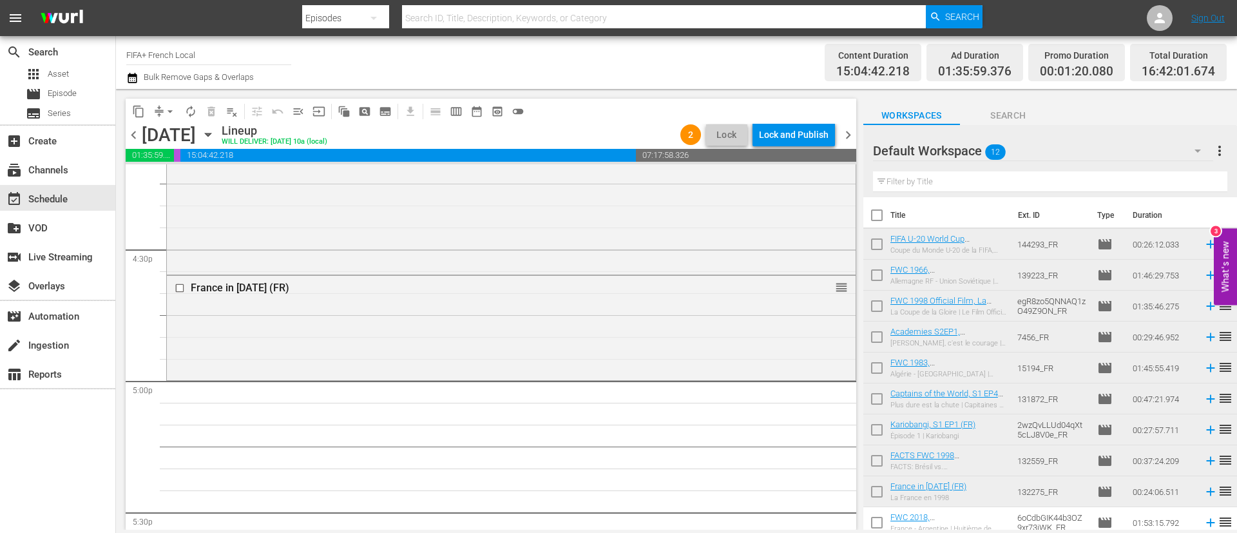
click at [871, 243] on input "checkbox" at bounding box center [877, 246] width 27 height 27
checkbox input "true"
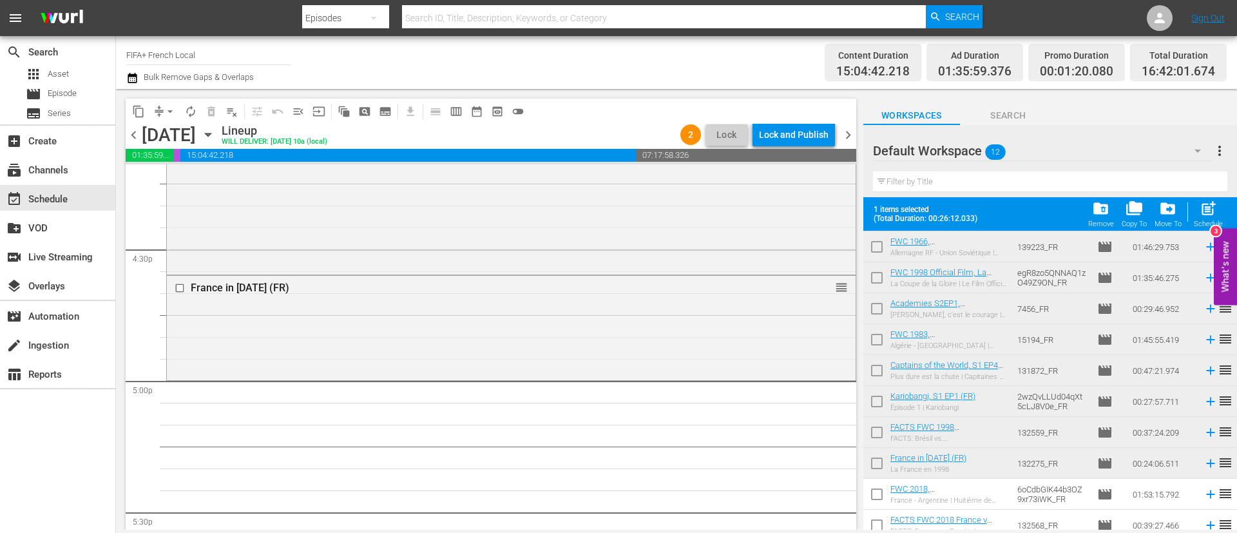
scroll to position [102, 0]
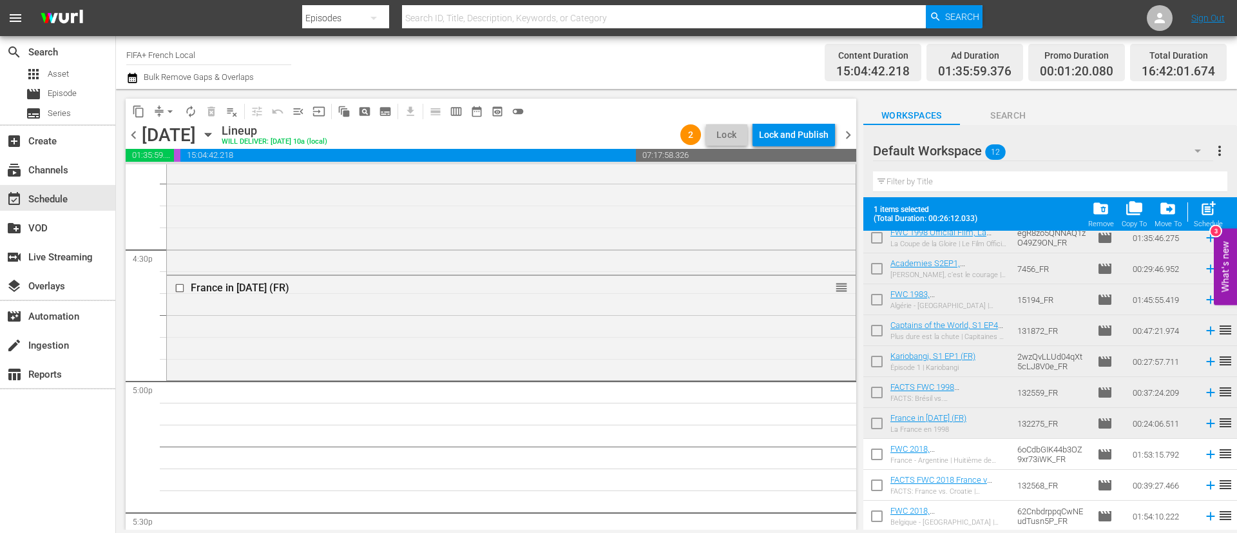
click at [881, 465] on input "checkbox" at bounding box center [877, 456] width 27 height 27
checkbox input "true"
click at [875, 487] on input "checkbox" at bounding box center [877, 487] width 27 height 27
checkbox input "true"
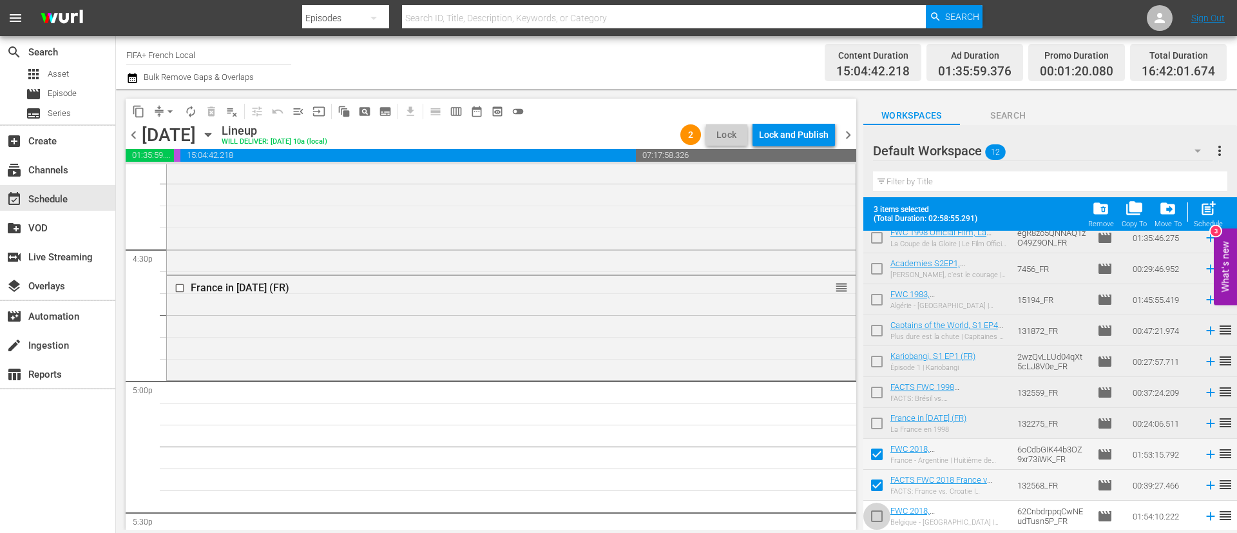
click at [878, 516] on input "checkbox" at bounding box center [877, 518] width 27 height 27
checkbox input "true"
click at [1205, 207] on span "post_add" at bounding box center [1208, 208] width 17 height 17
checkbox input "false"
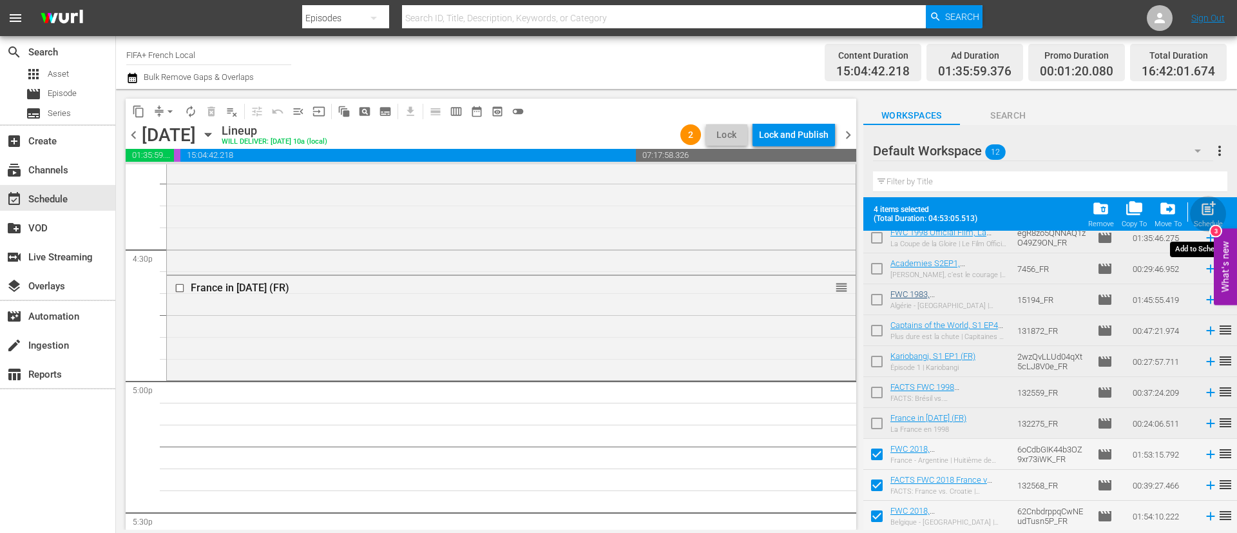
checkbox input "false"
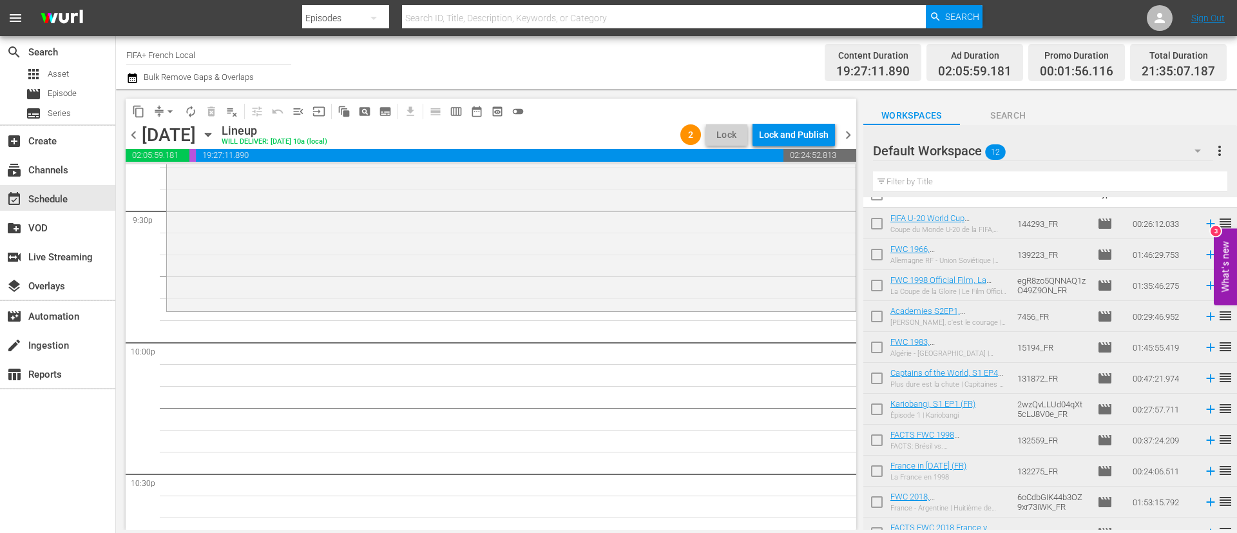
scroll to position [0, 0]
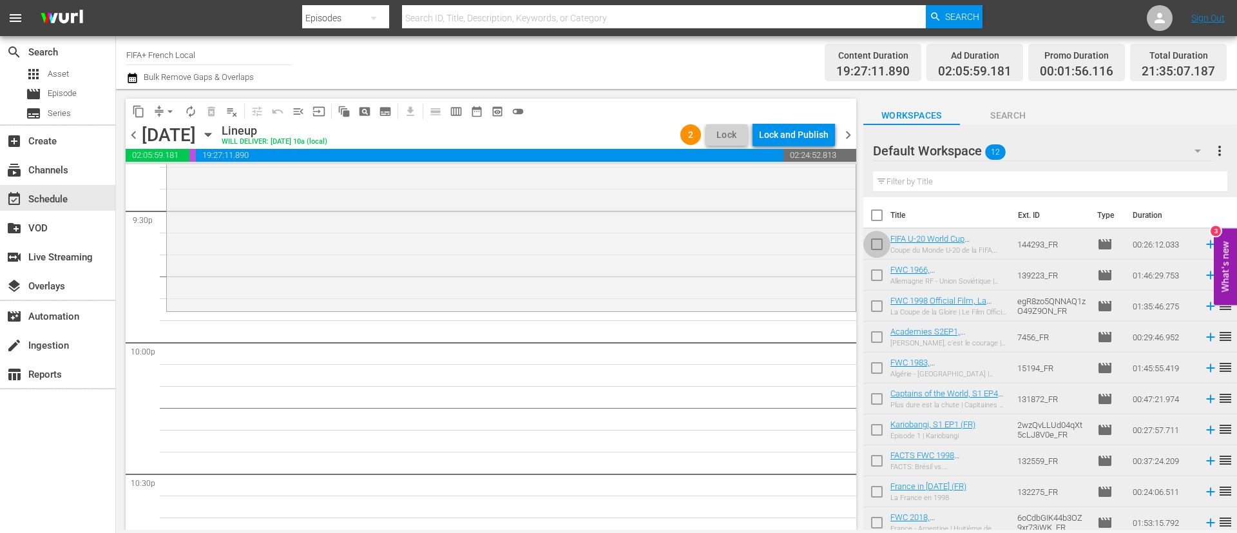
click at [883, 249] on input "checkbox" at bounding box center [877, 246] width 27 height 27
checkbox input "true"
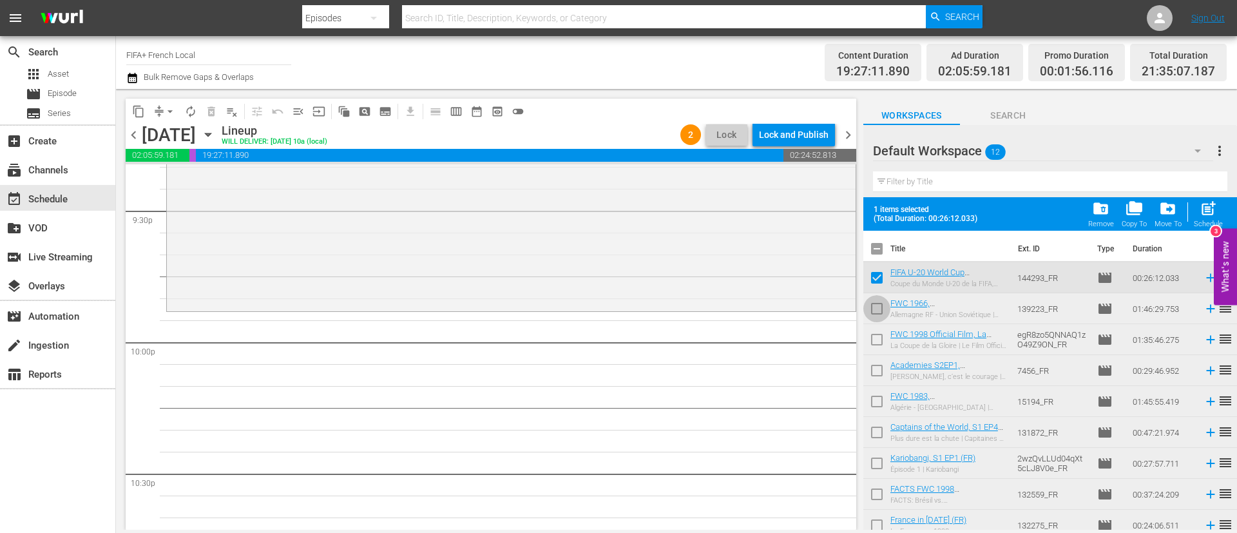
click at [878, 312] on input "checkbox" at bounding box center [877, 311] width 27 height 27
checkbox input "true"
click at [1209, 209] on span "post_add" at bounding box center [1208, 208] width 17 height 17
checkbox input "false"
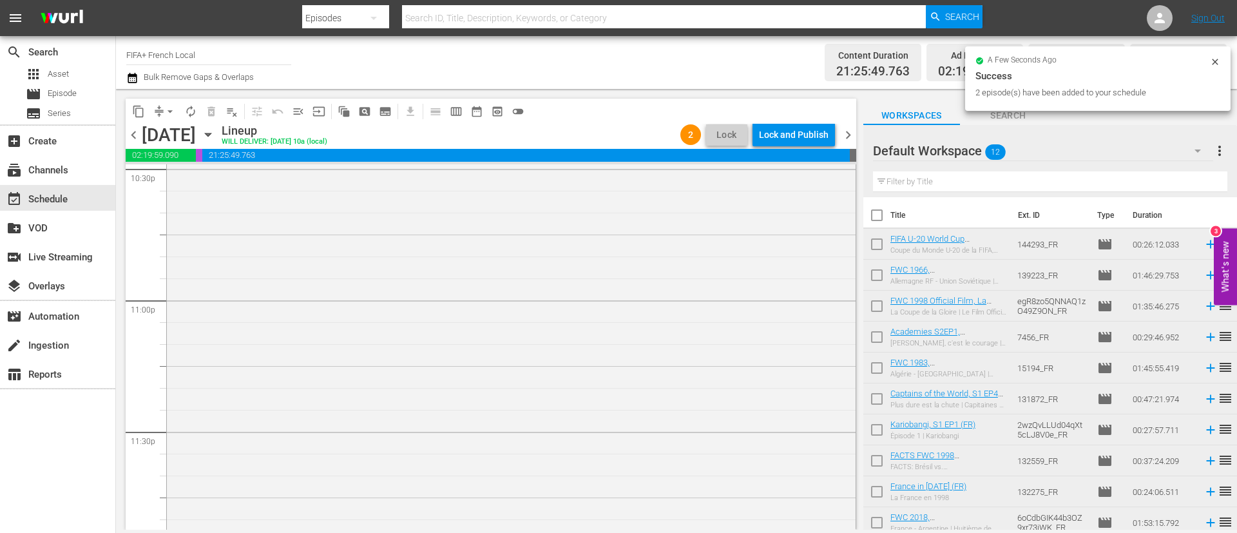
scroll to position [5972, 0]
click at [799, 130] on div "Lock and Publish" at bounding box center [794, 134] width 70 height 23
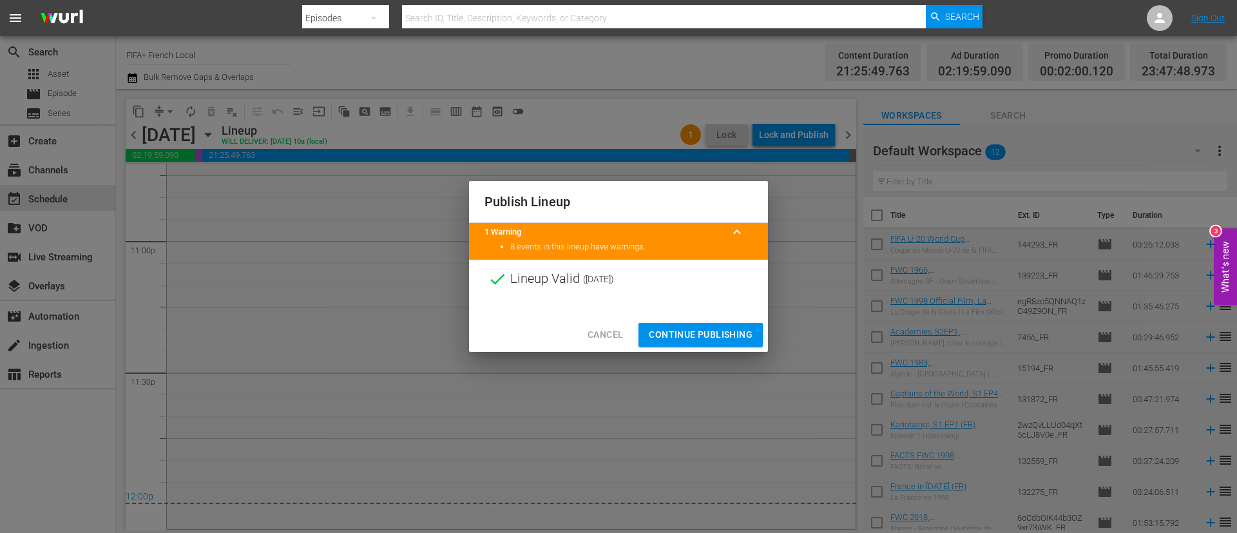
click at [622, 312] on div at bounding box center [618, 307] width 299 height 19
click at [614, 338] on span "Cancel" at bounding box center [605, 335] width 35 height 16
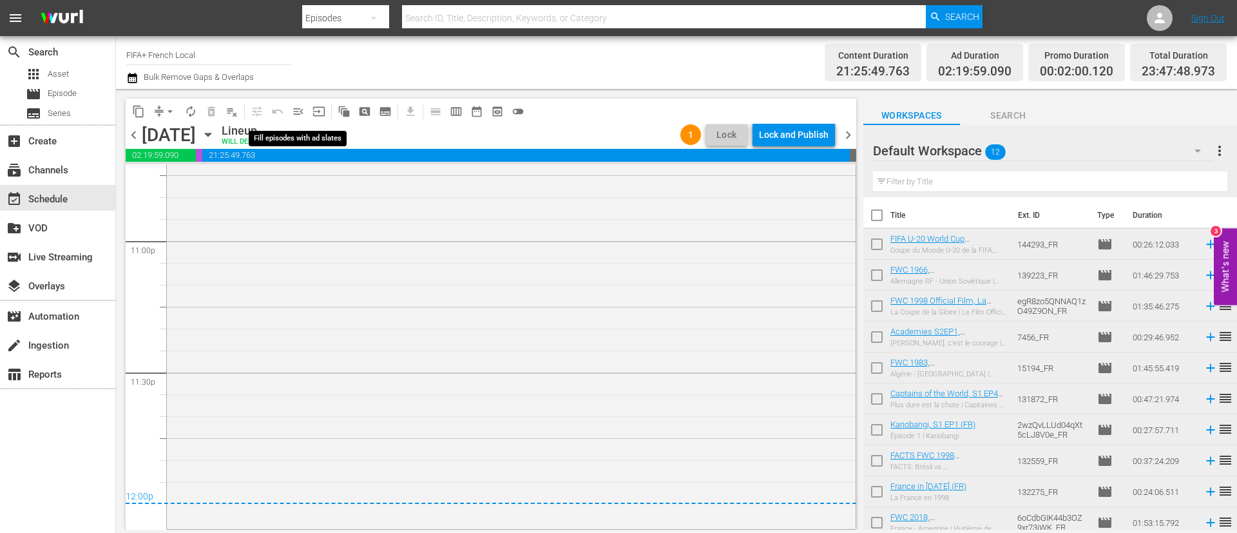
click at [293, 105] on span "menu_open" at bounding box center [298, 111] width 13 height 13
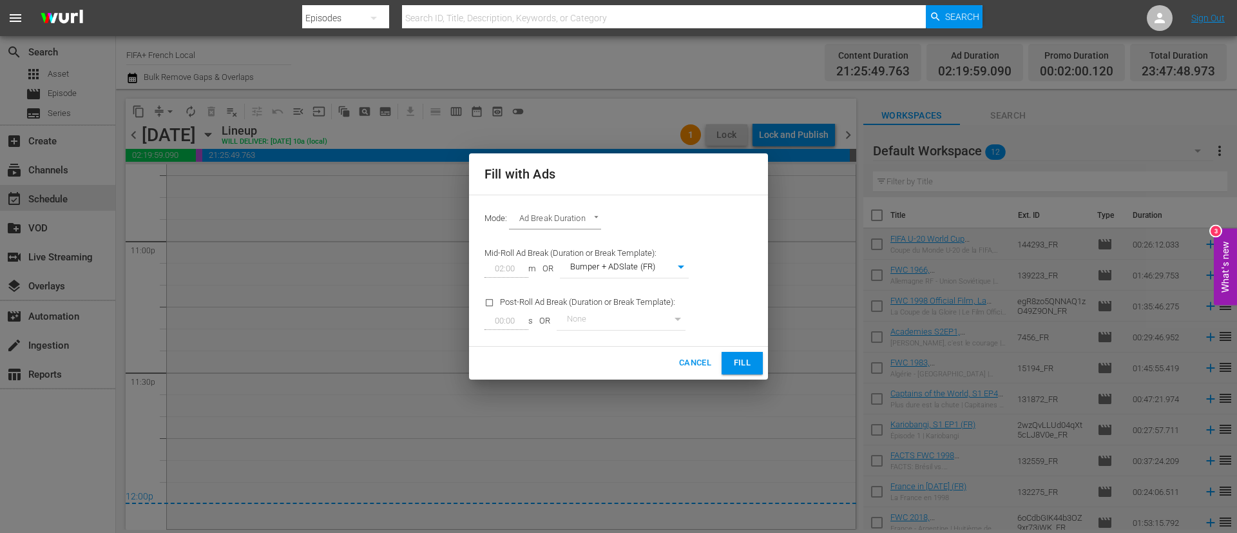
click at [740, 362] on span "Fill" at bounding box center [742, 363] width 21 height 15
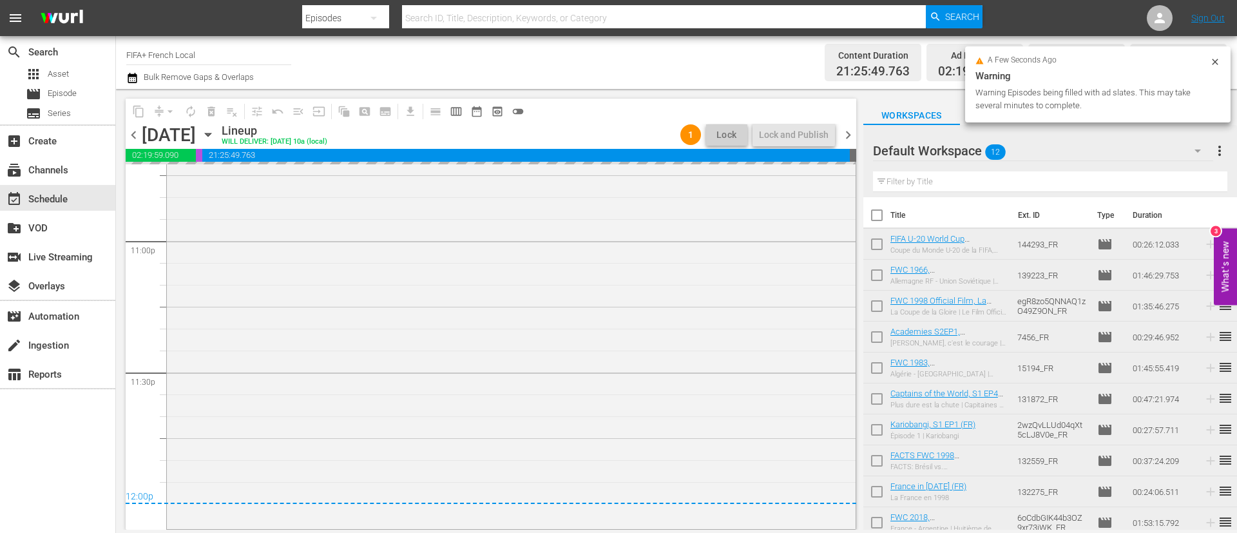
click at [1222, 155] on span "more_vert" at bounding box center [1219, 150] width 15 height 15
click at [1143, 173] on div "Clear All Workspace Items" at bounding box center [1136, 175] width 151 height 23
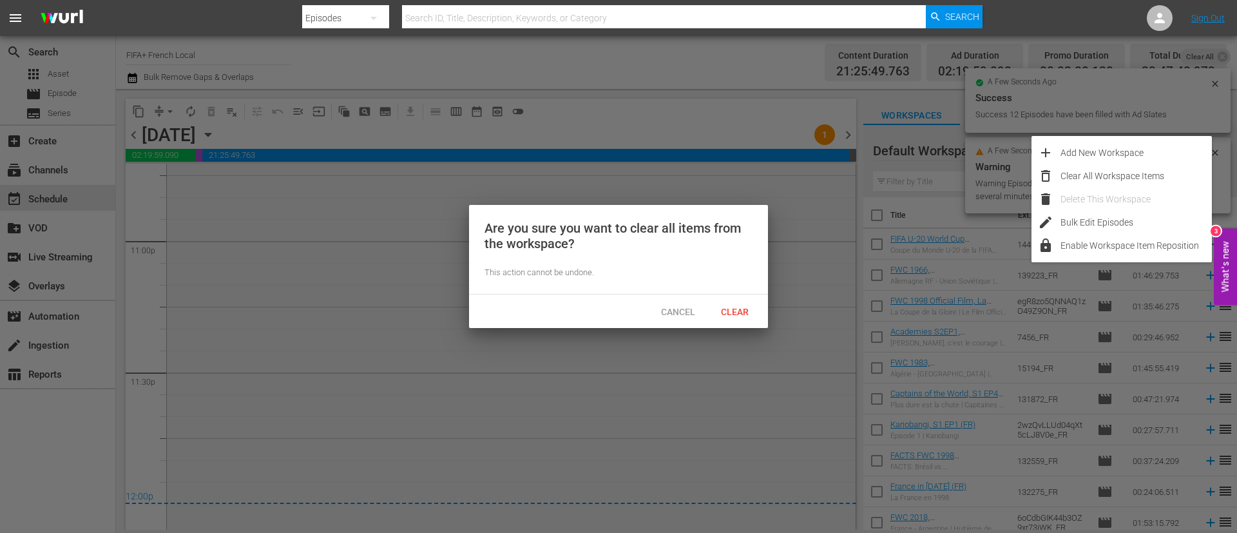
scroll to position [5971, 0]
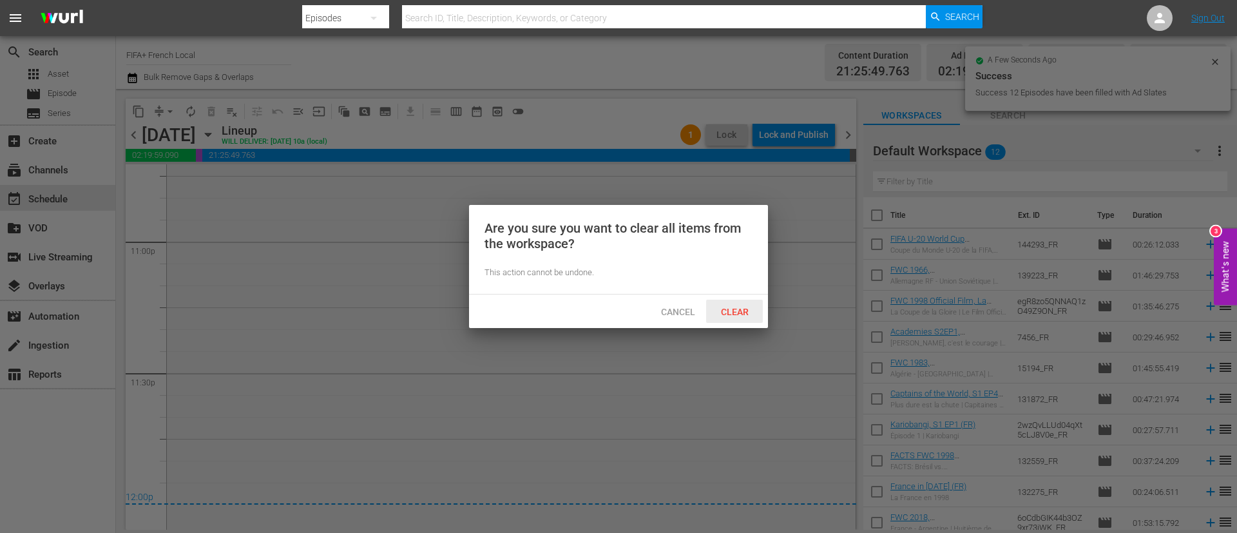
click at [739, 315] on span "Clear" at bounding box center [735, 312] width 48 height 10
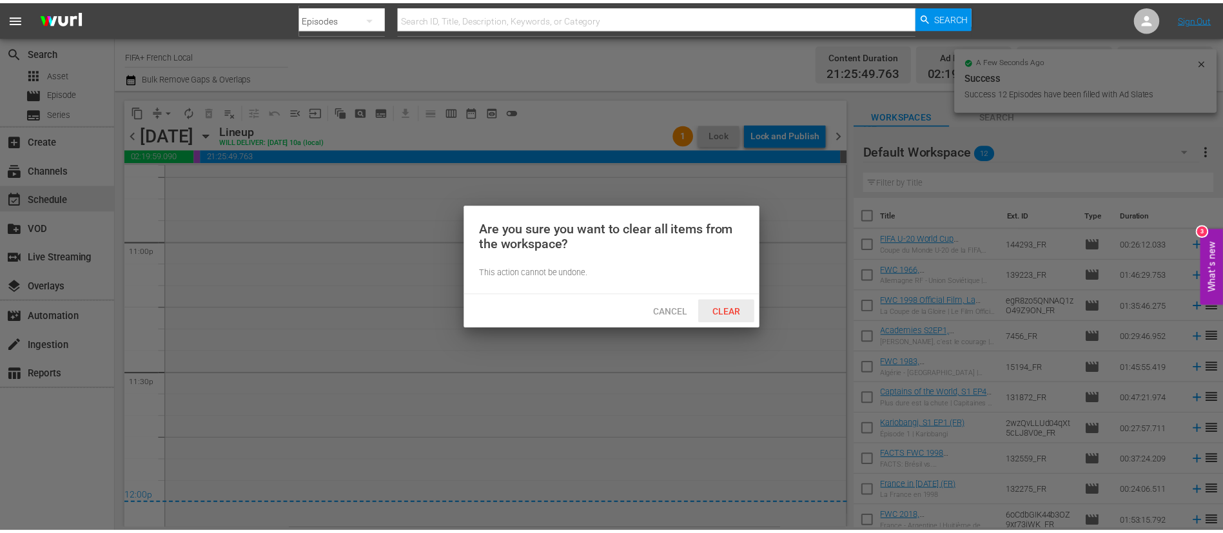
scroll to position [5950, 0]
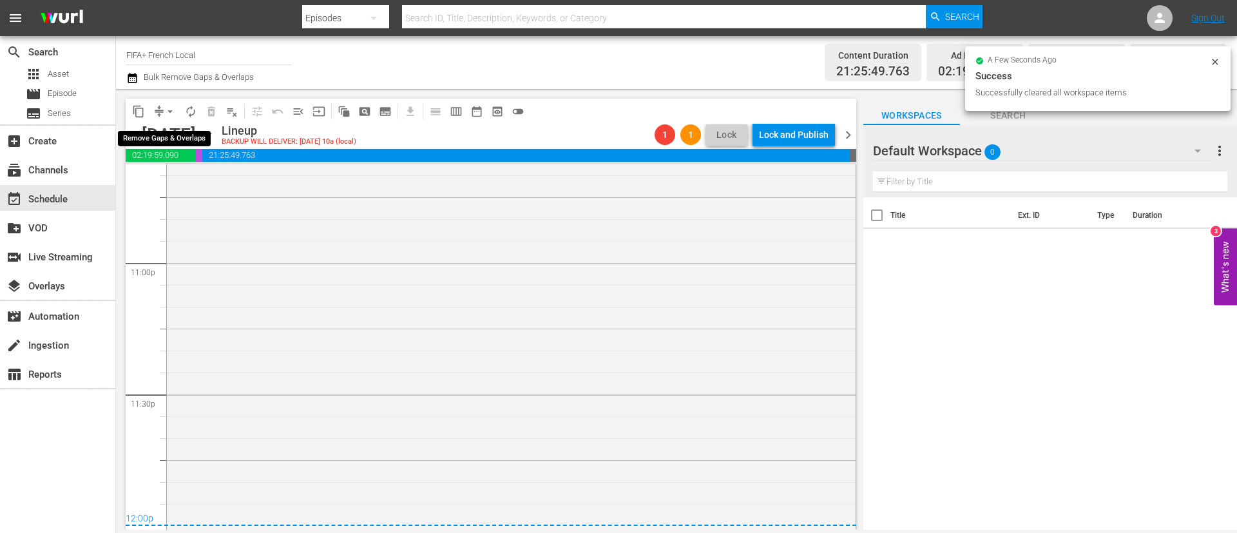
click at [172, 105] on span "arrow_drop_down" at bounding box center [170, 111] width 13 height 13
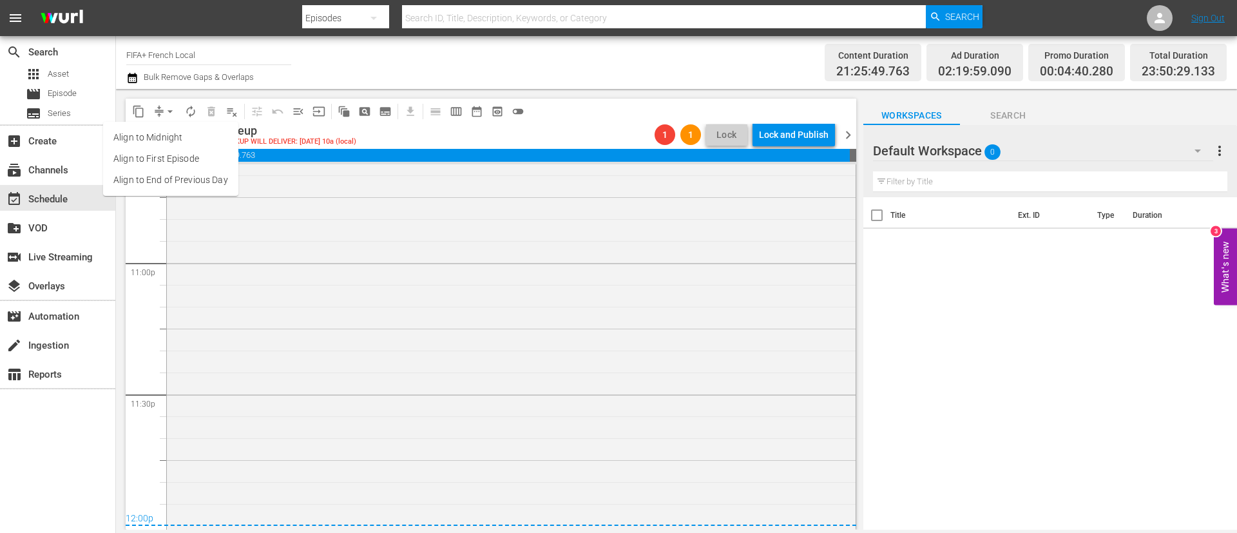
click at [174, 177] on li "Align to End of Previous Day" at bounding box center [170, 180] width 135 height 21
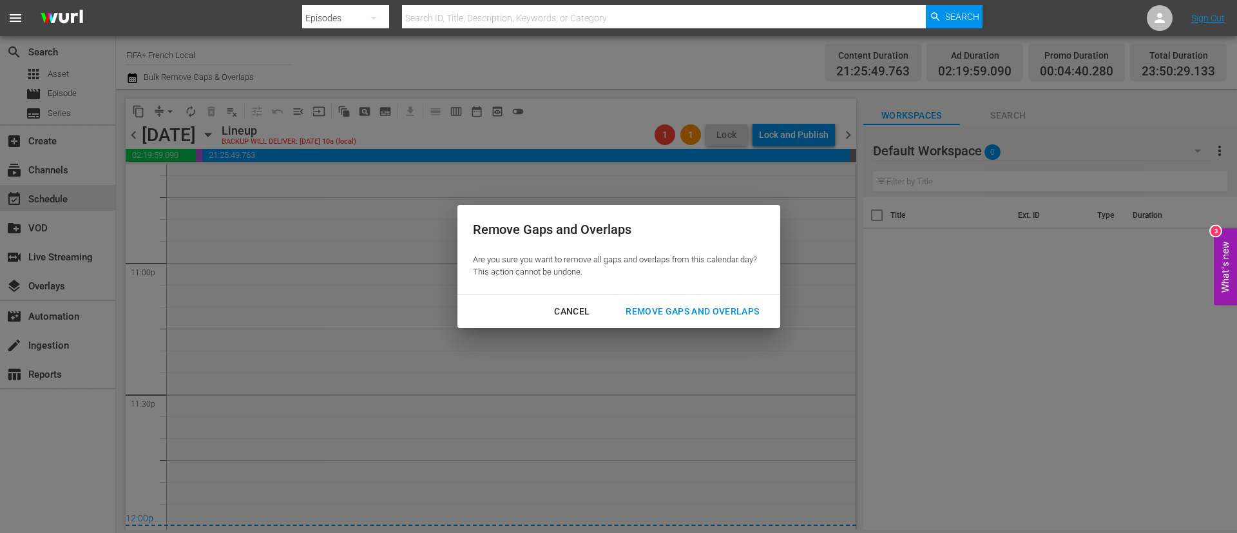
click at [665, 313] on div "Remove Gaps and Overlaps" at bounding box center [693, 312] width 154 height 16
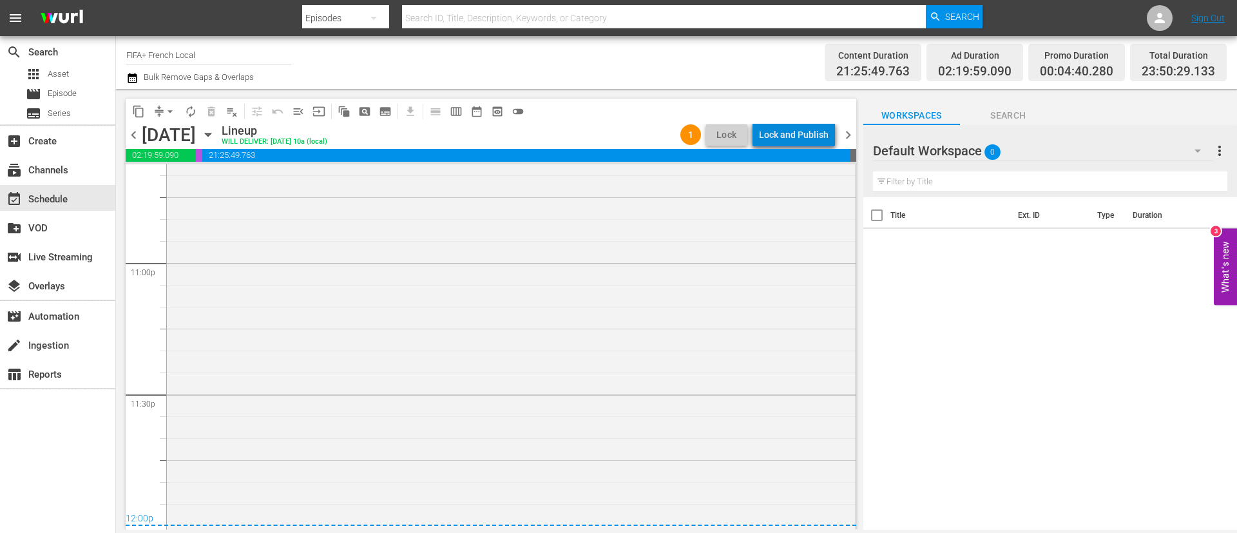
click at [804, 141] on div "Lock and Publish" at bounding box center [794, 134] width 70 height 23
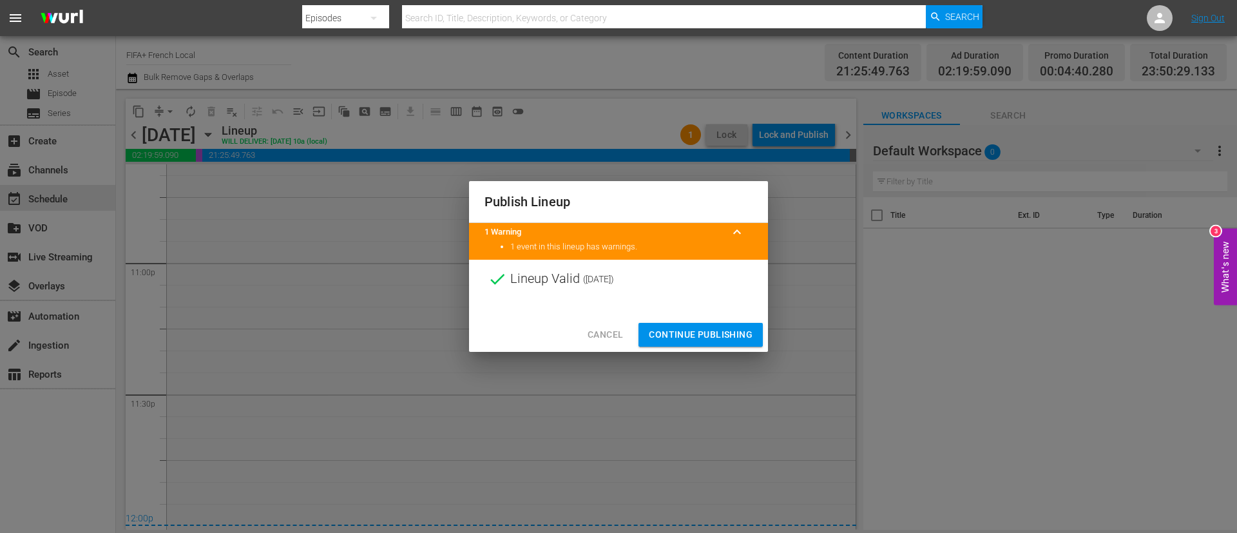
click at [699, 342] on span "Continue Publishing" at bounding box center [701, 335] width 104 height 16
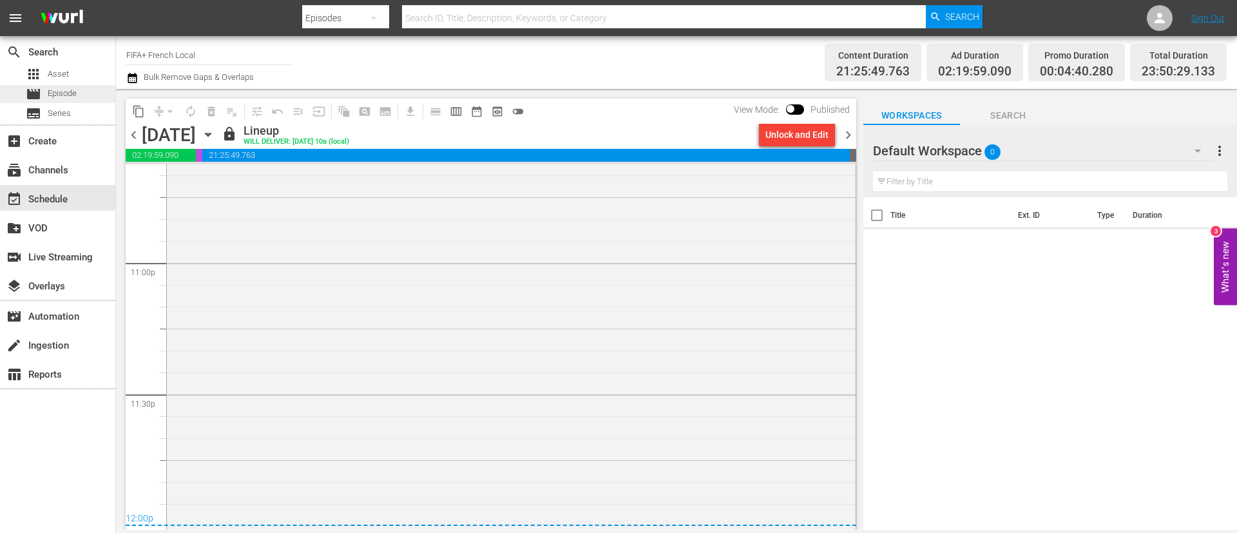
click at [113, 92] on div "movie Episode" at bounding box center [57, 94] width 115 height 18
